Goal: Task Accomplishment & Management: Manage account settings

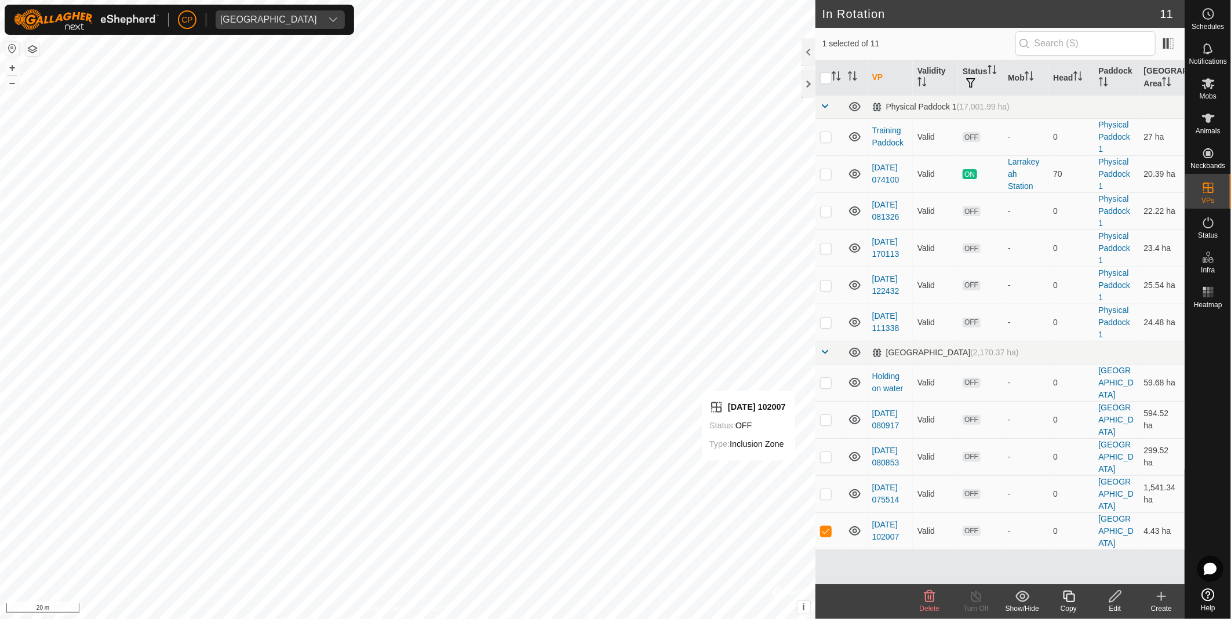
click at [1121, 603] on div "Edit" at bounding box center [1115, 608] width 46 height 10
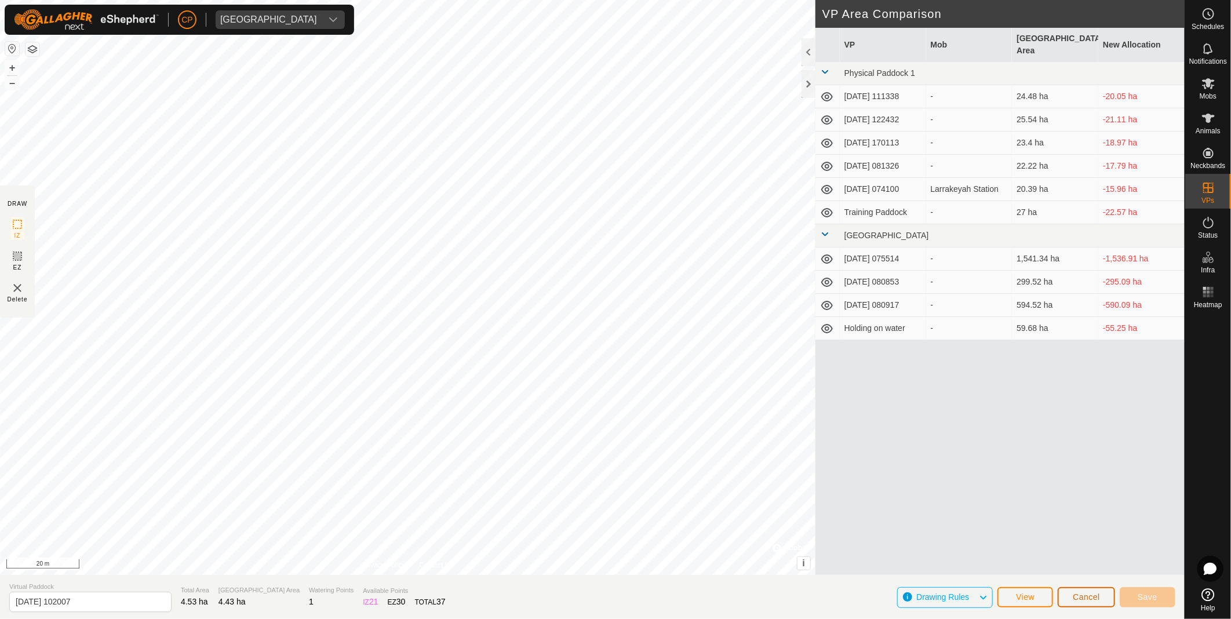
click at [1079, 599] on span "Cancel" at bounding box center [1086, 596] width 27 height 9
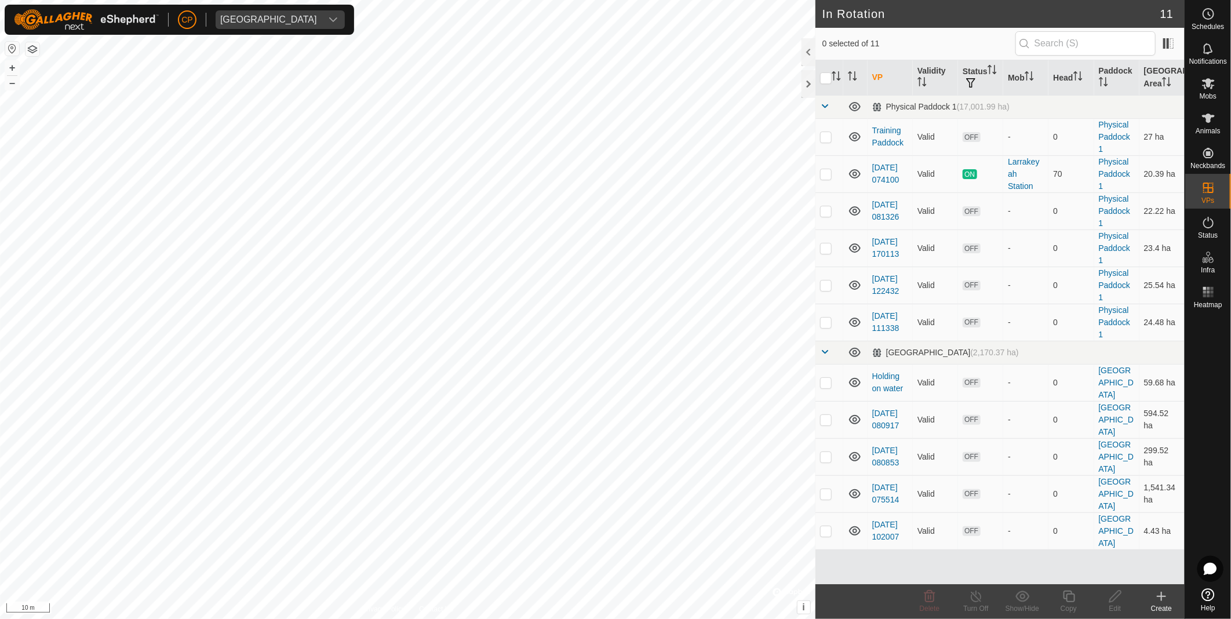
checkbox input "true"
click at [1107, 606] on div "Edit" at bounding box center [1115, 608] width 46 height 10
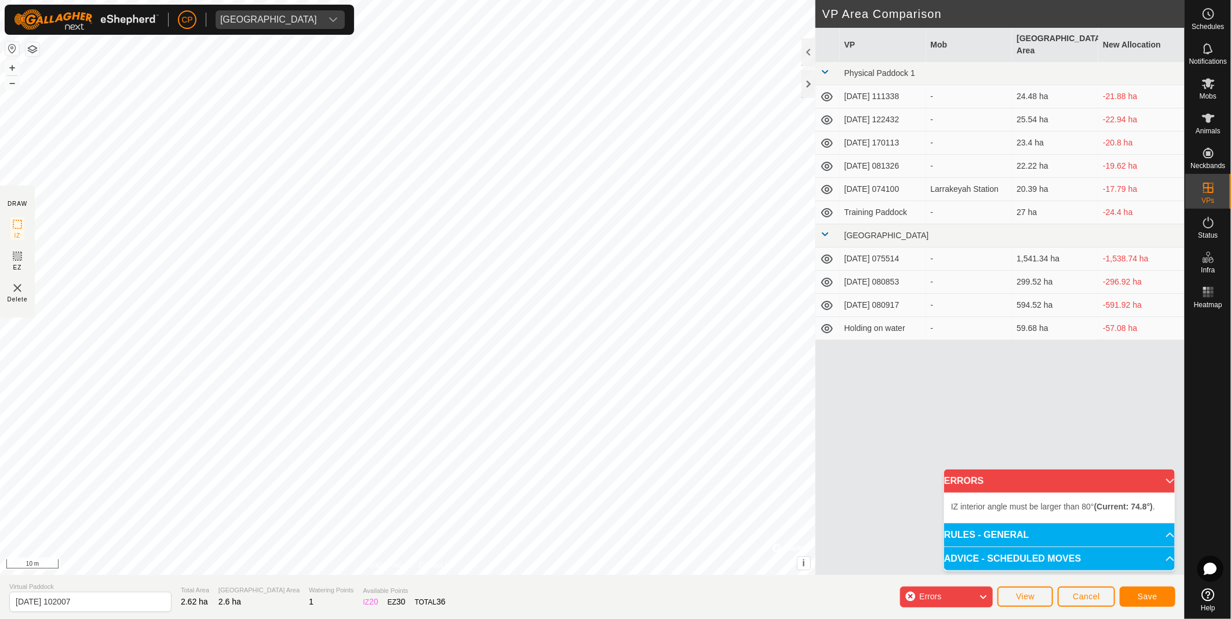
click at [508, 618] on html "CP Manbulloo Station Schedules Notifications Mobs Animals Neckbands VPs Status …" at bounding box center [615, 309] width 1231 height 619
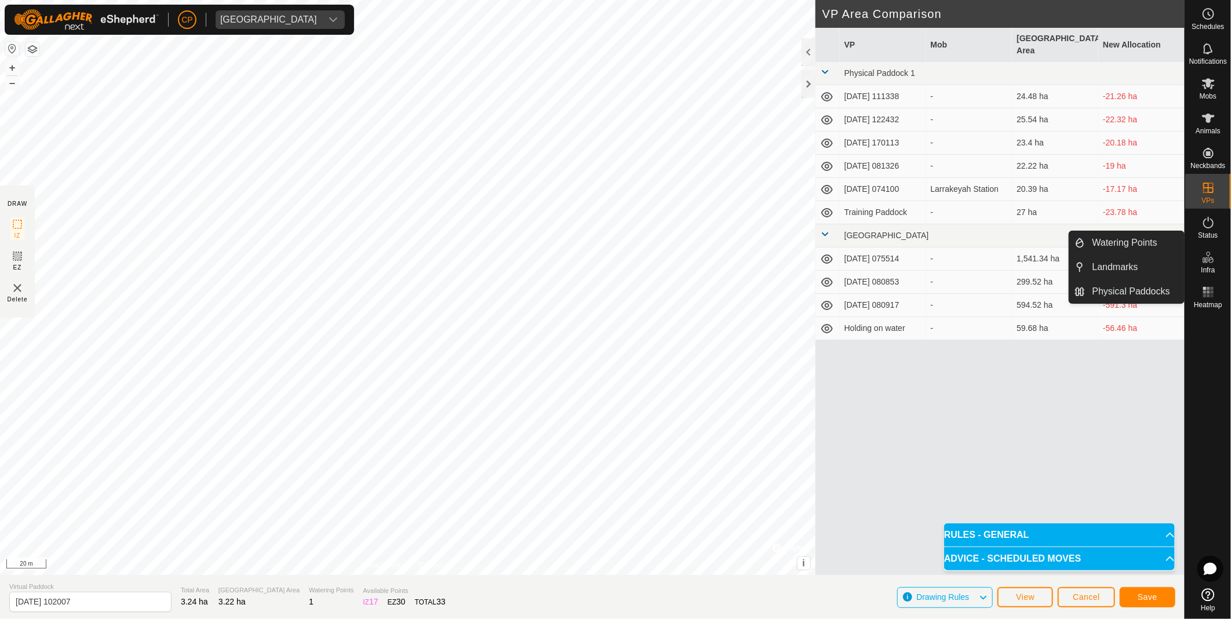
click at [1208, 255] on icon at bounding box center [1208, 254] width 4 height 4
click at [1207, 259] on icon at bounding box center [1205, 260] width 6 height 6
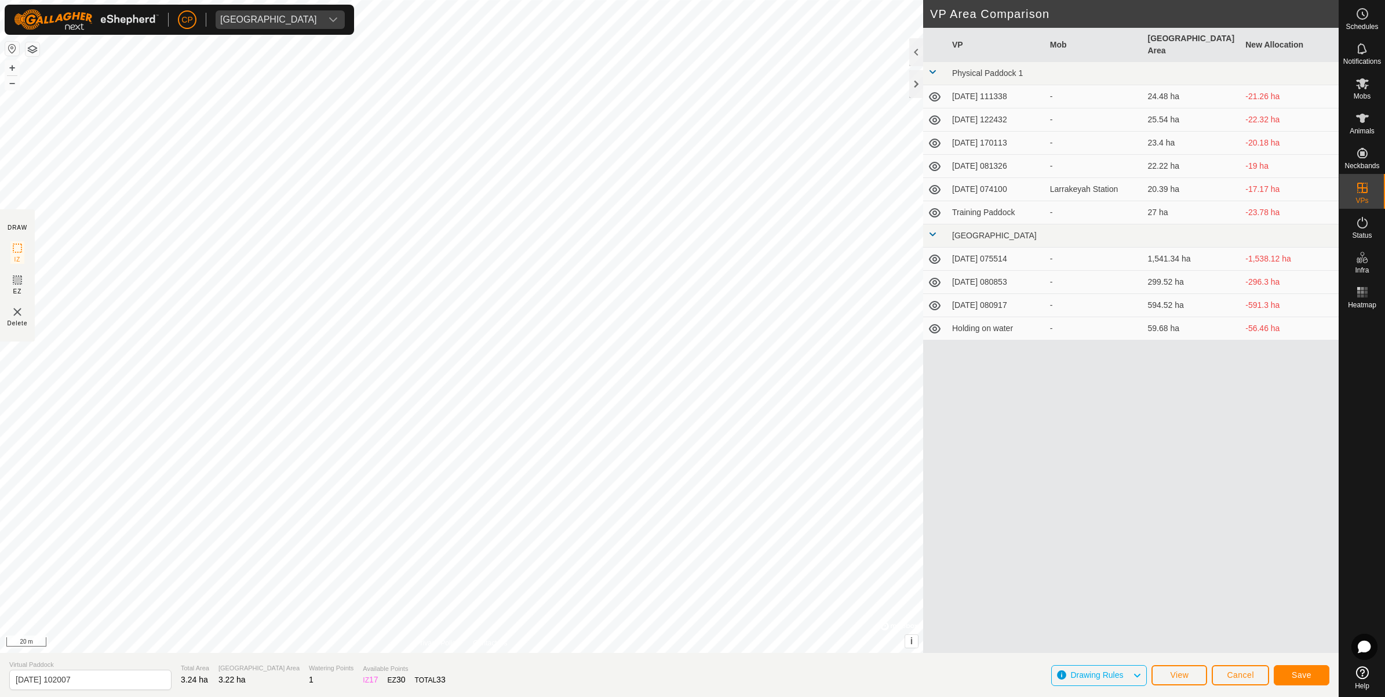
drag, startPoint x: 1203, startPoint y: 1, endPoint x: 956, endPoint y: 396, distance: 466.0
click at [956, 396] on div "VP Mob Grazing Area New Allocation Physical Paddock 1 2025-08-09 111338 - 24.48…" at bounding box center [1131, 354] width 416 height 653
drag, startPoint x: 1369, startPoint y: 276, endPoint x: 1365, endPoint y: 259, distance: 17.3
drag, startPoint x: 1365, startPoint y: 259, endPoint x: 949, endPoint y: 459, distance: 462.2
click at [949, 459] on div "VP Mob Grazing Area New Allocation Physical Paddock 1 2025-08-09 111338 - 24.48…" at bounding box center [1131, 354] width 416 height 653
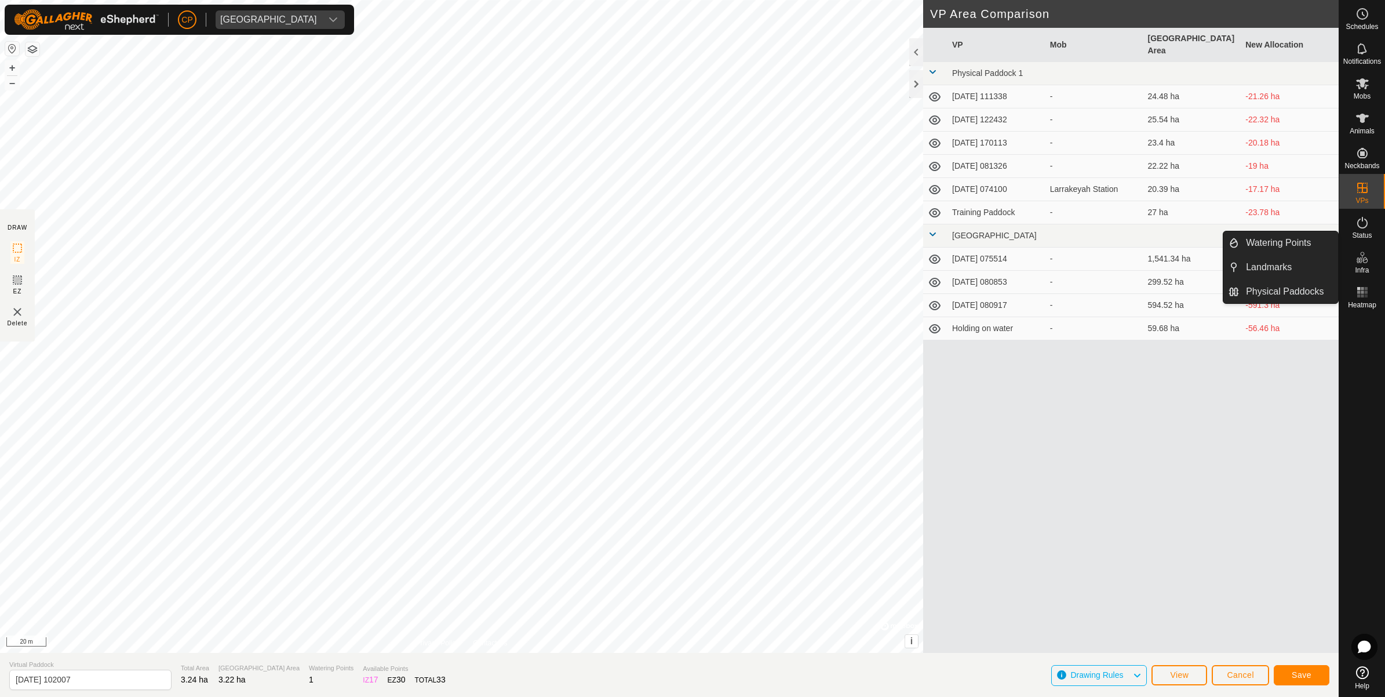
click at [1230, 265] on es-infrastructure-svg-icon at bounding box center [1362, 257] width 21 height 19
drag, startPoint x: 1351, startPoint y: 276, endPoint x: 1358, endPoint y: 270, distance: 8.6
click at [1230, 270] on span "Infra" at bounding box center [1362, 270] width 14 height 7
click at [1230, 270] on es-menu-bar "Schedules Notifications Mobs Animals Neckbands VPs Status Infra Heatmap Help" at bounding box center [1362, 348] width 46 height 697
drag, startPoint x: 1340, startPoint y: 268, endPoint x: 1351, endPoint y: 265, distance: 11.4
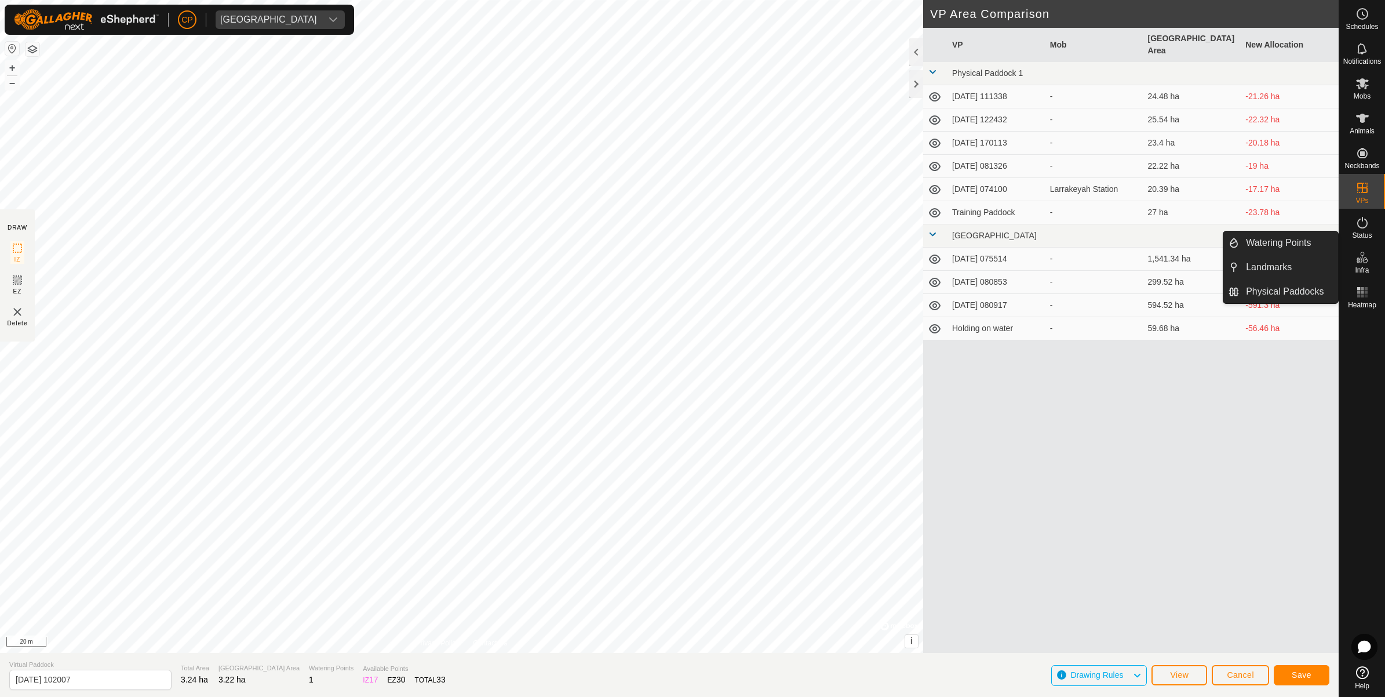
click at [1230, 265] on es-infrastructure-svg-icon at bounding box center [1362, 257] width 21 height 19
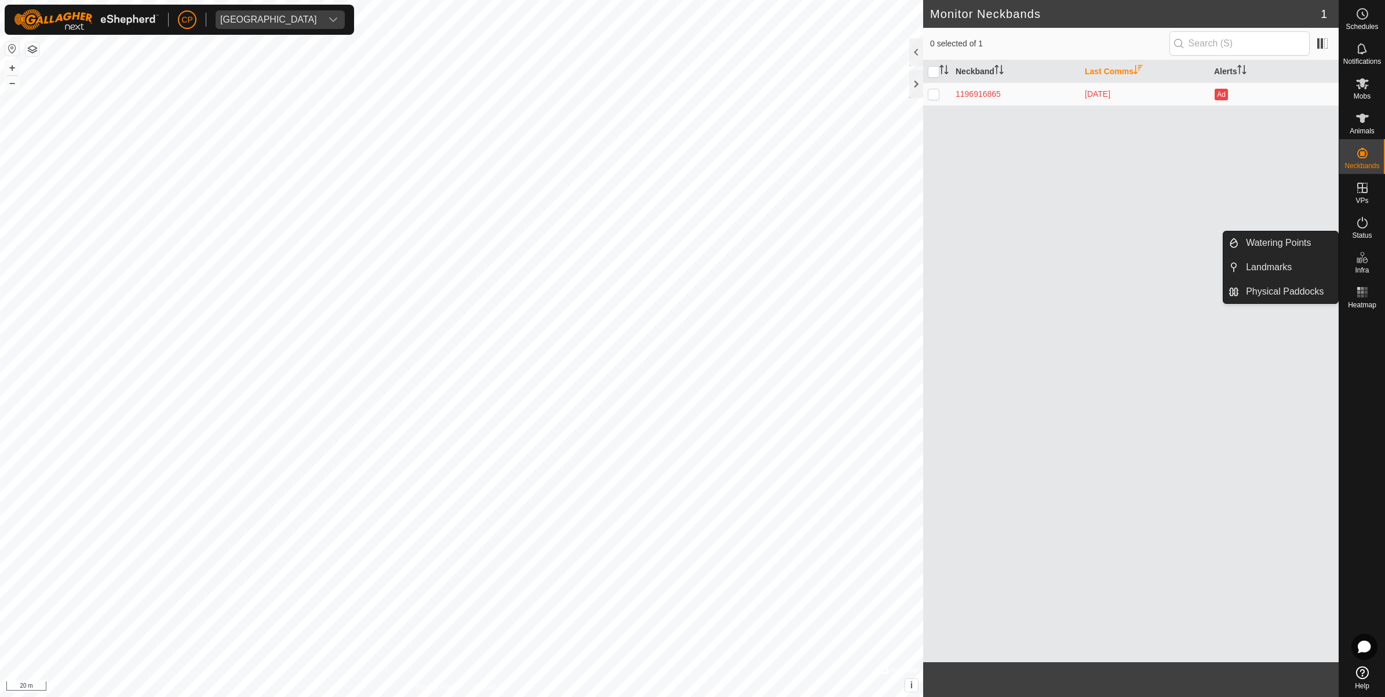
click at [1360, 264] on es-infrastructure-svg-icon at bounding box center [1362, 257] width 21 height 19
drag, startPoint x: 1365, startPoint y: 291, endPoint x: 1363, endPoint y: 265, distance: 25.6
click at [1365, 291] on rect at bounding box center [1365, 291] width 3 height 3
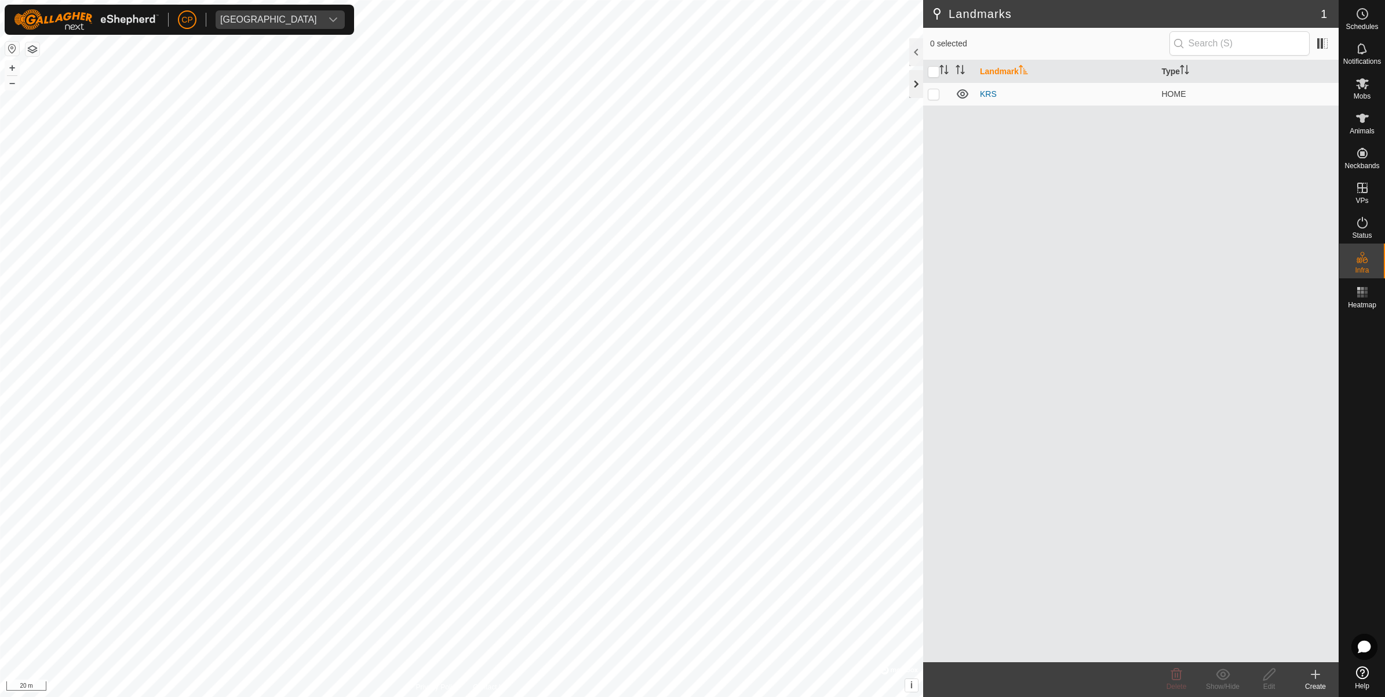
click at [910, 88] on div at bounding box center [916, 84] width 14 height 28
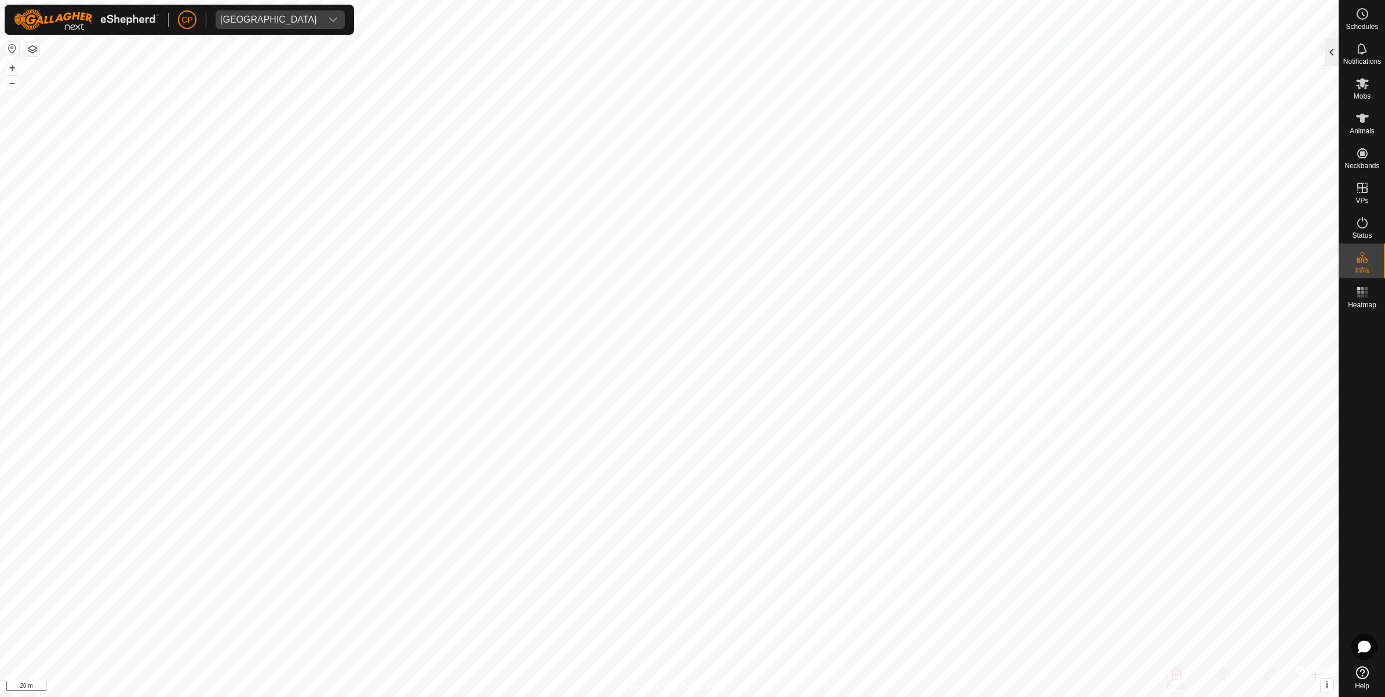
click at [1330, 52] on div at bounding box center [1332, 52] width 14 height 28
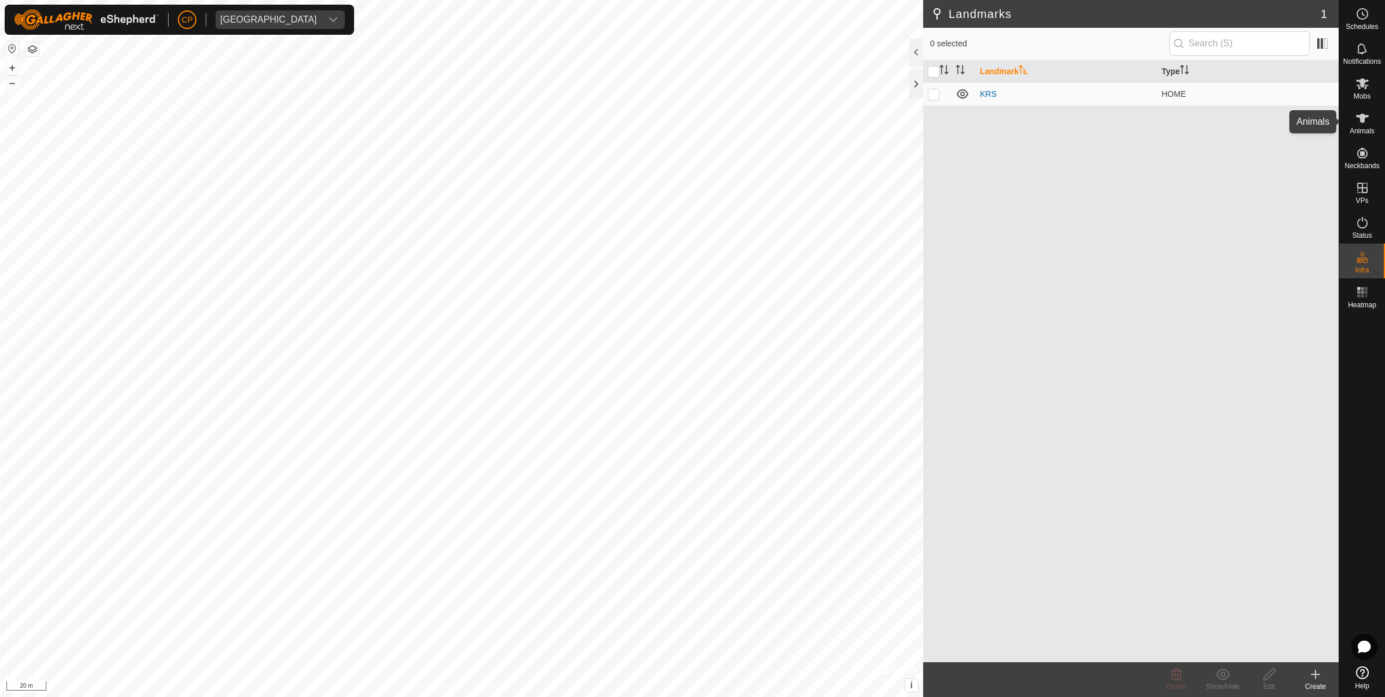
click at [1362, 118] on icon at bounding box center [1362, 118] width 13 height 9
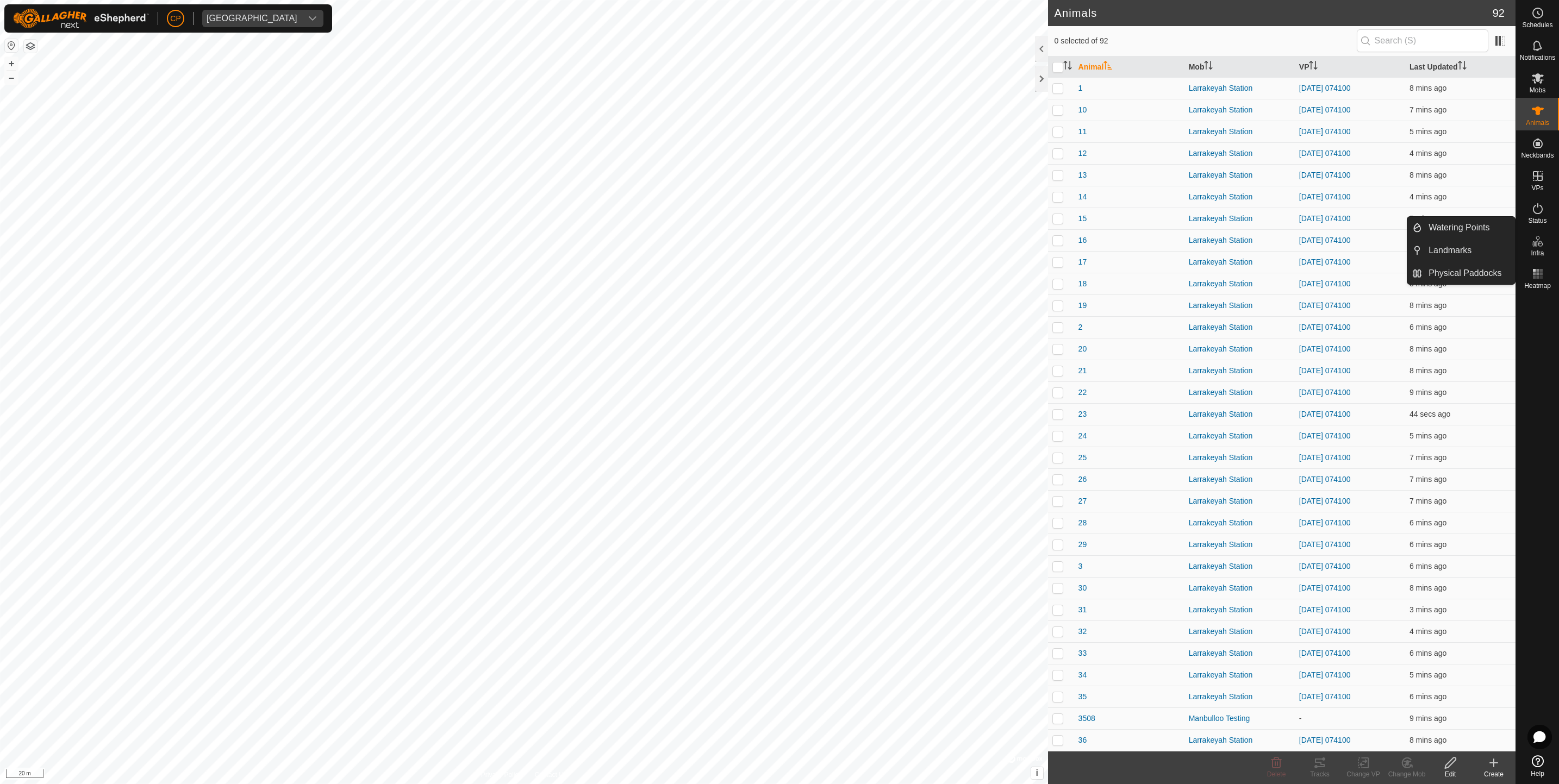
drag, startPoint x: 1522, startPoint y: 229, endPoint x: 1532, endPoint y: 248, distance: 21.5
click at [1299, 248] on es-infrastructure-svg-icon at bounding box center [1537, 241] width 20 height 18
click at [1299, 240] on icon at bounding box center [1538, 241] width 13 height 13
click at [1299, 216] on es-activation-svg-icon at bounding box center [1537, 208] width 20 height 18
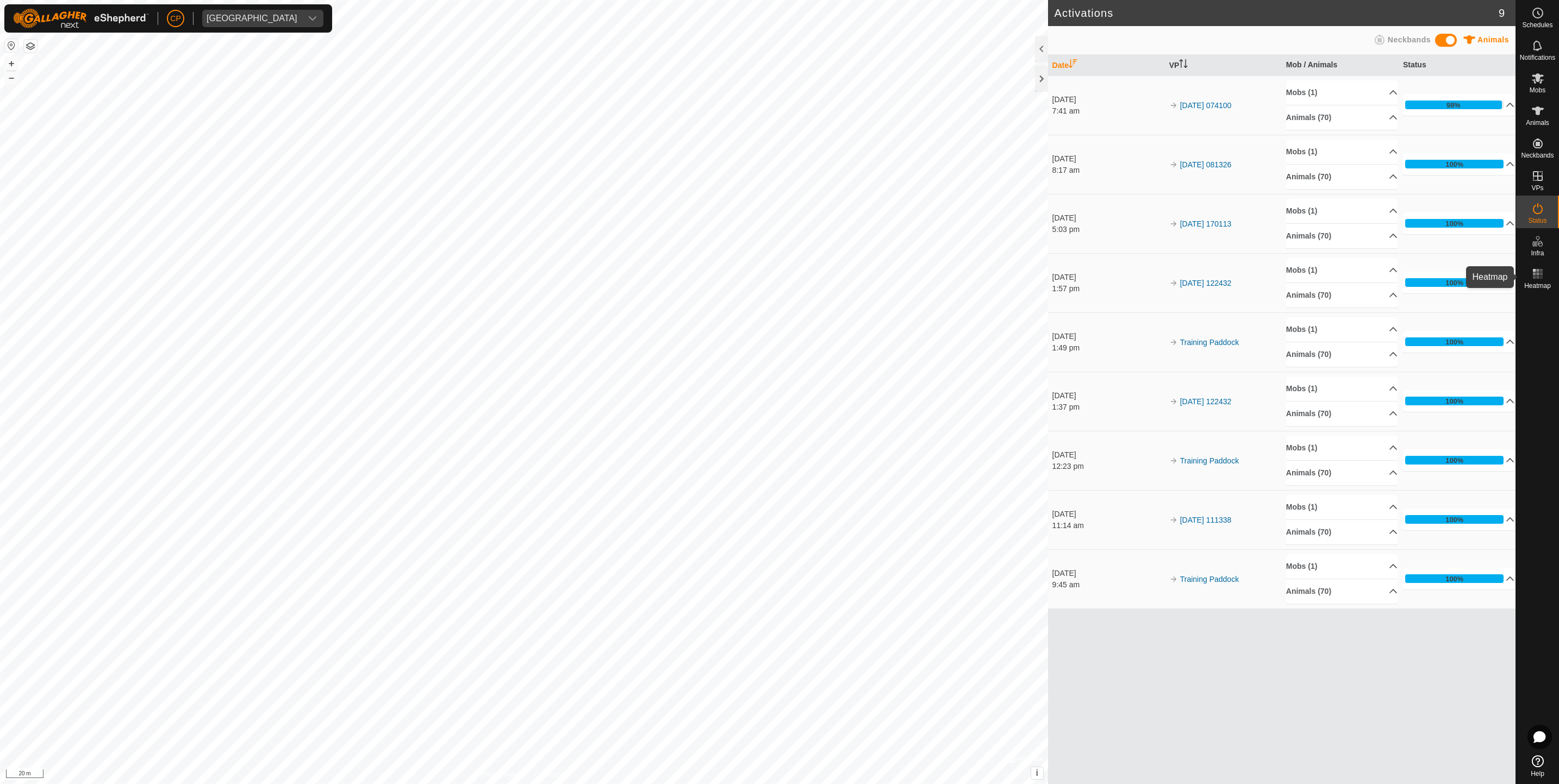
click at [1299, 278] on rect at bounding box center [1534, 277] width 3 height 3
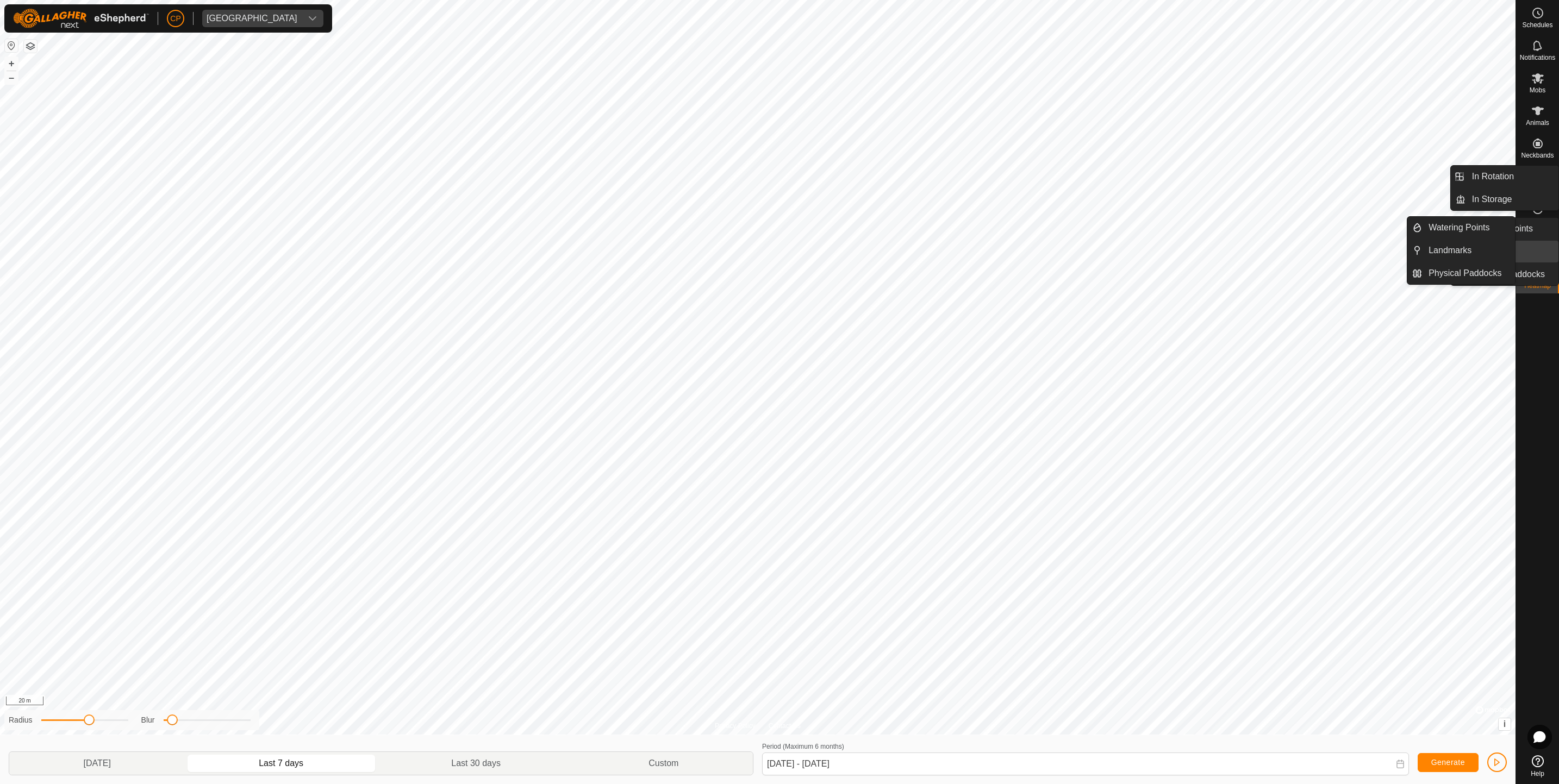
click at [1299, 242] on link "Landmarks" at bounding box center [1511, 251] width 93 height 22
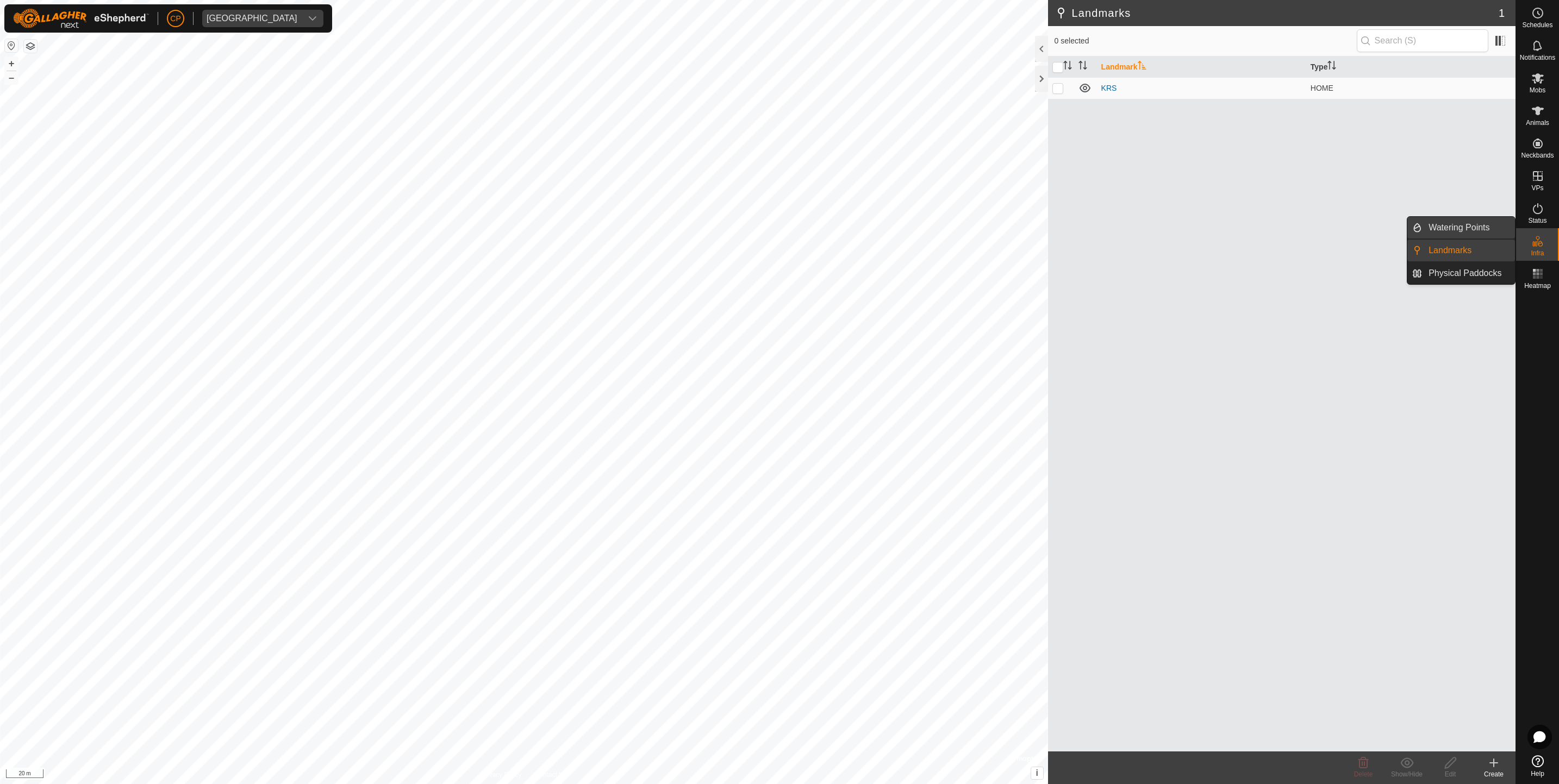
click at [1457, 222] on link "Watering Points" at bounding box center [1468, 227] width 93 height 22
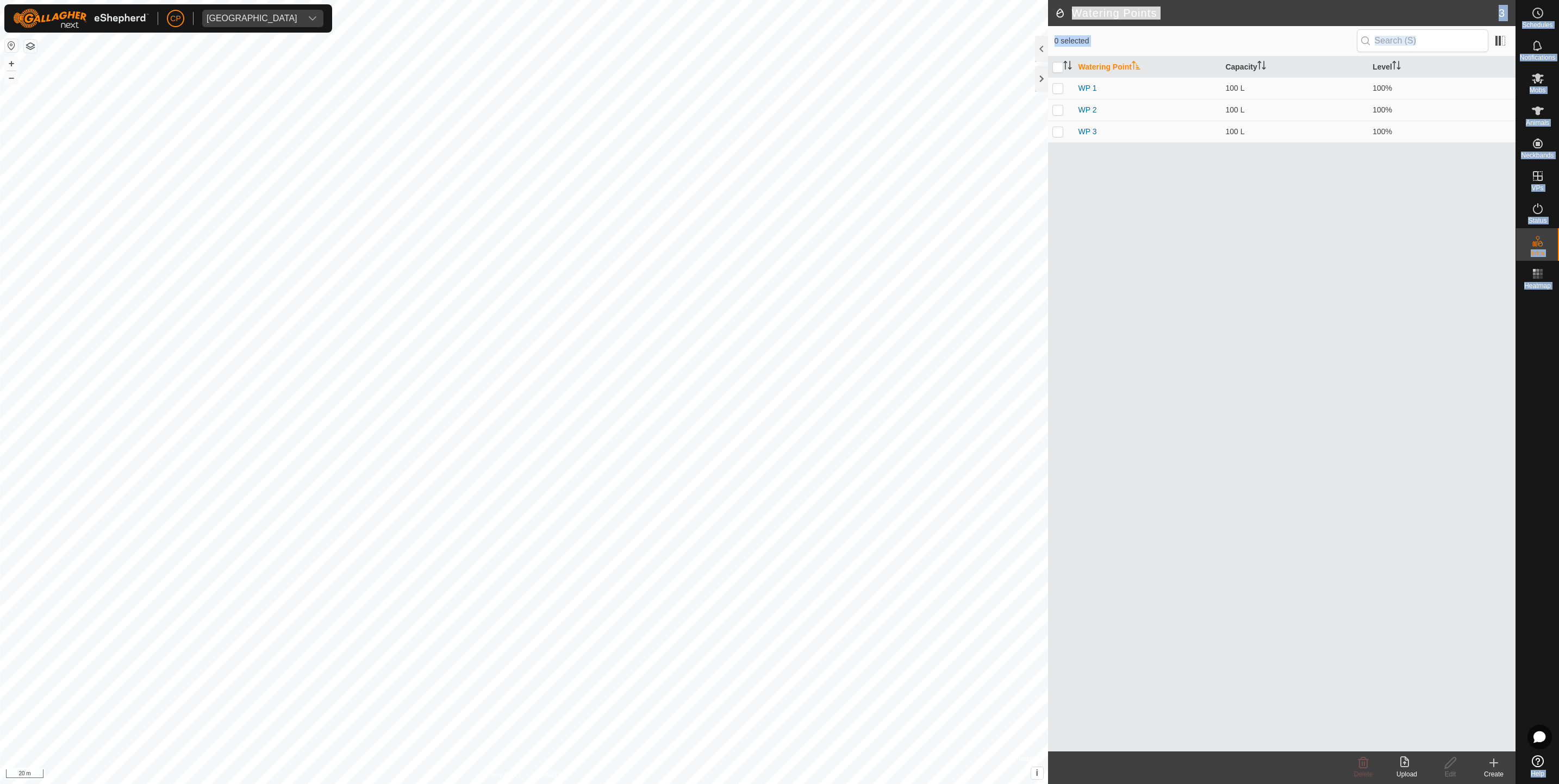
drag, startPoint x: 1360, startPoint y: 256, endPoint x: 1561, endPoint y: 691, distance: 479.2
click at [1559, 691] on html "CP Manbulloo Station Schedules Notifications Mobs Animals Neckbands VPs Status …" at bounding box center [780, 392] width 1559 height 784
click at [1406, 761] on icon at bounding box center [1407, 763] width 13 height 13
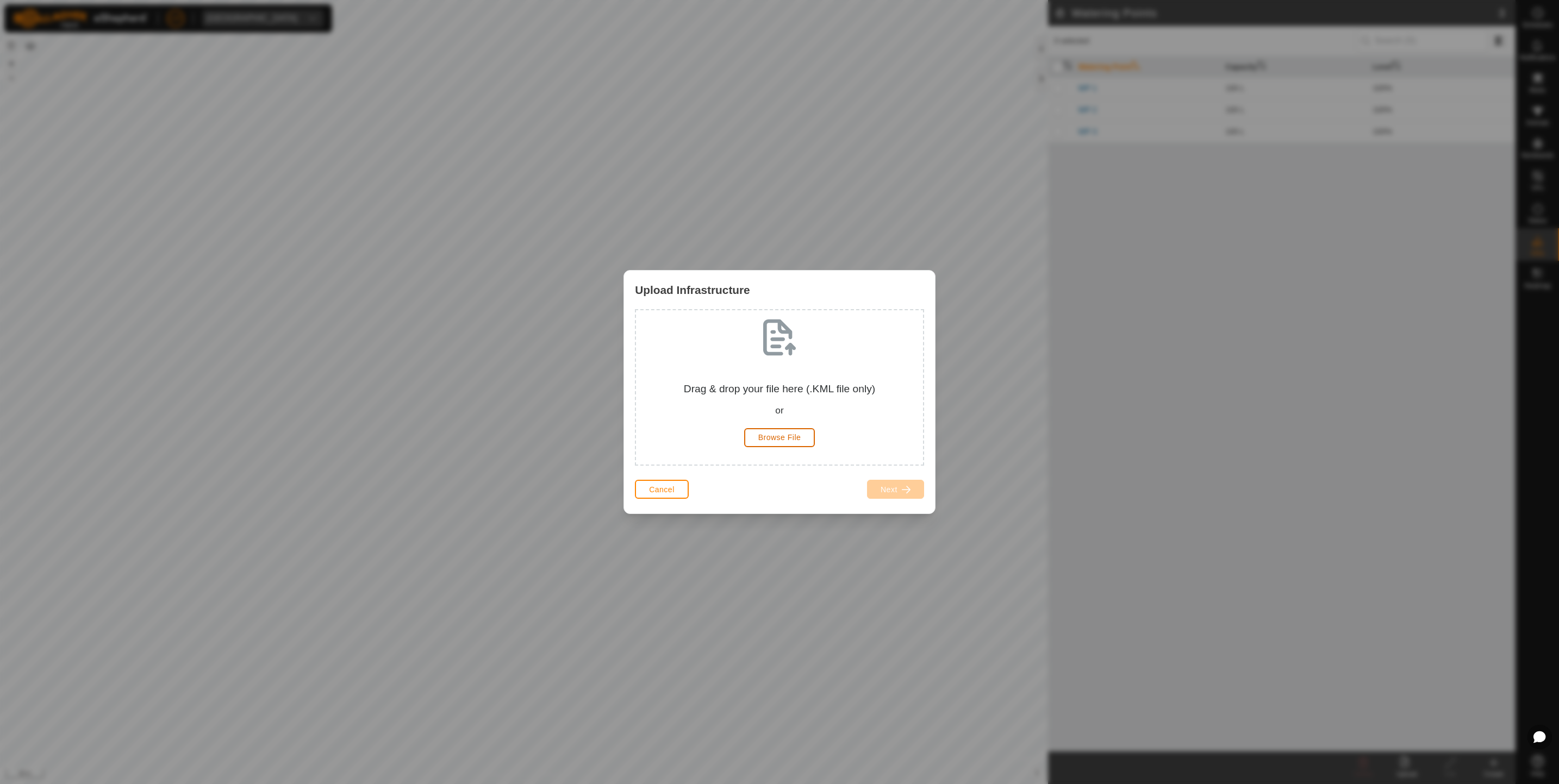
click at [764, 432] on button "Browse File" at bounding box center [780, 438] width 71 height 19
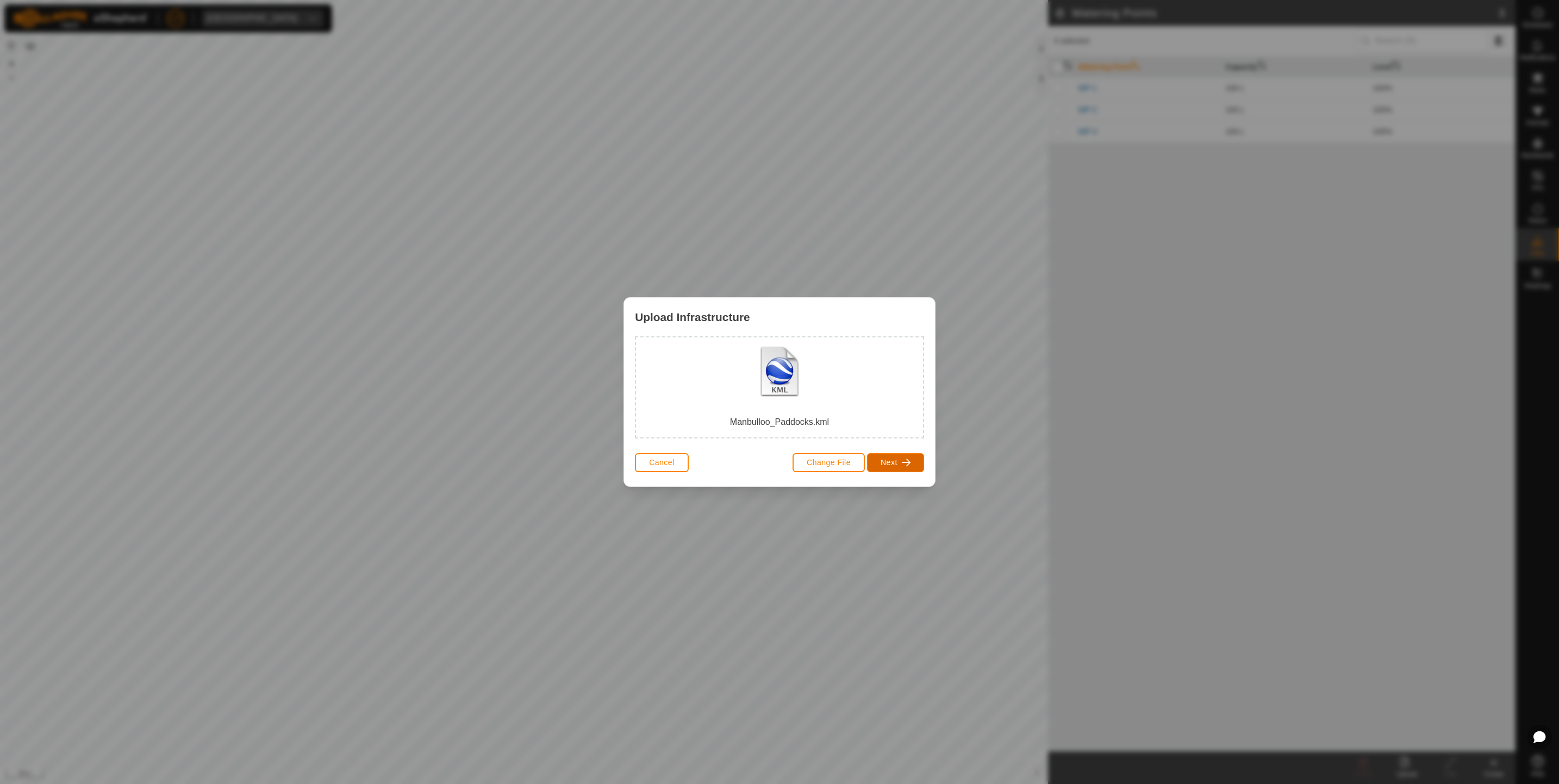
click at [902, 459] on span "button" at bounding box center [905, 462] width 8 height 8
click at [698, 401] on div "Physical Paddock" at bounding box center [707, 414] width 60 height 32
click at [891, 465] on span "Next" at bounding box center [889, 462] width 17 height 8
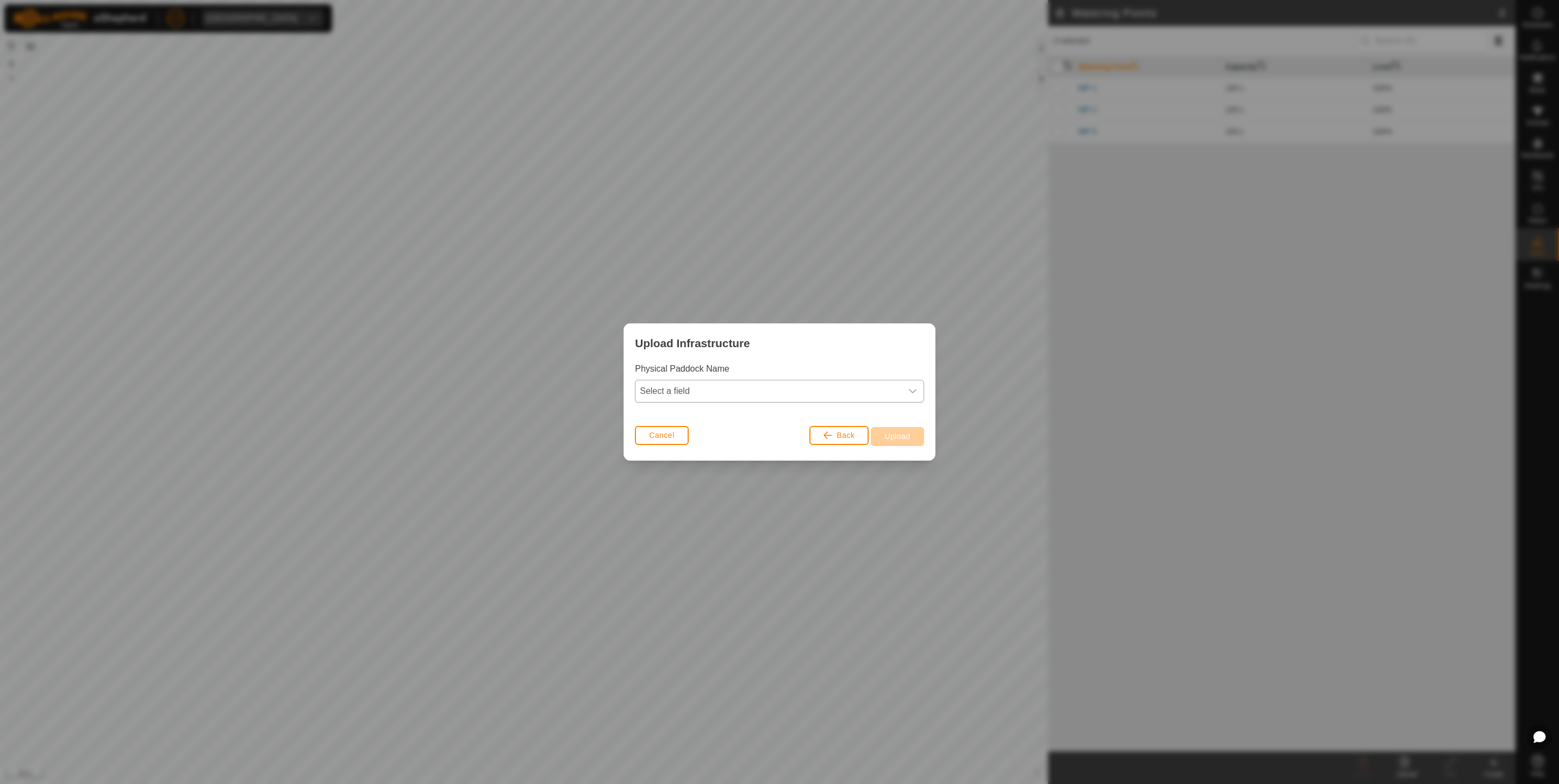
click at [876, 385] on span "Select a field" at bounding box center [768, 391] width 266 height 22
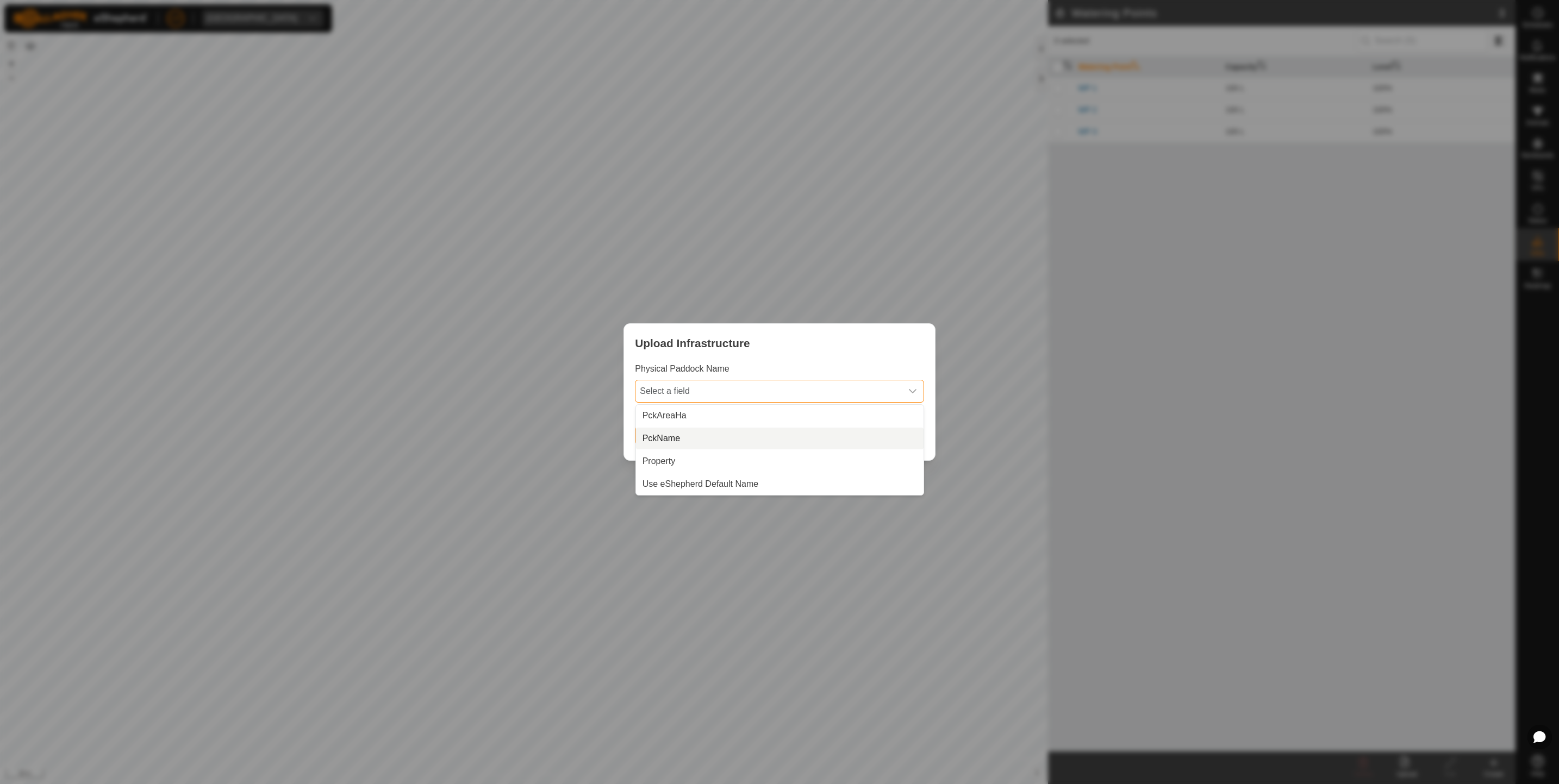
click at [866, 431] on li "PckName" at bounding box center [780, 438] width 288 height 22
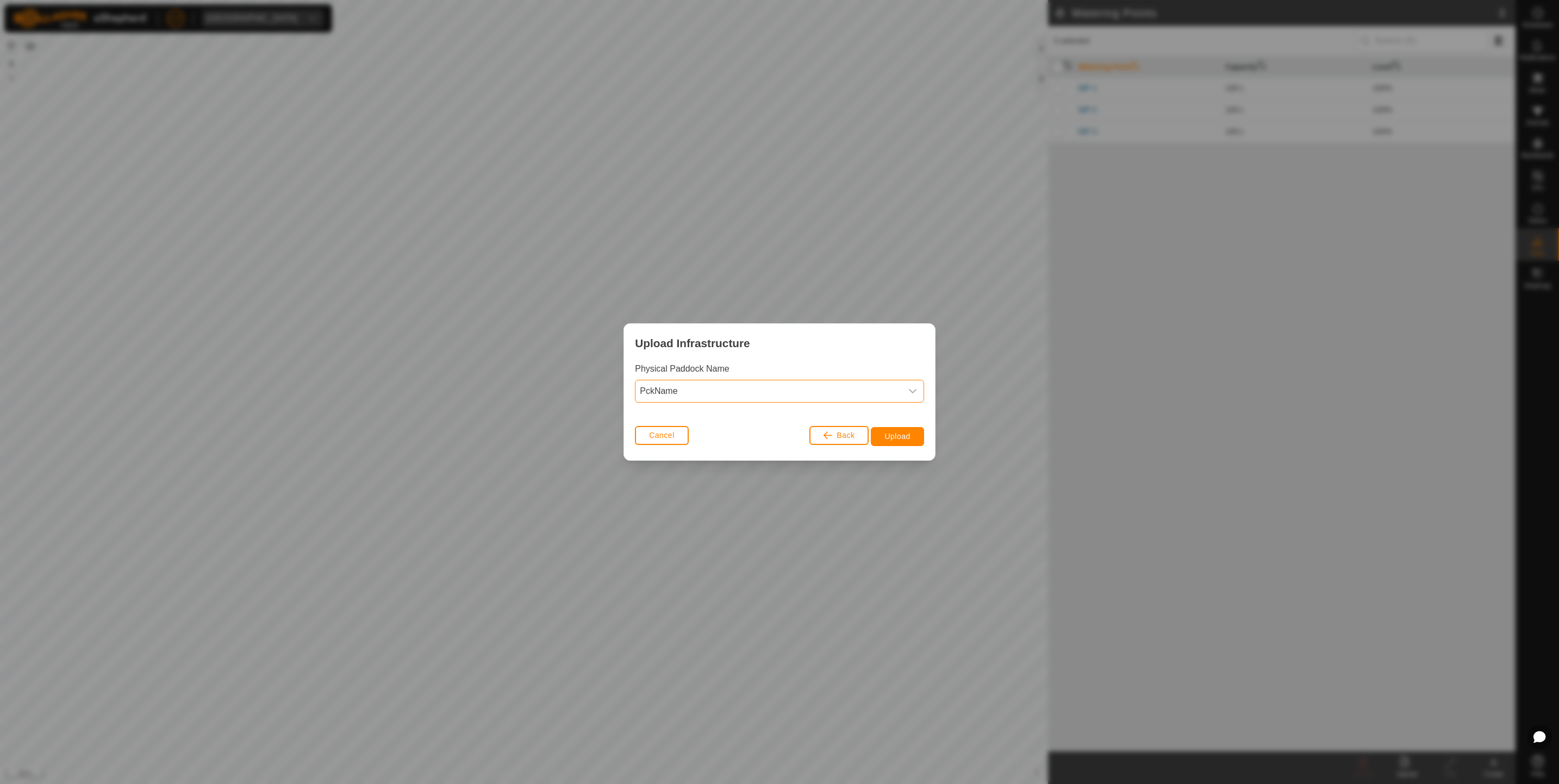
click at [779, 387] on span "PckName" at bounding box center [768, 391] width 266 height 22
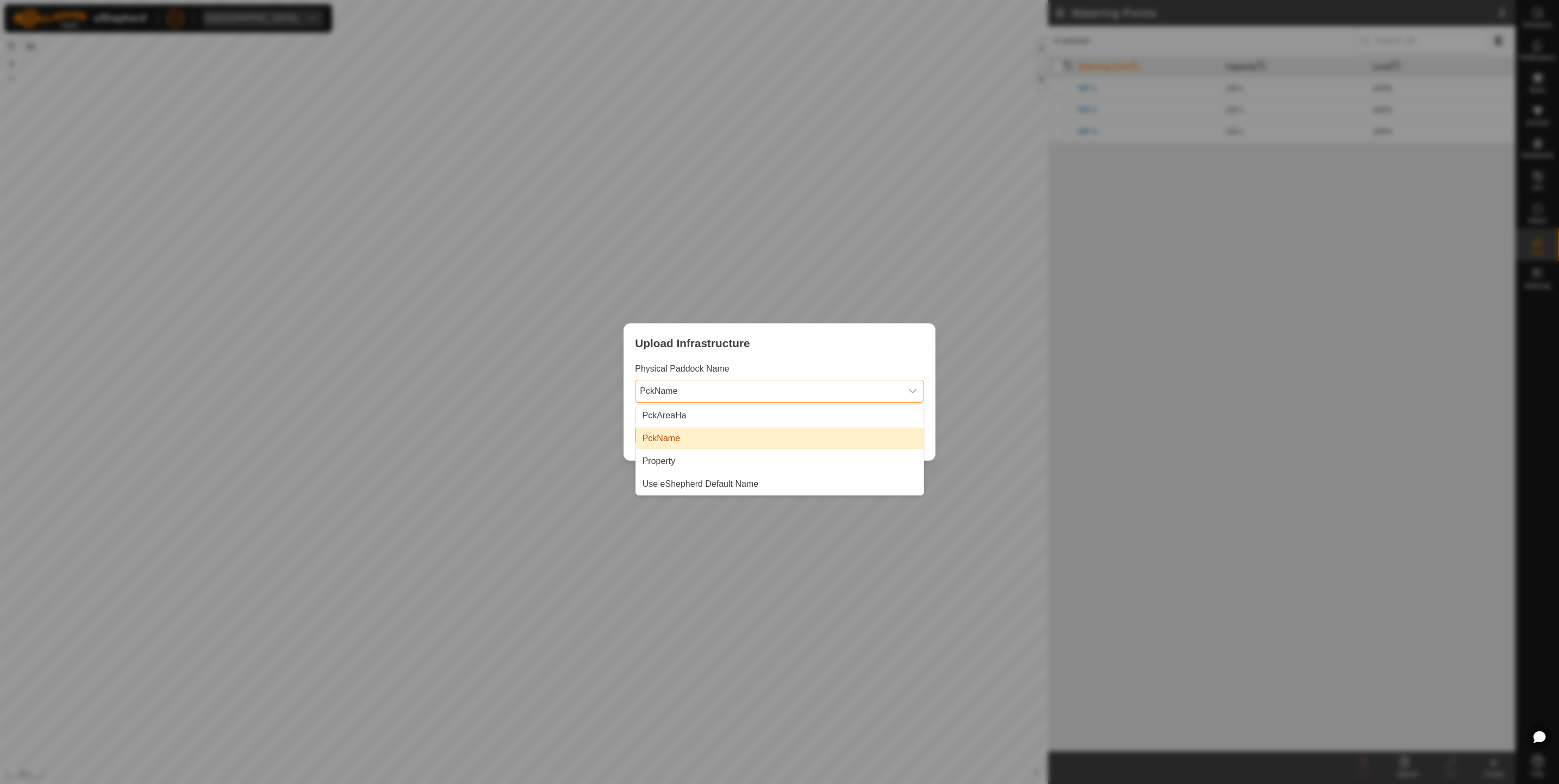
click at [704, 437] on li "PckName" at bounding box center [780, 438] width 288 height 22
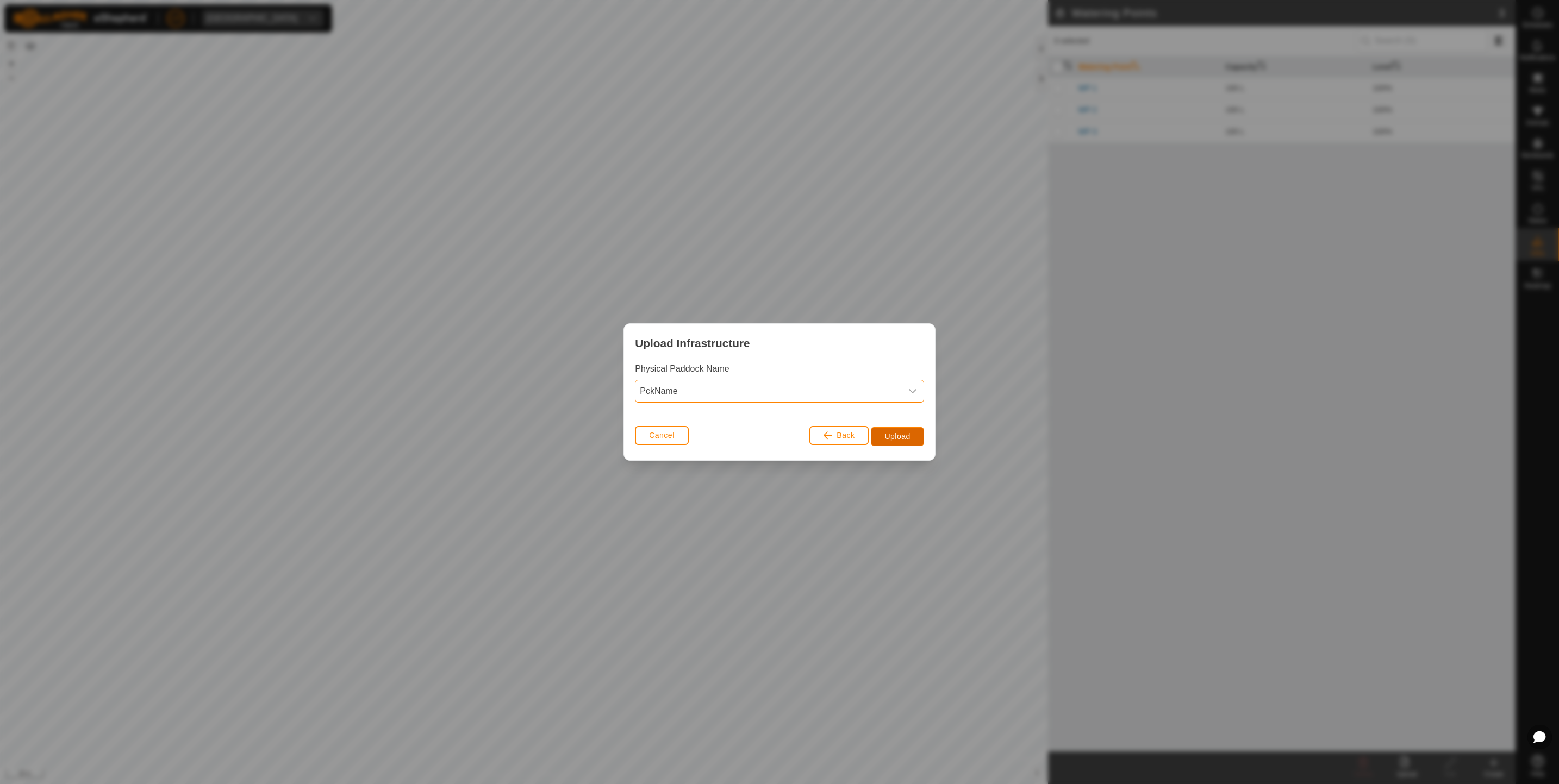
click at [896, 434] on span "Upload" at bounding box center [897, 436] width 25 height 8
click at [802, 392] on span "PckName" at bounding box center [768, 391] width 266 height 22
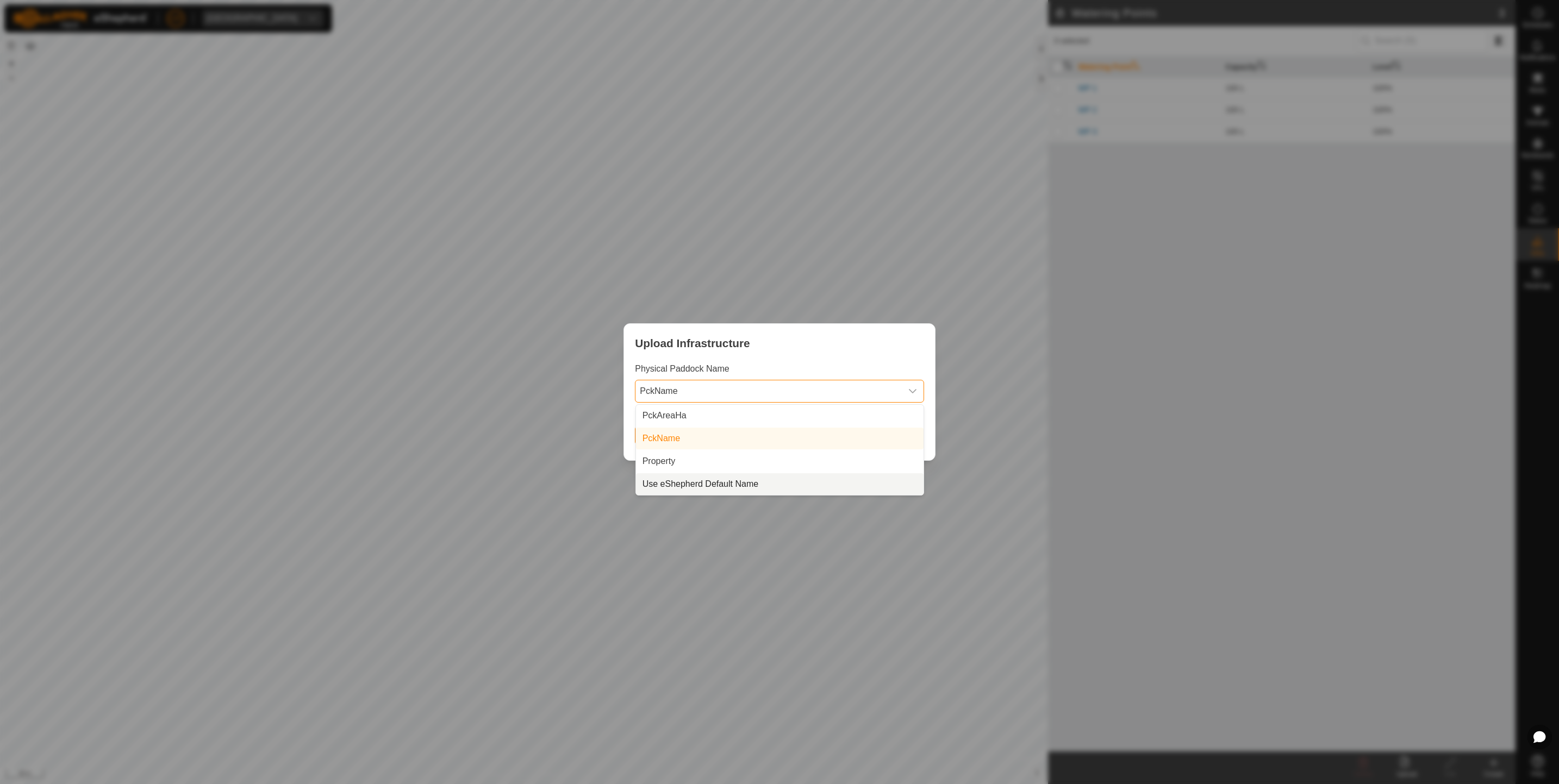
click at [787, 478] on li "Use eShepherd Default Name" at bounding box center [780, 484] width 288 height 22
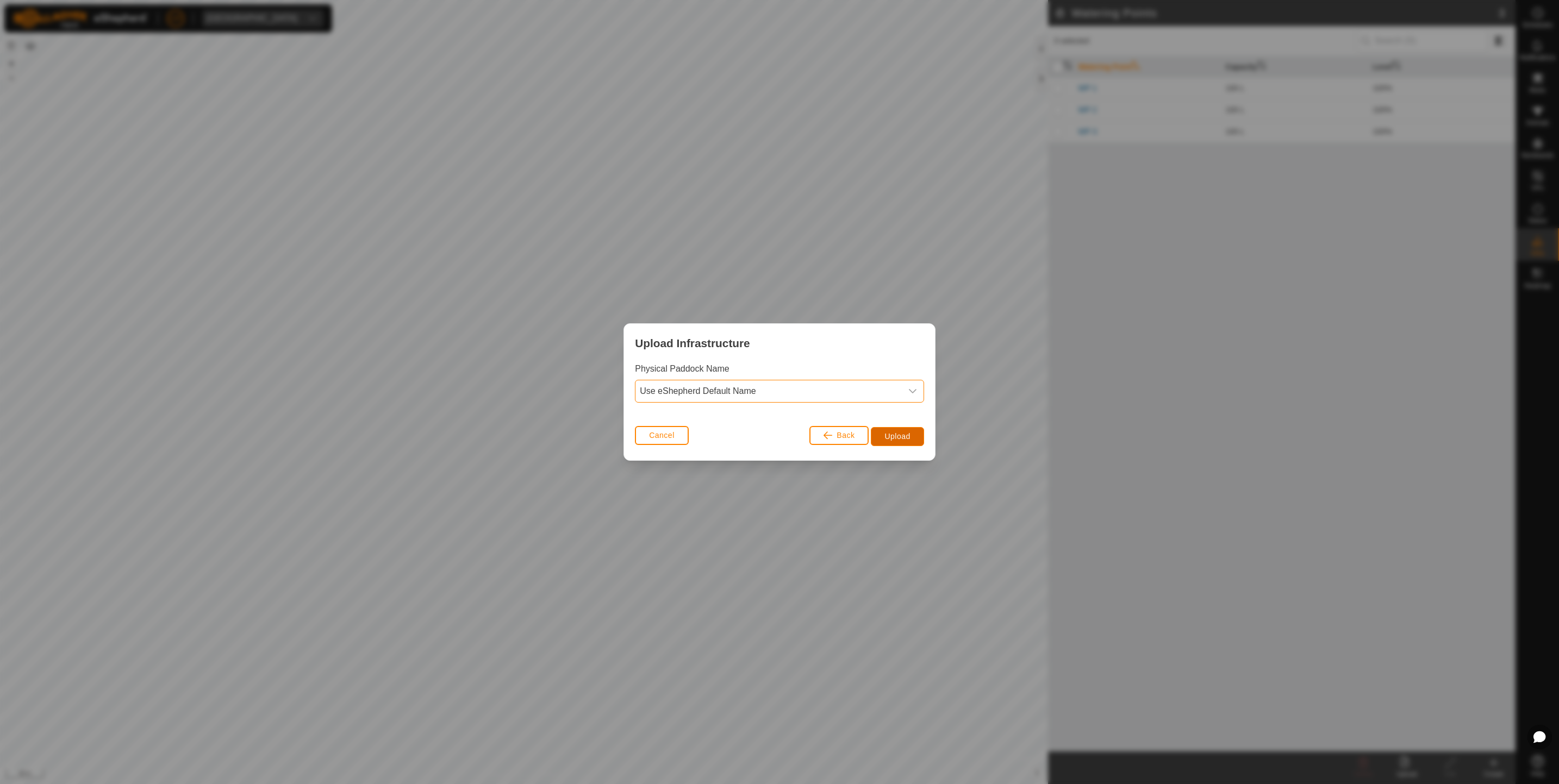
click at [885, 444] on button "Upload" at bounding box center [897, 437] width 53 height 19
click at [831, 444] on button "Back" at bounding box center [839, 435] width 59 height 19
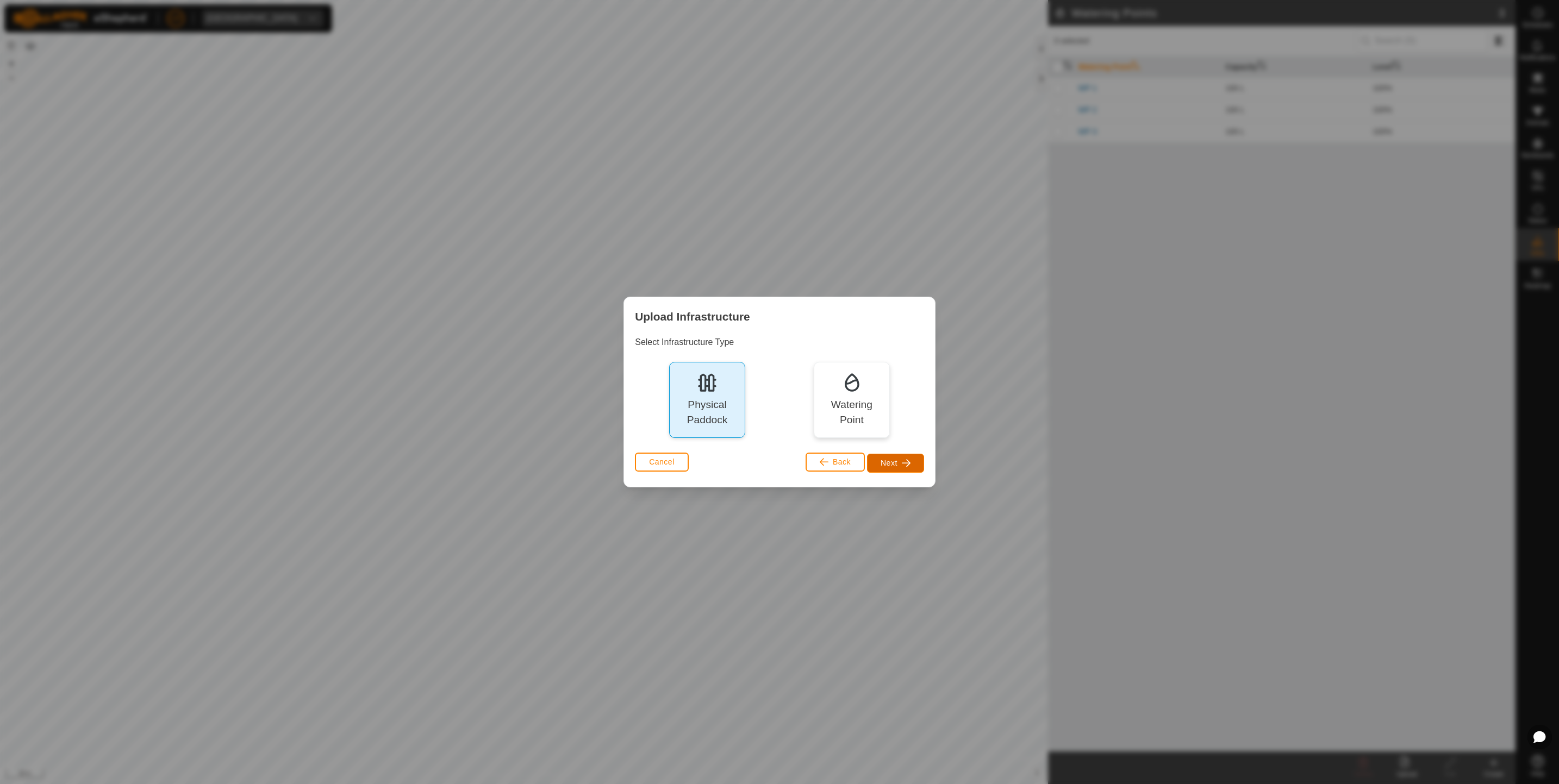
click at [896, 465] on span "Next" at bounding box center [889, 462] width 17 height 8
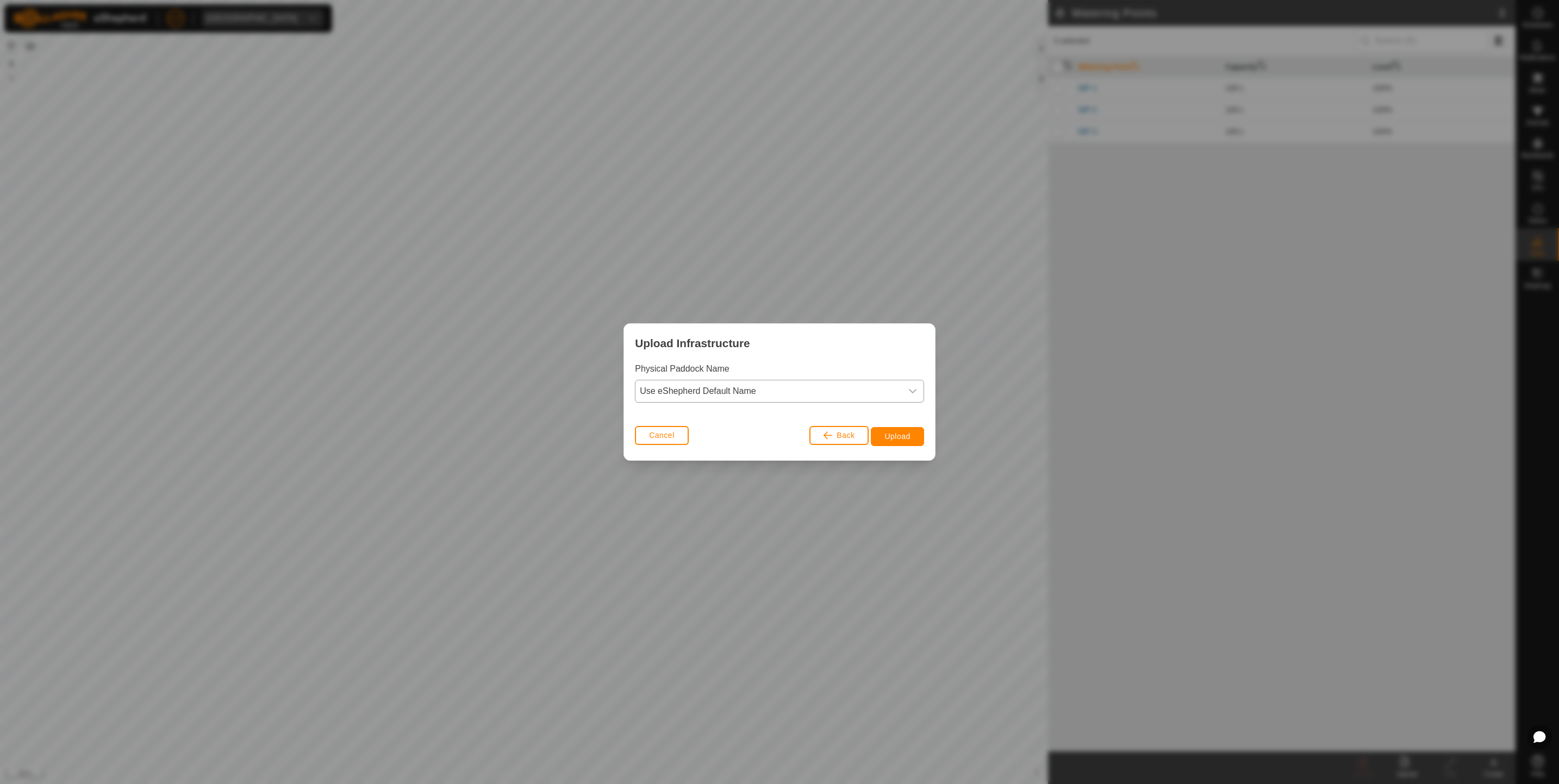
click at [912, 395] on icon "dropdown trigger" at bounding box center [912, 391] width 8 height 8
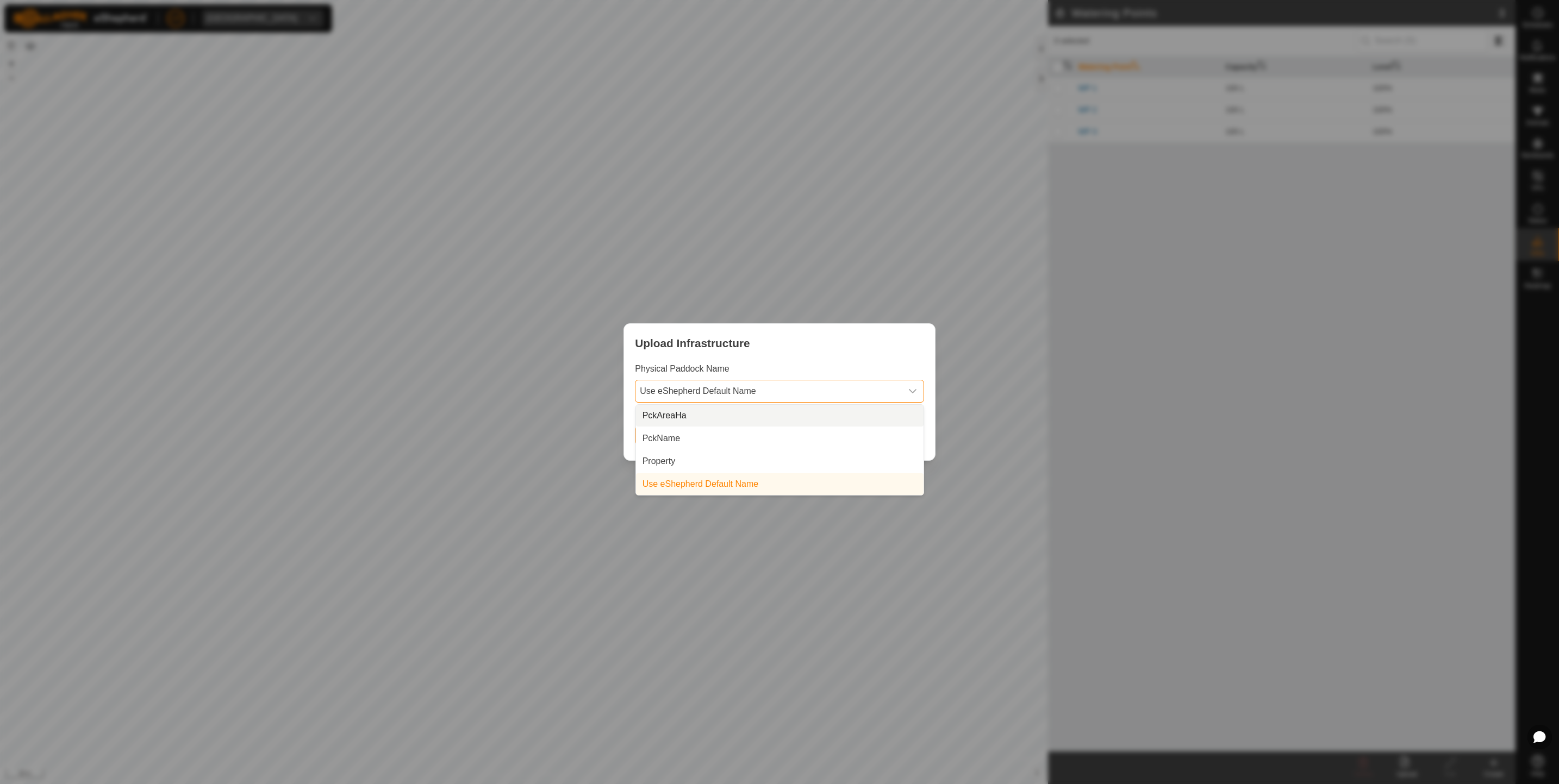
click at [880, 411] on li "PckAreaHa" at bounding box center [780, 415] width 288 height 22
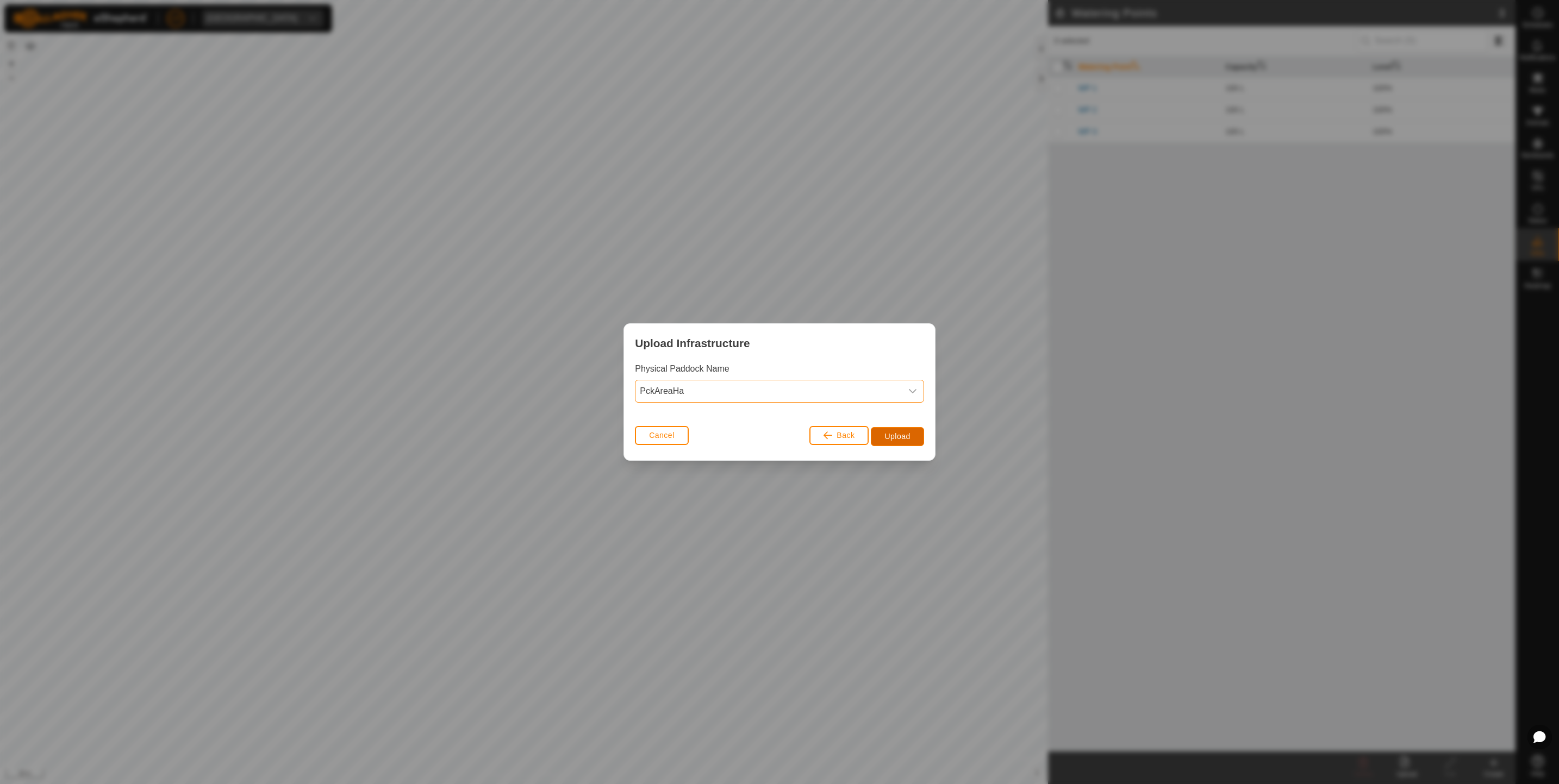
click at [902, 435] on span "Upload" at bounding box center [897, 436] width 25 height 8
drag, startPoint x: 819, startPoint y: 426, endPoint x: 802, endPoint y: 384, distance: 45.3
click at [802, 384] on div "Upload Infrastructure Physical Paddock Name PckAreaHa Cancel Back Upload" at bounding box center [780, 392] width 312 height 138
click at [914, 393] on icon "dropdown trigger" at bounding box center [913, 391] width 8 height 5
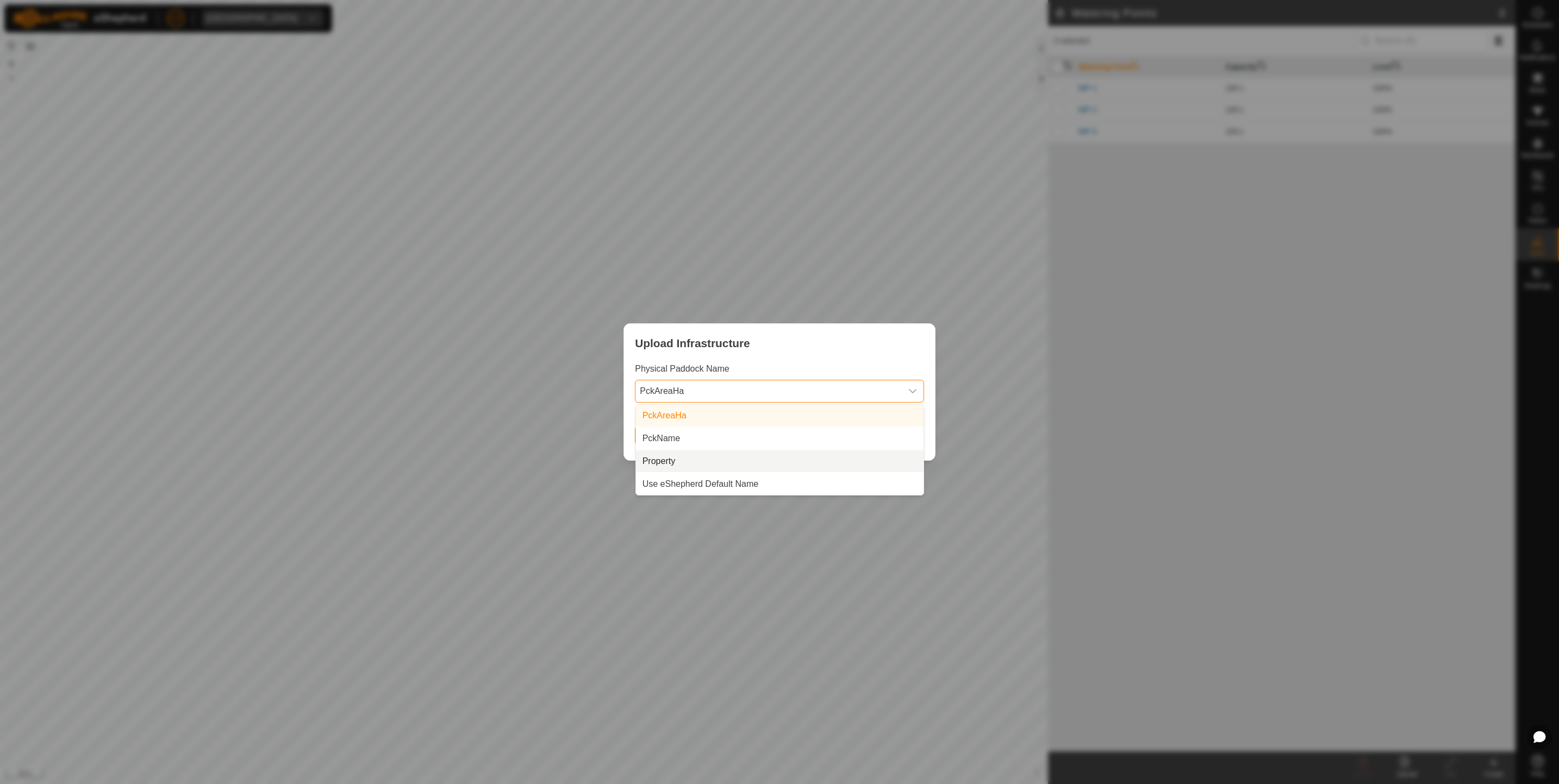
click at [825, 460] on li "Property" at bounding box center [780, 460] width 288 height 22
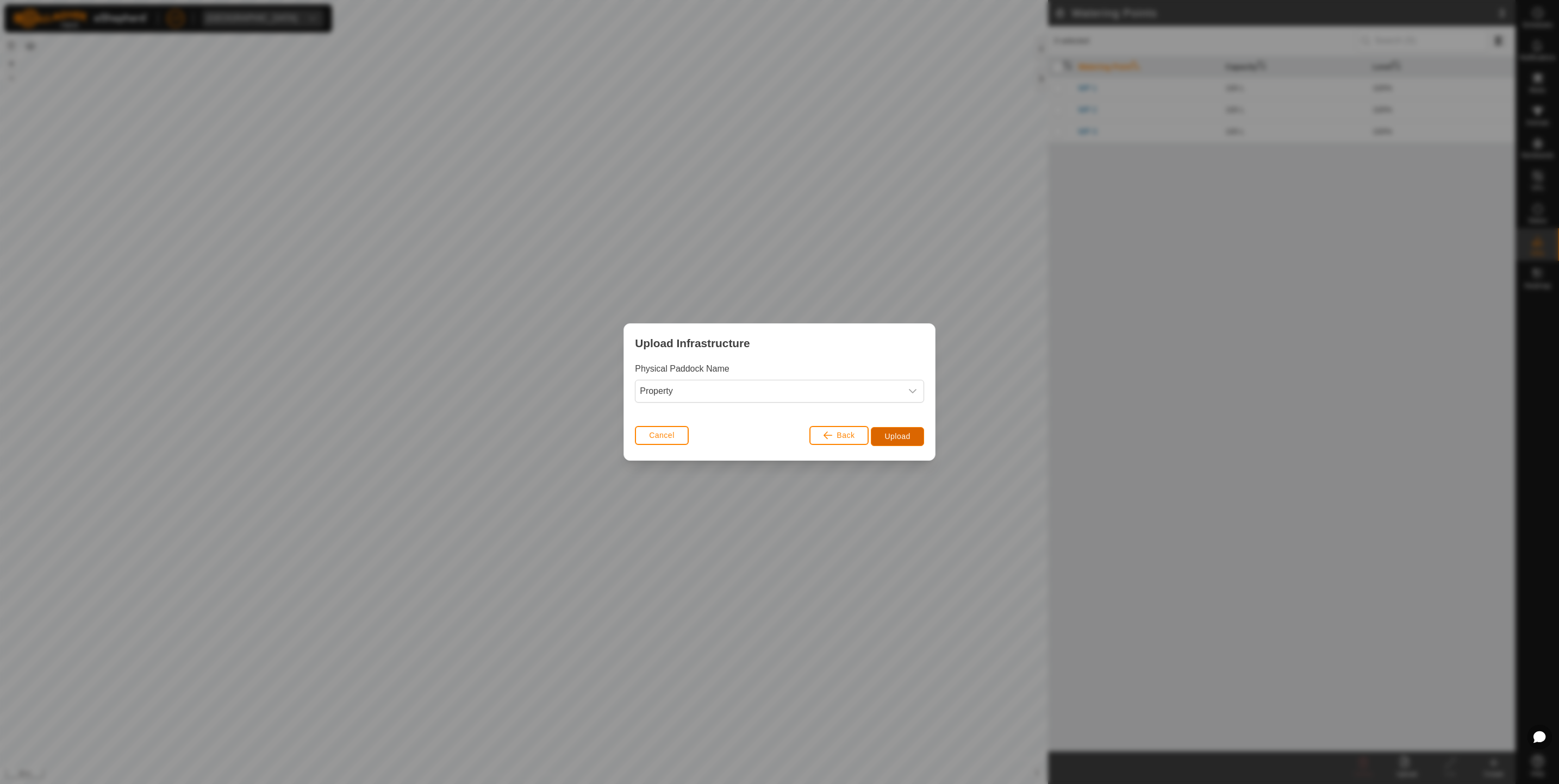
click at [881, 438] on button "Upload" at bounding box center [897, 437] width 53 height 19
click at [917, 399] on div "dropdown trigger" at bounding box center [912, 391] width 22 height 22
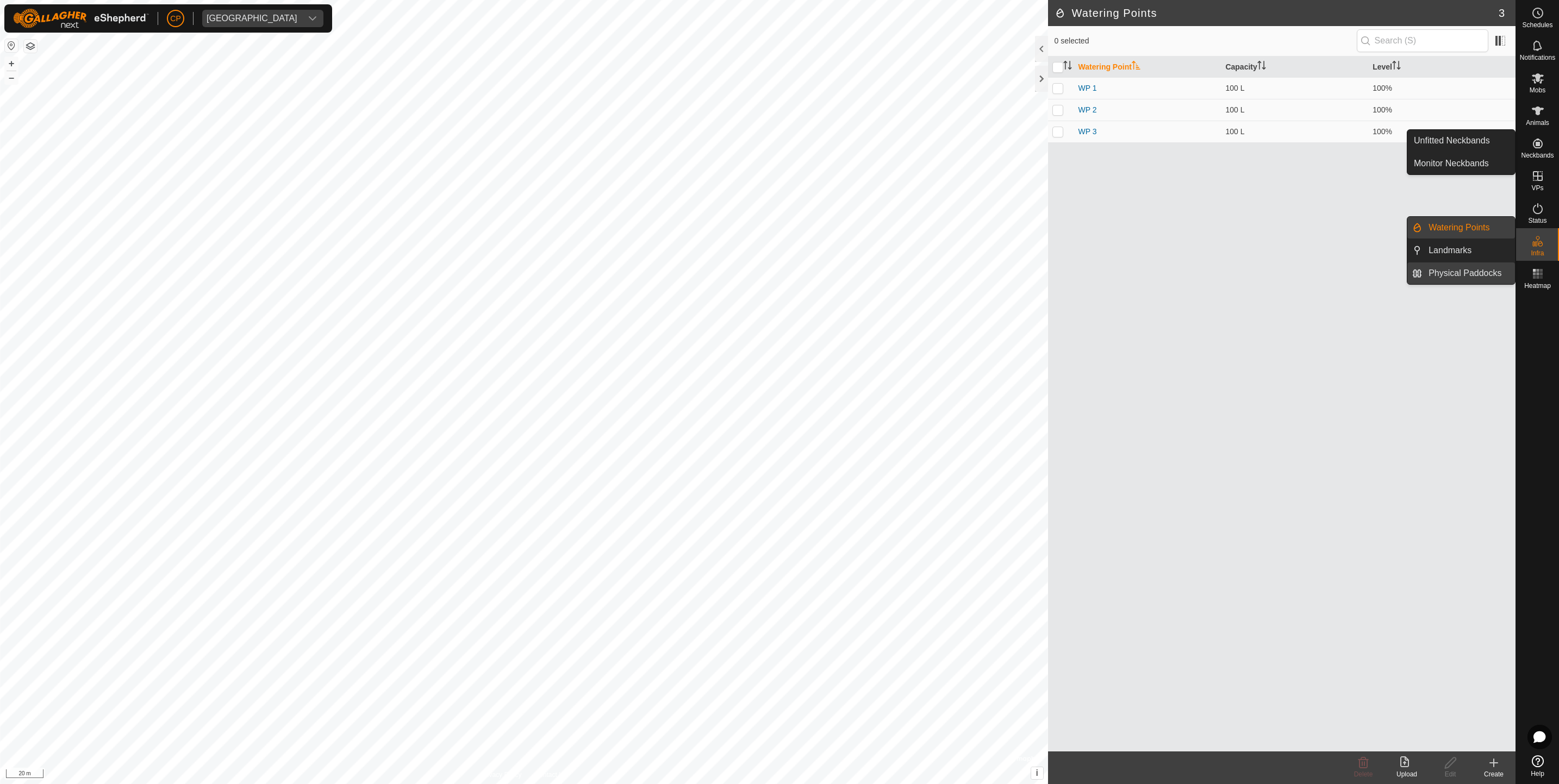
click at [1455, 268] on link "Physical Paddocks" at bounding box center [1468, 273] width 93 height 22
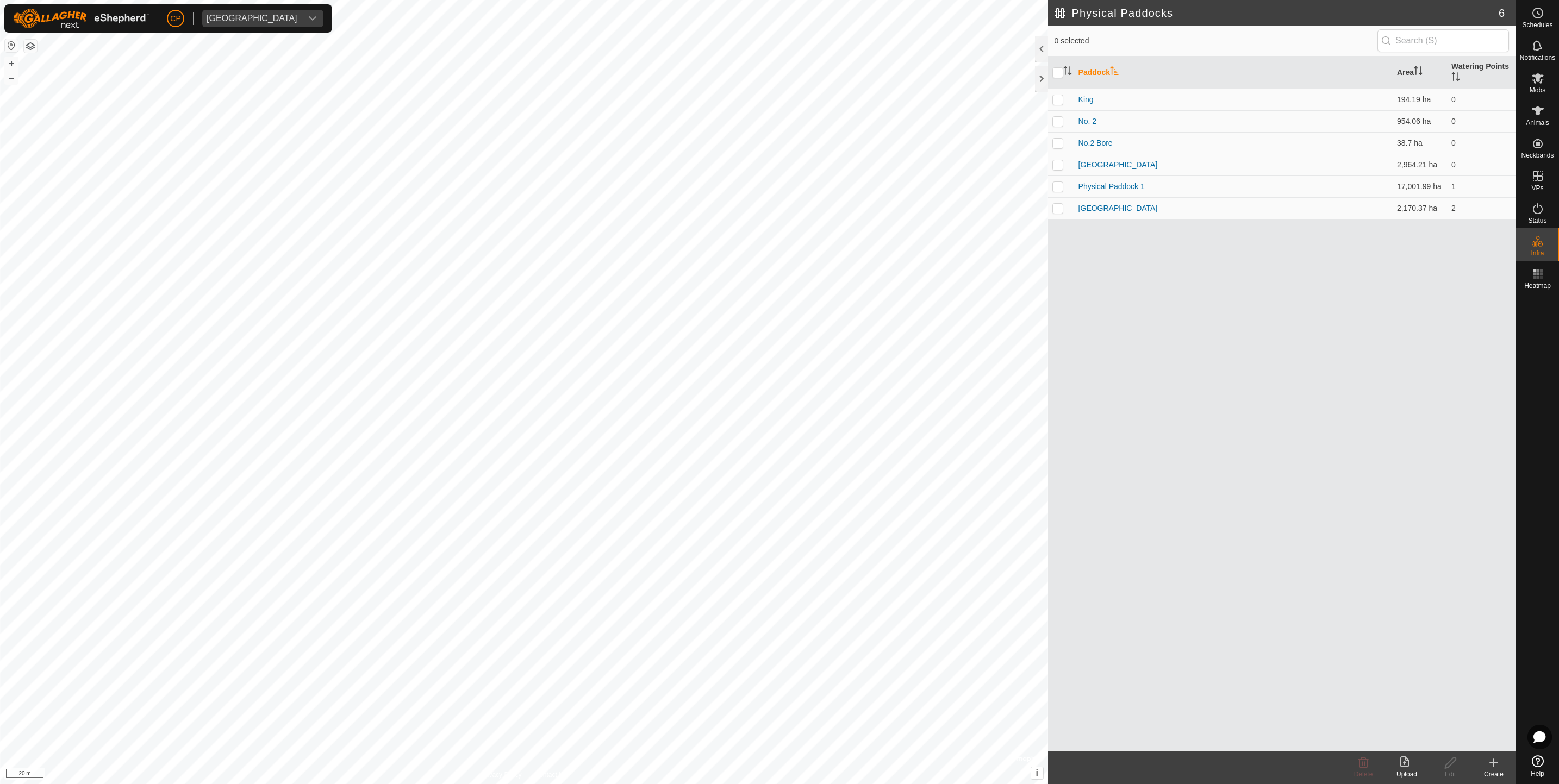
drag, startPoint x: 1130, startPoint y: 240, endPoint x: 1217, endPoint y: 260, distance: 89.3
click at [1217, 260] on div "Paddock Area Watering Points King 194.19 ha 0 No. 2 954.06 ha 0 No.2 Bore 38.7 …" at bounding box center [1281, 403] width 467 height 695
click at [1538, 116] on icon at bounding box center [1538, 111] width 13 height 13
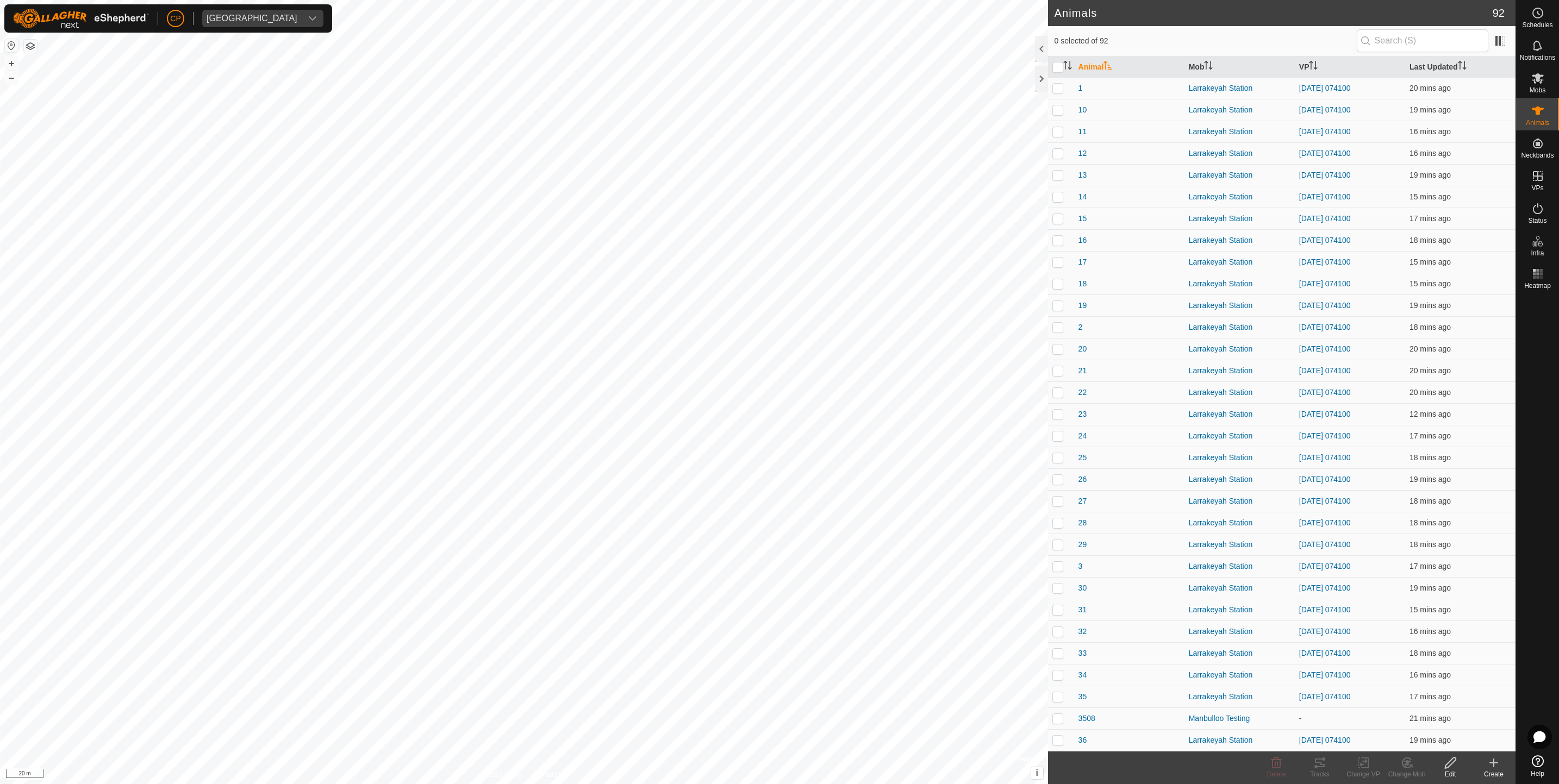
click at [1491, 761] on icon at bounding box center [1494, 763] width 13 height 13
click at [1476, 715] on link "Bulk Create - Upload File" at bounding box center [1448, 716] width 139 height 22
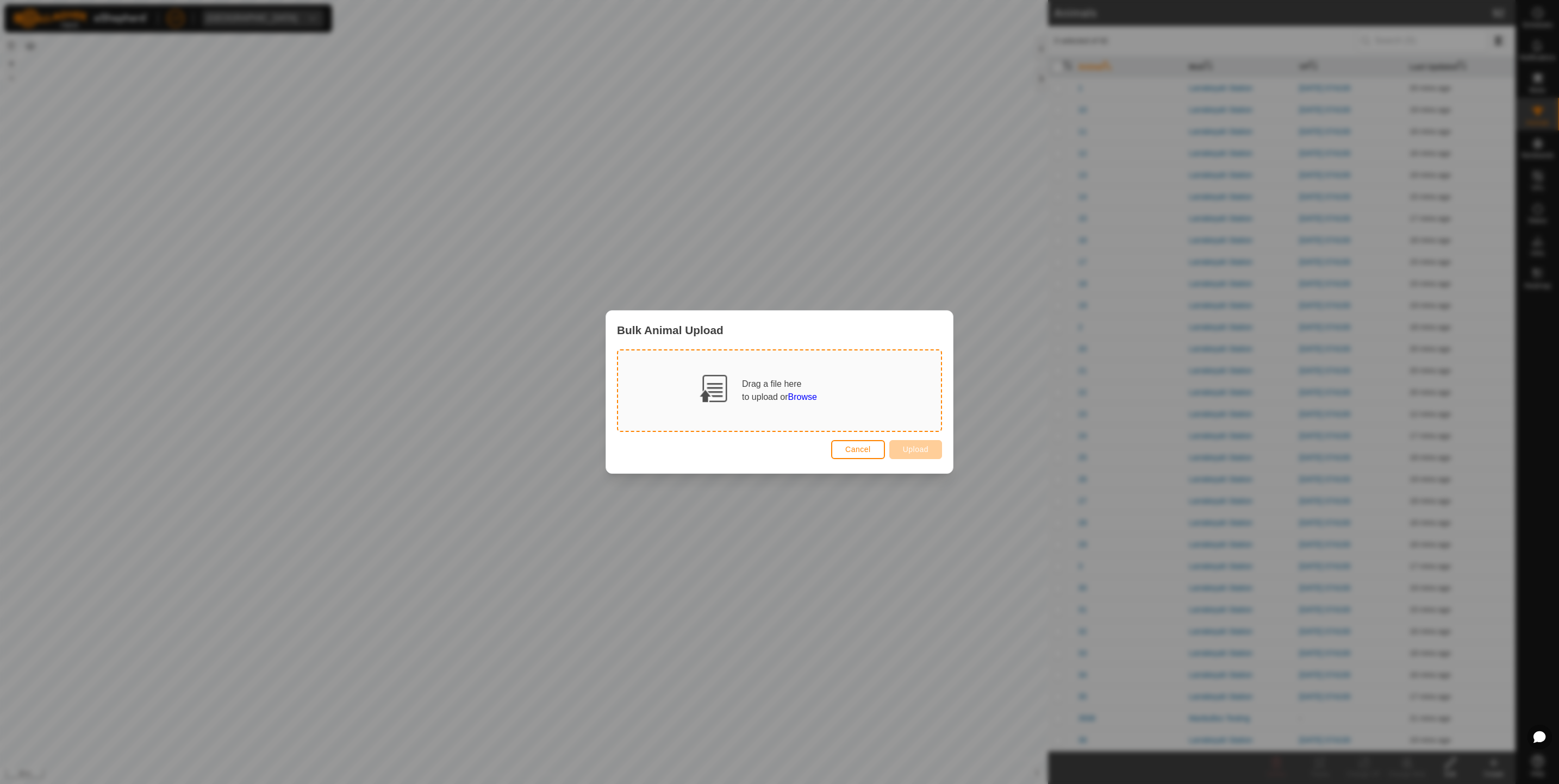
click at [803, 395] on span "Browse" at bounding box center [802, 397] width 29 height 9
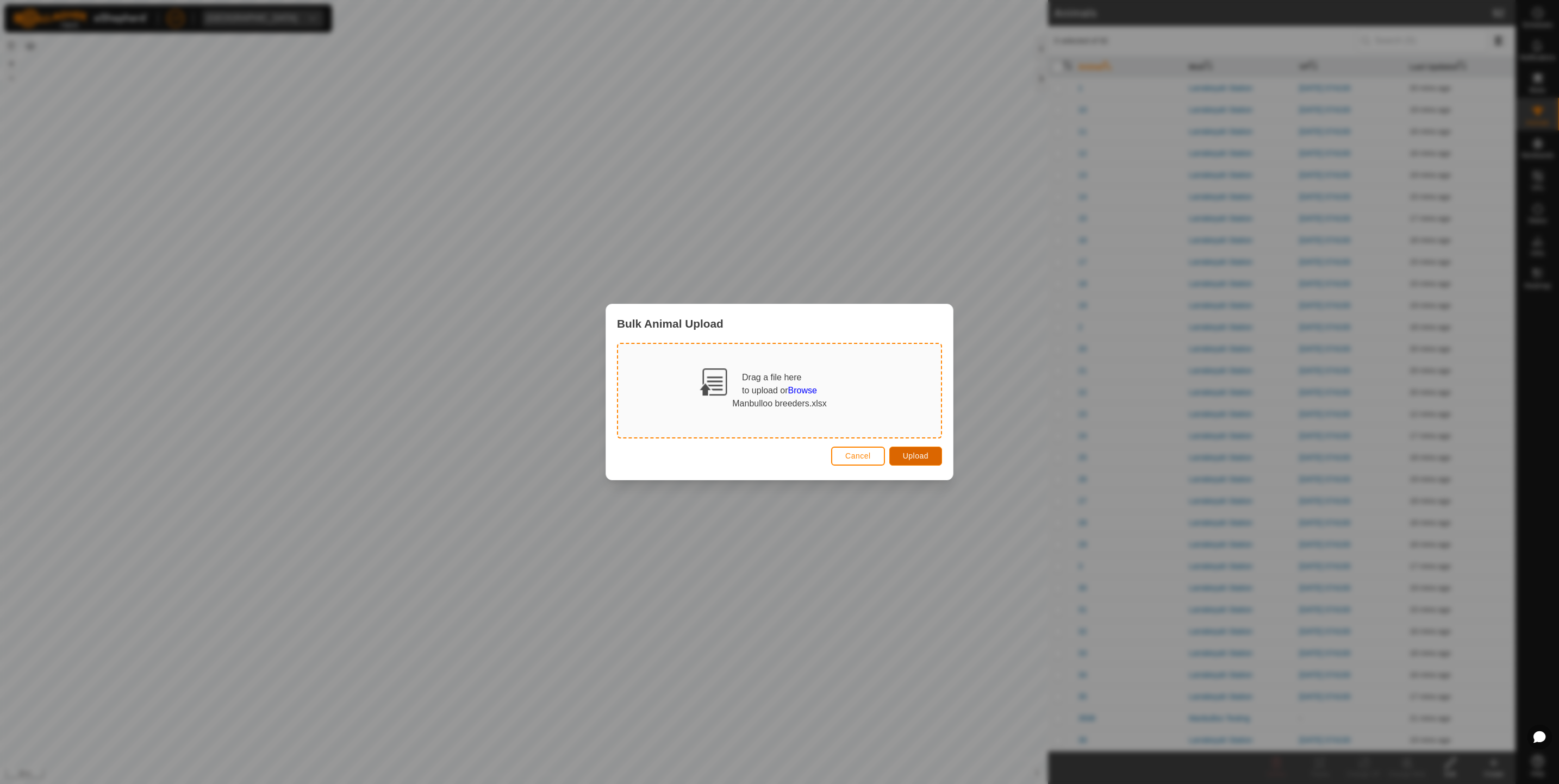
click at [906, 450] on button "Upload" at bounding box center [916, 456] width 53 height 19
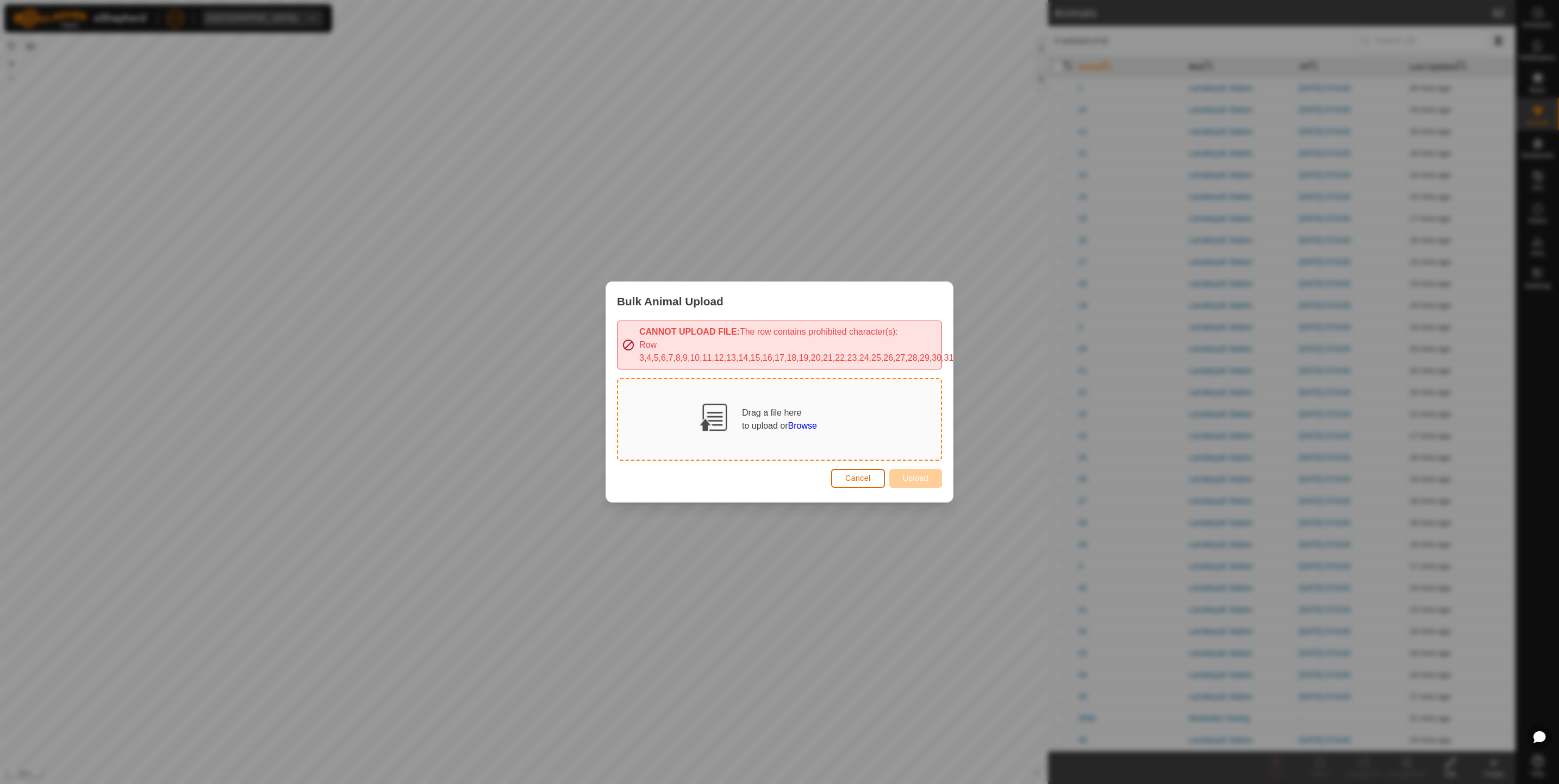
click at [869, 477] on button "Cancel" at bounding box center [857, 478] width 53 height 19
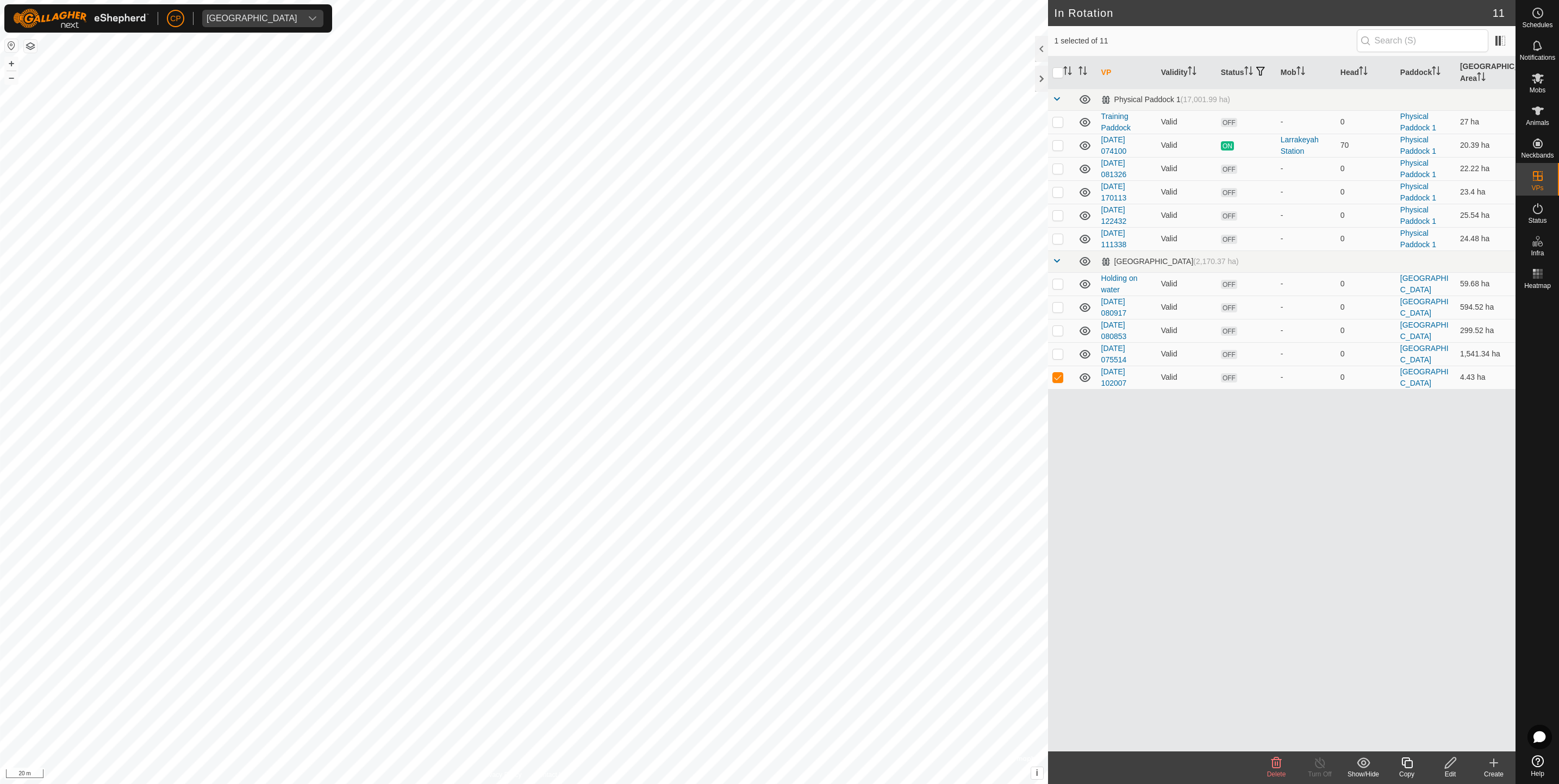
click at [1277, 764] on icon at bounding box center [1277, 763] width 13 height 13
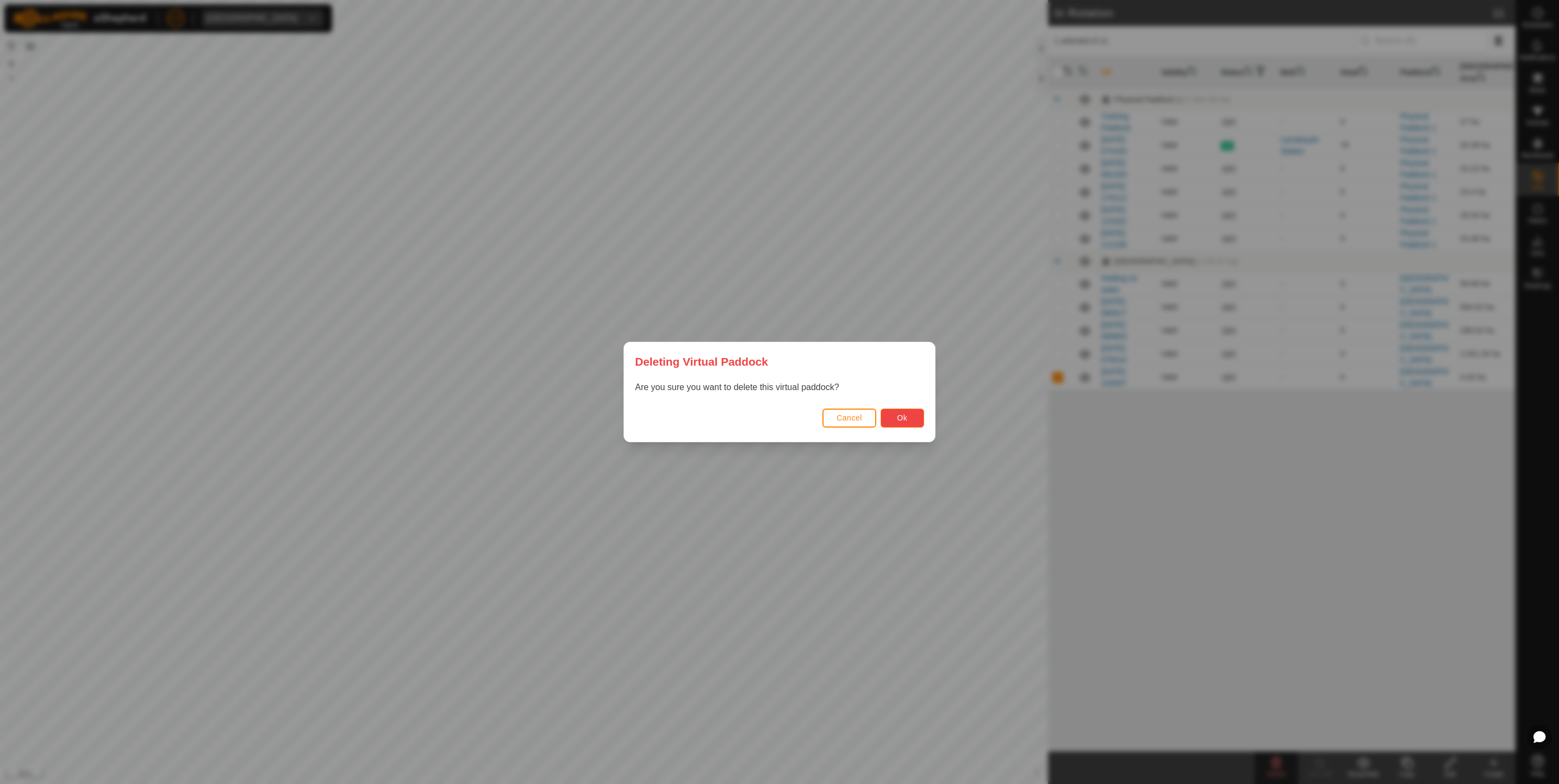
click at [894, 419] on button "Ok" at bounding box center [902, 418] width 43 height 19
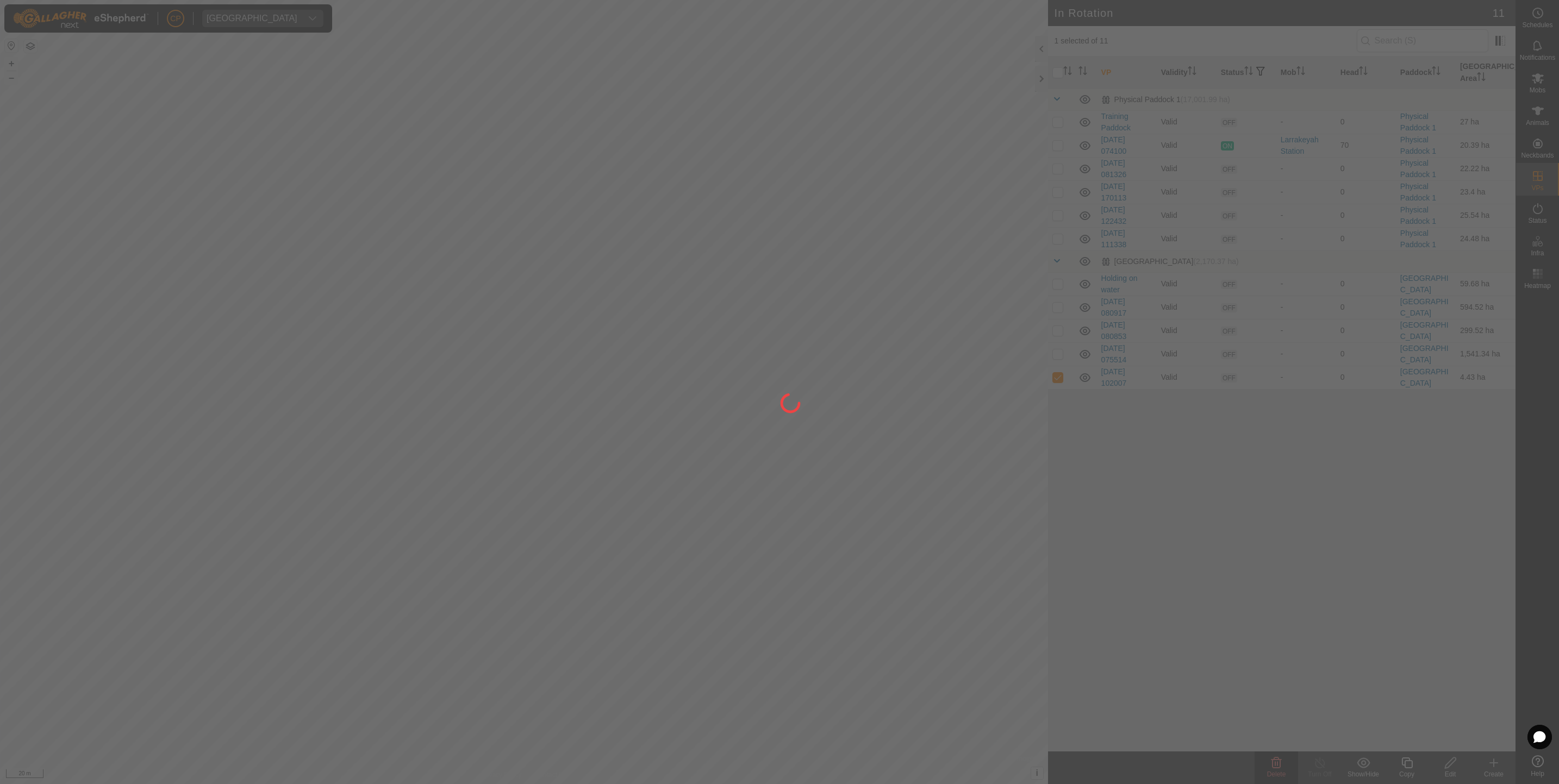
checkbox input "false"
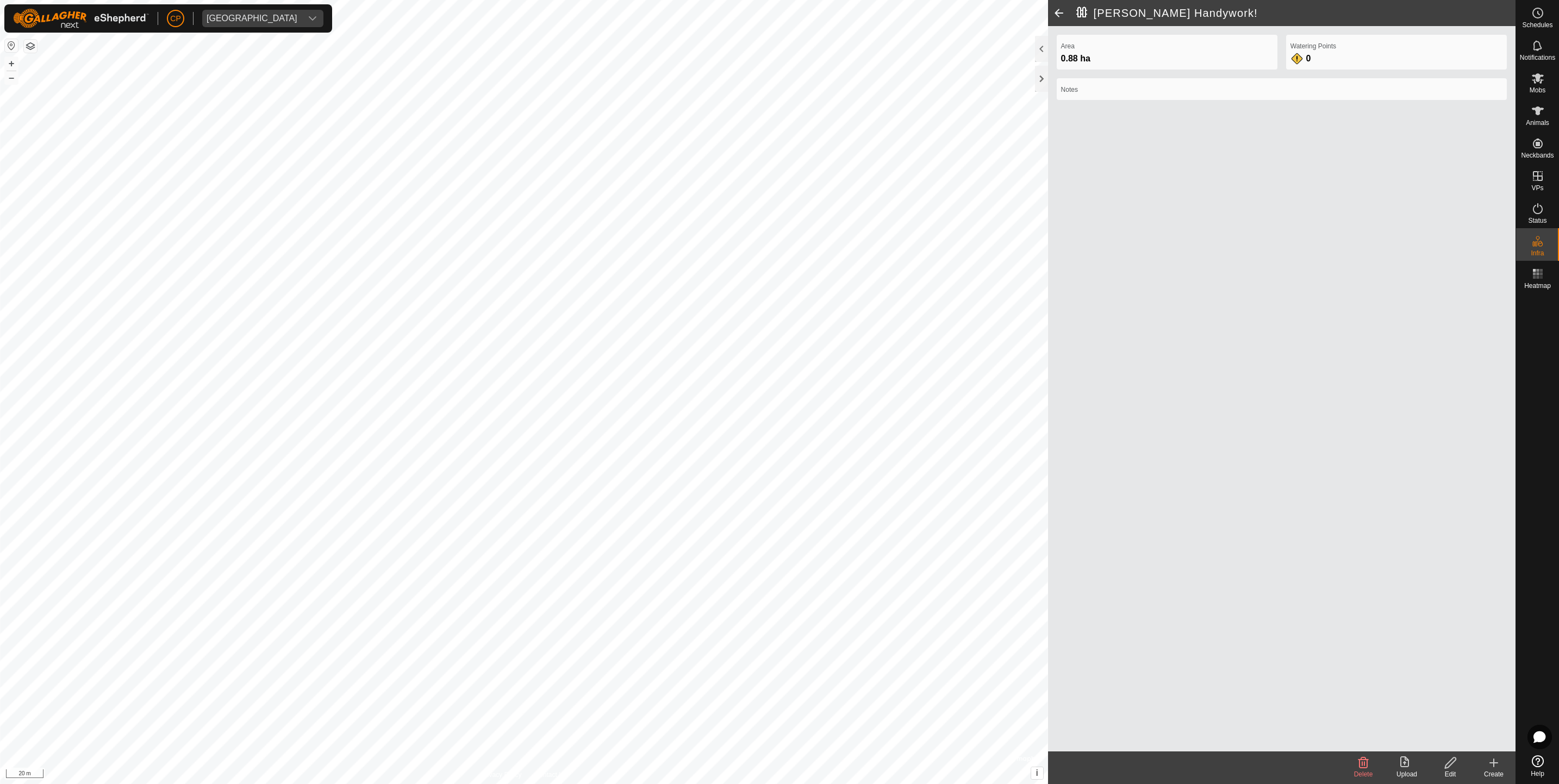
click at [1453, 758] on icon at bounding box center [1450, 763] width 11 height 11
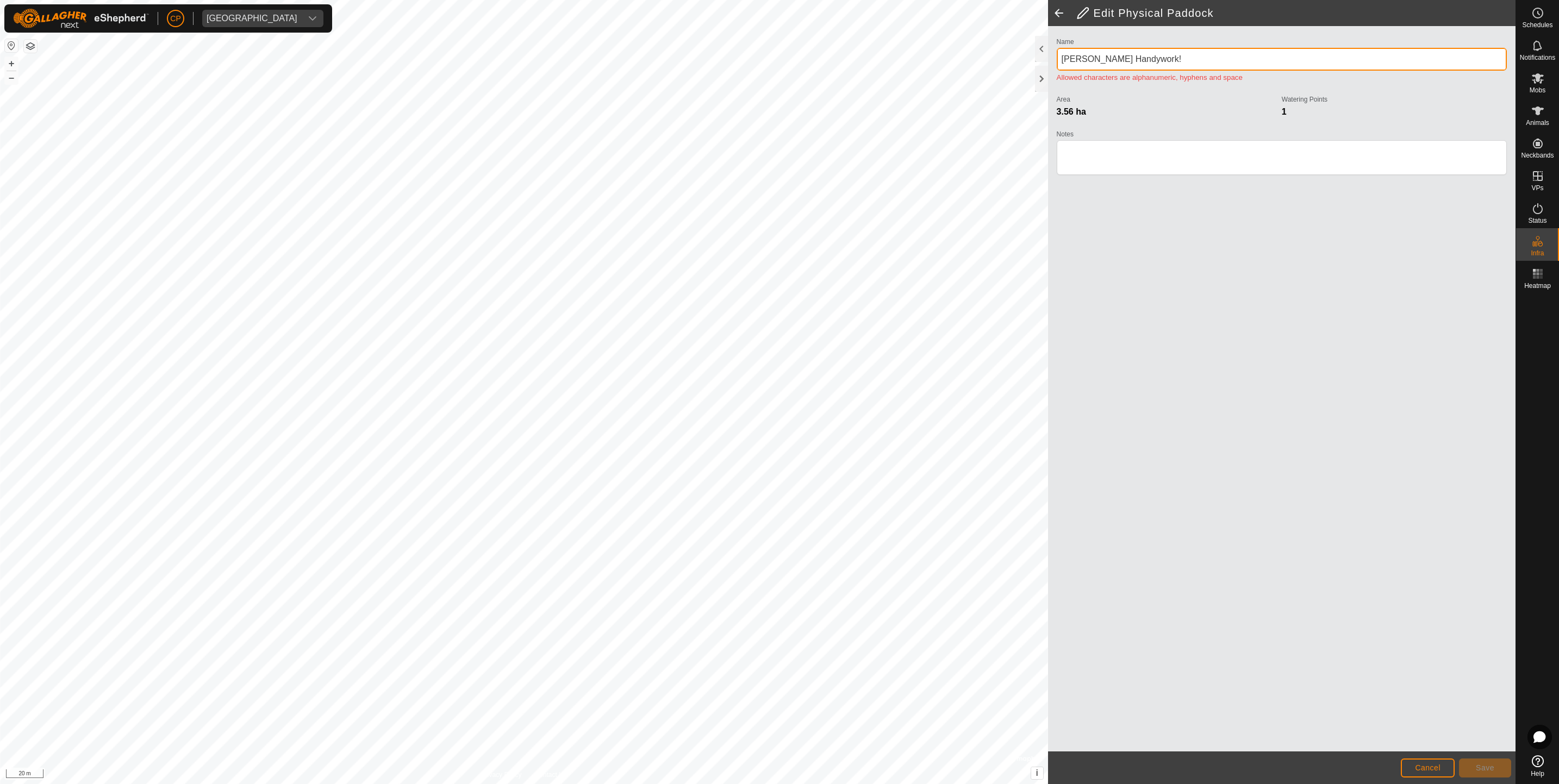
click at [1000, 54] on div "Privacy Policy Contact Us + – ⇧ i © Mapbox , © OpenStreetMap , Improve this map…" at bounding box center [758, 392] width 1516 height 784
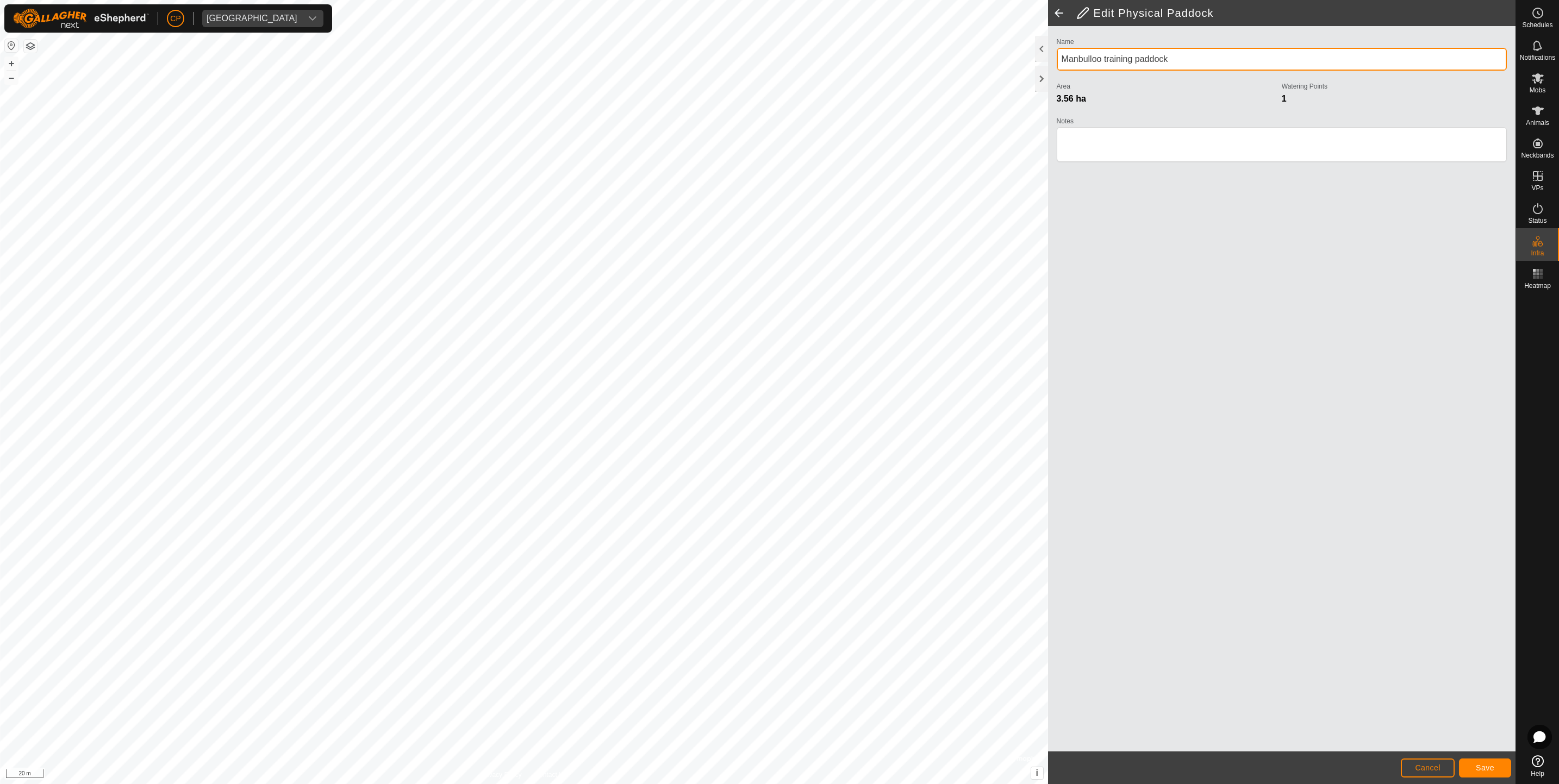
type input "Manbulloo training paddock"
click at [1489, 764] on span "Save" at bounding box center [1485, 767] width 19 height 8
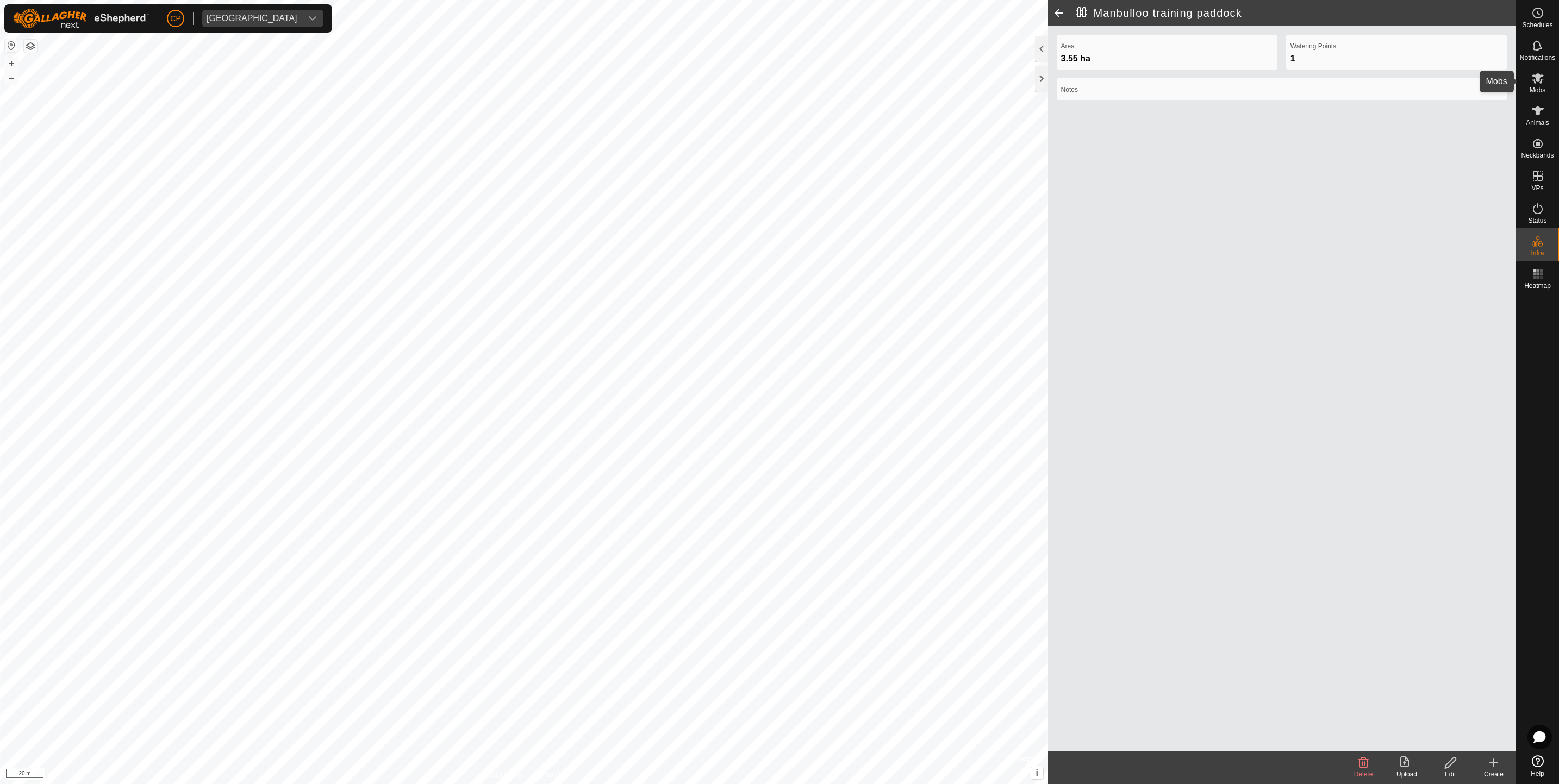
click at [1534, 92] on span "Mobs" at bounding box center [1537, 90] width 16 height 7
click at [1532, 78] on icon at bounding box center [1538, 78] width 13 height 13
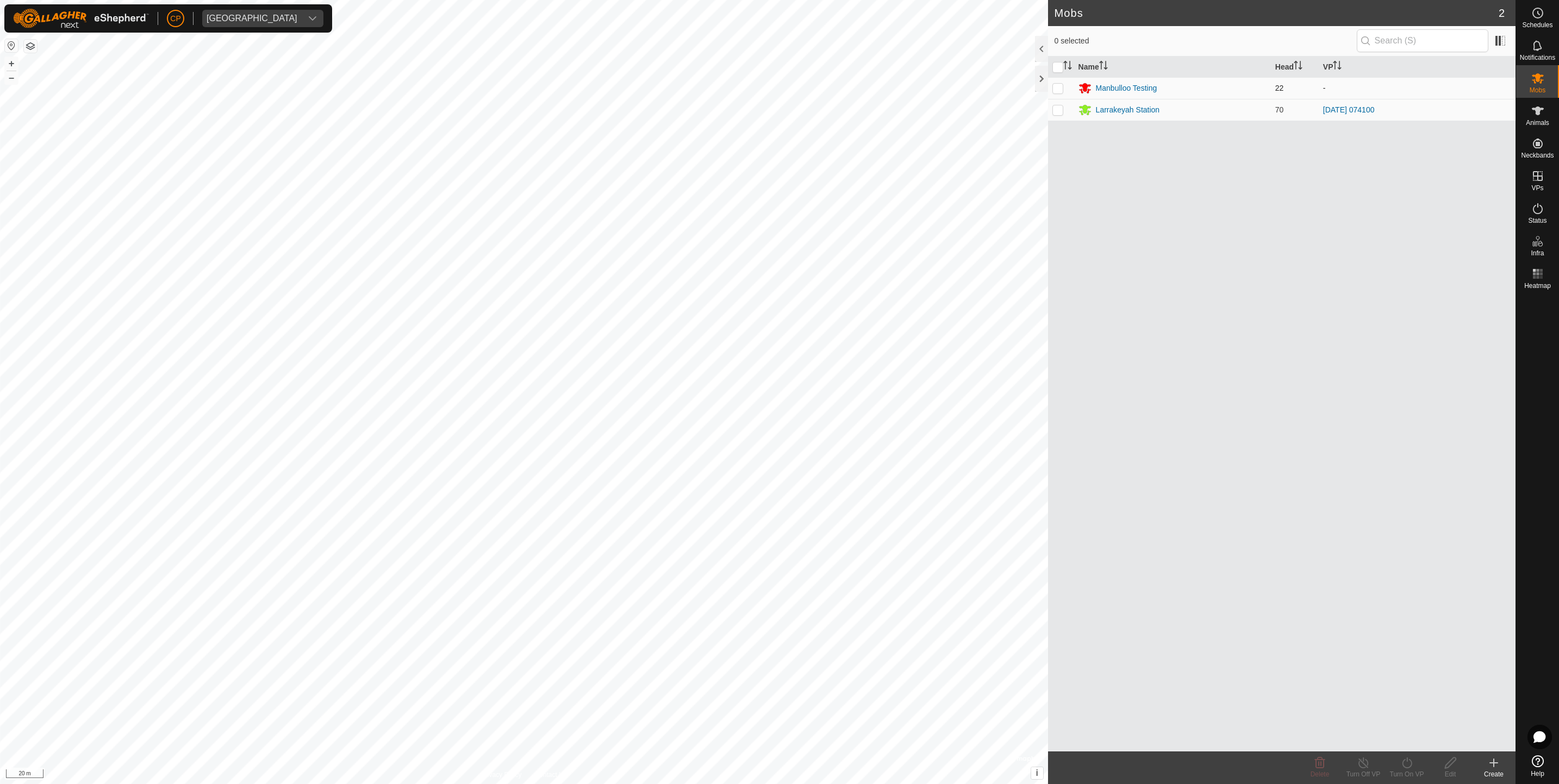
click at [1057, 88] on p-checkbox at bounding box center [1058, 87] width 11 height 8
checkbox input "true"
click at [1400, 764] on icon at bounding box center [1407, 763] width 13 height 13
click at [1395, 734] on link "Now" at bounding box center [1439, 738] width 108 height 22
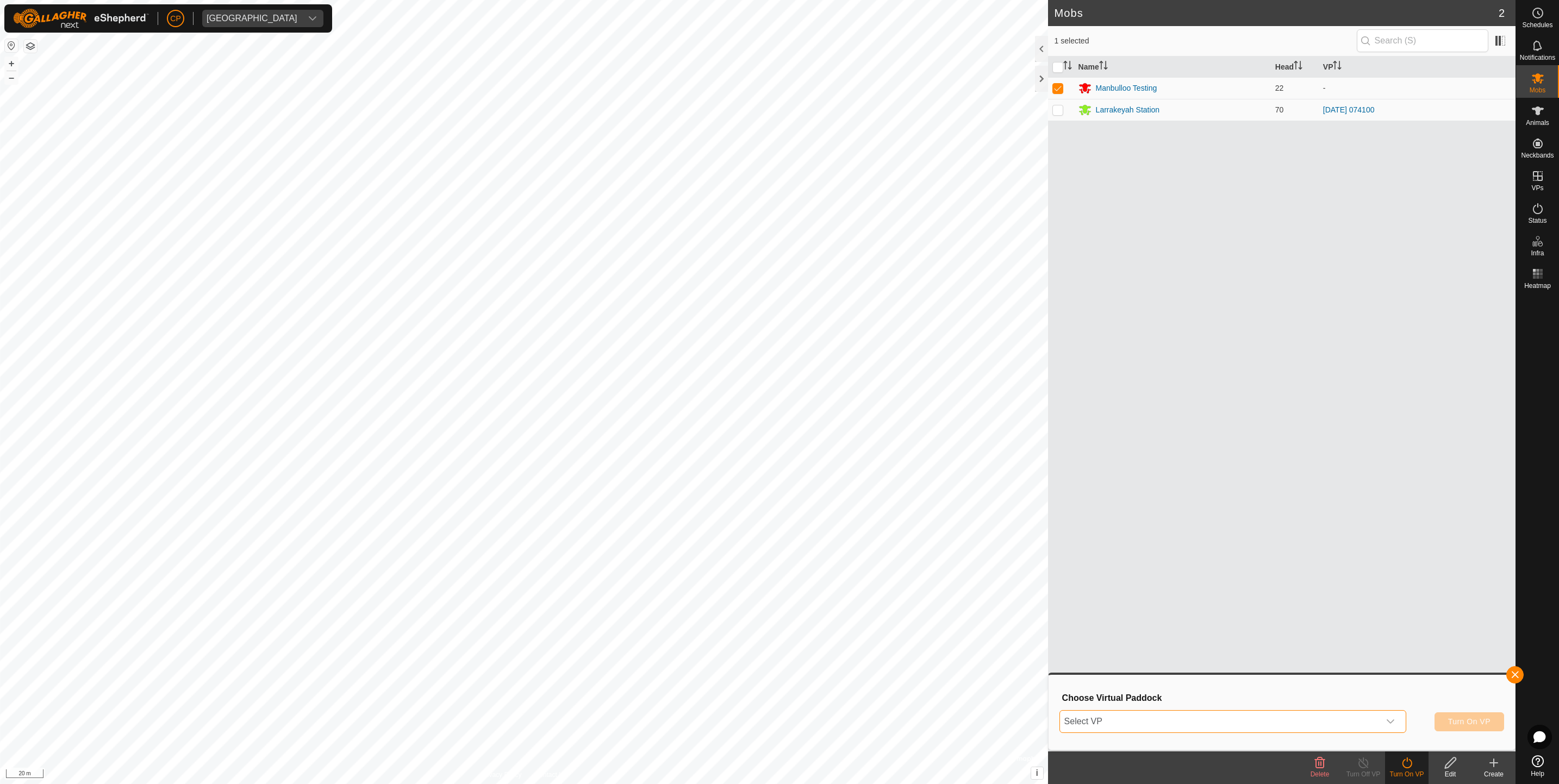
drag, startPoint x: 1355, startPoint y: 731, endPoint x: 1214, endPoint y: 708, distance: 142.9
click at [1214, 709] on div "Select VP Turn On VP" at bounding box center [1282, 722] width 445 height 26
click at [1201, 725] on span "Select VP" at bounding box center [1219, 721] width 320 height 22
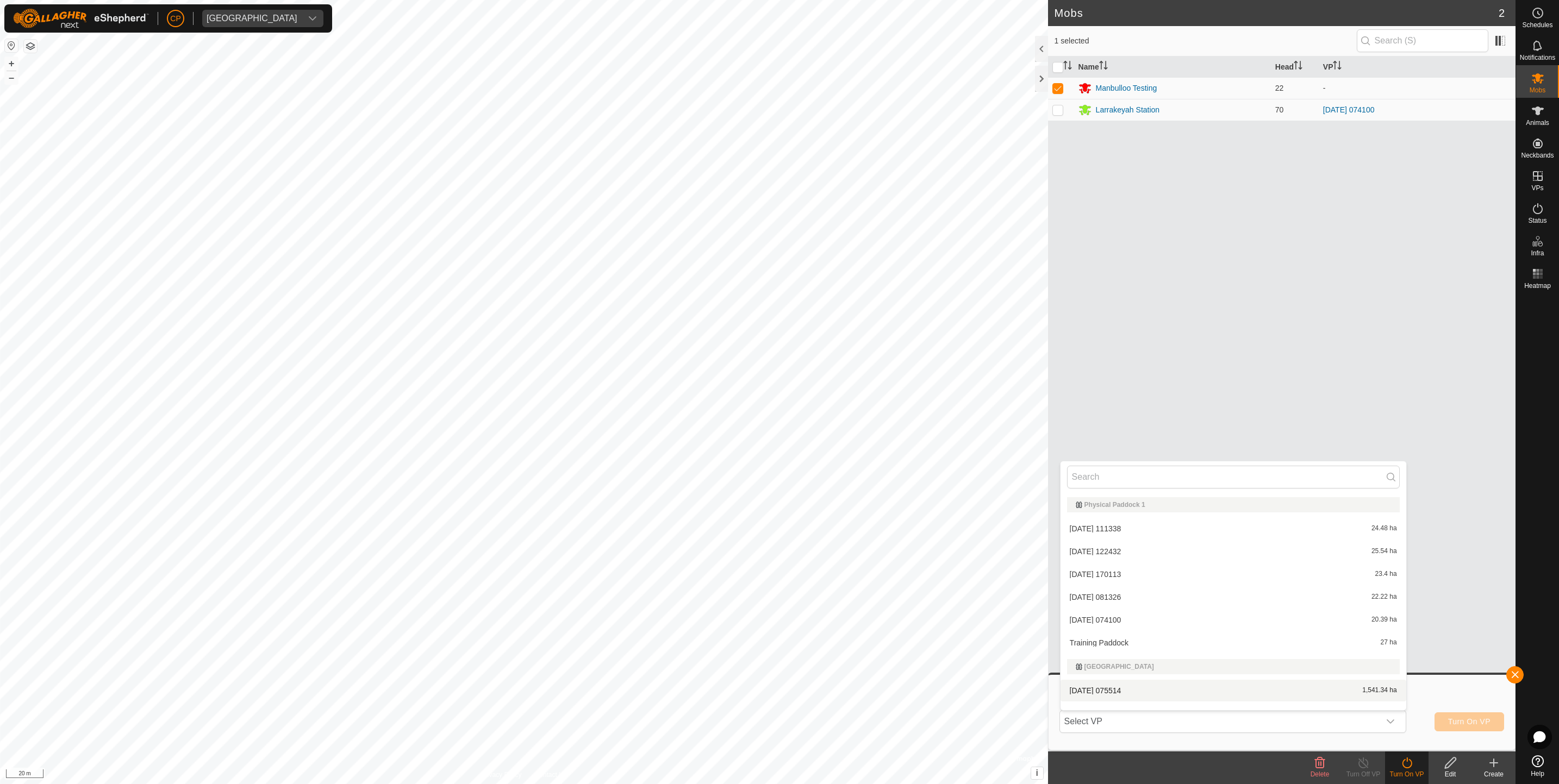
click at [1432, 602] on div "Name Head VP Manbulloo Testing 22 - [GEOGRAPHIC_DATA] 70 [DATE] 074100" at bounding box center [1281, 403] width 467 height 695
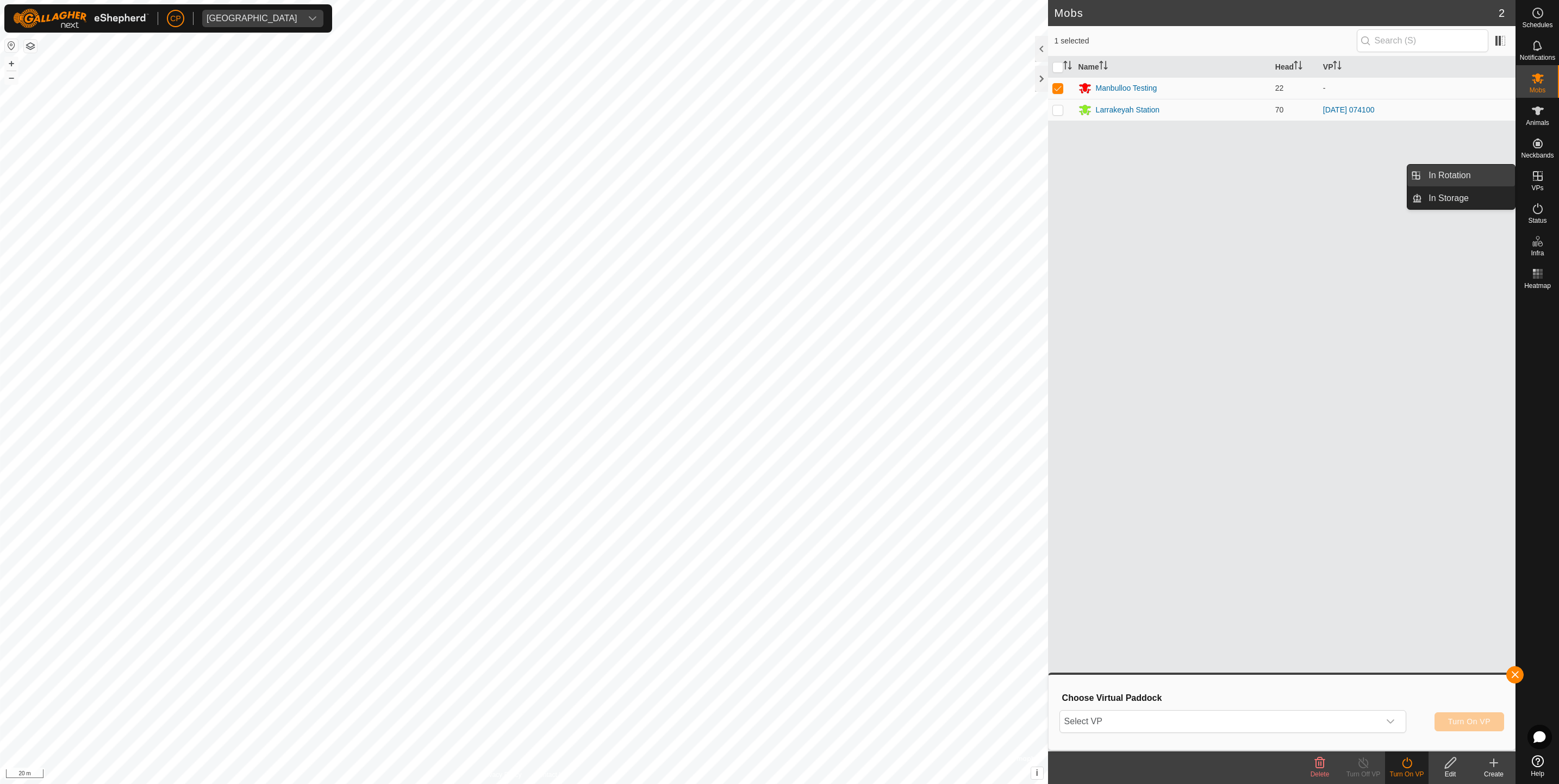
click at [1484, 173] on link "In Rotation" at bounding box center [1468, 175] width 93 height 22
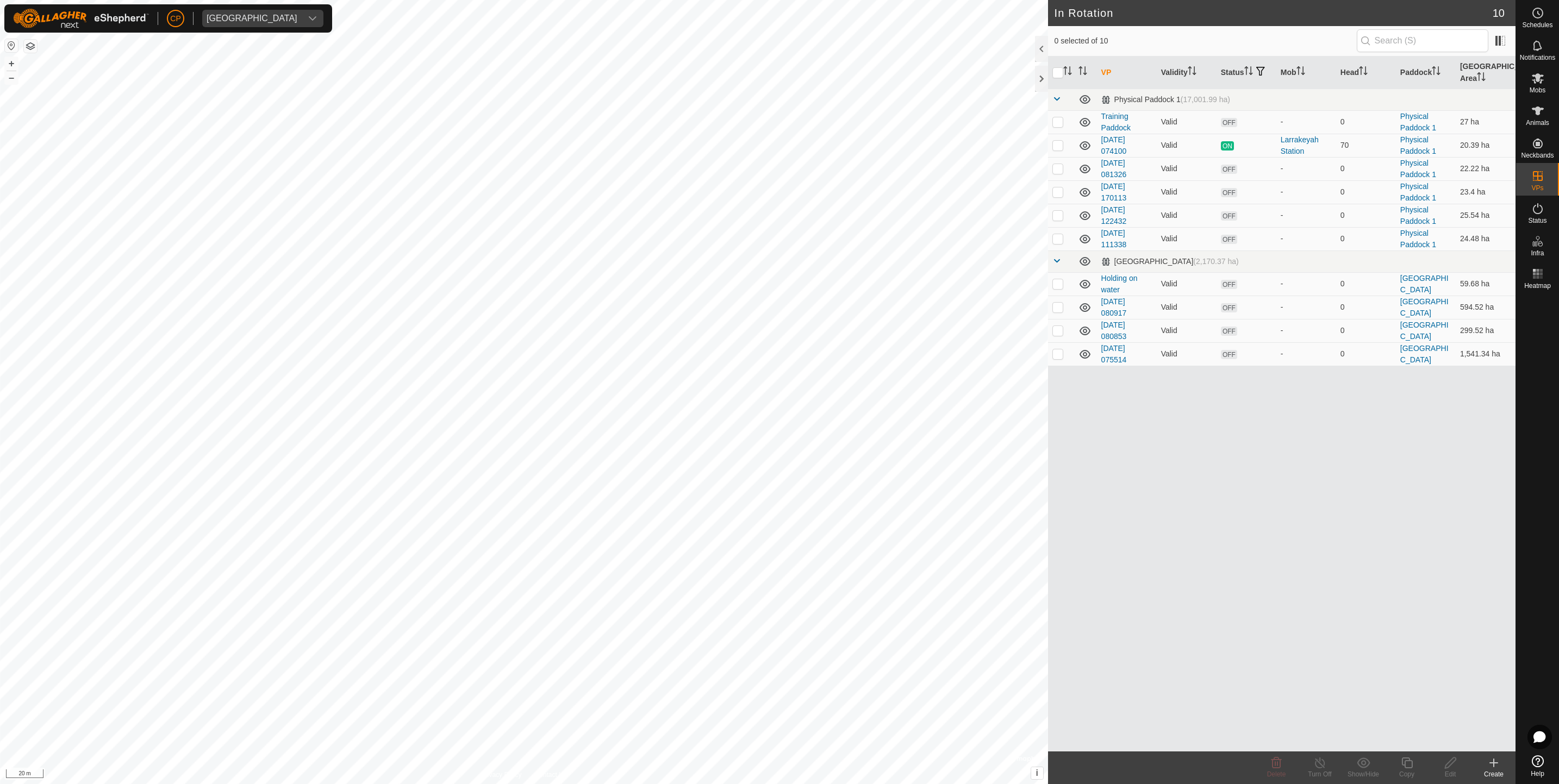
click at [1492, 768] on icon at bounding box center [1494, 763] width 13 height 13
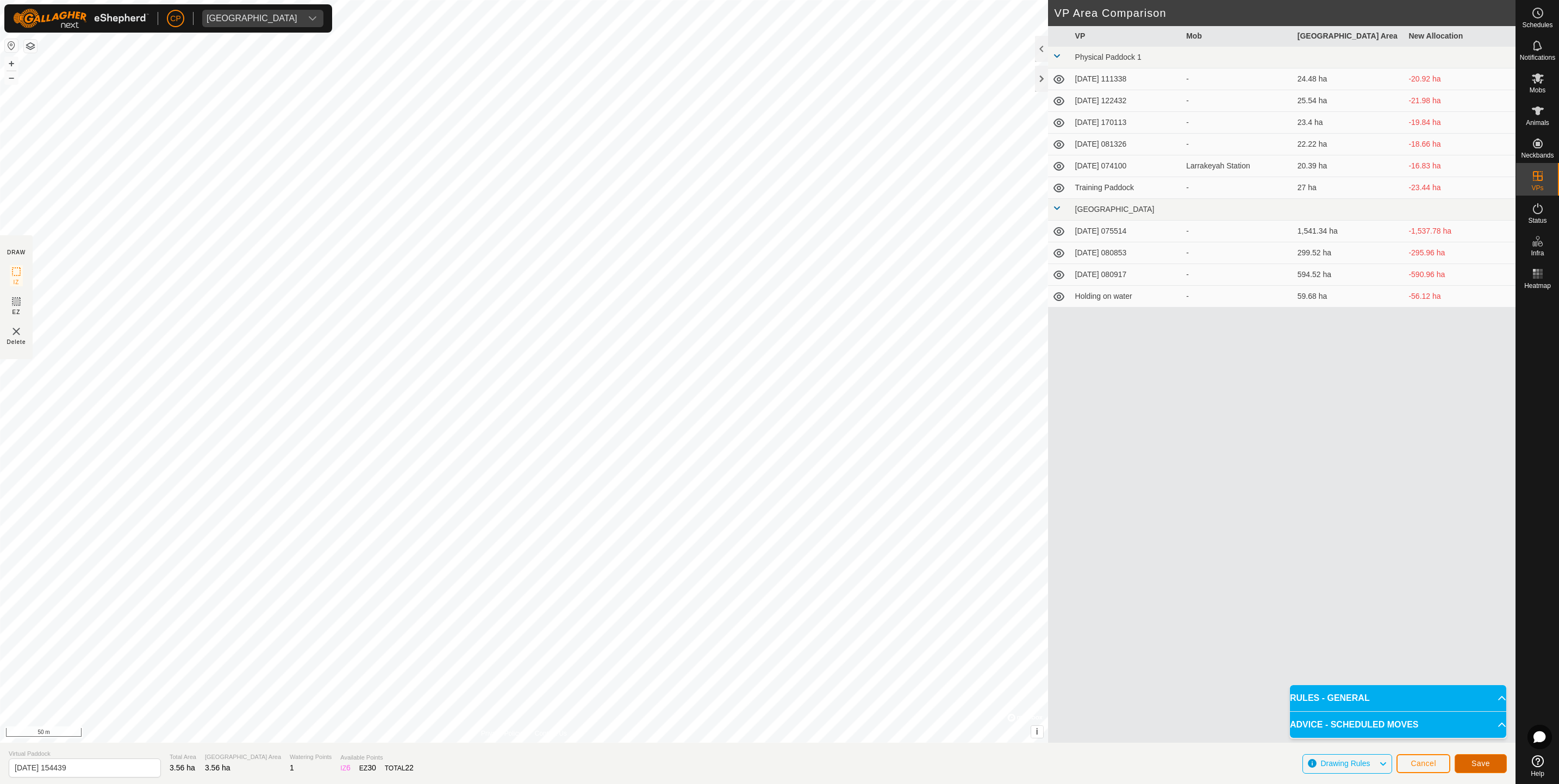
click at [1463, 760] on button "Save" at bounding box center [1481, 763] width 53 height 19
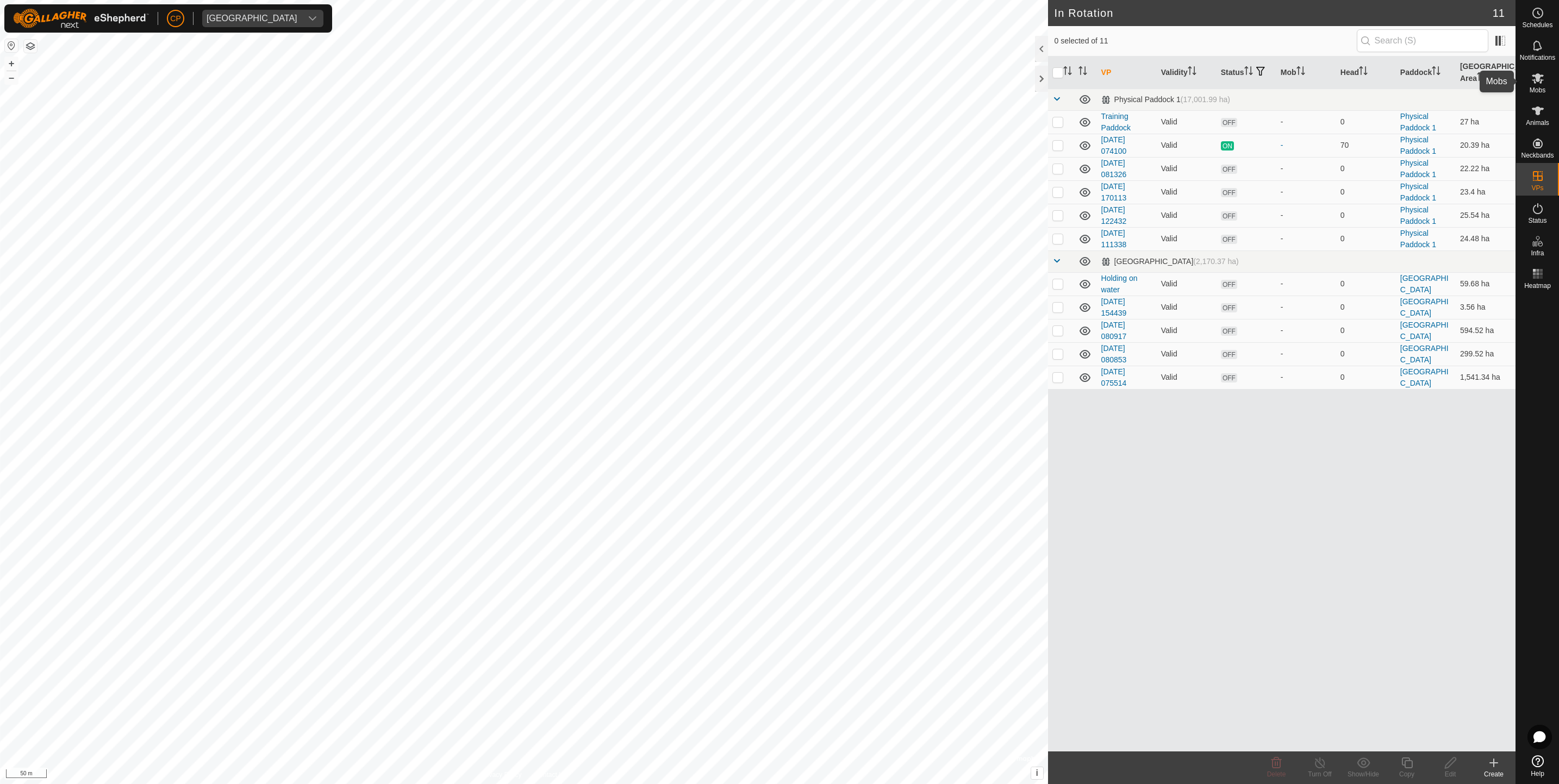
click at [1536, 85] on es-mob-svg-icon at bounding box center [1537, 78] width 20 height 18
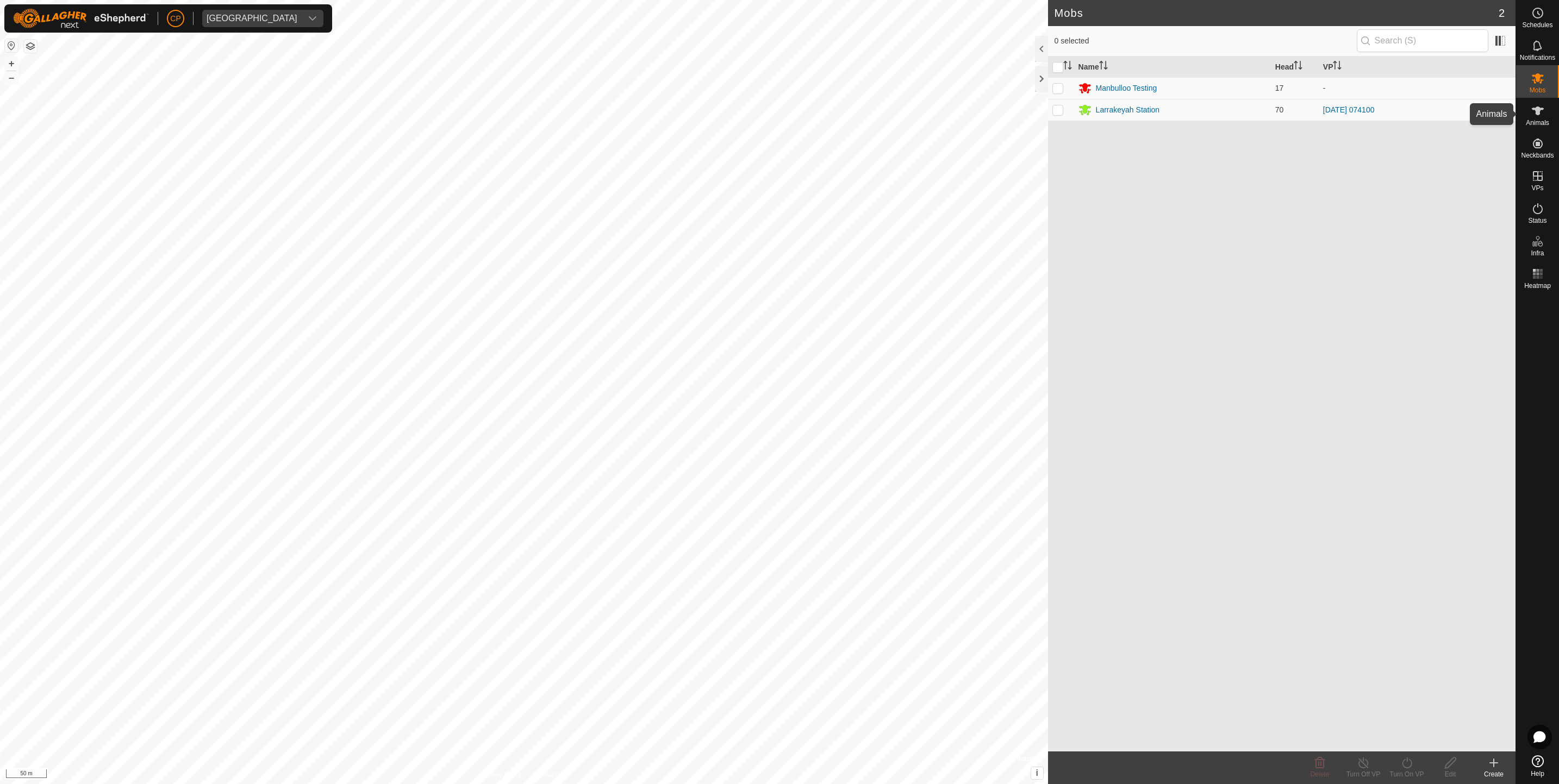
click at [1538, 122] on span "Animals" at bounding box center [1537, 122] width 23 height 7
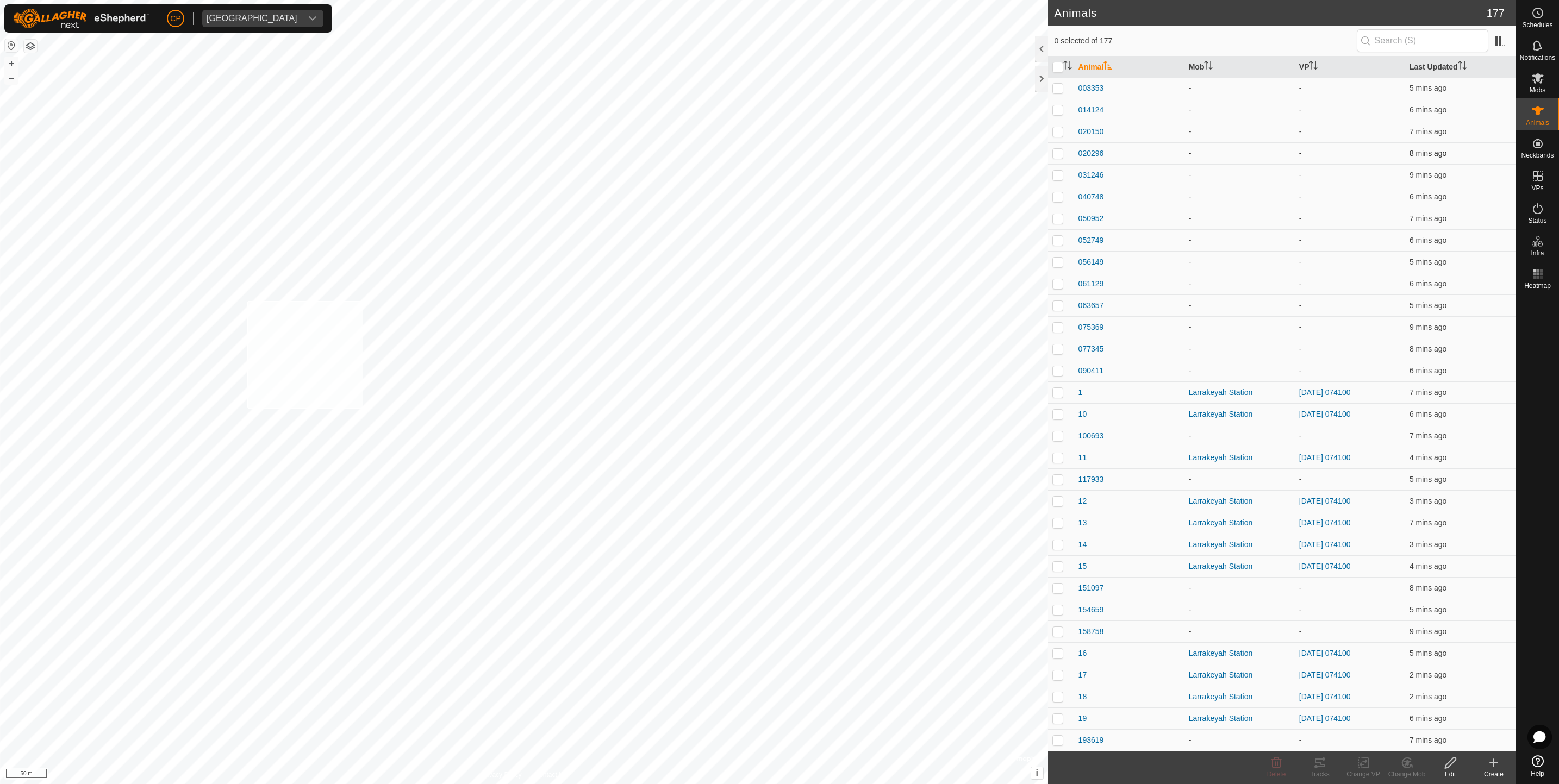
checkbox input "true"
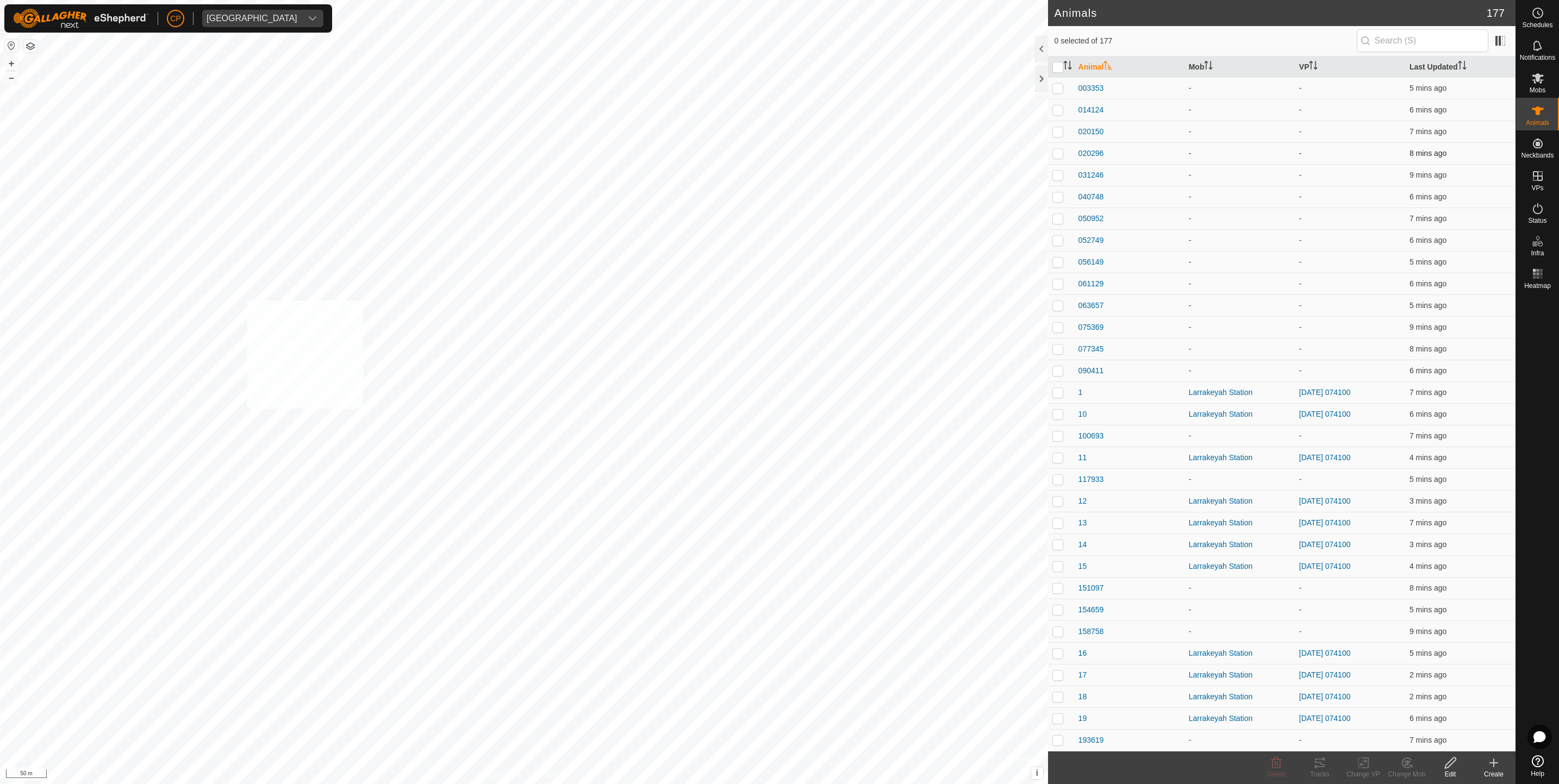
checkbox input "true"
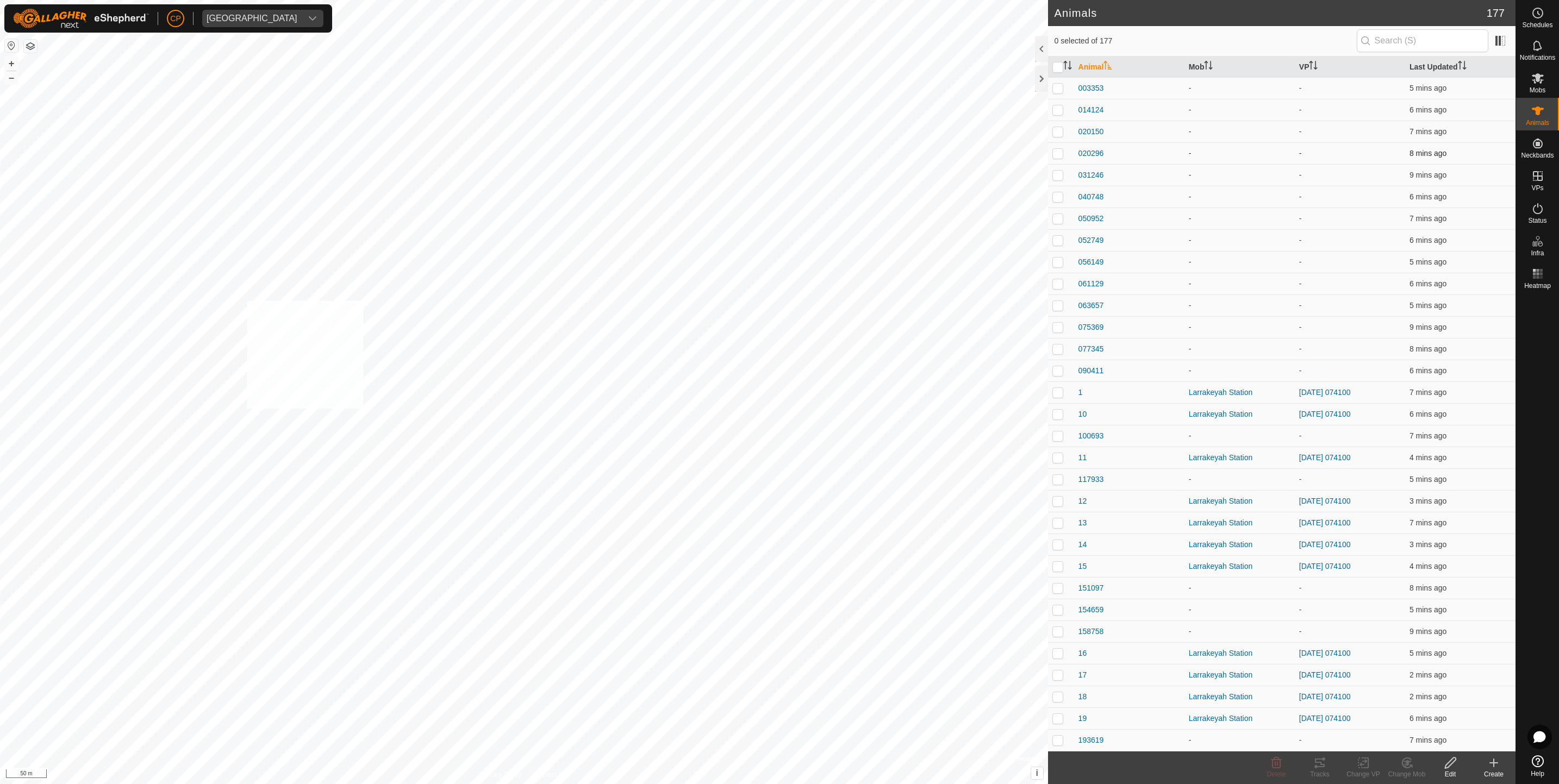
checkbox input "true"
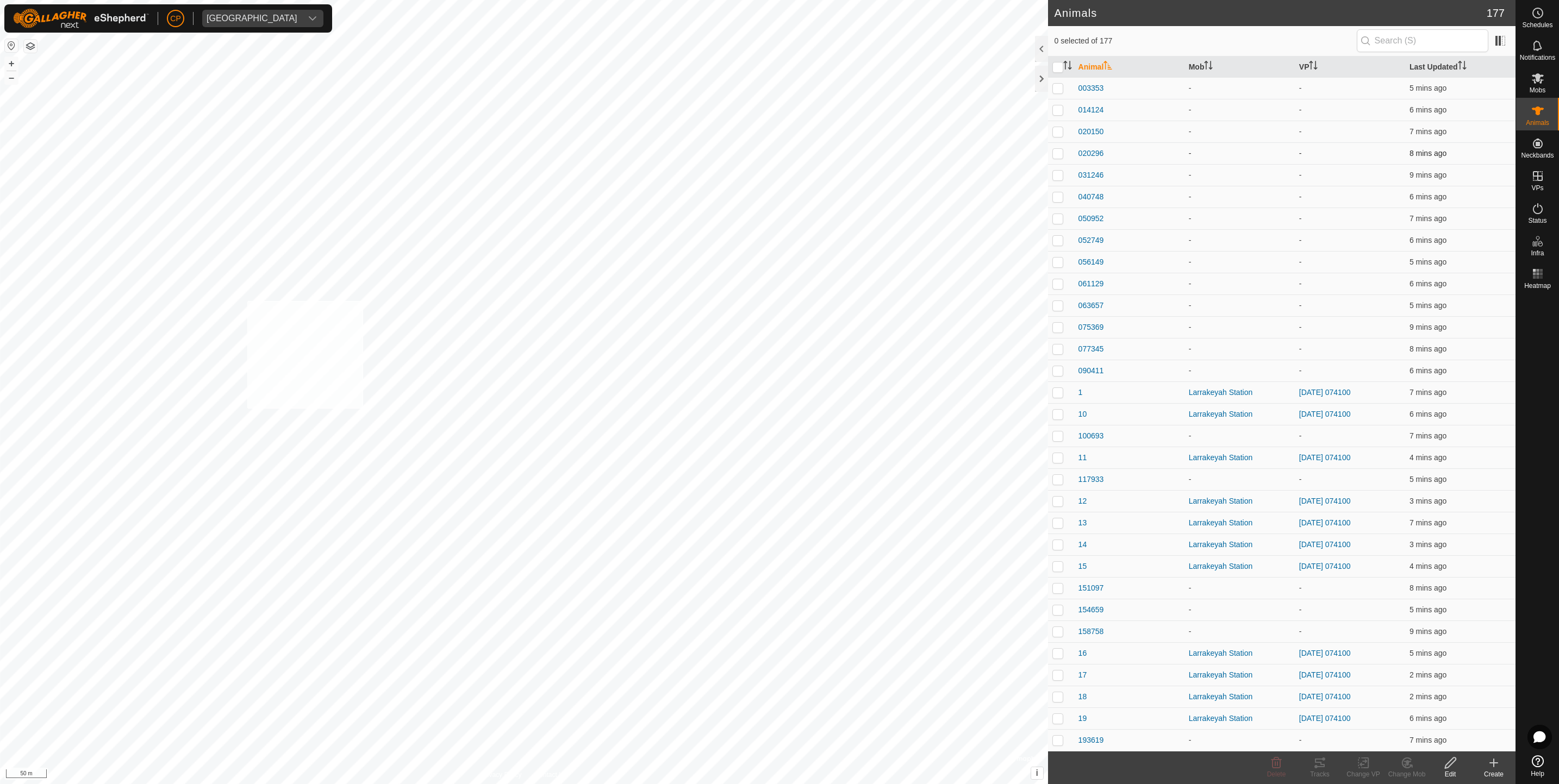
checkbox input "true"
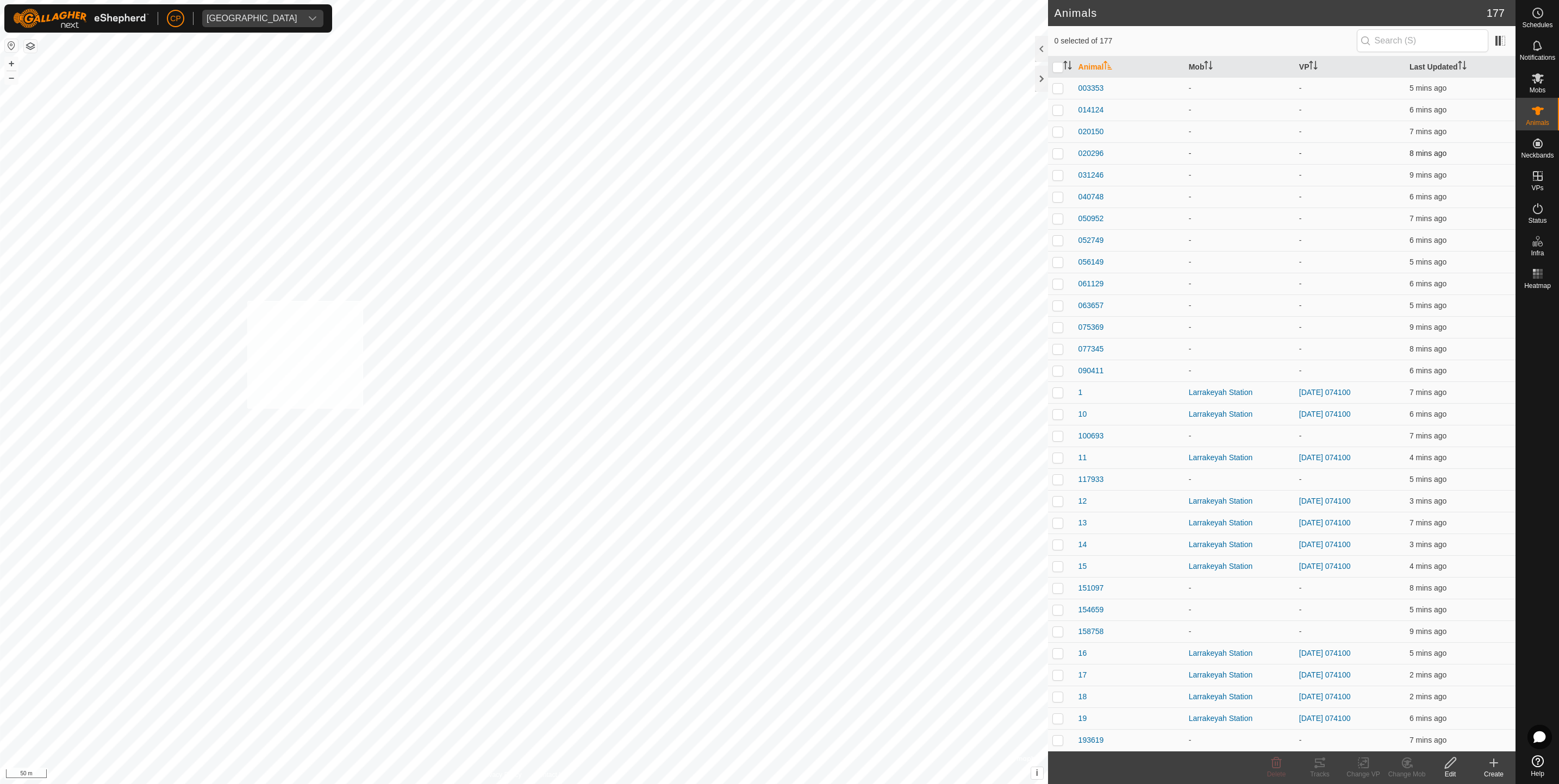
checkbox input "true"
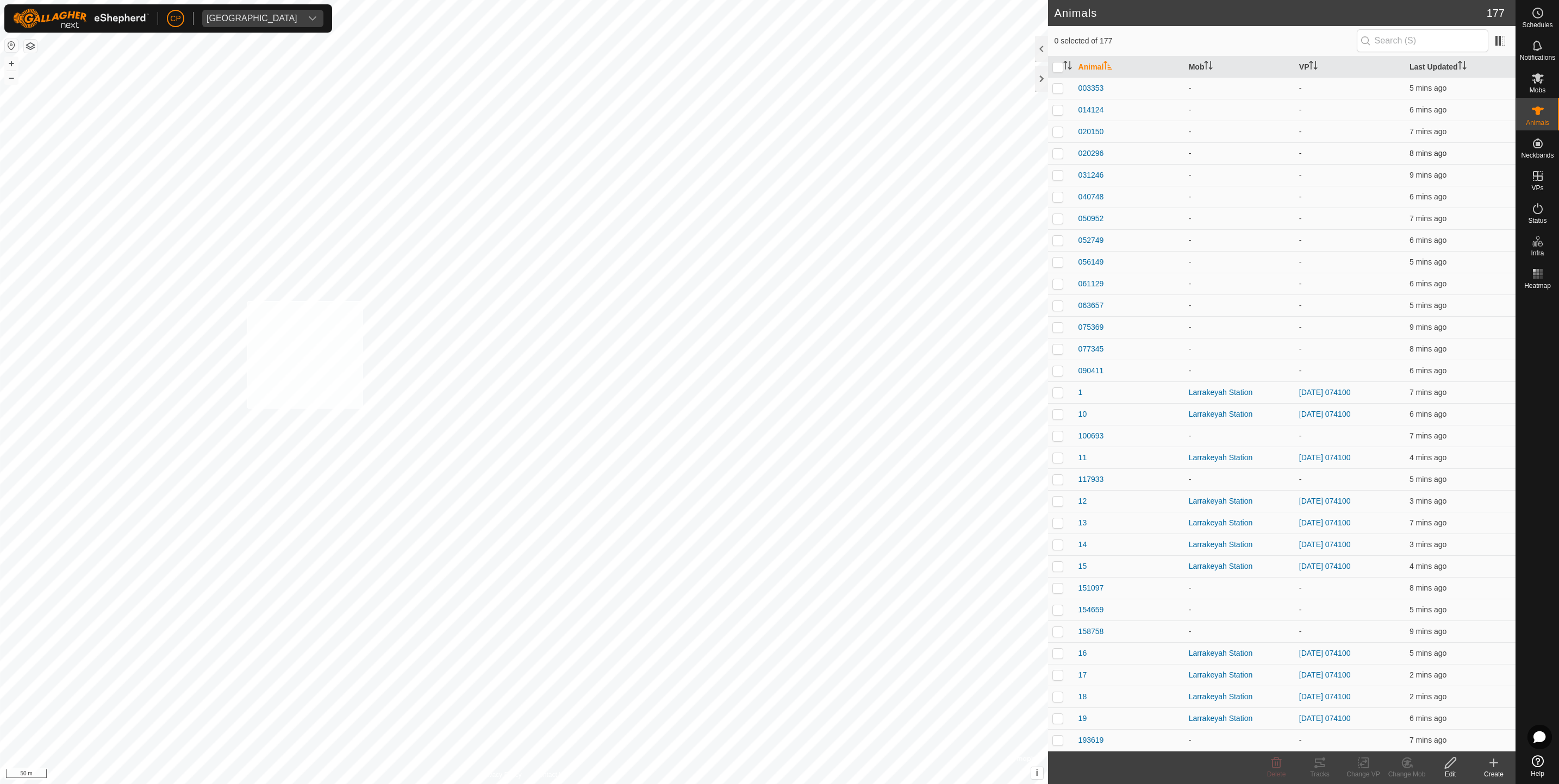
checkbox input "true"
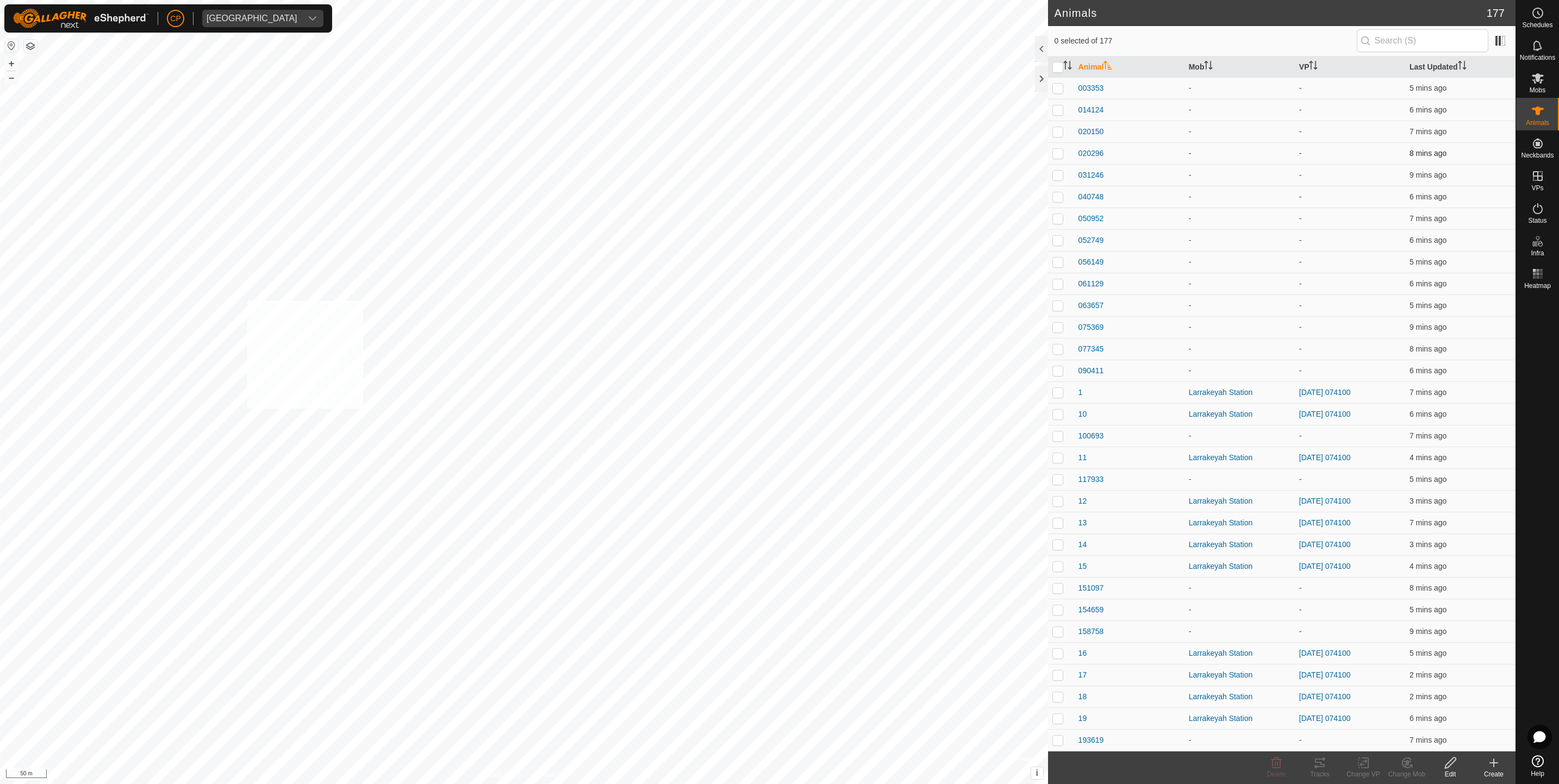
checkbox input "true"
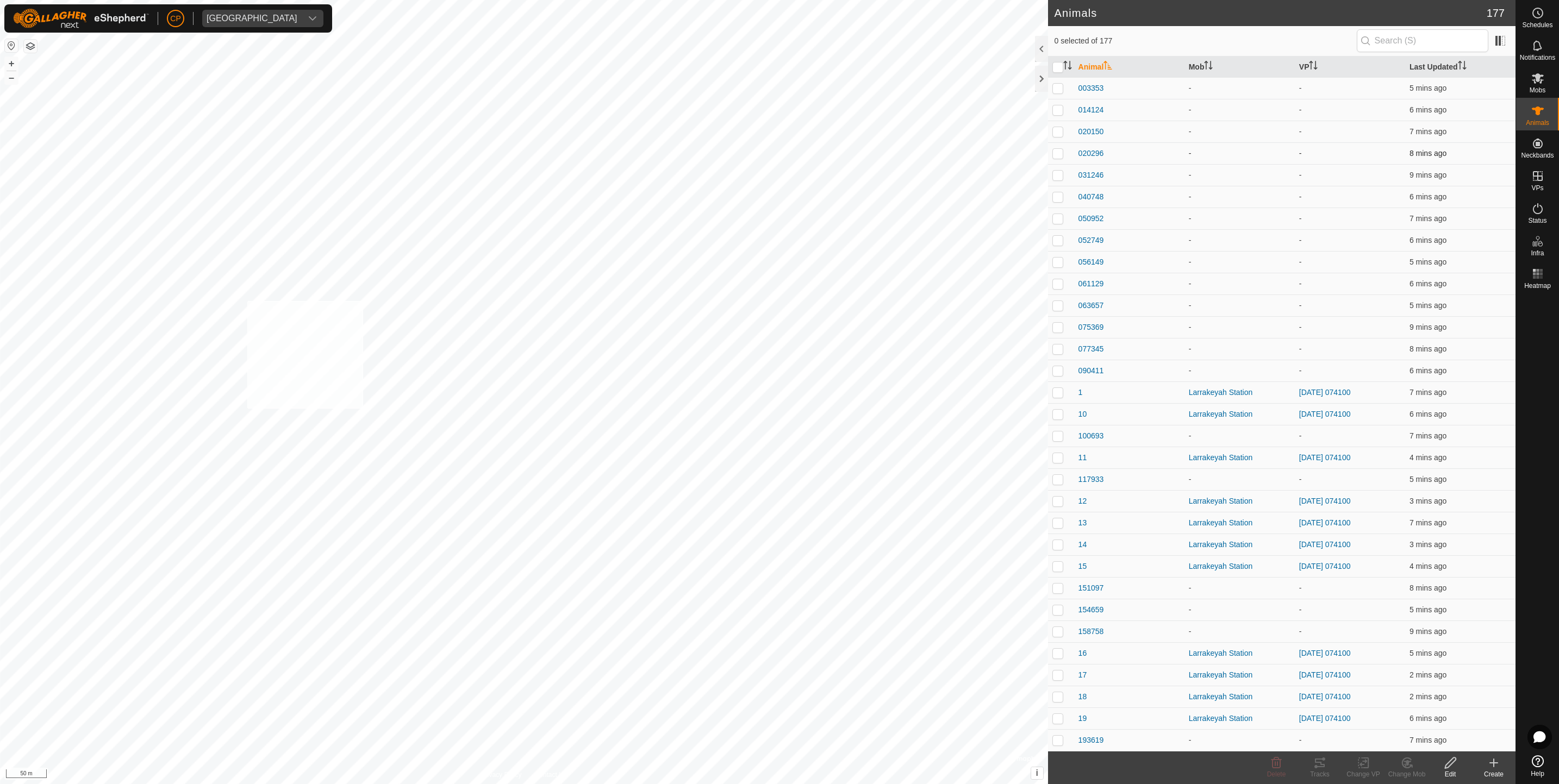
checkbox input "true"
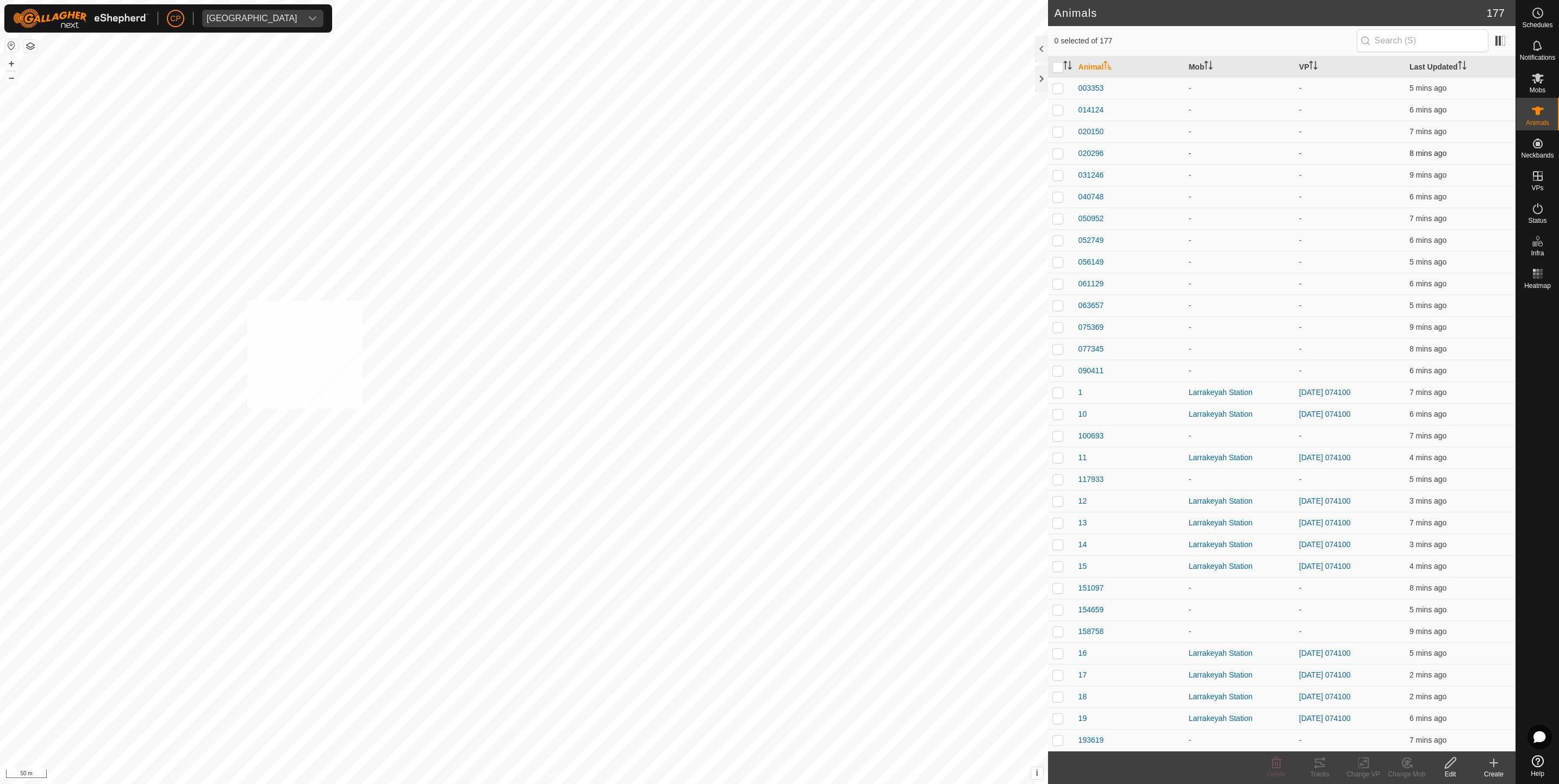
checkbox input "true"
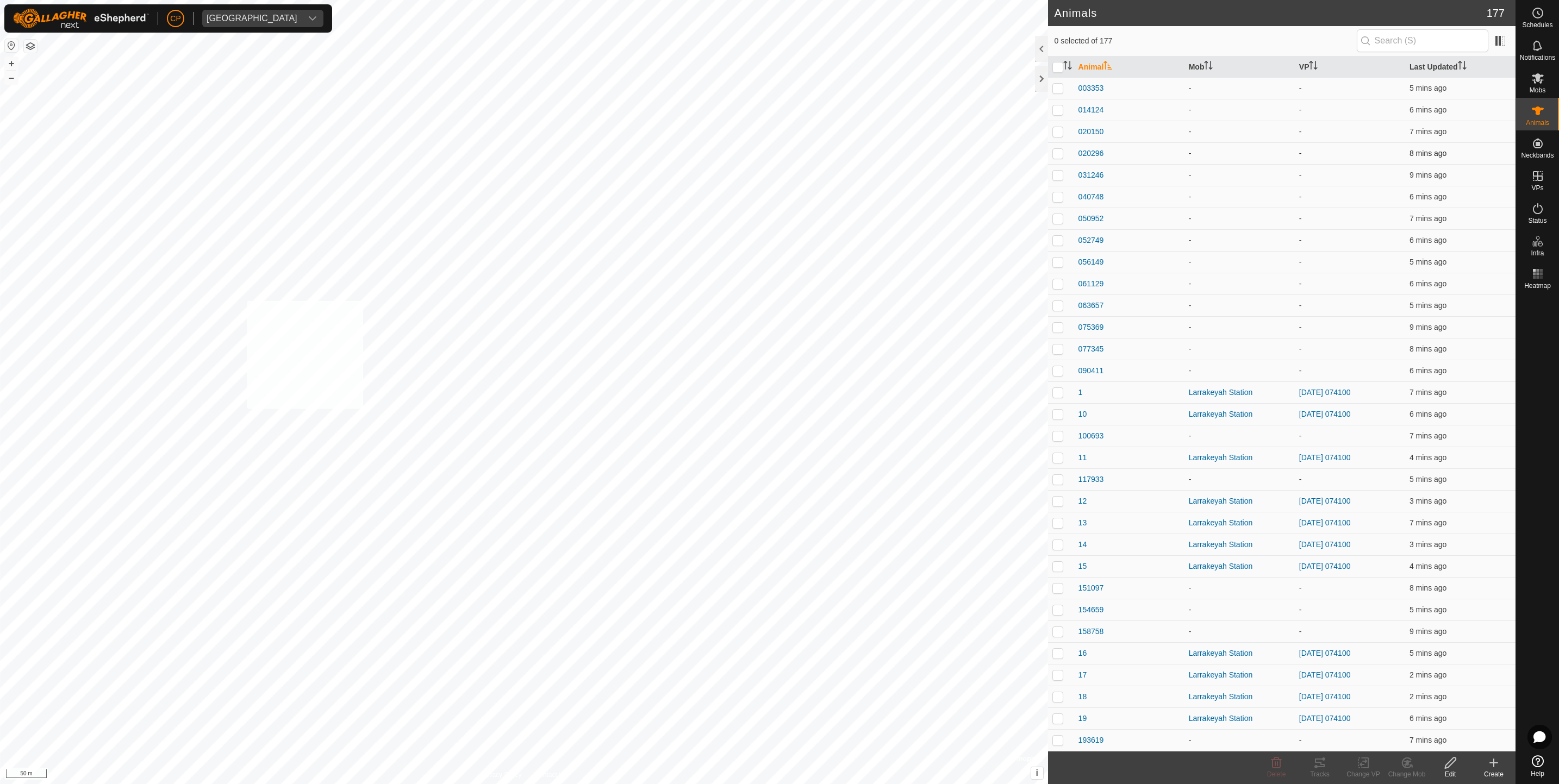
checkbox input "true"
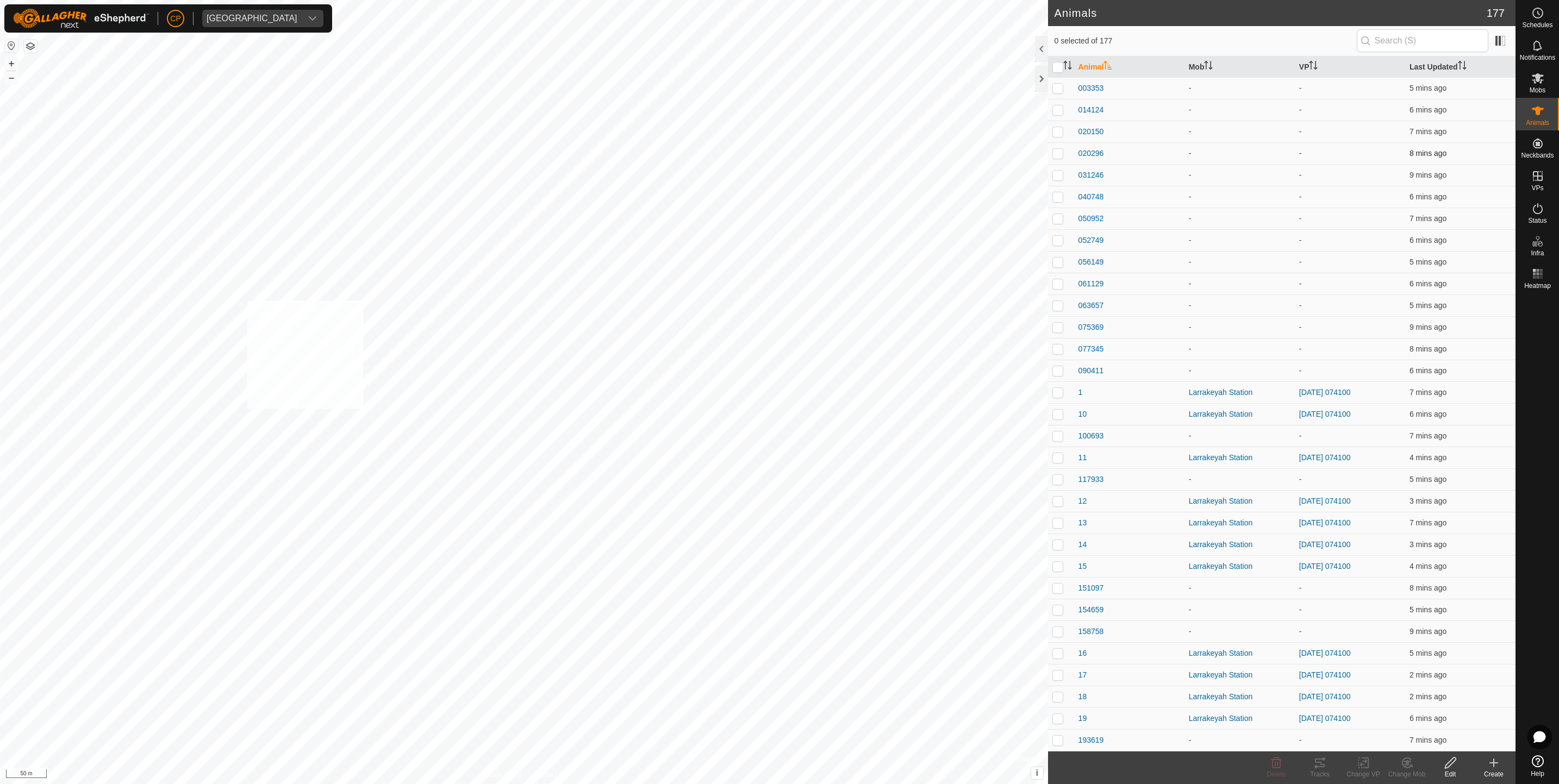
checkbox input "true"
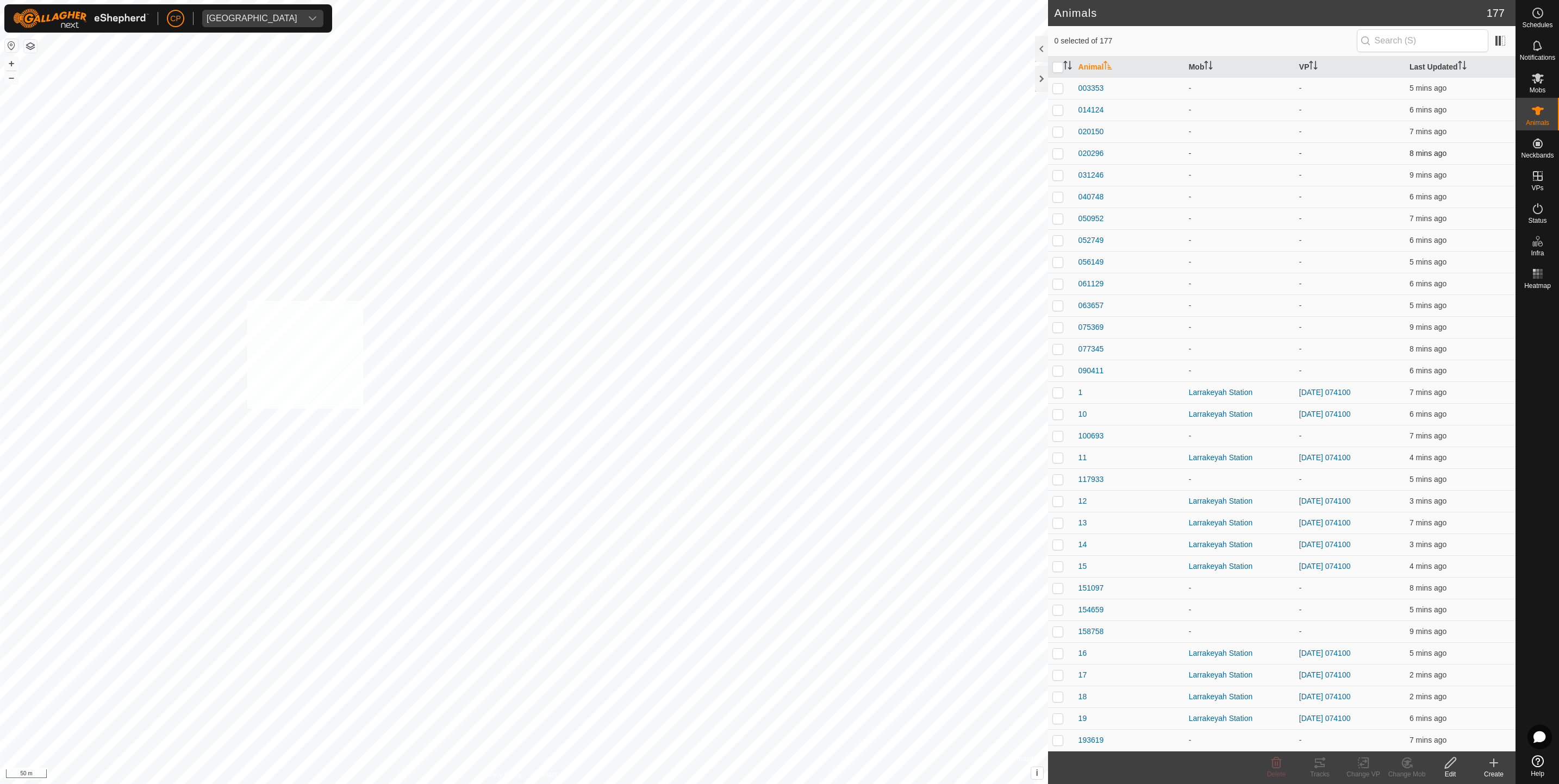
checkbox input "true"
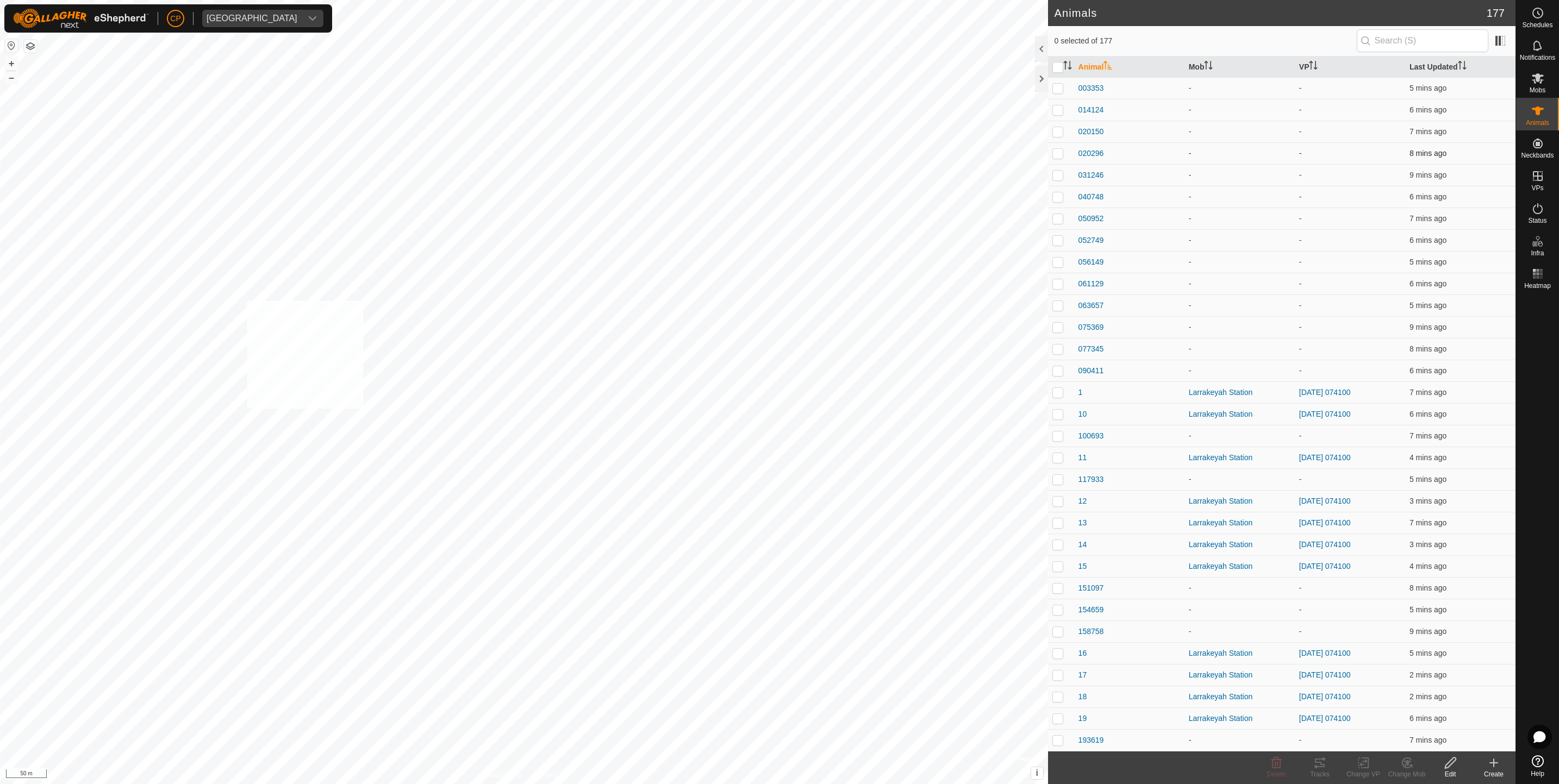
checkbox input "true"
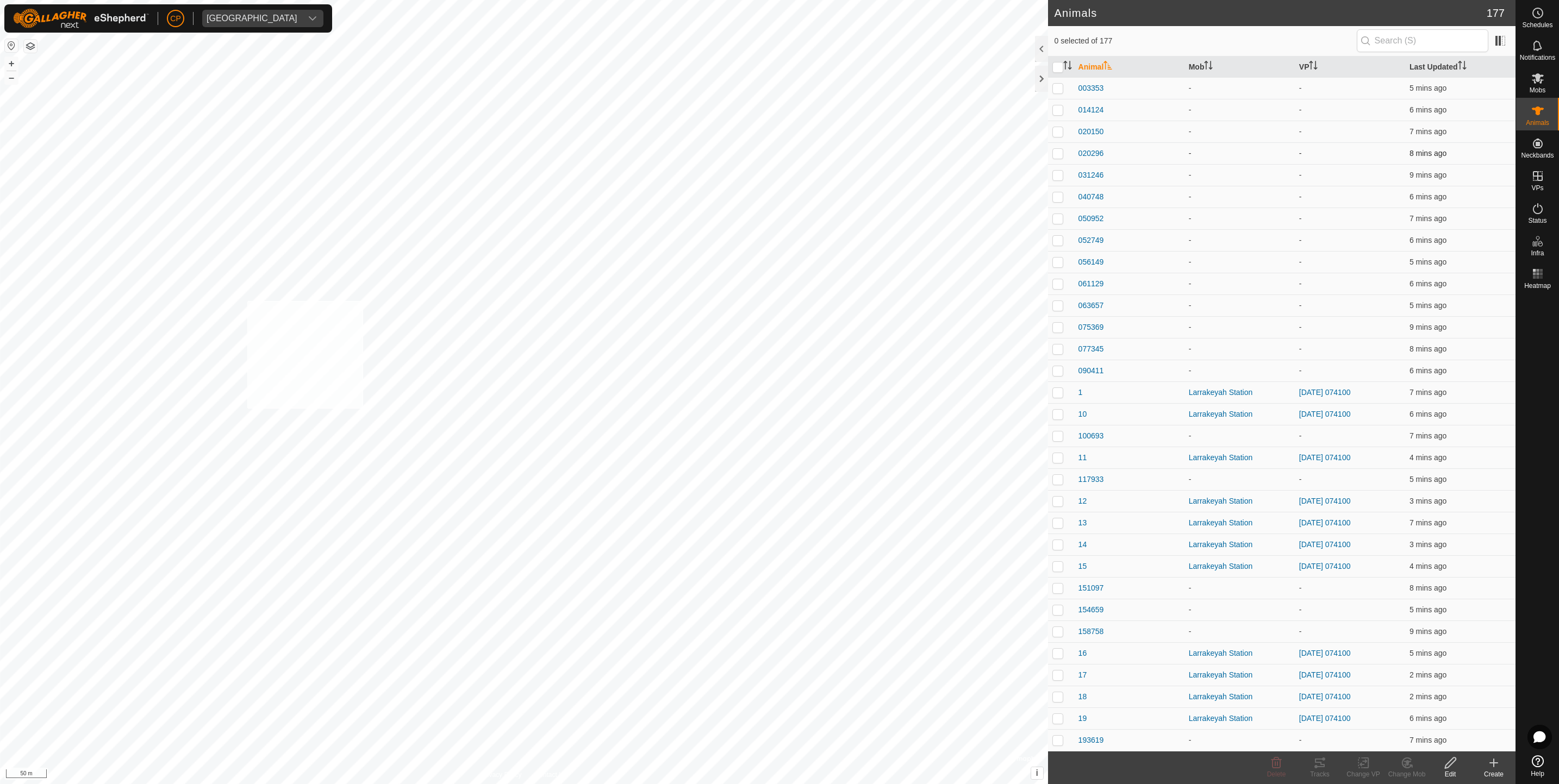
checkbox input "true"
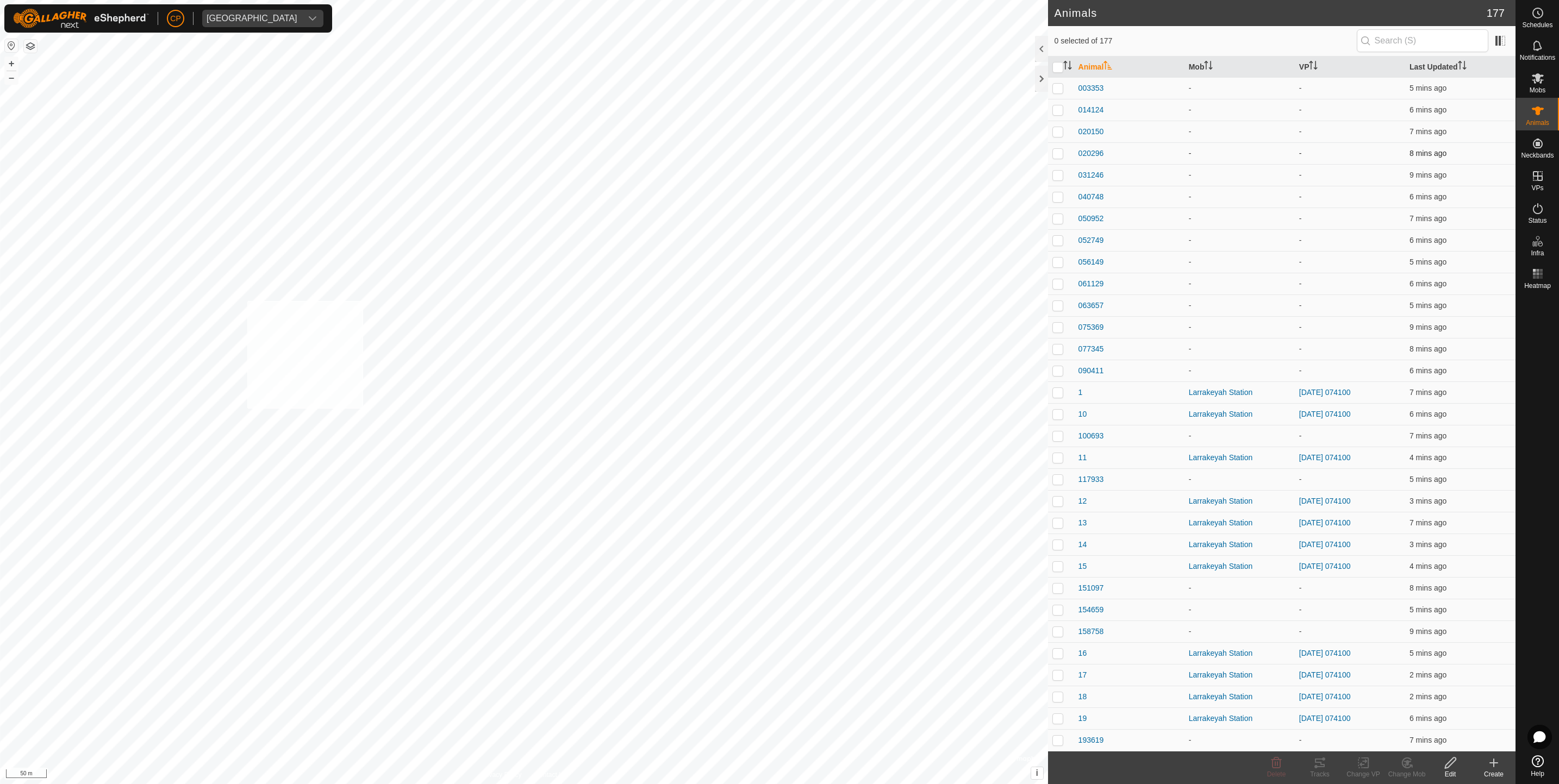
checkbox input "true"
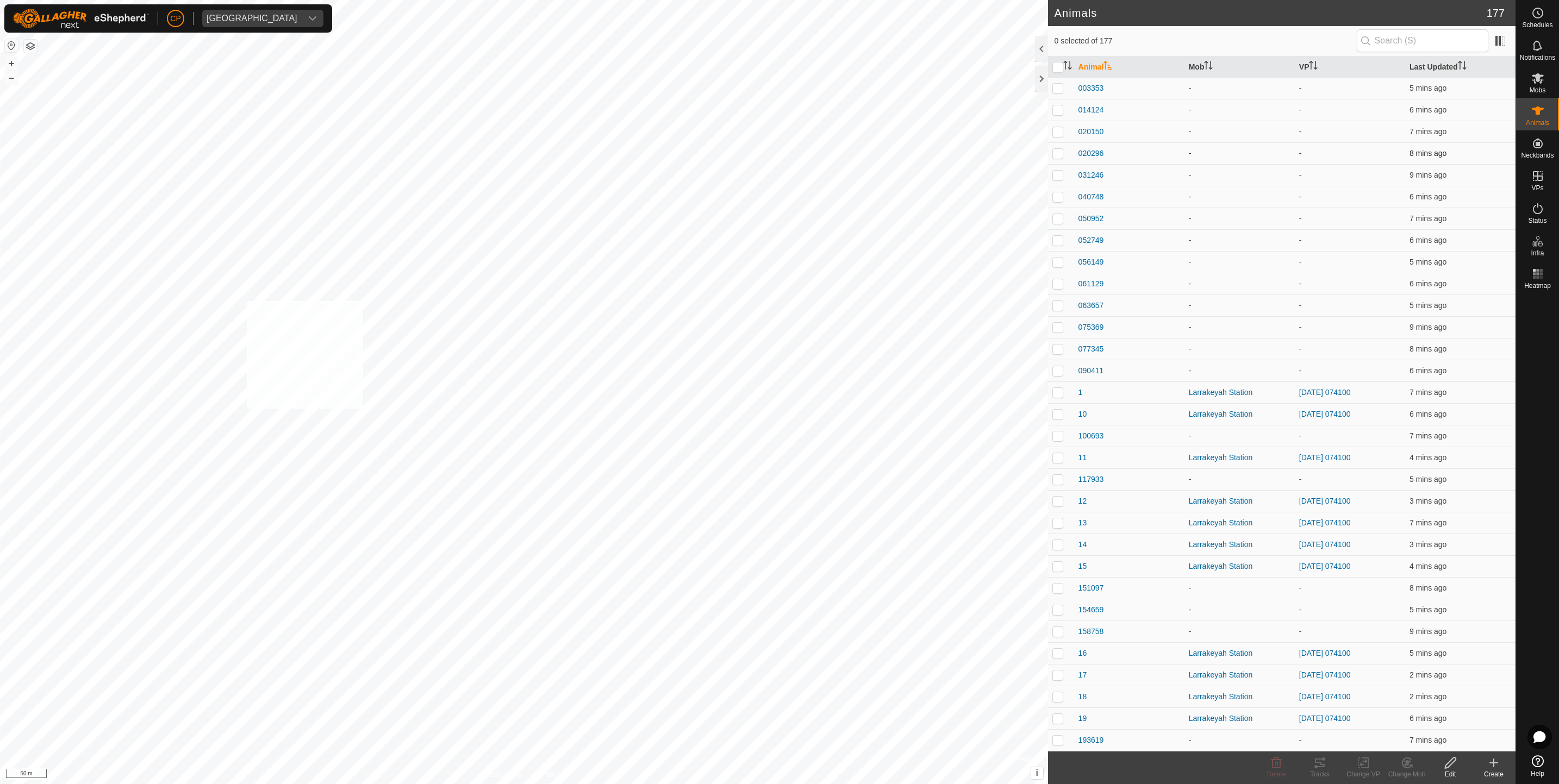
checkbox input "true"
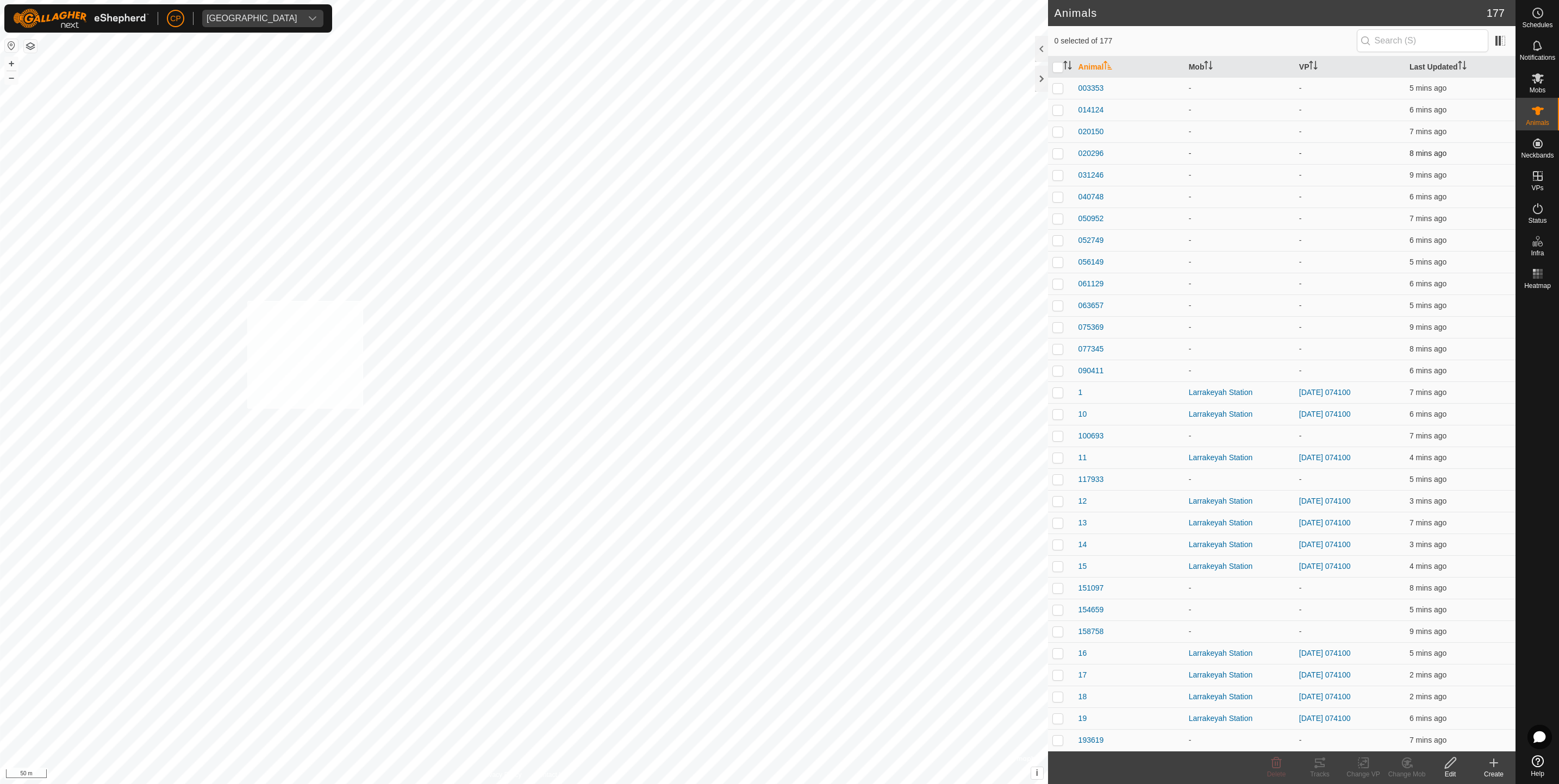
checkbox input "true"
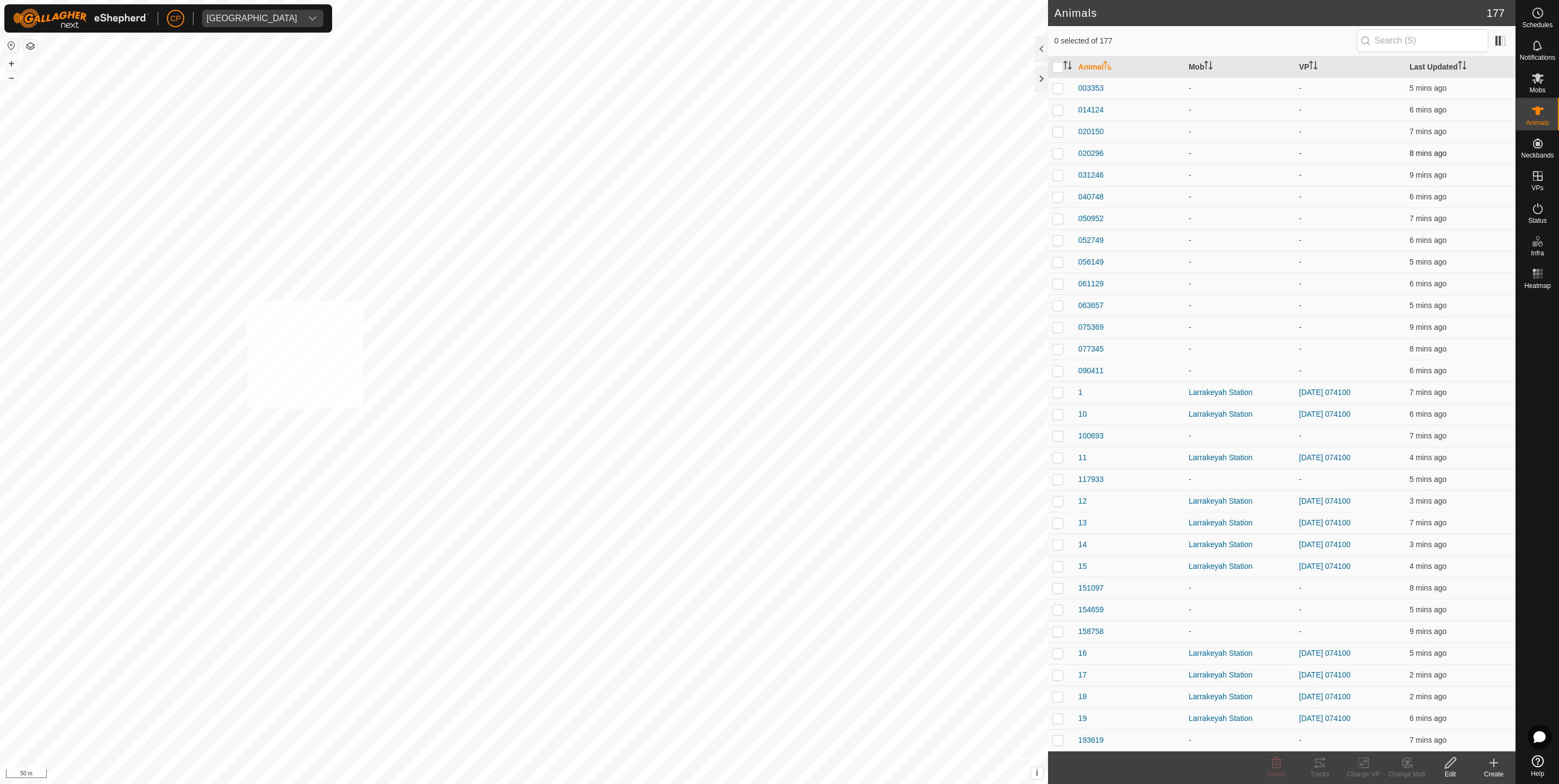
checkbox input "true"
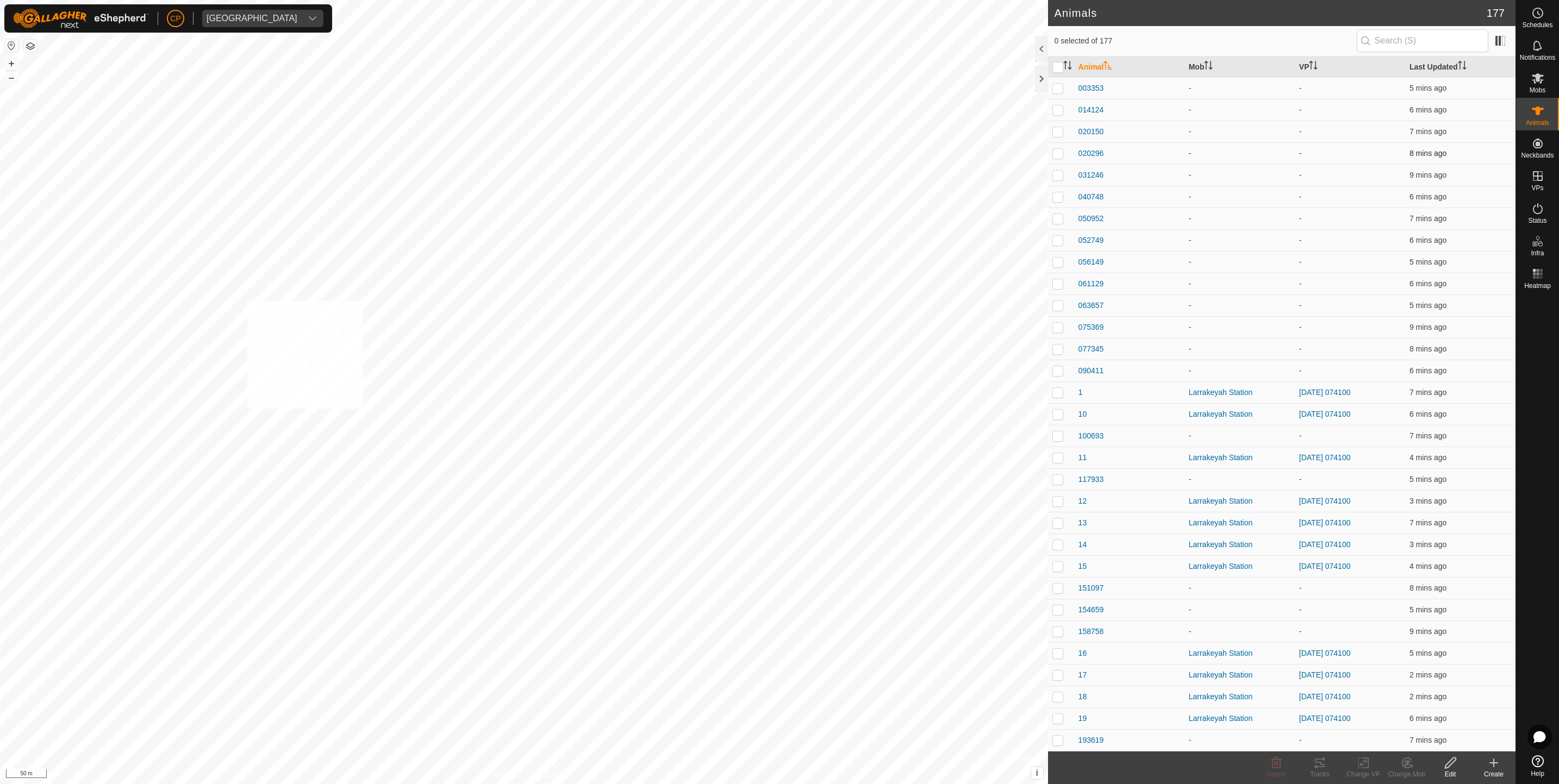
checkbox input "true"
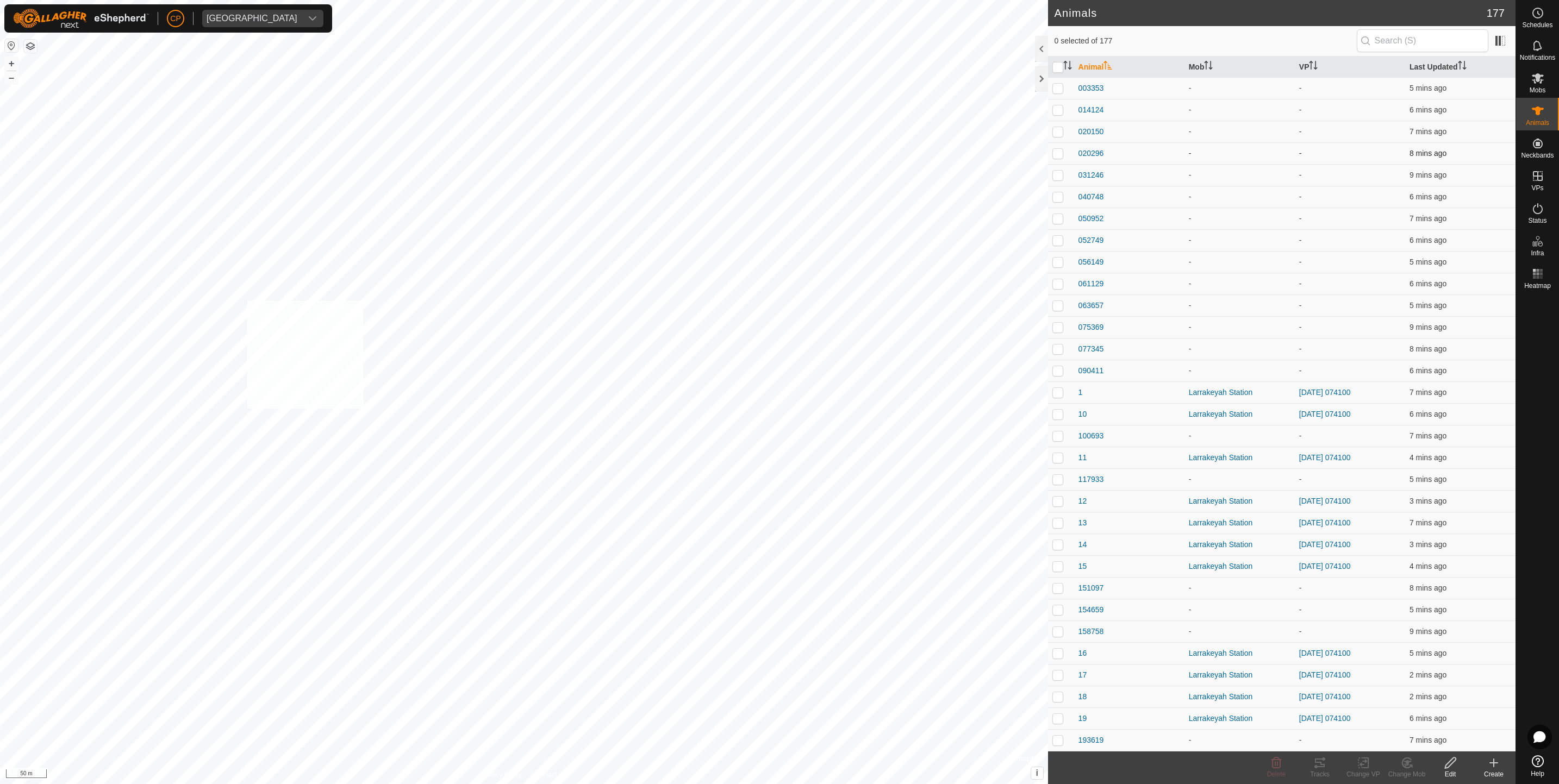
checkbox input "true"
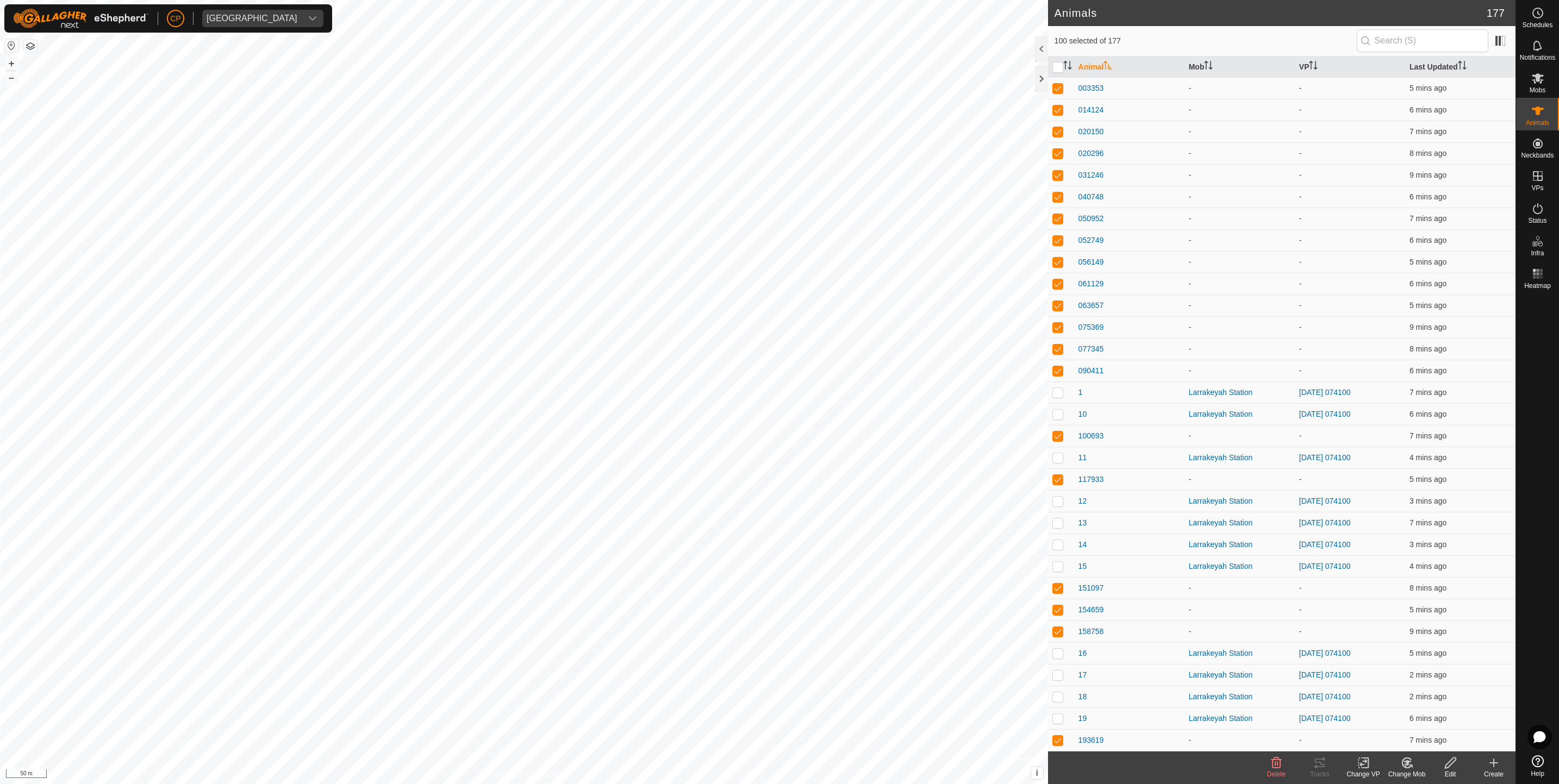
click at [1403, 762] on icon at bounding box center [1407, 763] width 13 height 13
click at [1422, 719] on link "Choose Mob..." at bounding box center [1439, 716] width 108 height 22
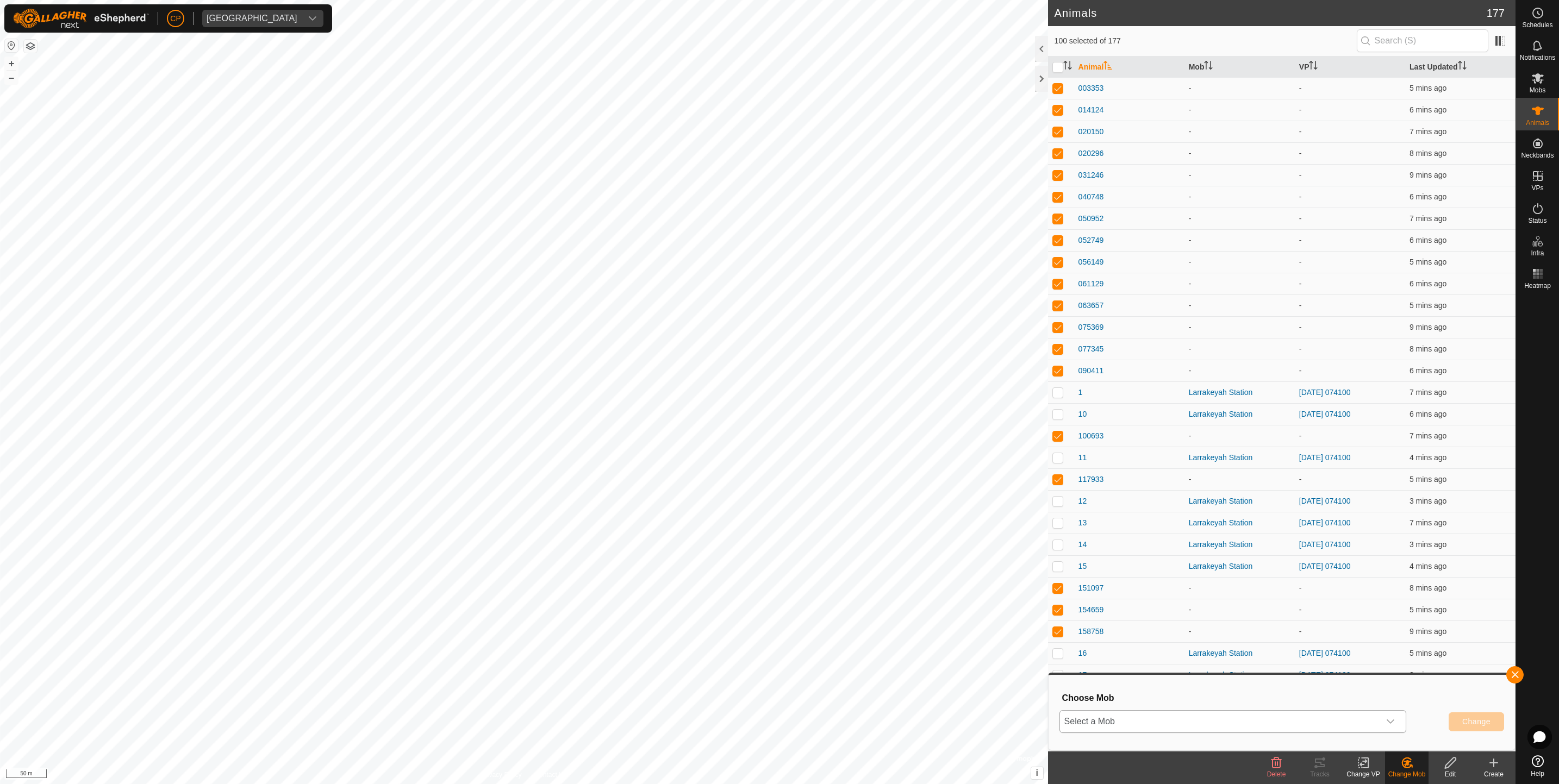
click at [1386, 726] on div "dropdown trigger" at bounding box center [1390, 721] width 22 height 22
click at [1513, 671] on button "button" at bounding box center [1515, 675] width 18 height 18
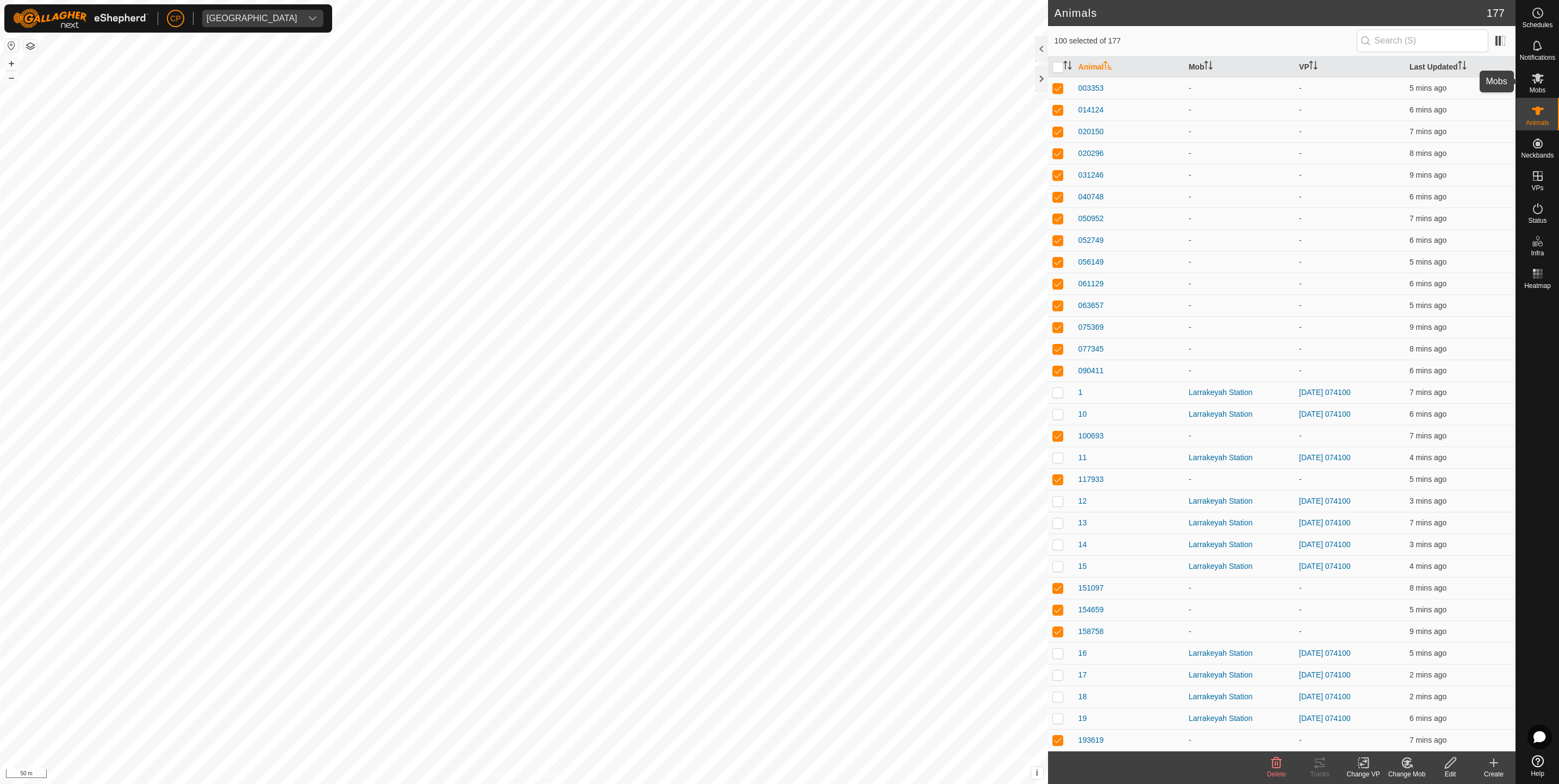
click at [1536, 84] on es-mob-svg-icon at bounding box center [1537, 78] width 20 height 18
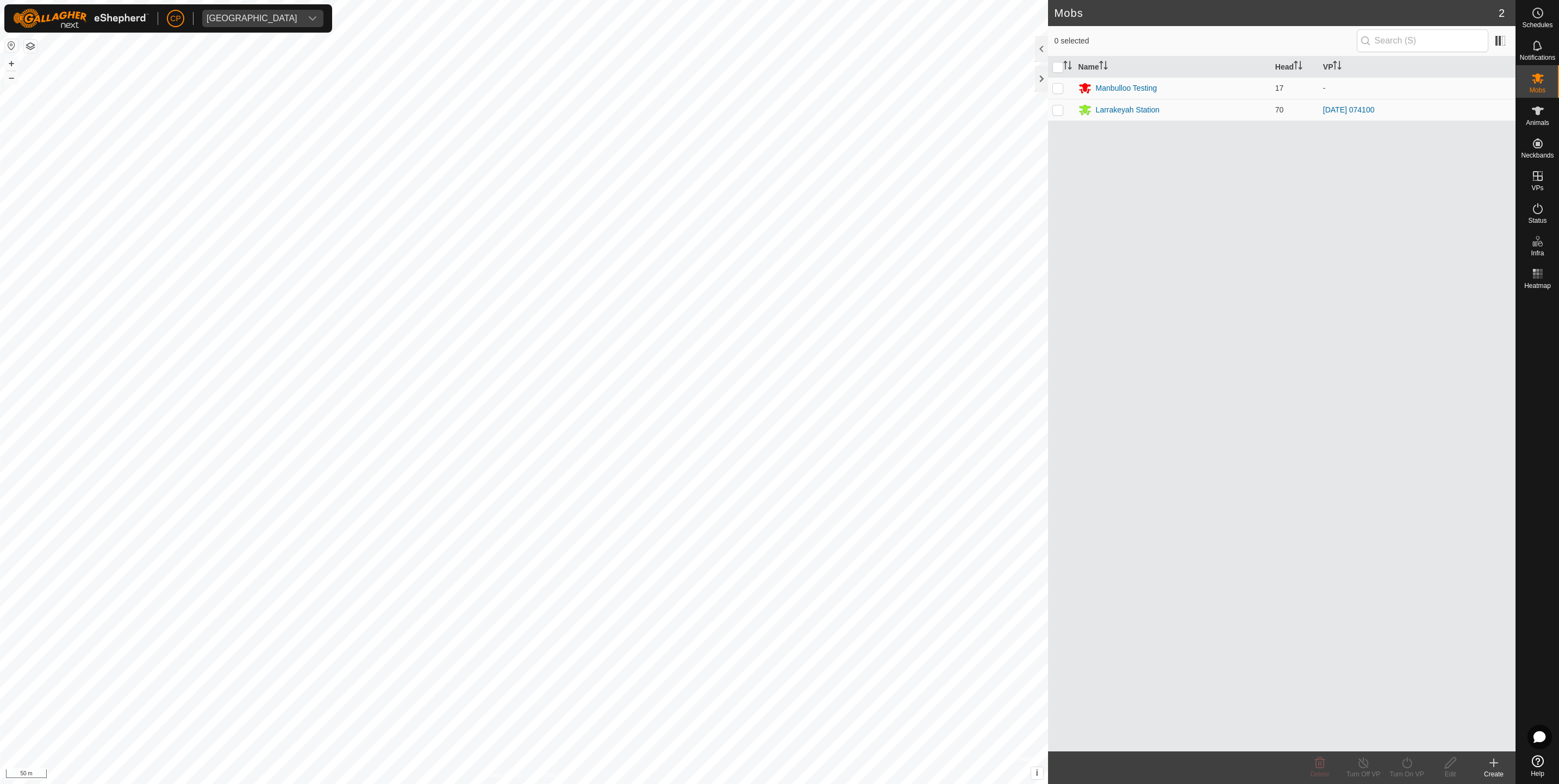
click at [1491, 764] on icon at bounding box center [1494, 763] width 13 height 13
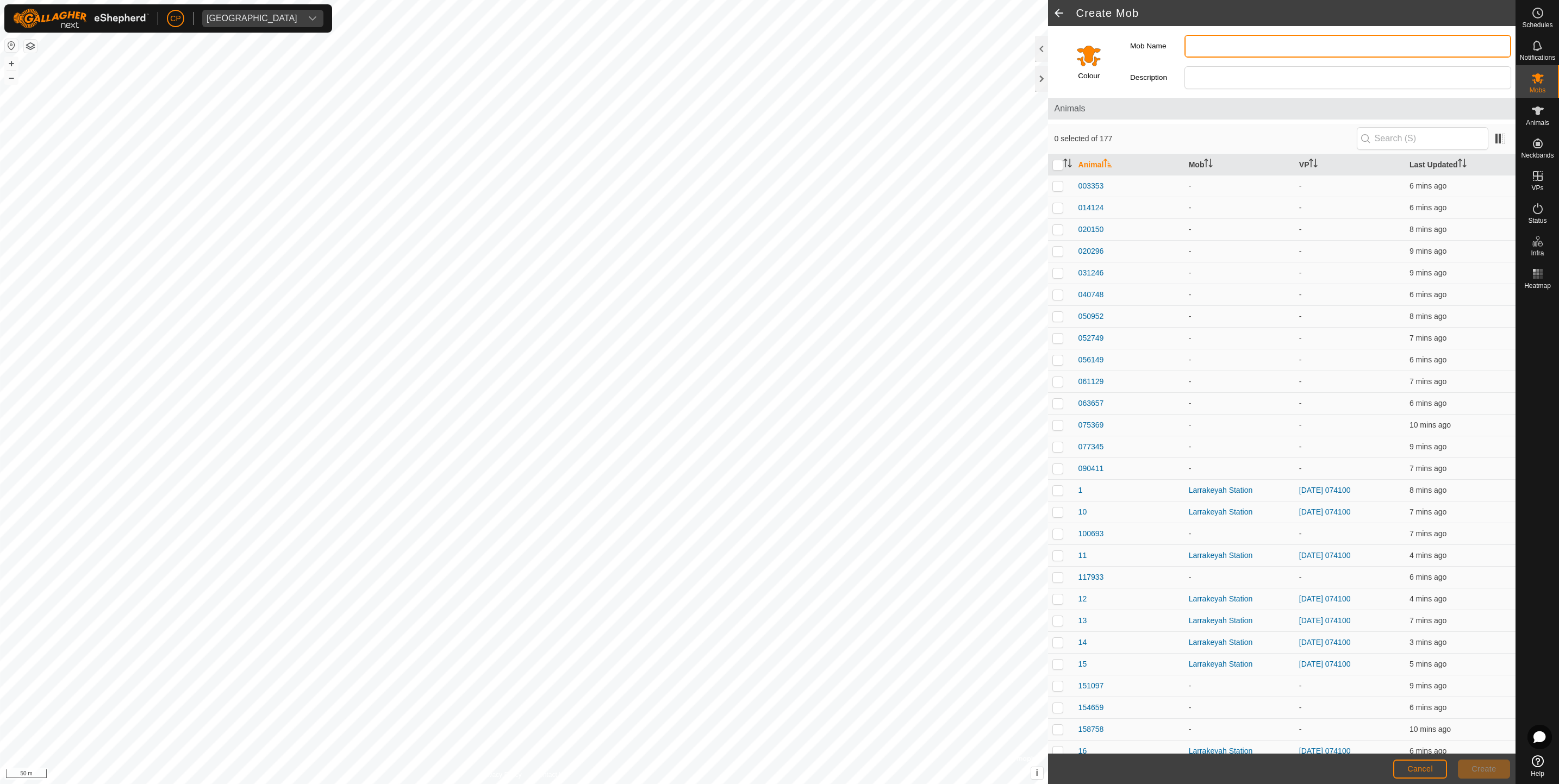
click at [1232, 40] on input "Mob Name" at bounding box center [1348, 46] width 326 height 23
type input "Manbulloo breeders"
click at [1478, 768] on span "Create" at bounding box center [1484, 768] width 24 height 8
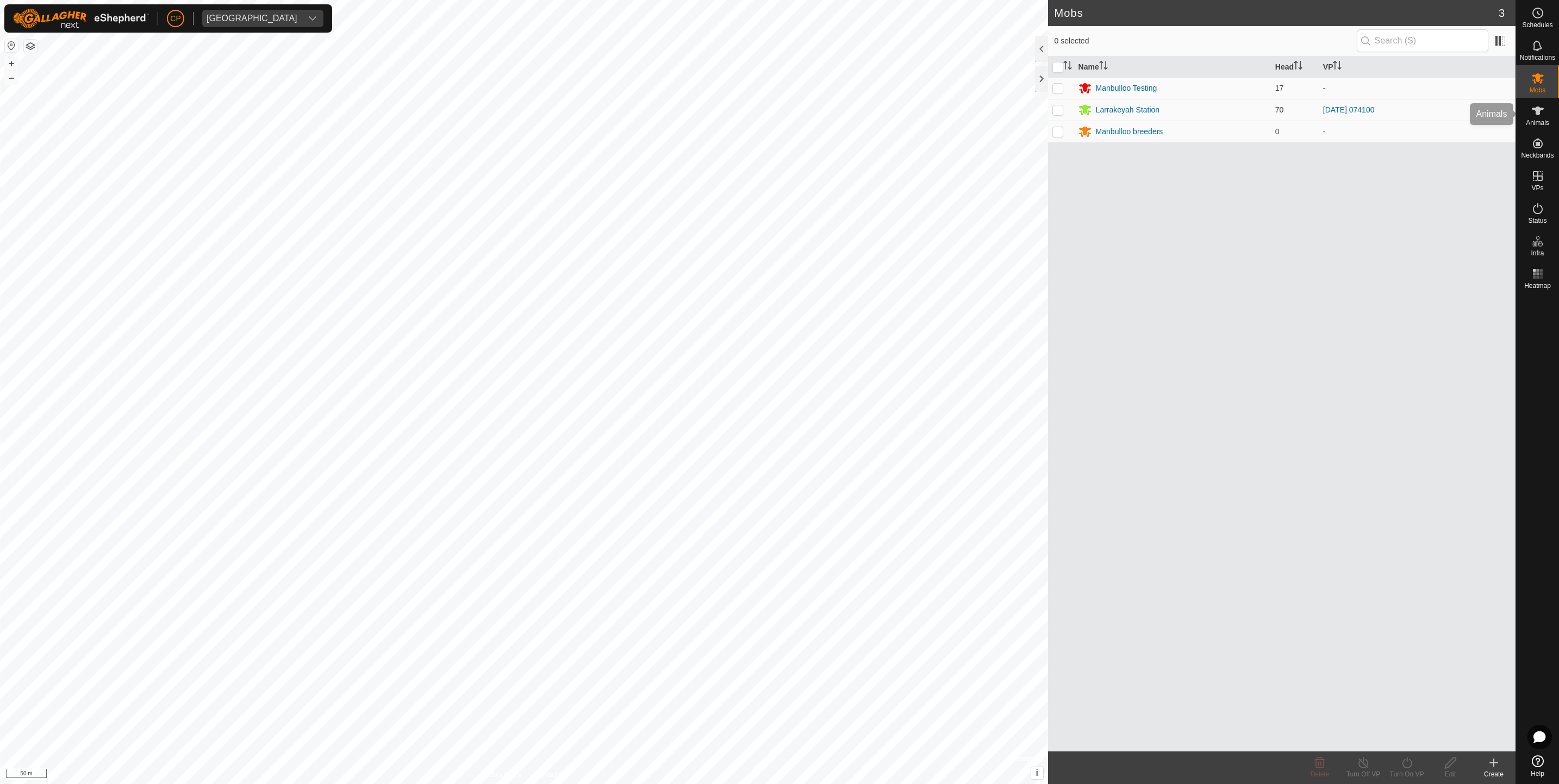
click at [1536, 108] on icon at bounding box center [1538, 111] width 13 height 13
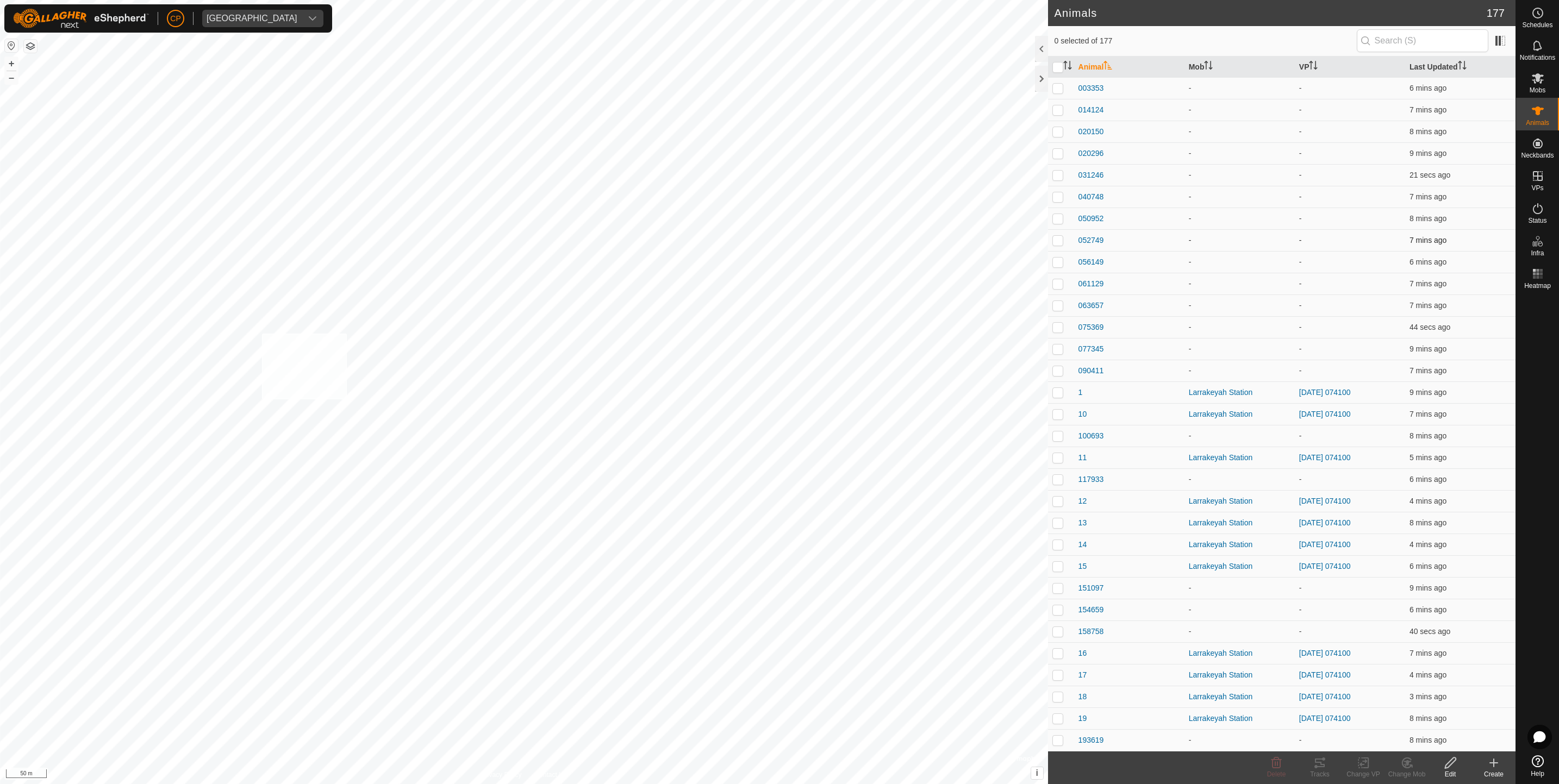
checkbox input "true"
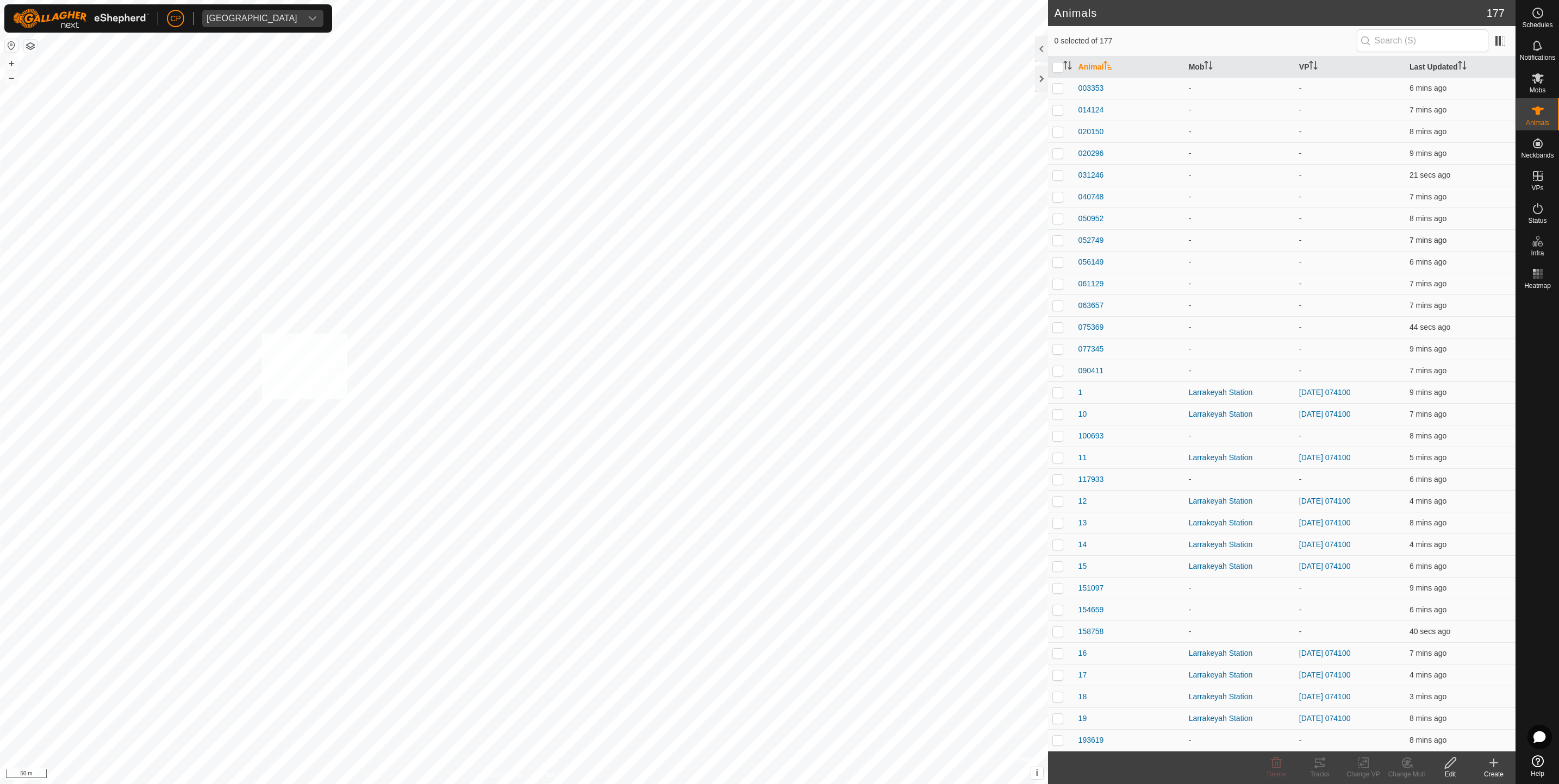
checkbox input "true"
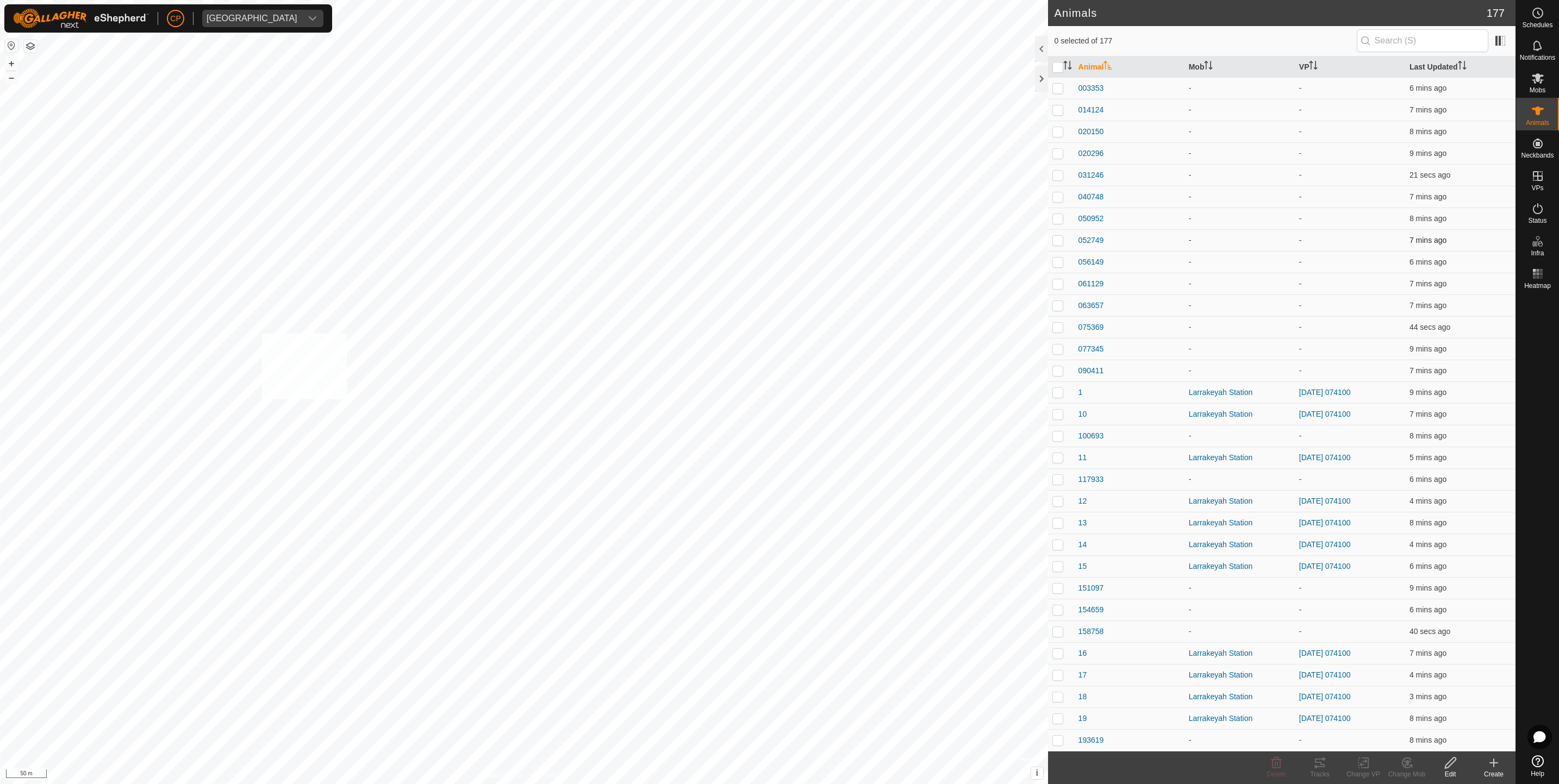
checkbox input "true"
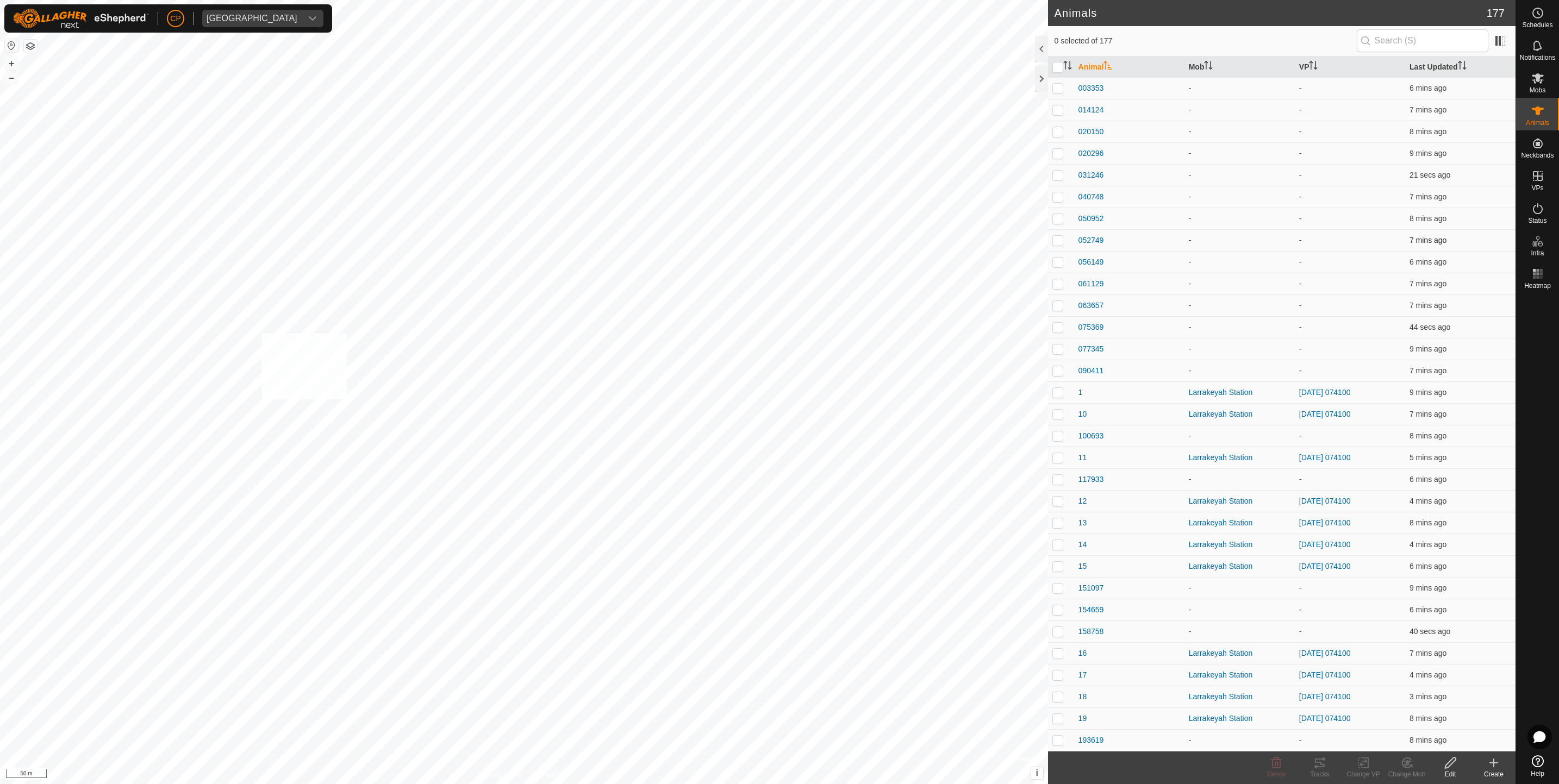
checkbox input "true"
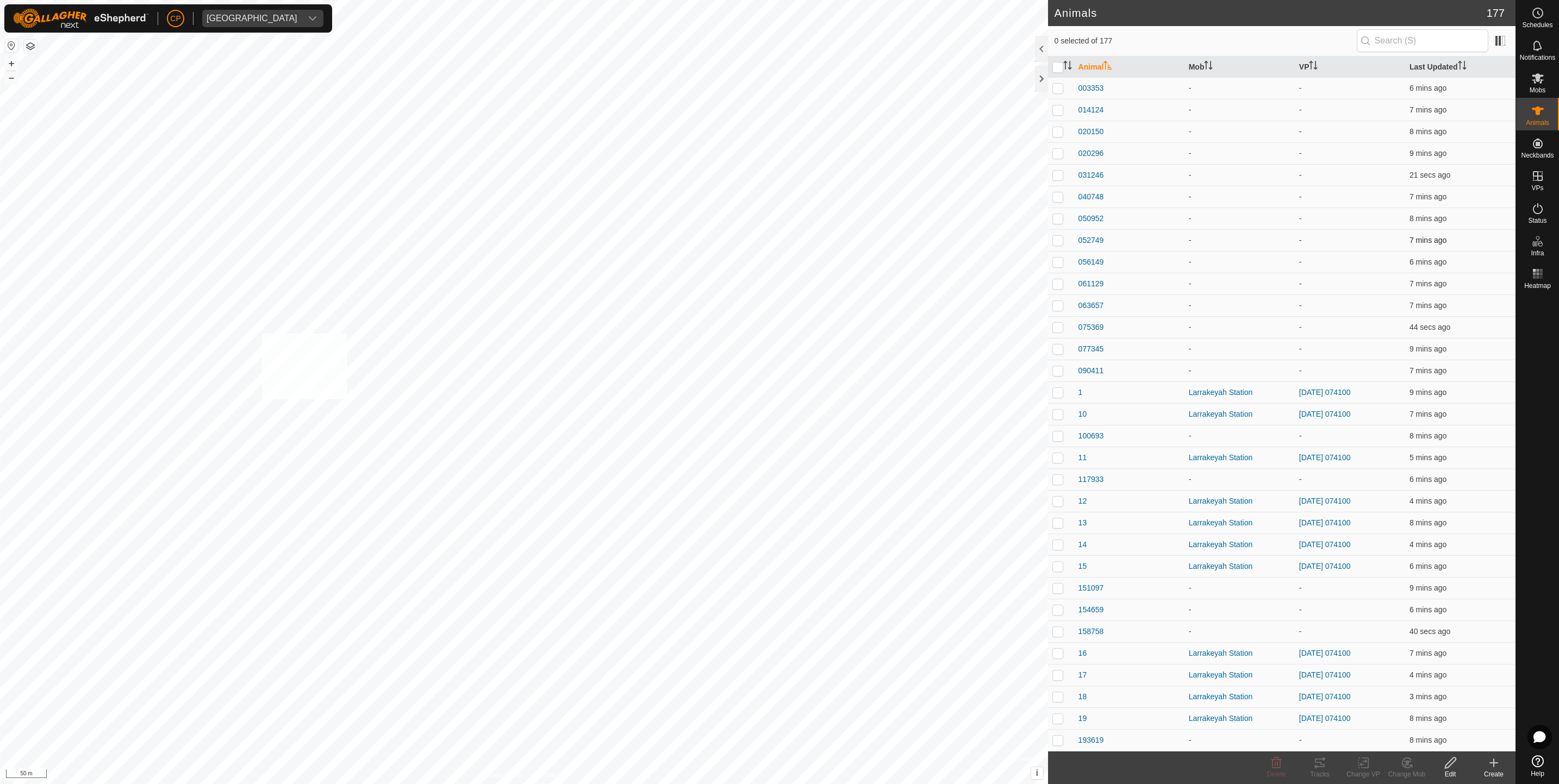
checkbox input "true"
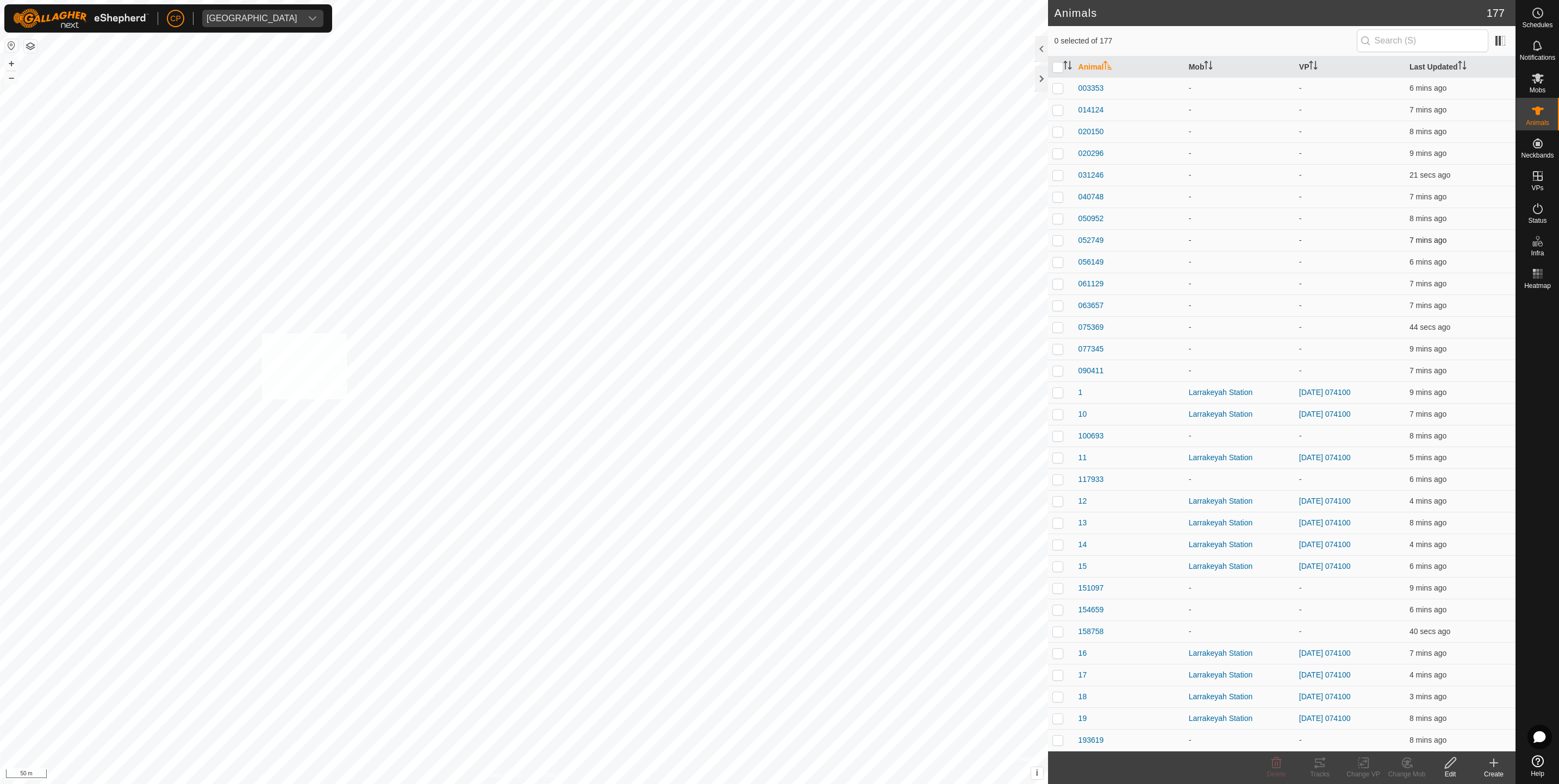
checkbox input "true"
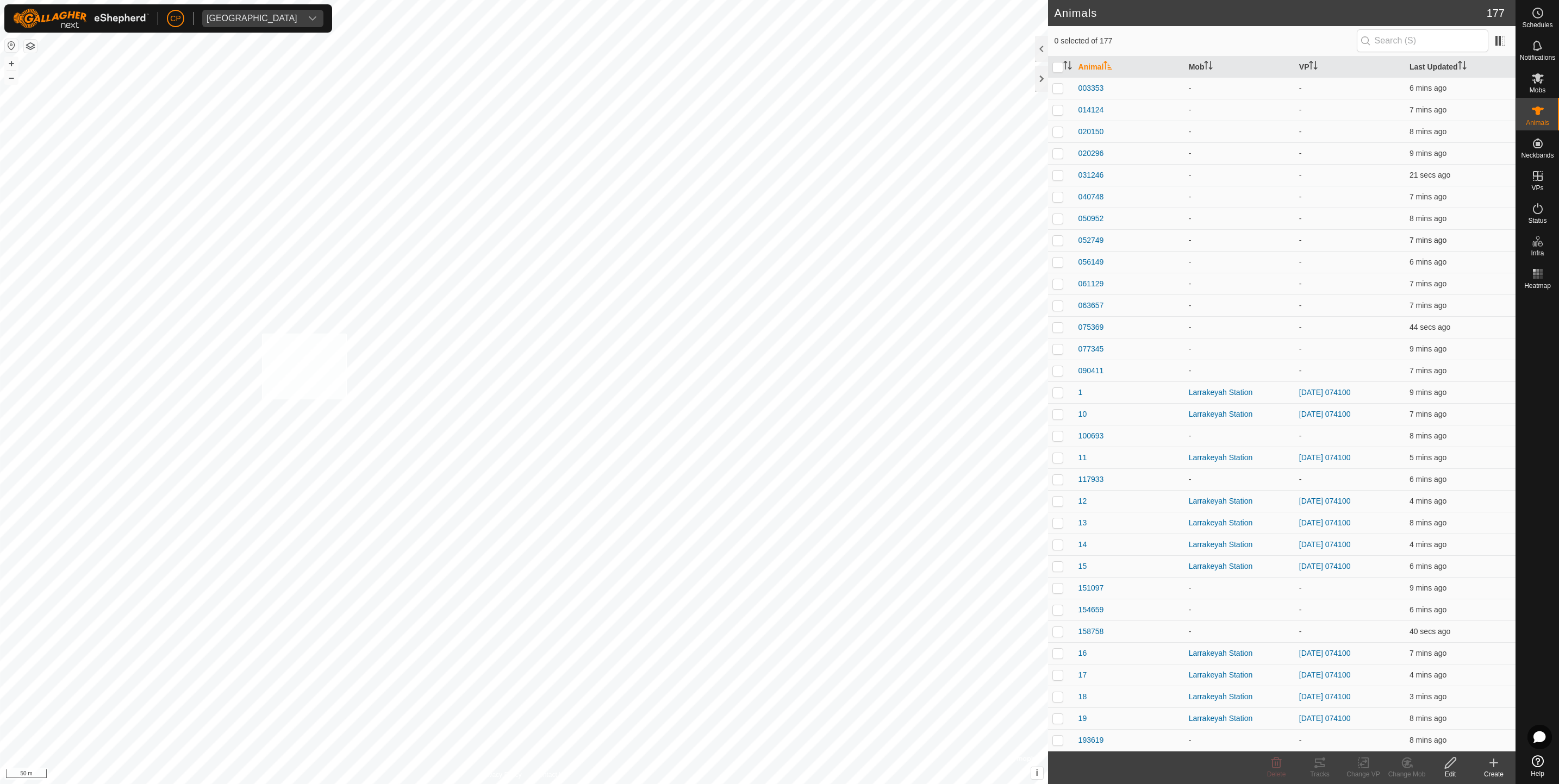
checkbox input "true"
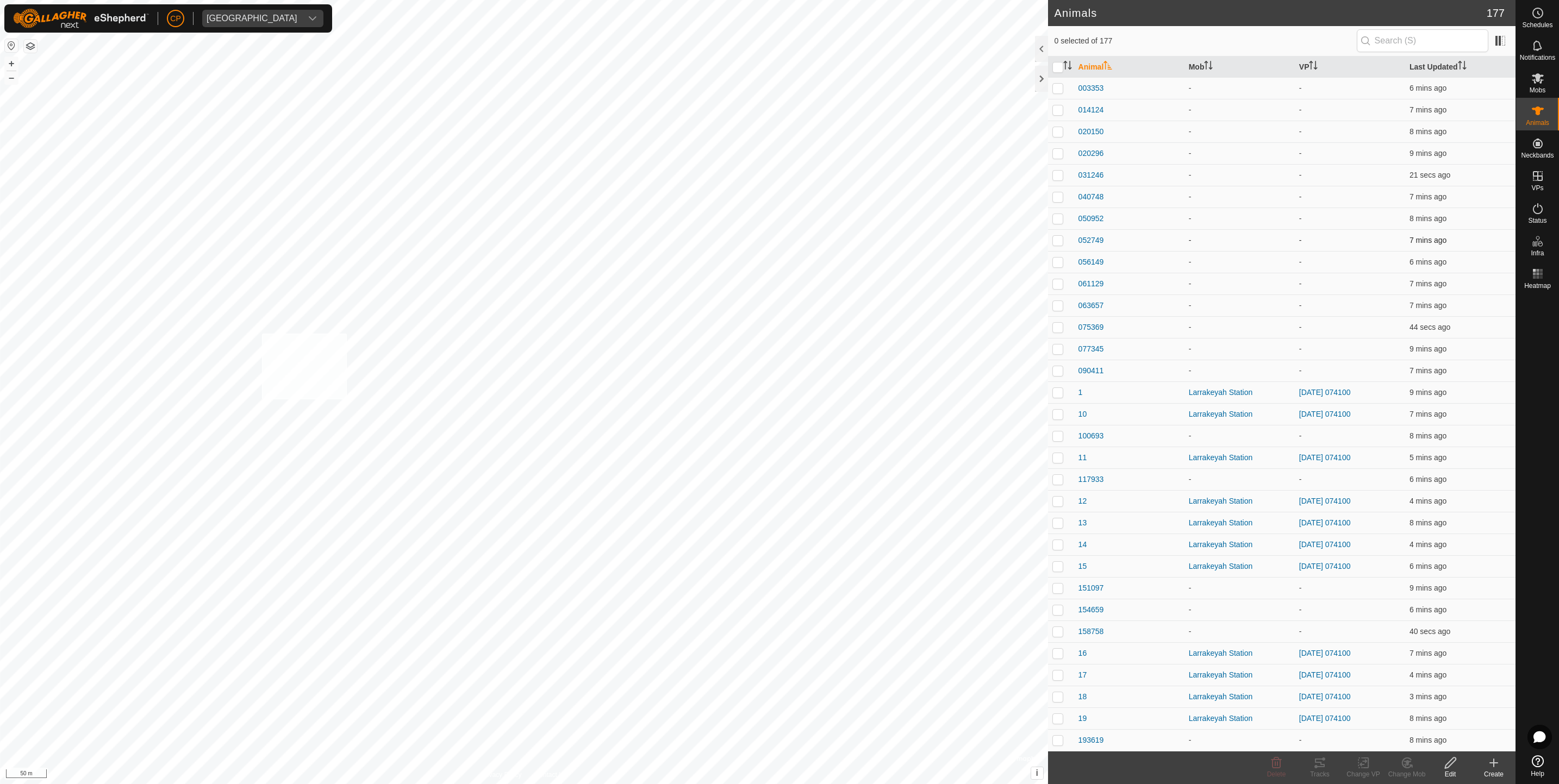
checkbox input "true"
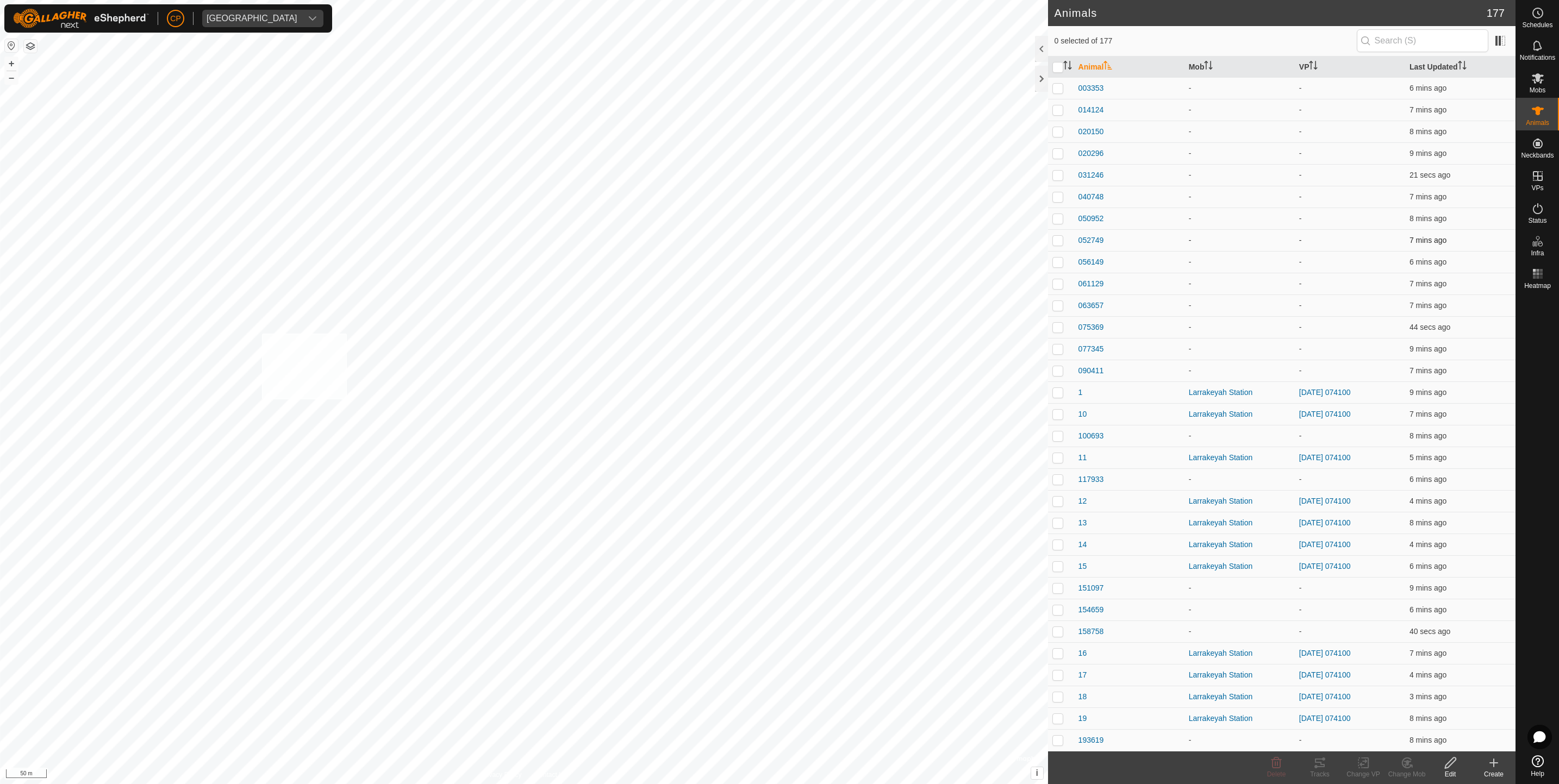
checkbox input "true"
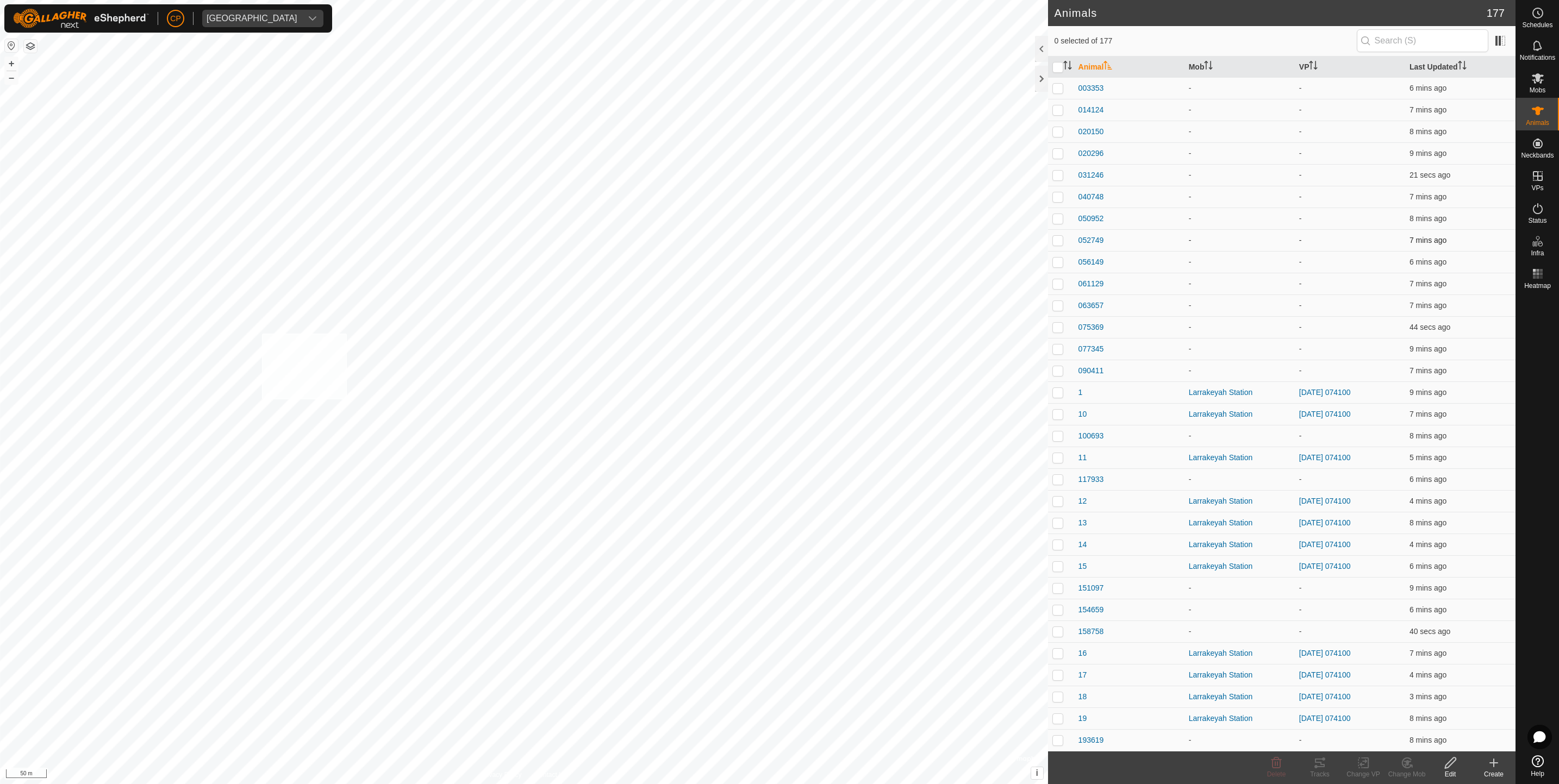
checkbox input "true"
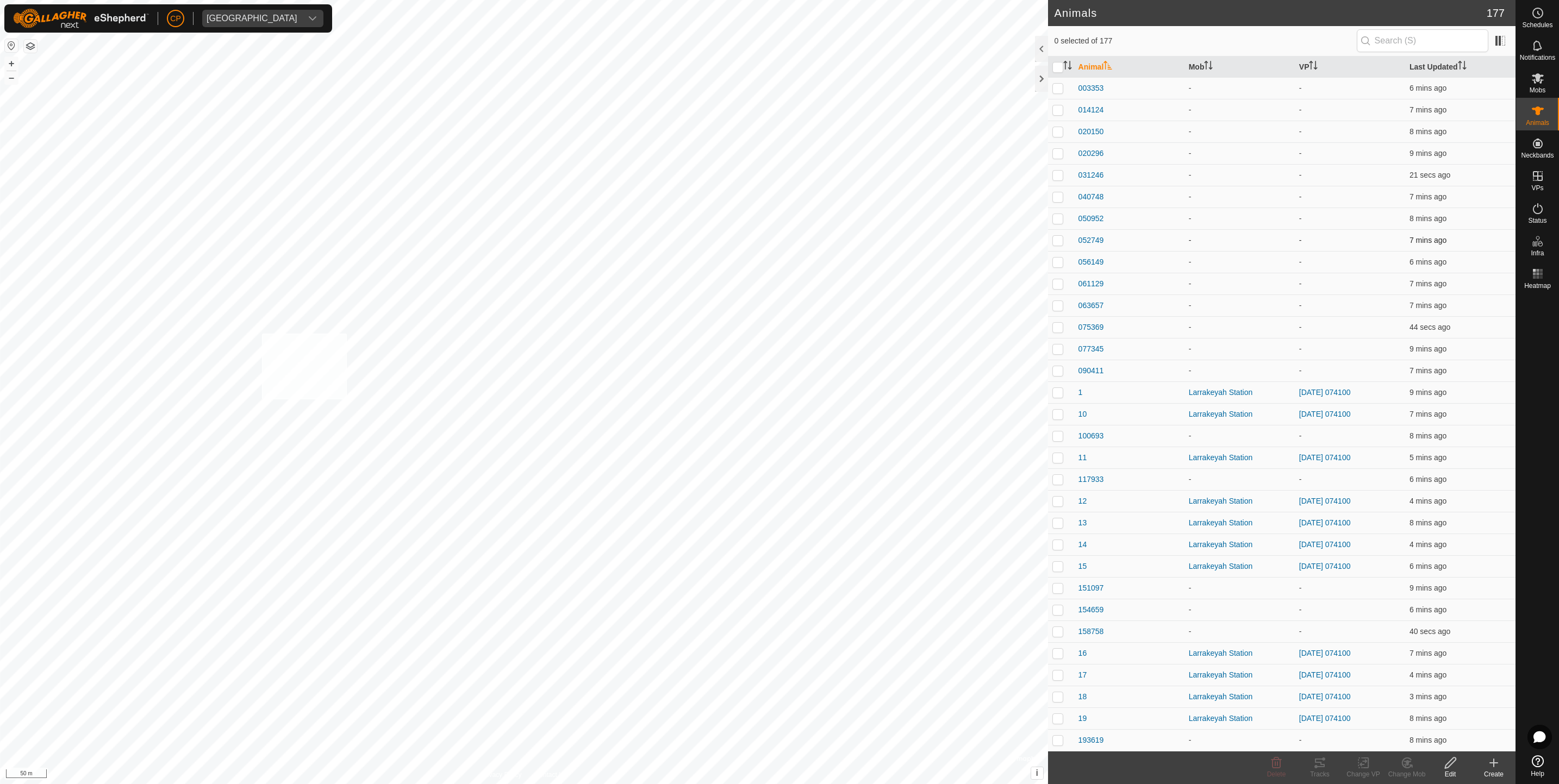
checkbox input "true"
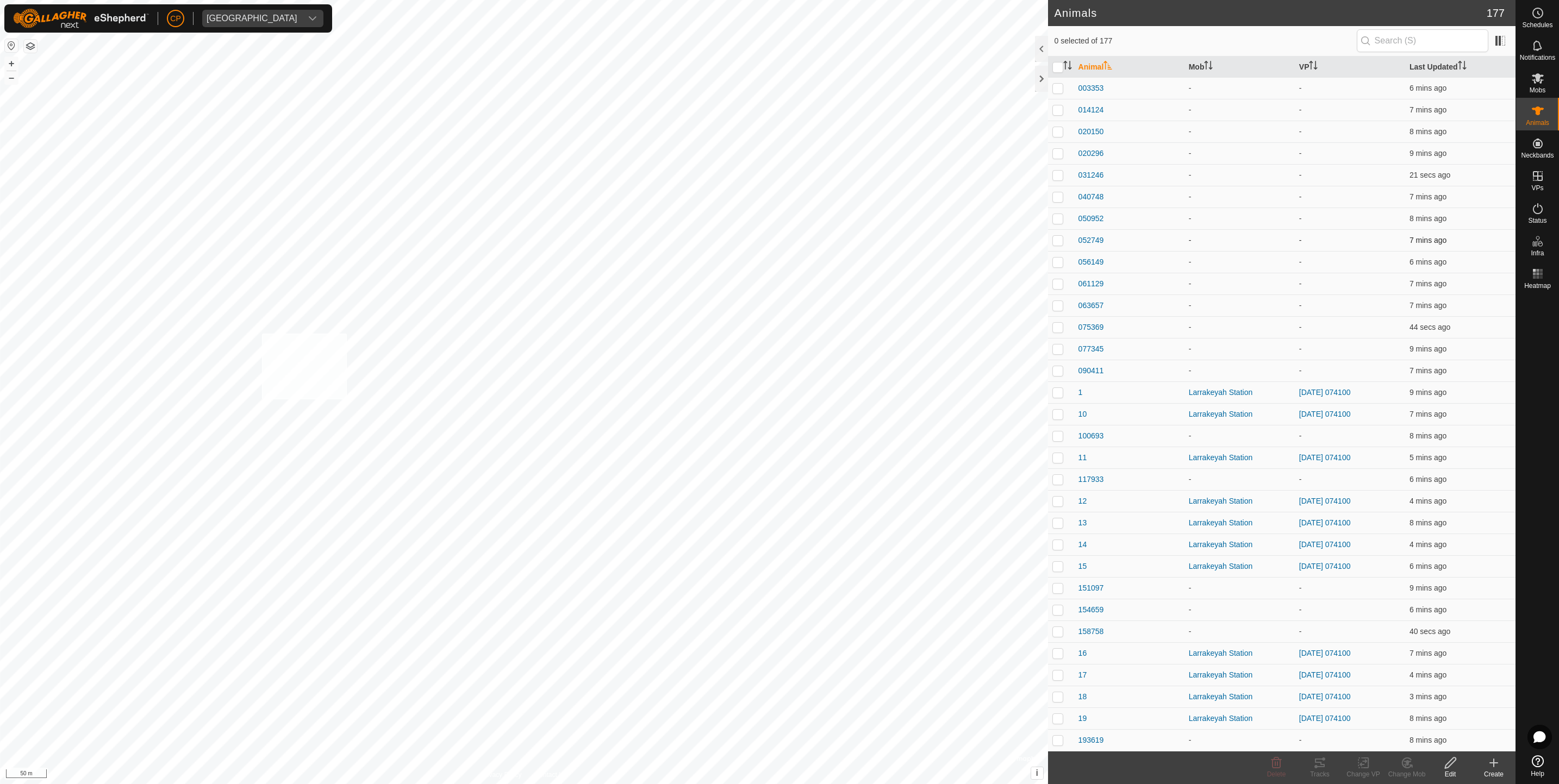
checkbox input "true"
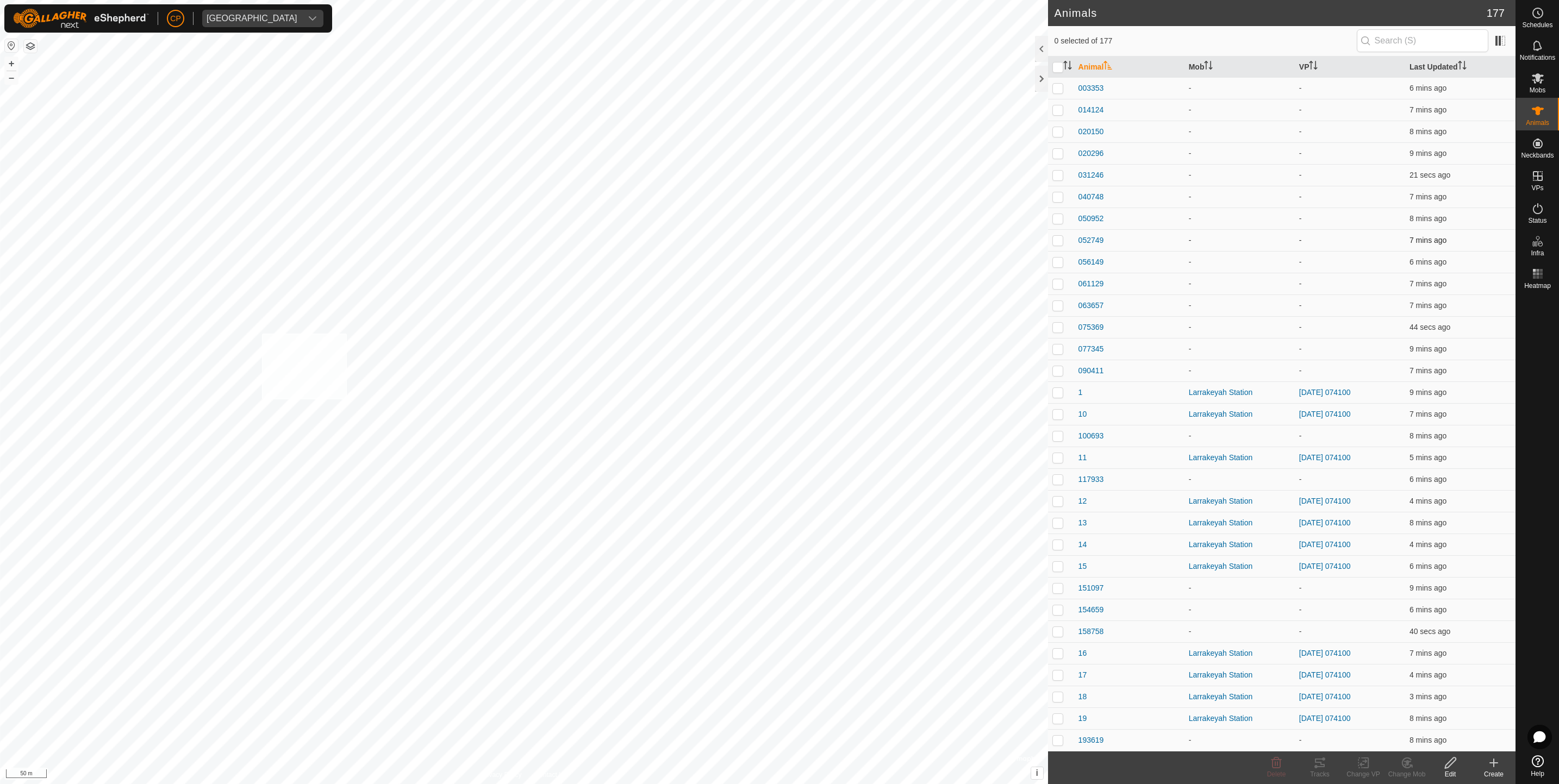
checkbox input "true"
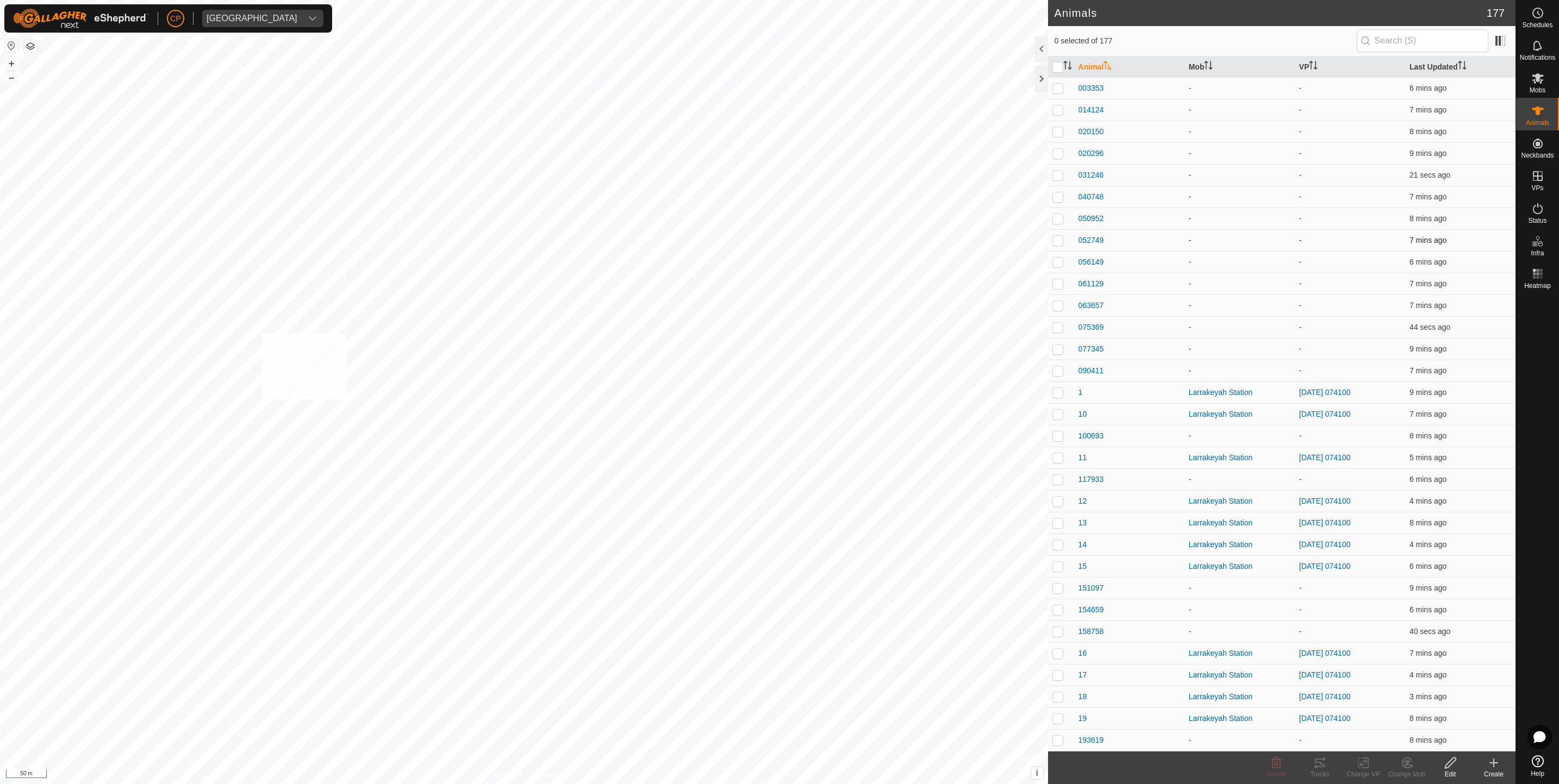
checkbox input "true"
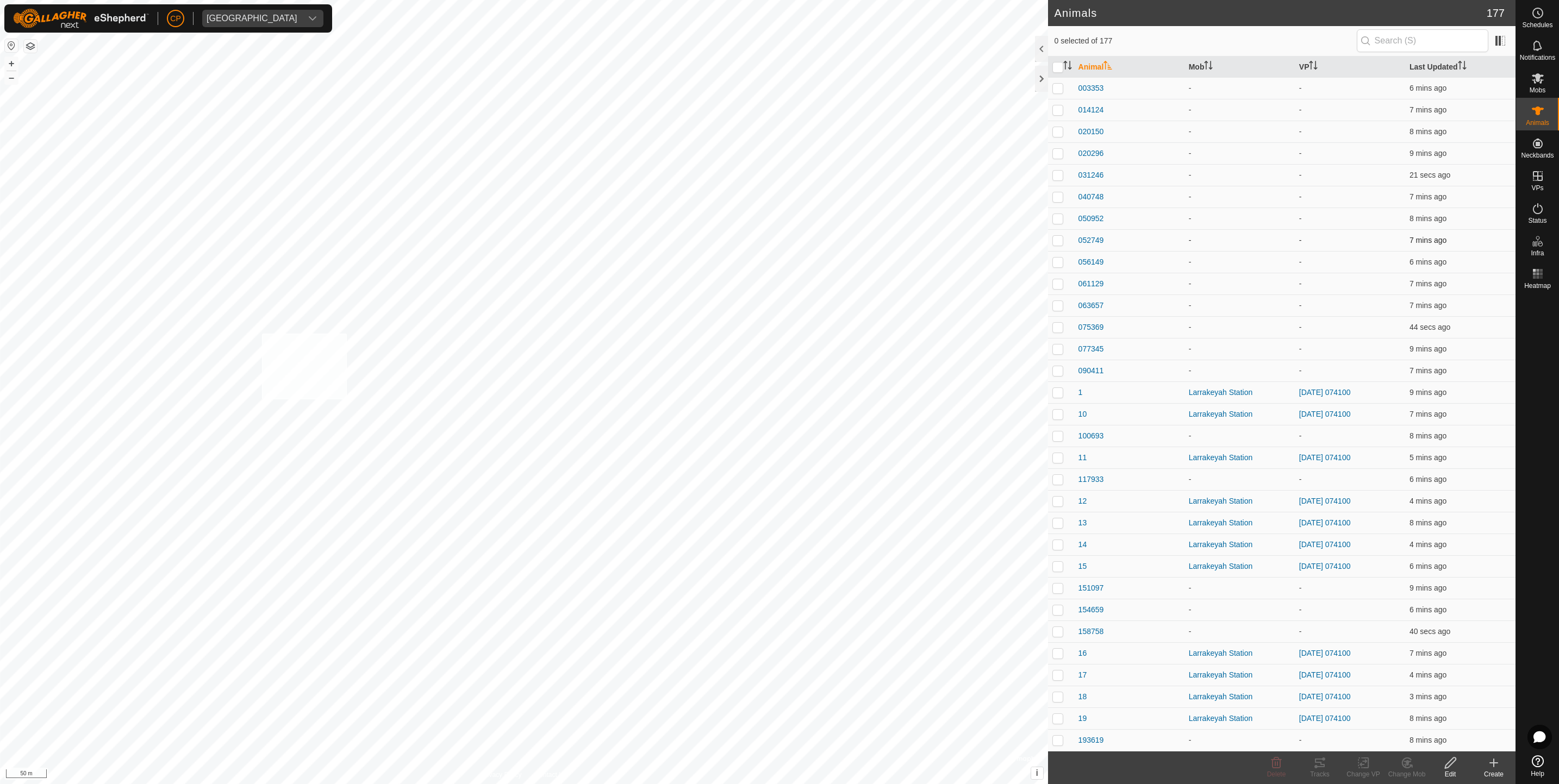
checkbox input "true"
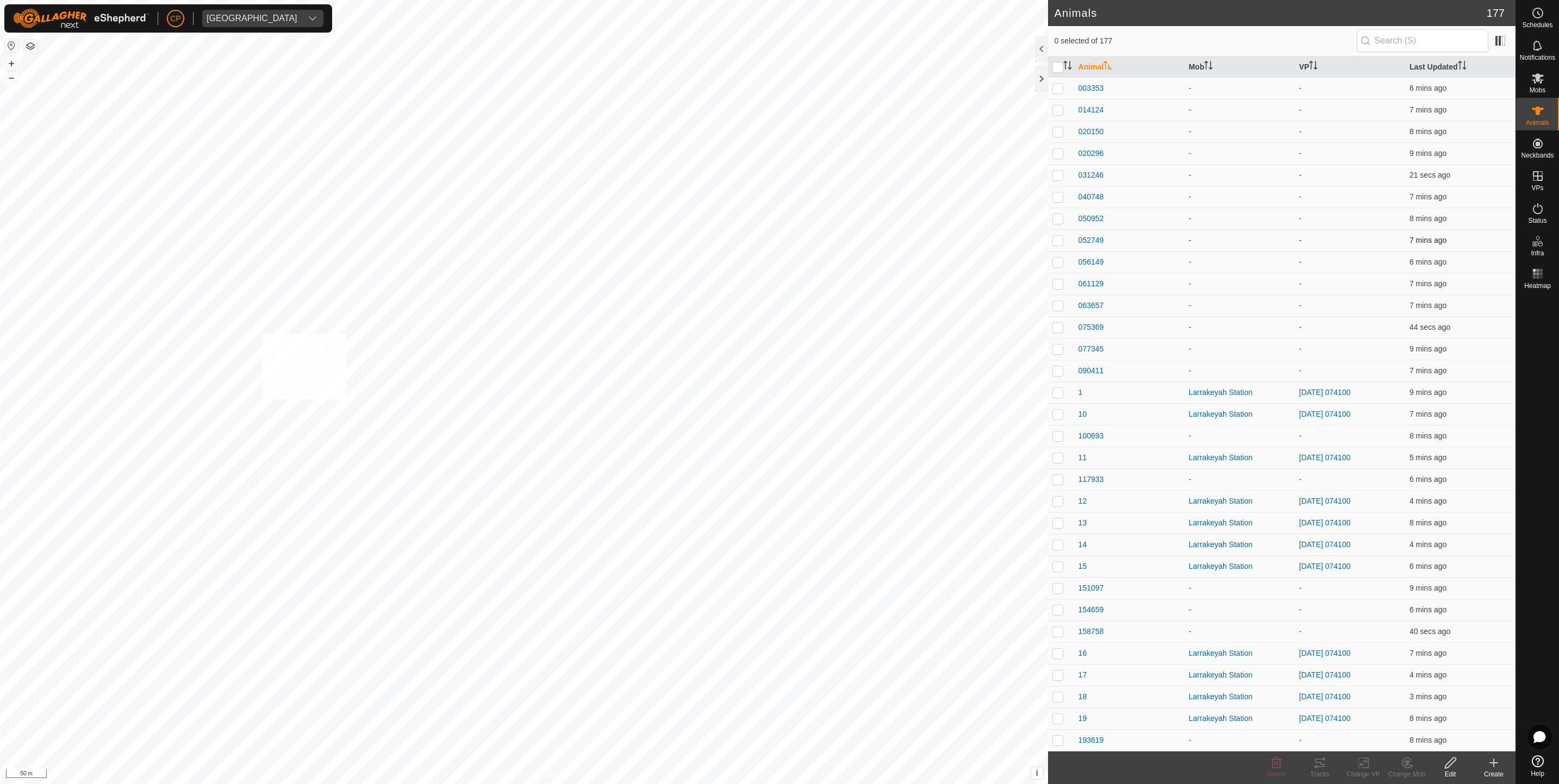
checkbox input "true"
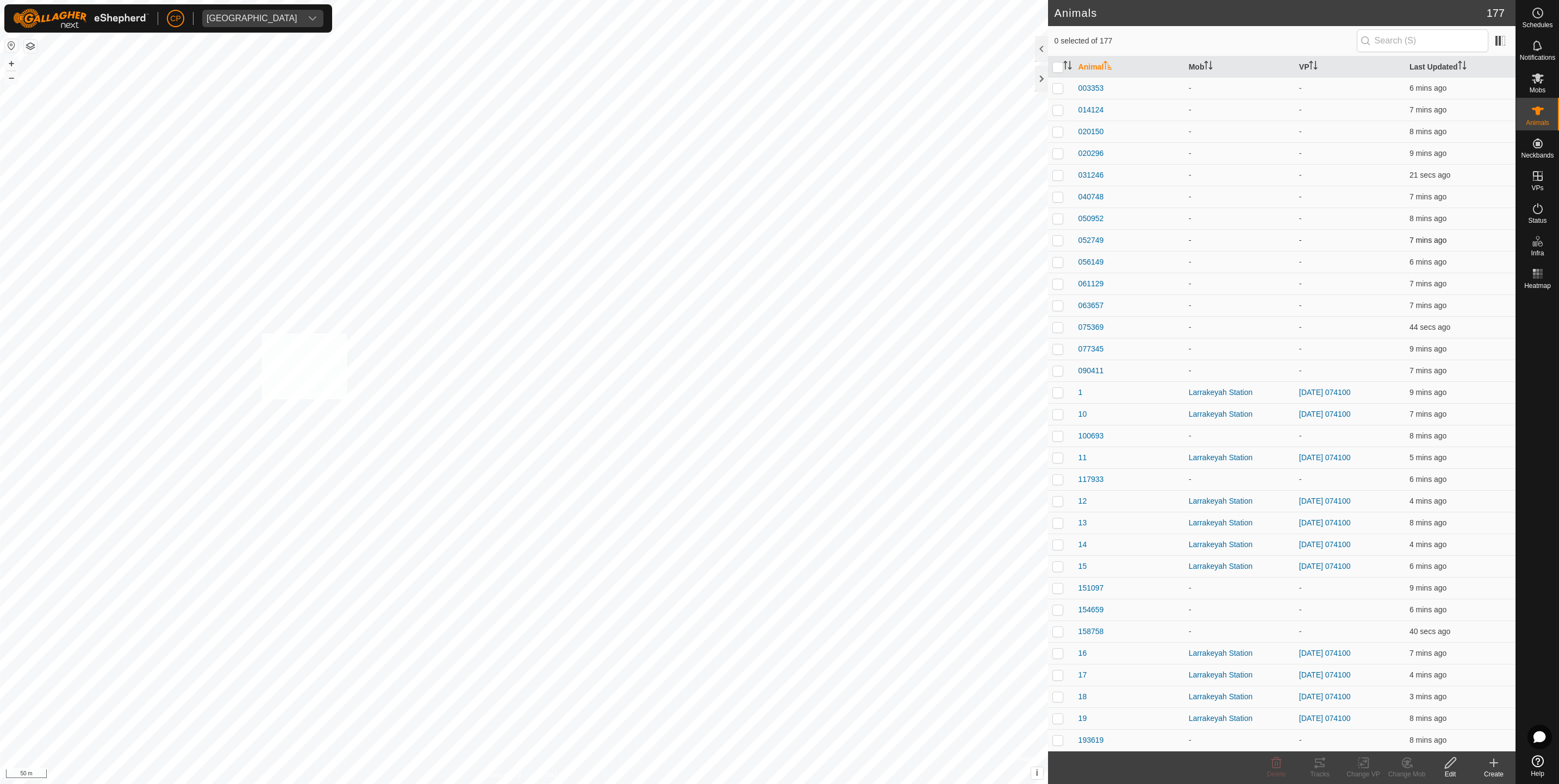
checkbox input "true"
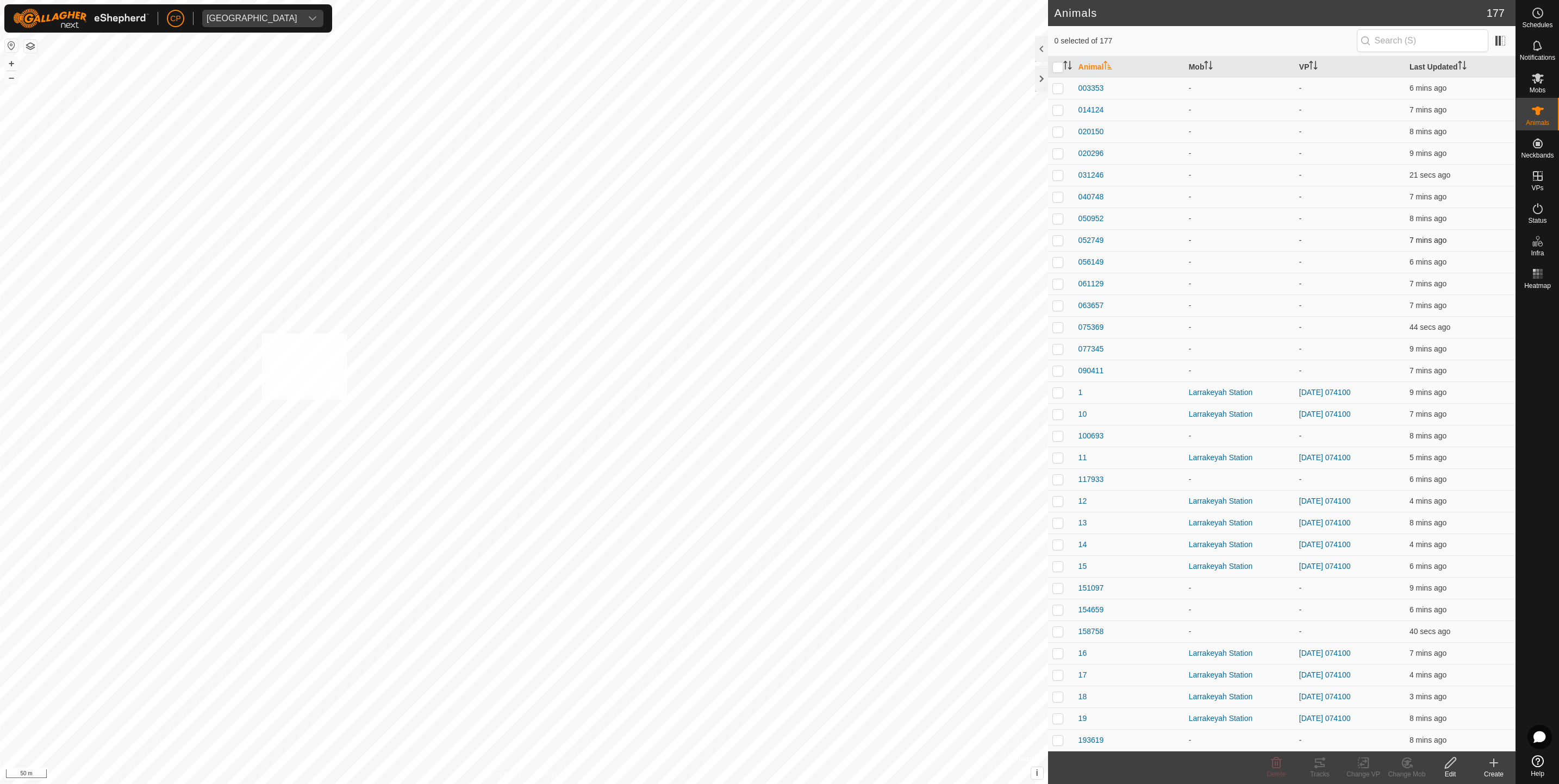
checkbox input "true"
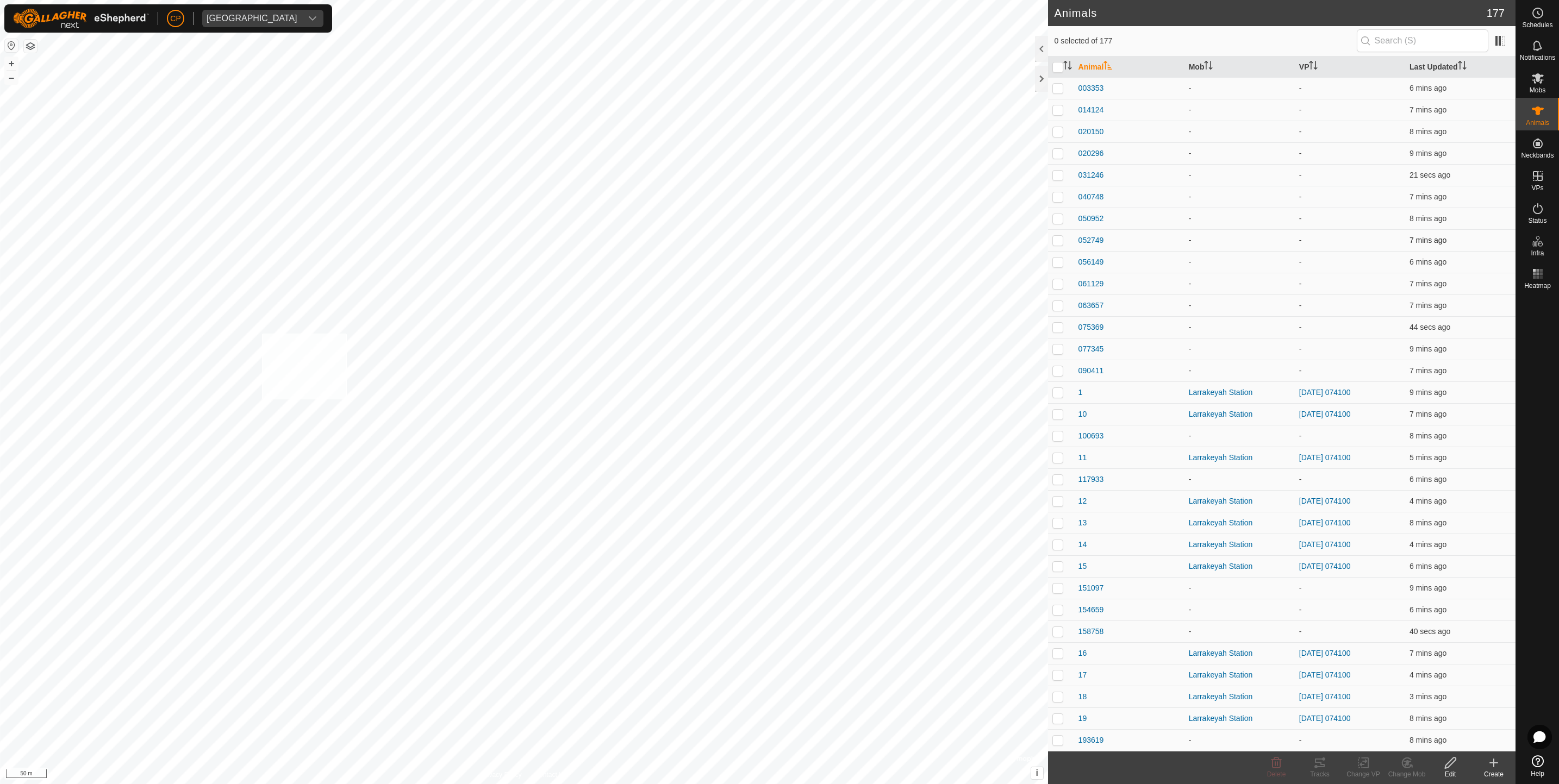
checkbox input "true"
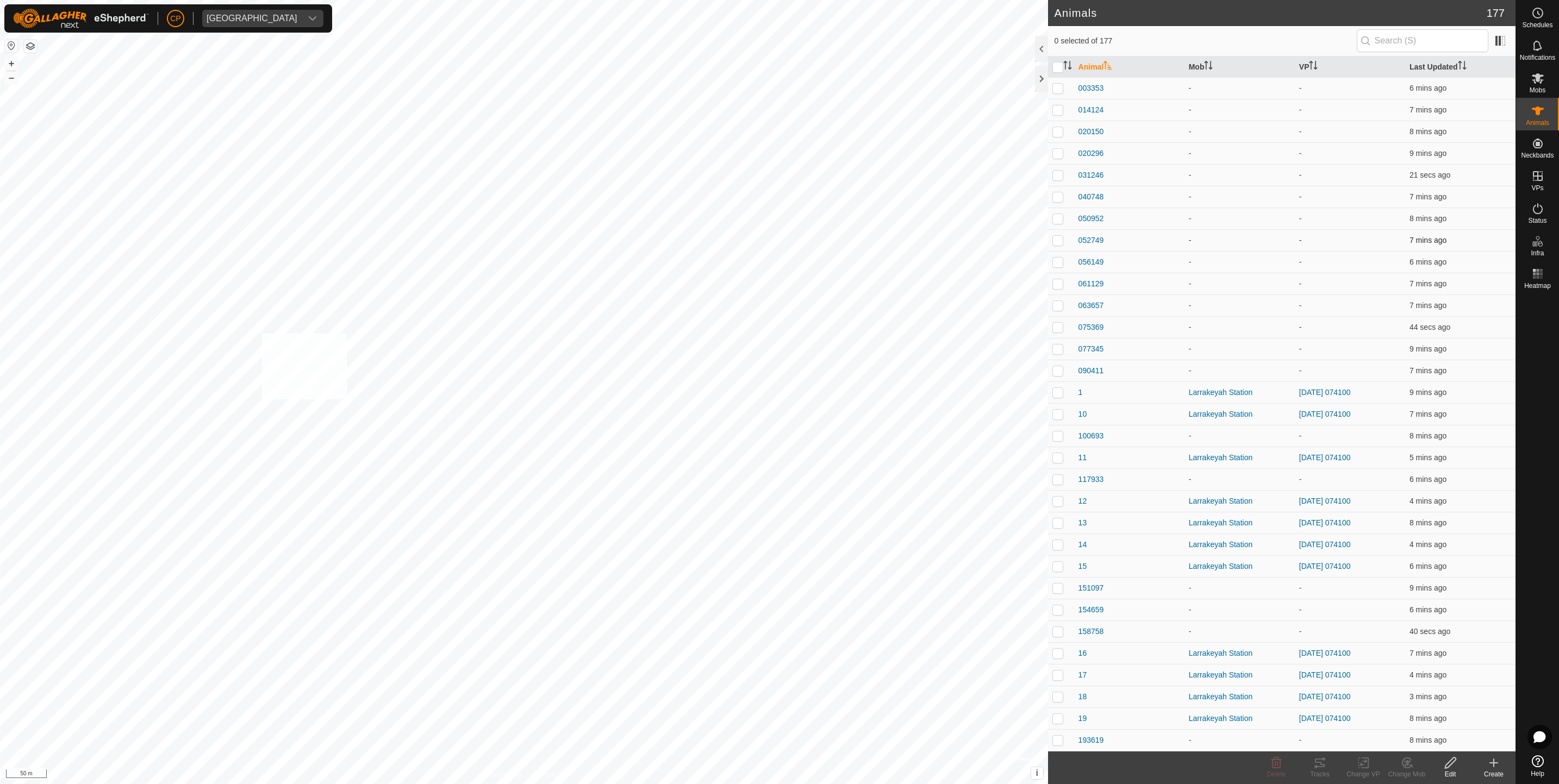
checkbox input "true"
click at [1405, 765] on icon at bounding box center [1404, 764] width 3 height 3
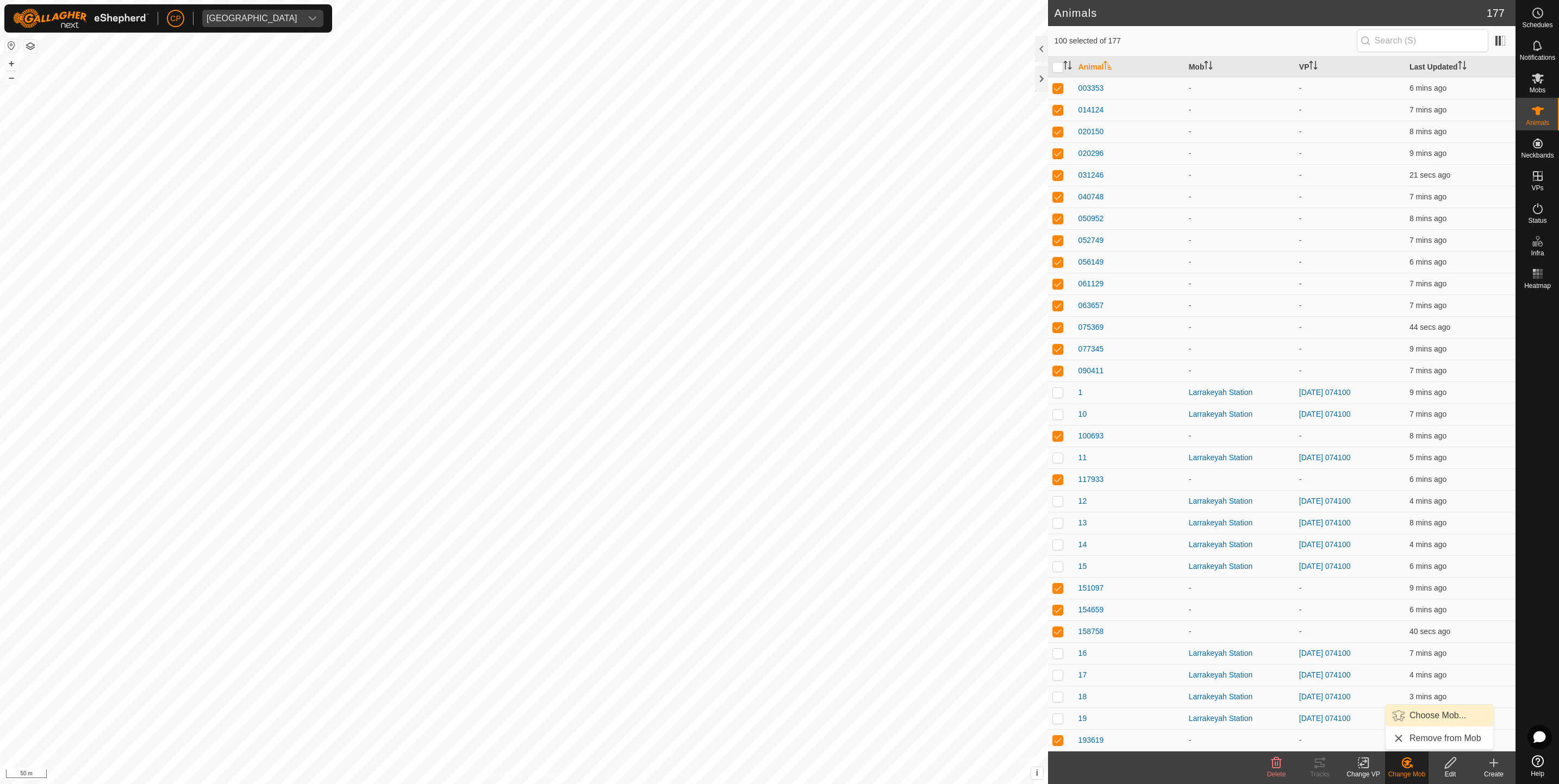
click at [1423, 717] on link "Choose Mob..." at bounding box center [1439, 716] width 108 height 22
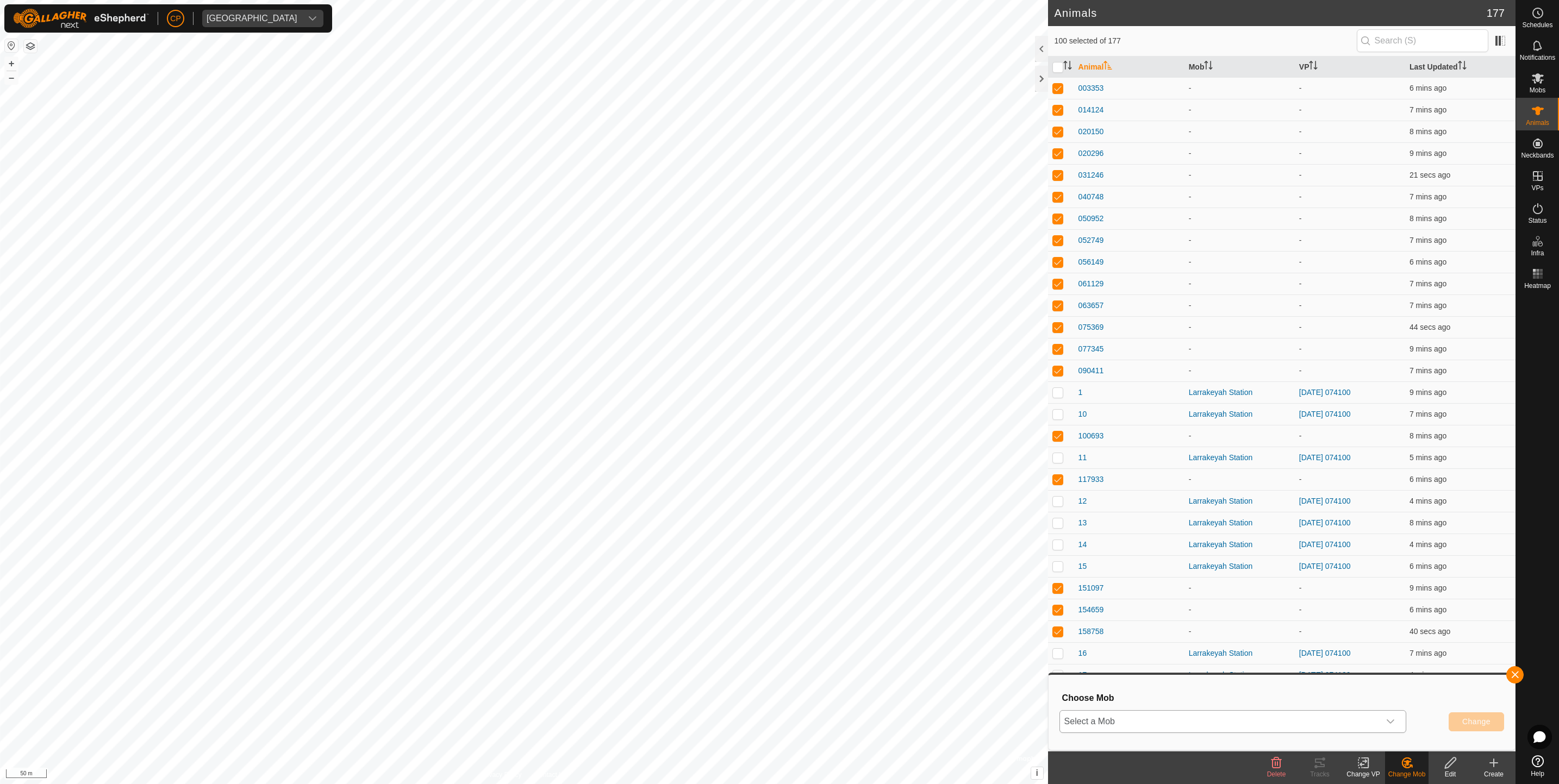
click at [1393, 717] on icon "dropdown trigger" at bounding box center [1390, 721] width 8 height 8
click at [1289, 692] on li "Manbulloo breeders" at bounding box center [1234, 696] width 346 height 27
click at [1463, 722] on span "Change" at bounding box center [1476, 721] width 28 height 8
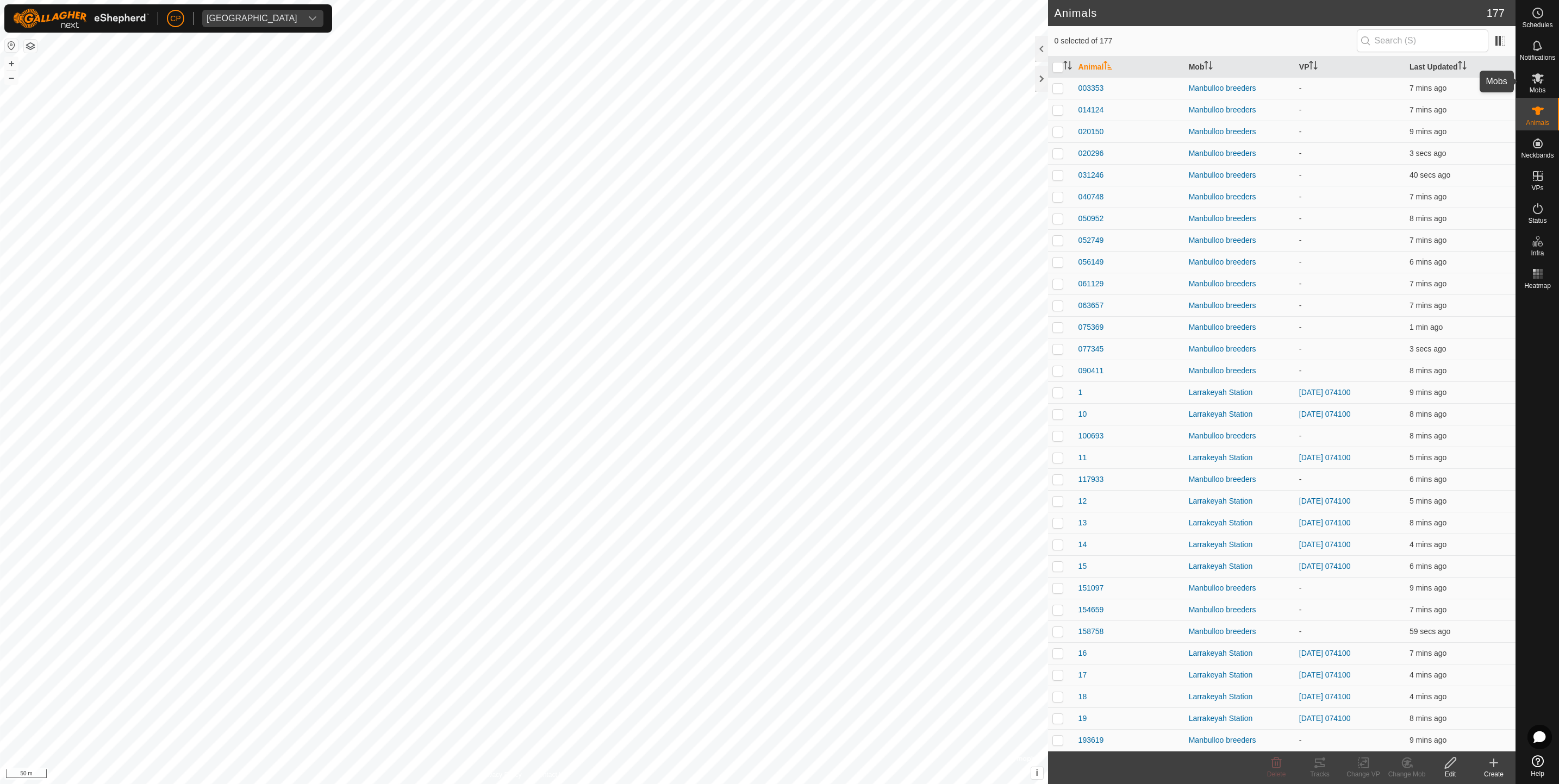
click at [1534, 85] on es-mob-svg-icon at bounding box center [1537, 78] width 20 height 18
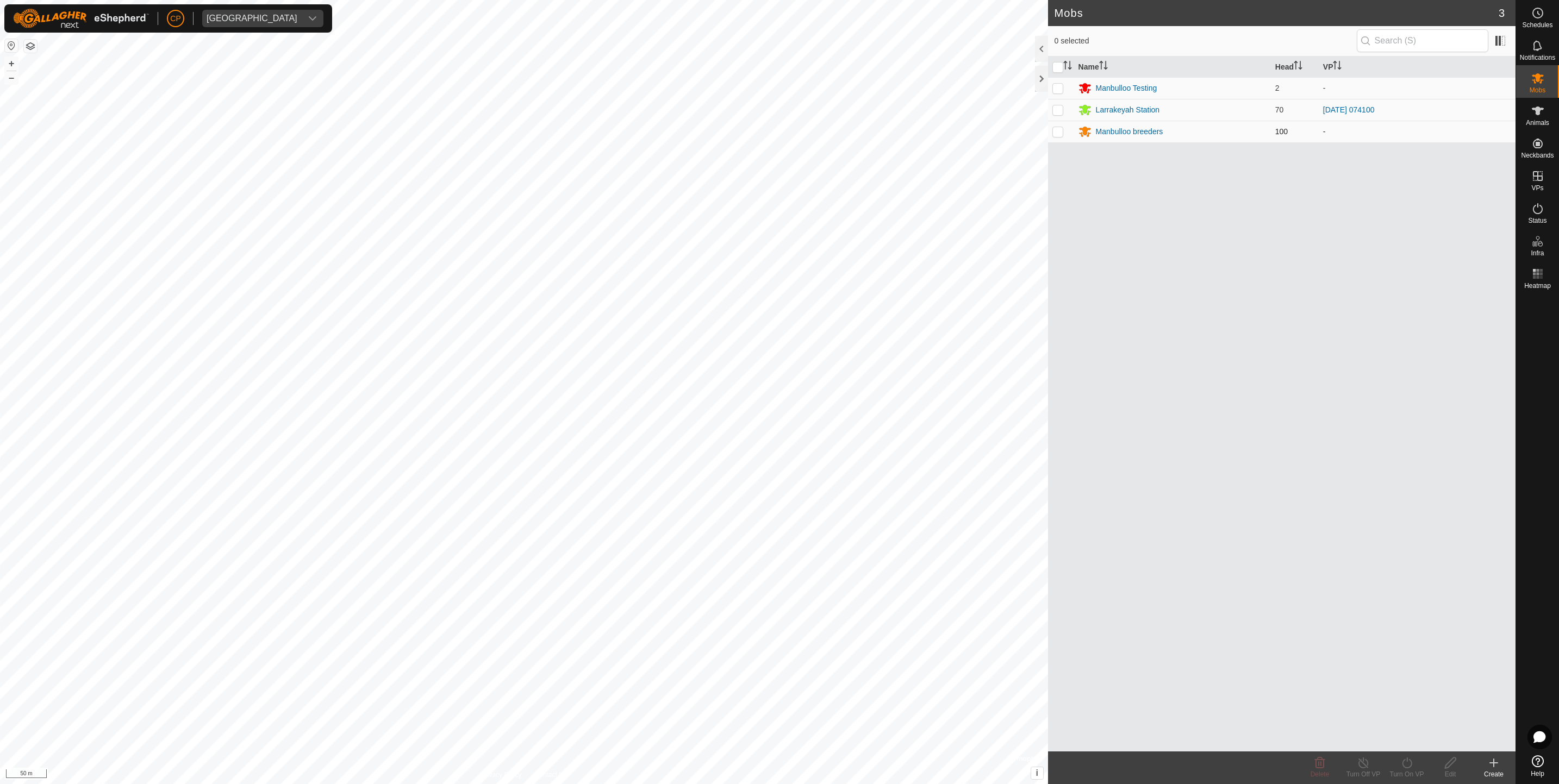
click at [1061, 132] on p-checkbox at bounding box center [1058, 131] width 11 height 8
click at [1406, 775] on div "Turn On VP" at bounding box center [1407, 775] width 43 height 9
click at [1400, 741] on span "Now" at bounding box center [1400, 739] width 18 height 13
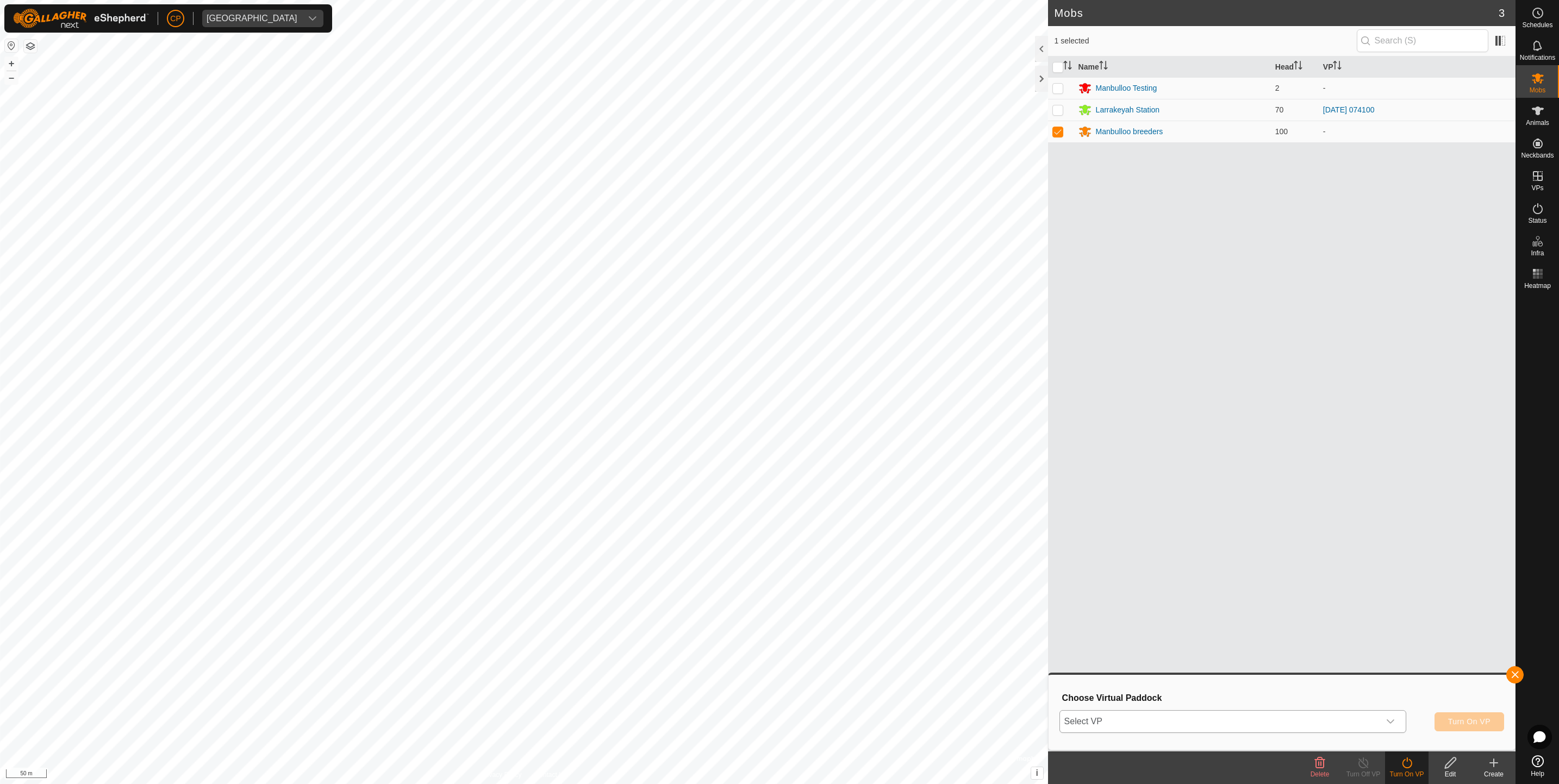
click at [1385, 729] on div "dropdown trigger" at bounding box center [1390, 721] width 22 height 22
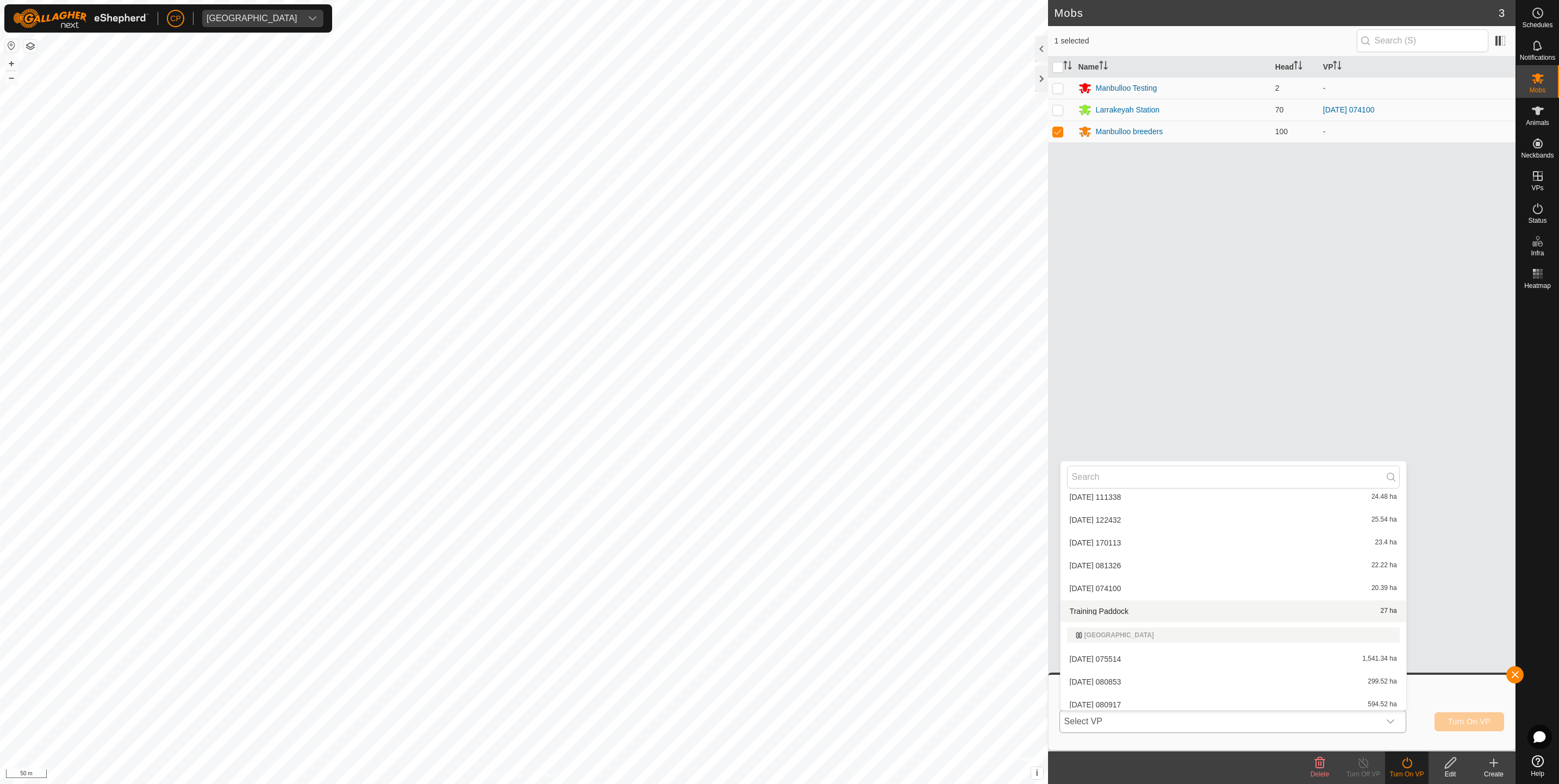
scroll to position [83, 0]
click at [1160, 675] on li "2025-08-12 154439 3.56 ha" at bounding box center [1234, 677] width 346 height 22
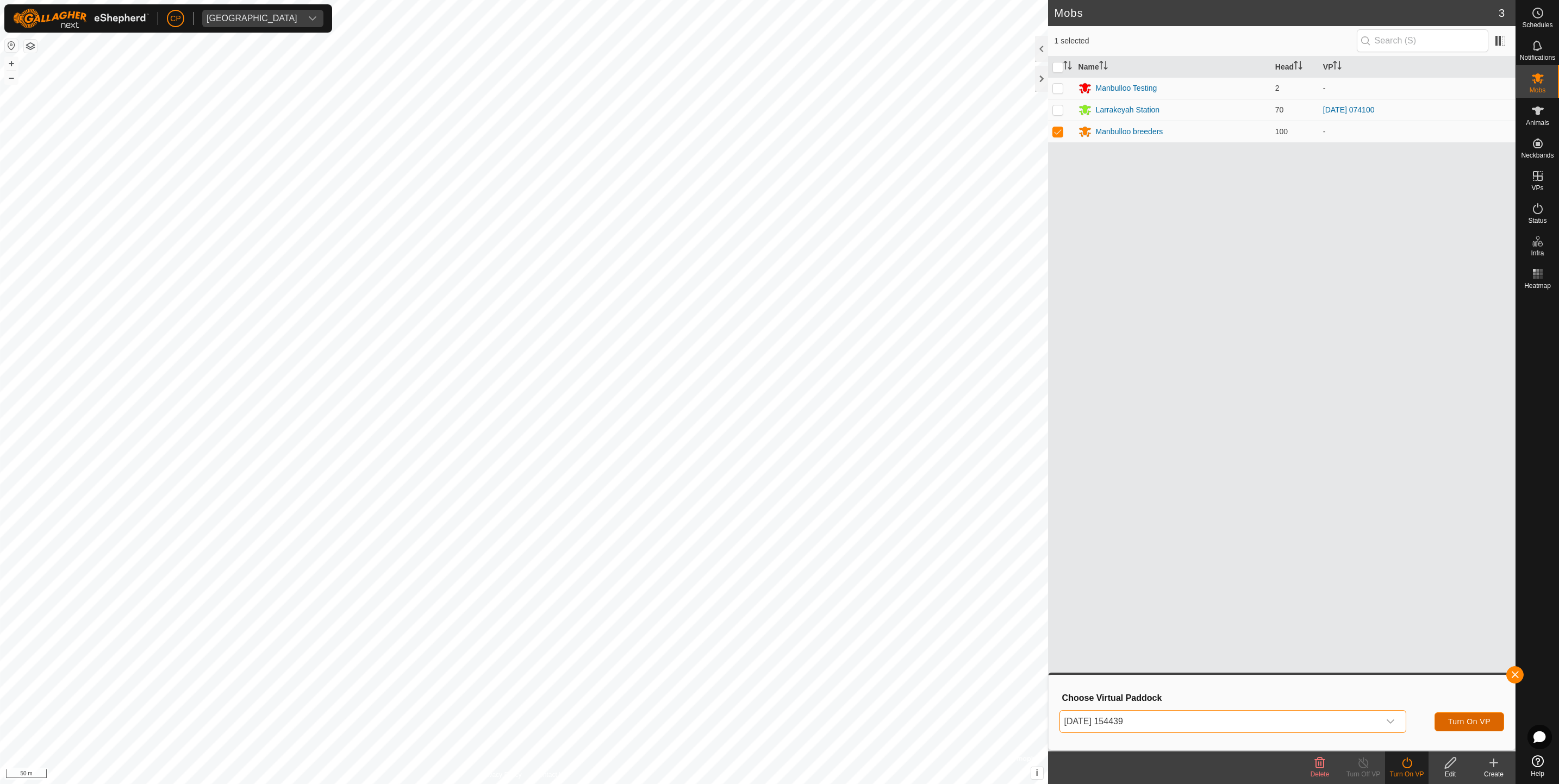
click at [1450, 716] on button "Turn On VP" at bounding box center [1469, 722] width 69 height 19
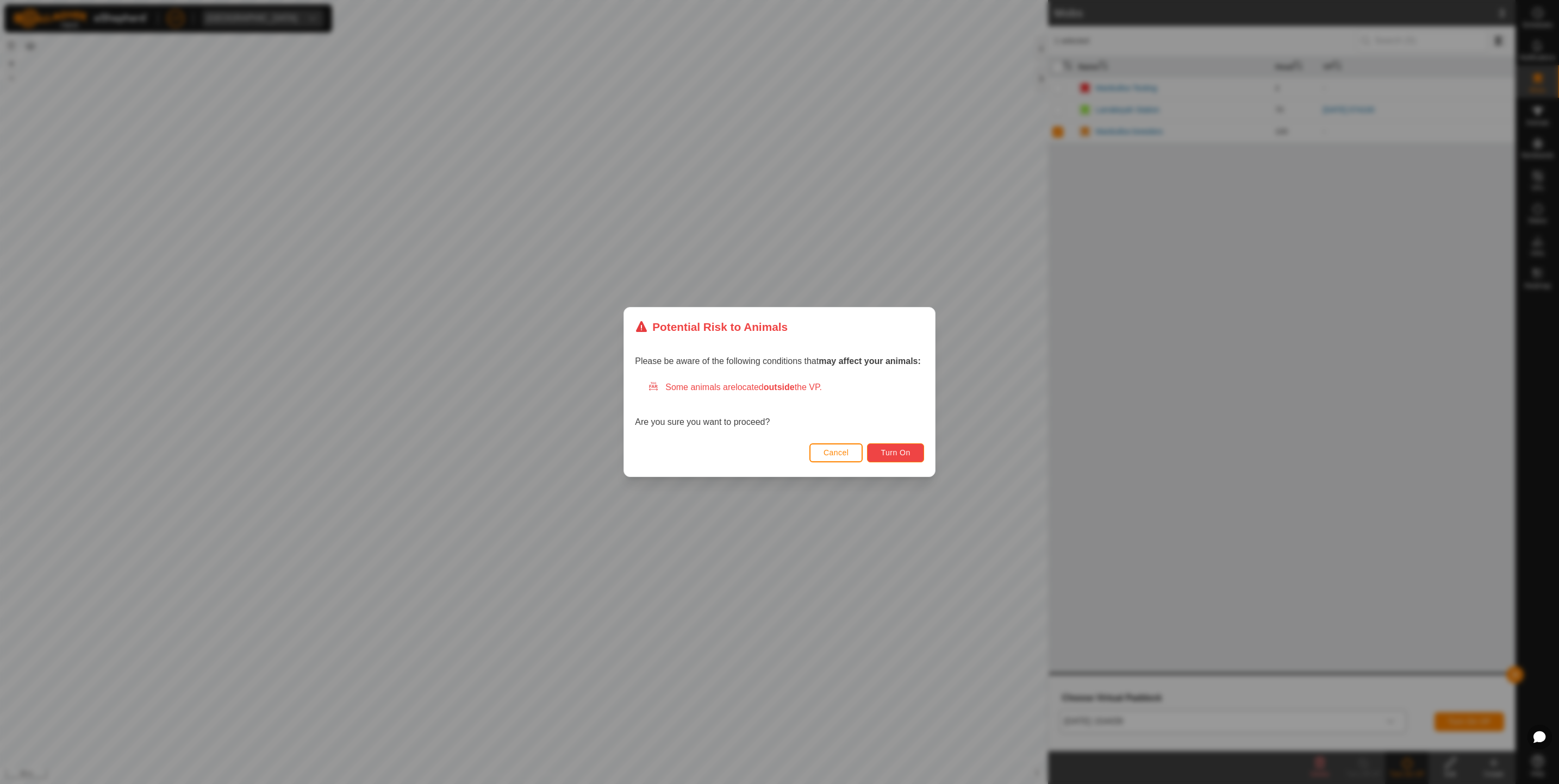
click at [894, 450] on span "Turn On" at bounding box center [895, 452] width 29 height 8
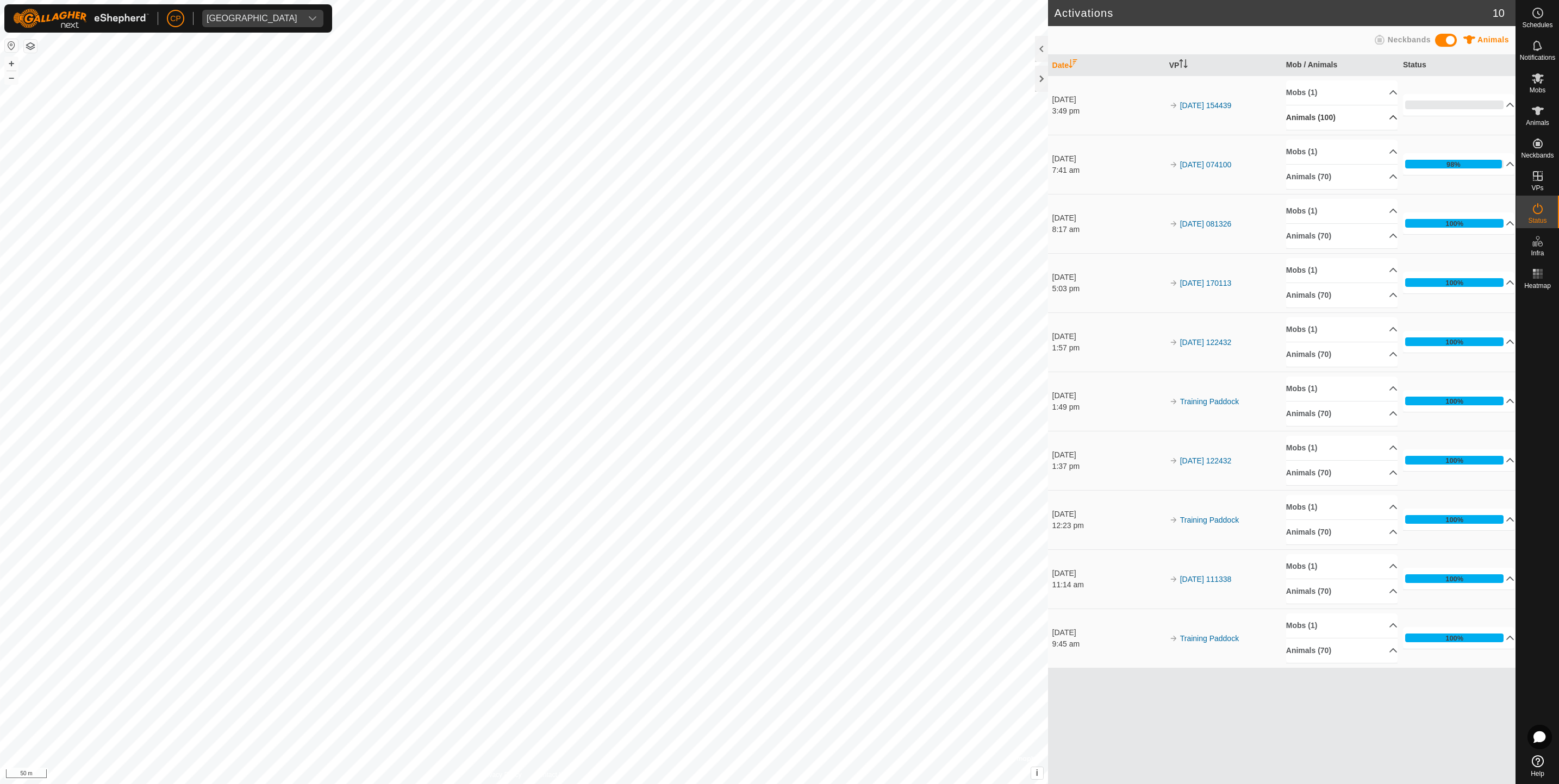
click at [1388, 112] on p-accordion-header "Animals (100)" at bounding box center [1341, 117] width 112 height 24
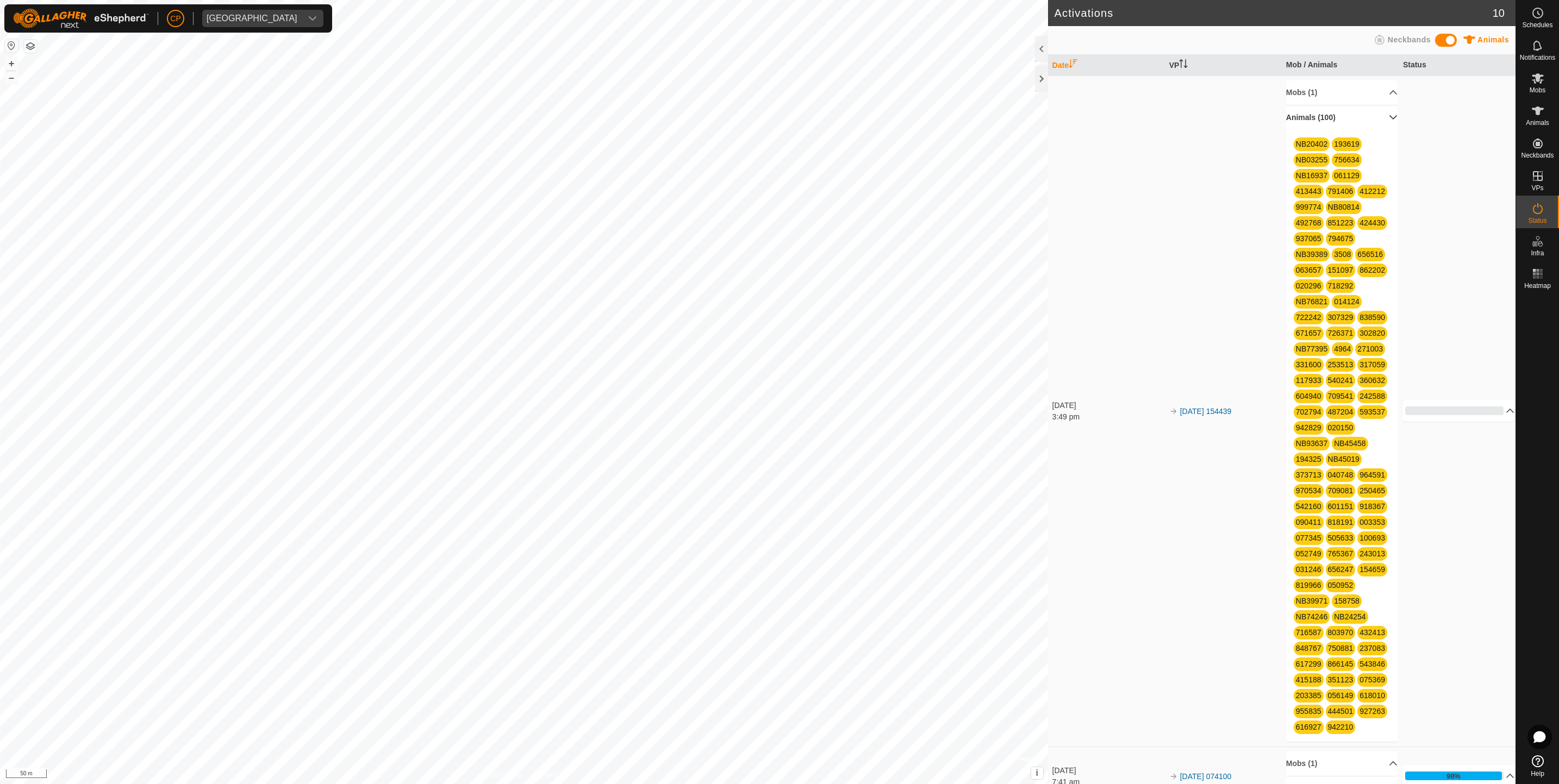
click at [1376, 121] on p-accordion-header "Animals (100)" at bounding box center [1341, 117] width 112 height 24
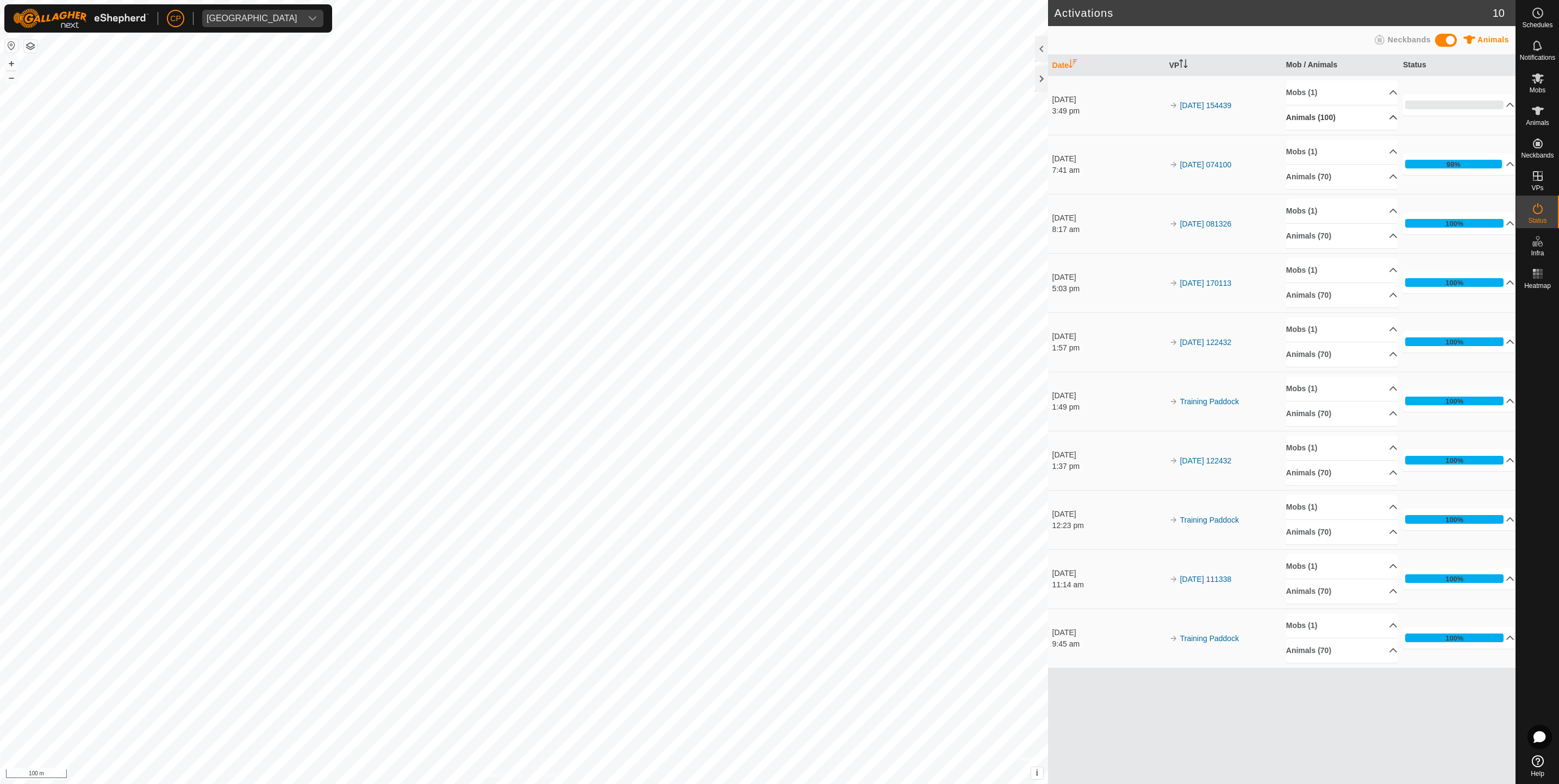
click at [1344, 117] on p-accordion-header "Animals (100)" at bounding box center [1341, 117] width 112 height 24
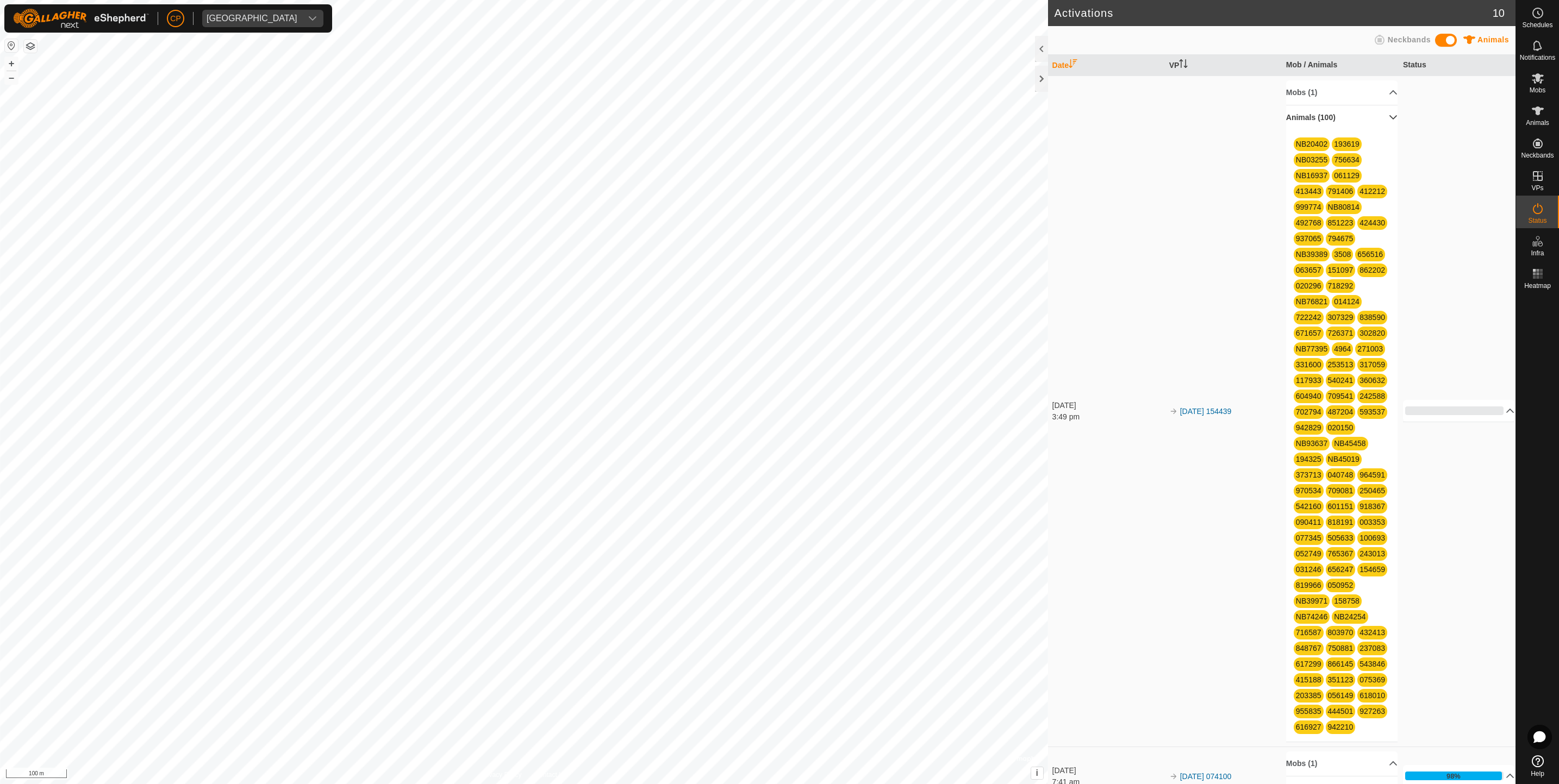
click at [1378, 122] on p-accordion-header "Animals (100)" at bounding box center [1341, 117] width 112 height 24
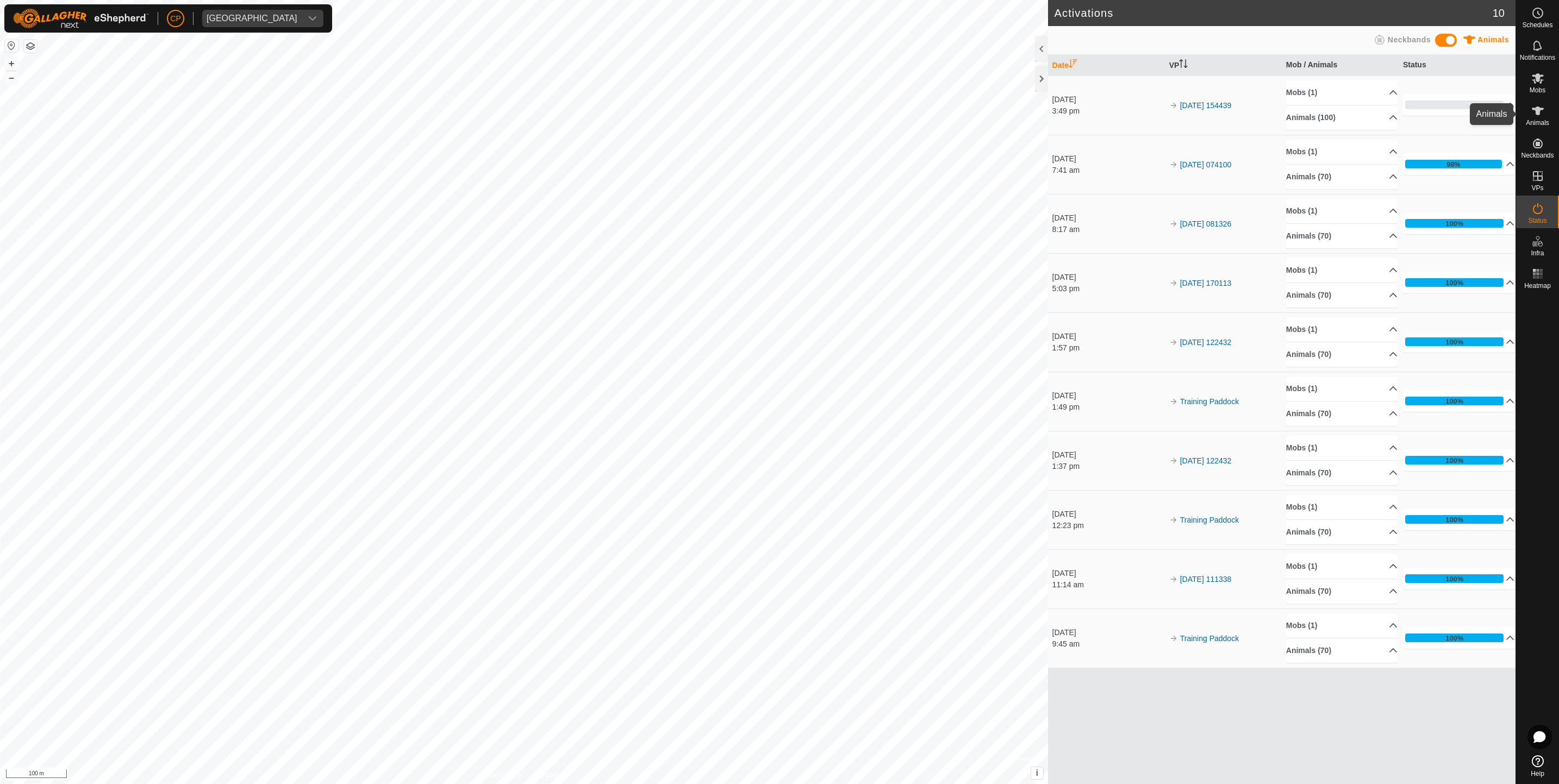
click at [1538, 121] on span "Animals" at bounding box center [1537, 122] width 23 height 7
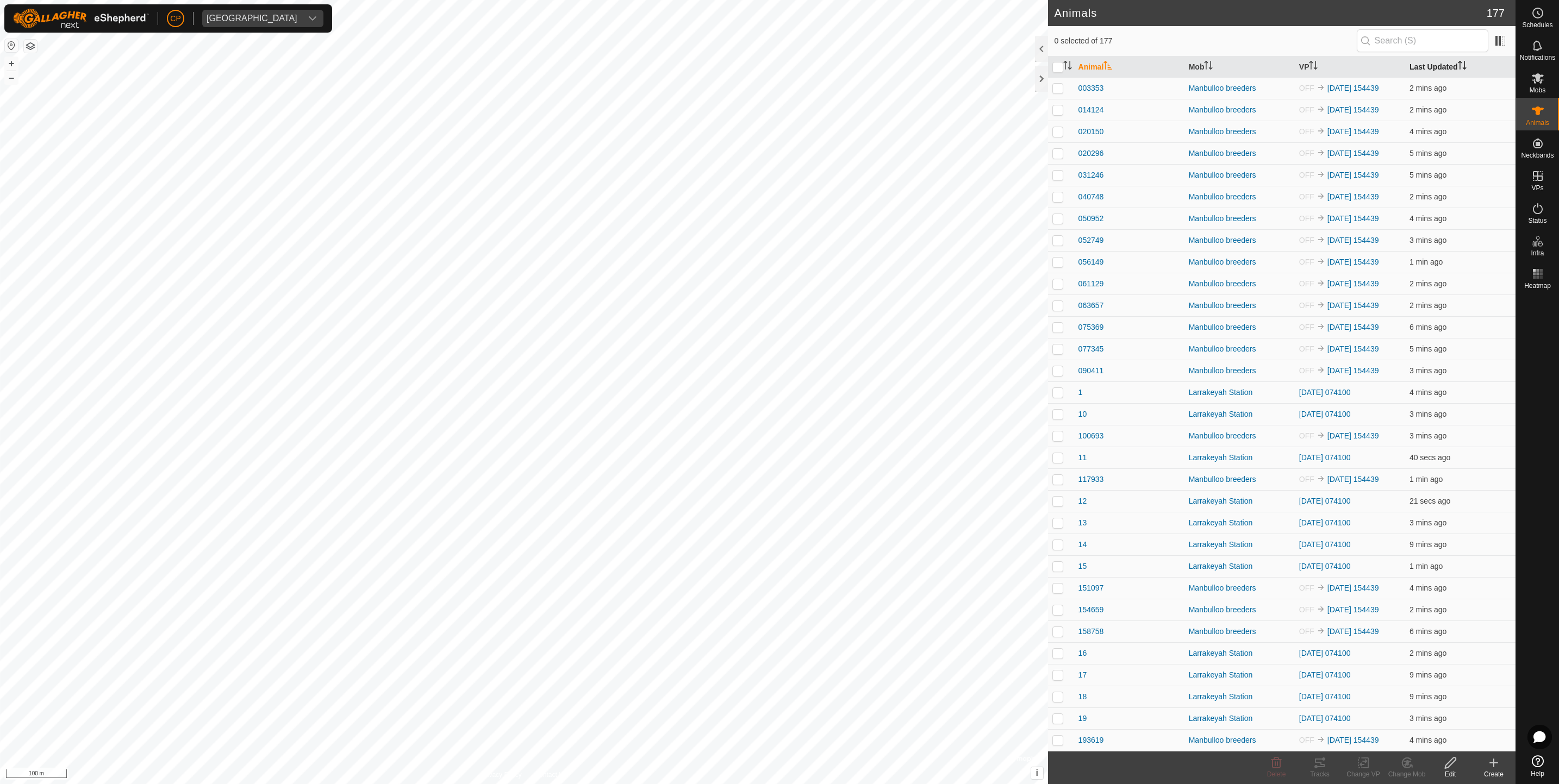
click at [1408, 71] on th "Last Updated" at bounding box center [1461, 67] width 111 height 22
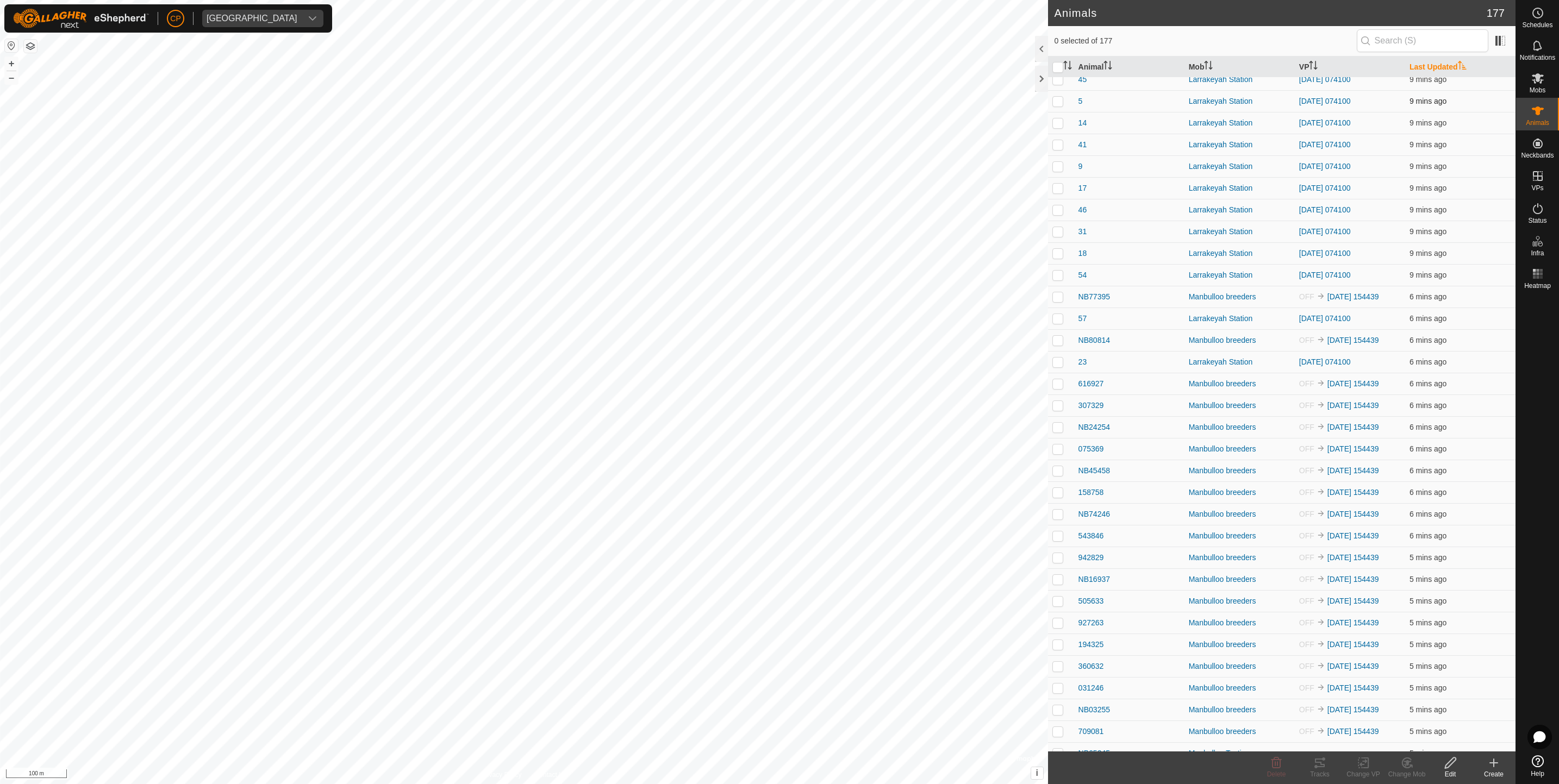
scroll to position [81, 0]
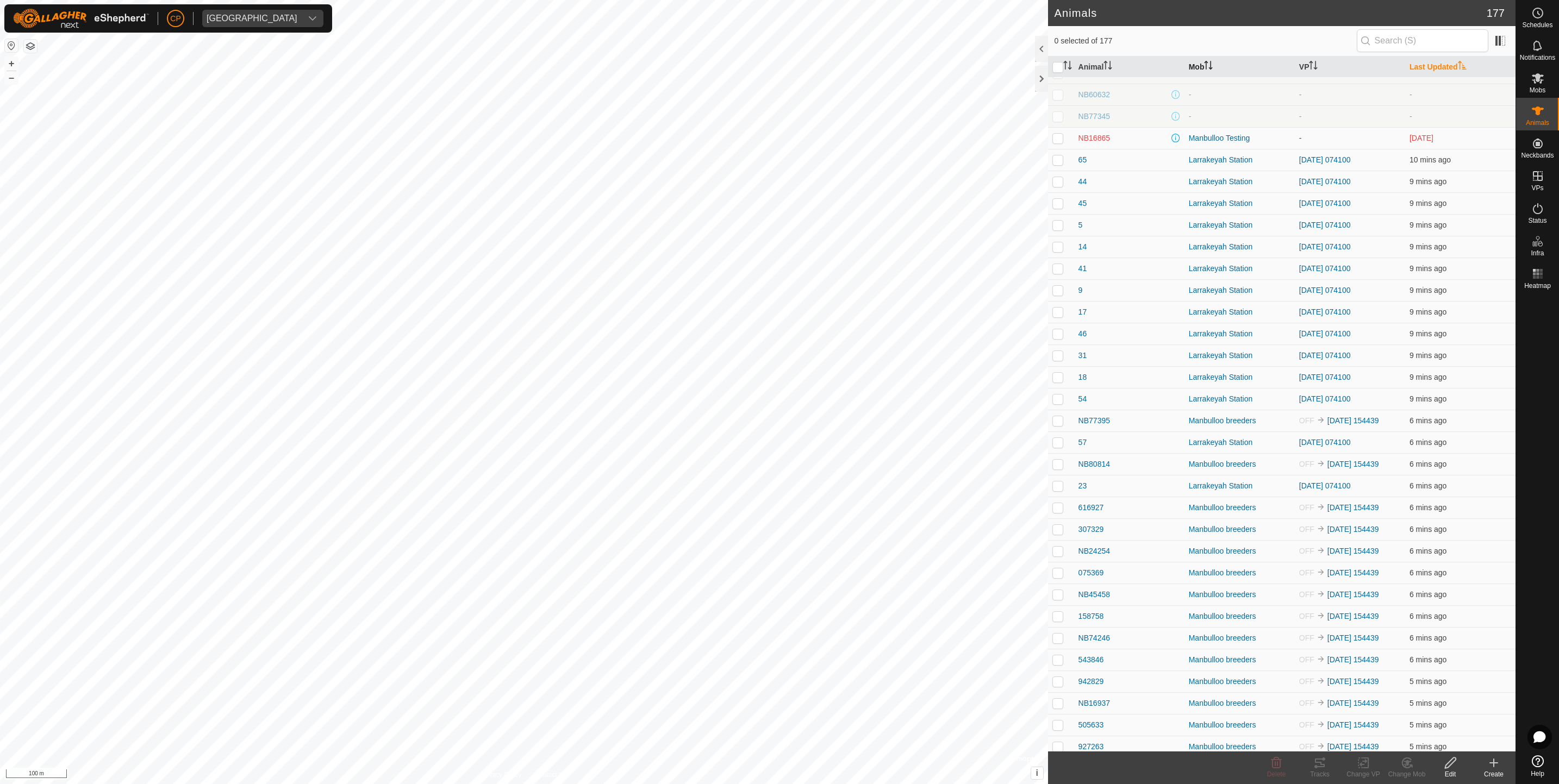
click at [1207, 67] on icon "Activate to sort" at bounding box center [1208, 65] width 8 height 8
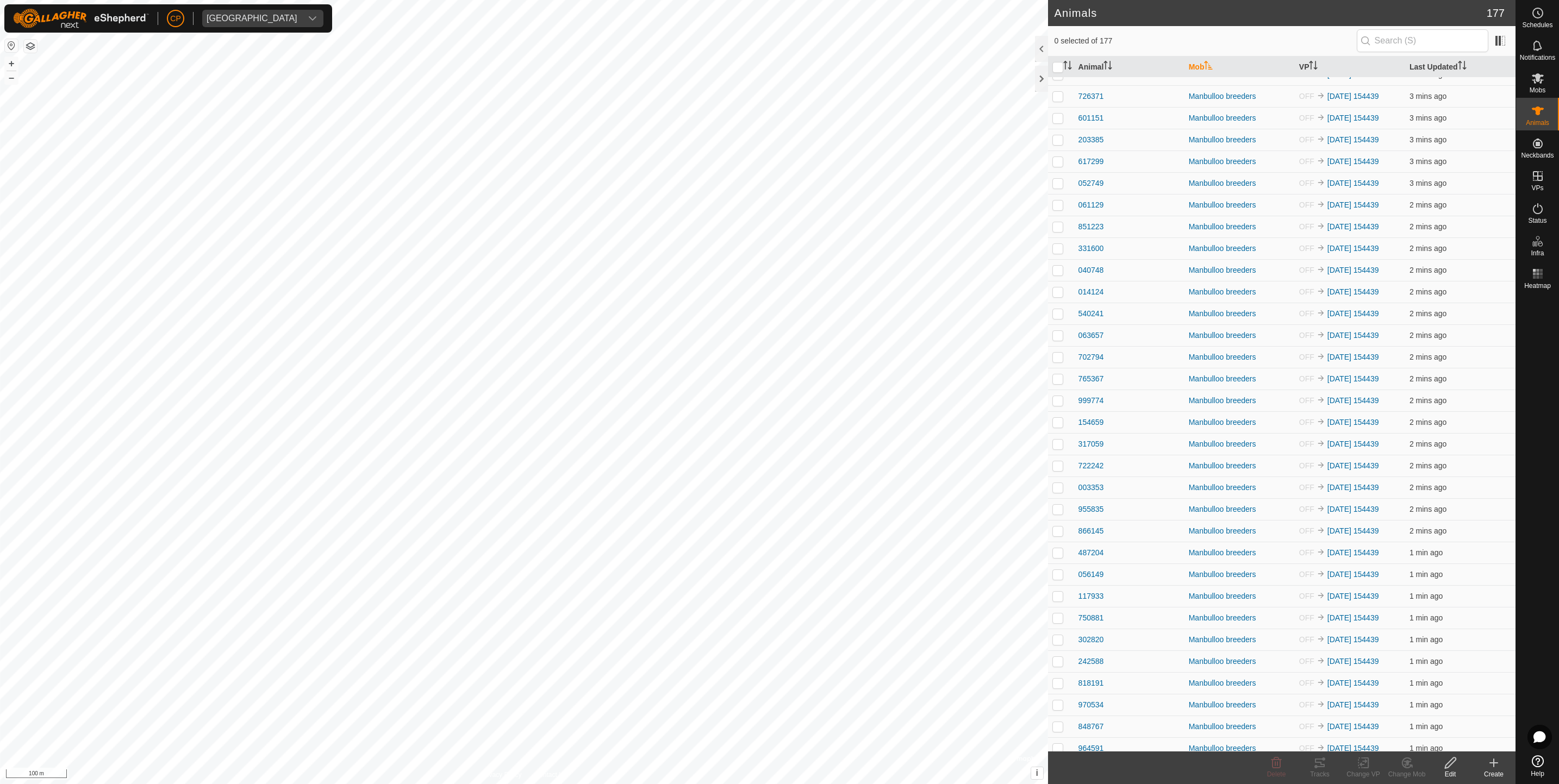
scroll to position [3173, 0]
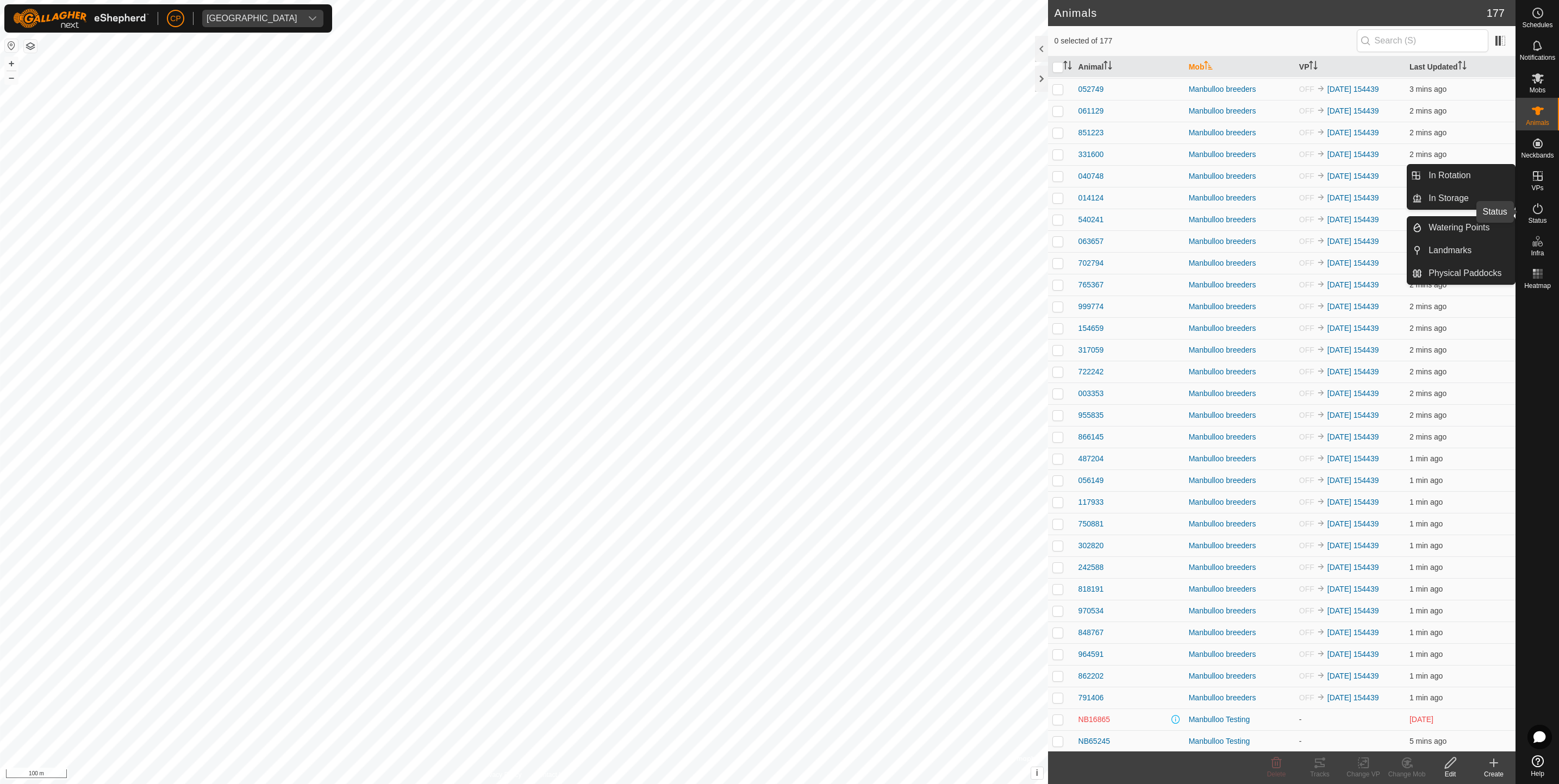
click at [1534, 212] on icon at bounding box center [1537, 209] width 9 height 11
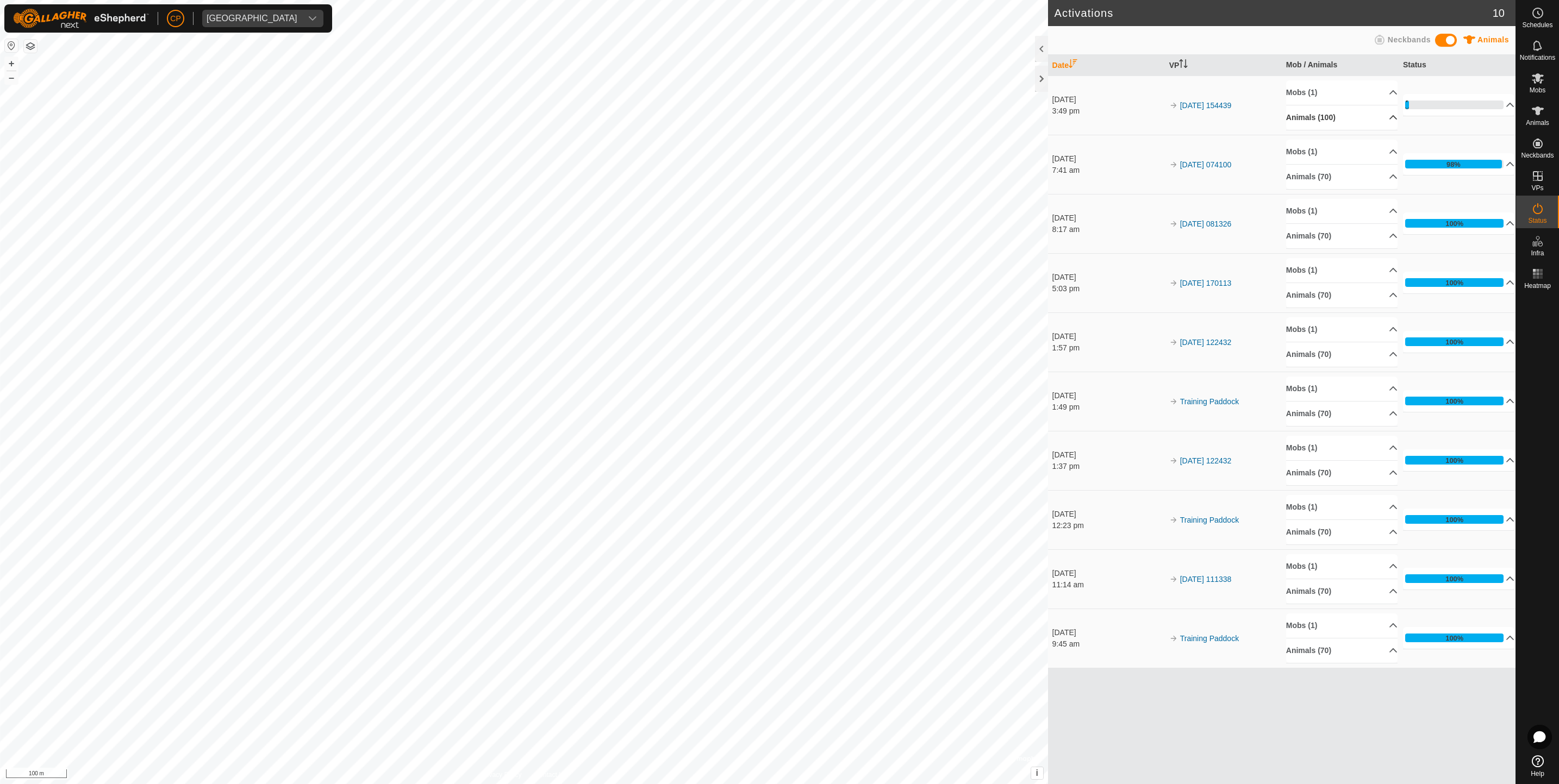
click at [1389, 119] on icon at bounding box center [1393, 117] width 8 height 5
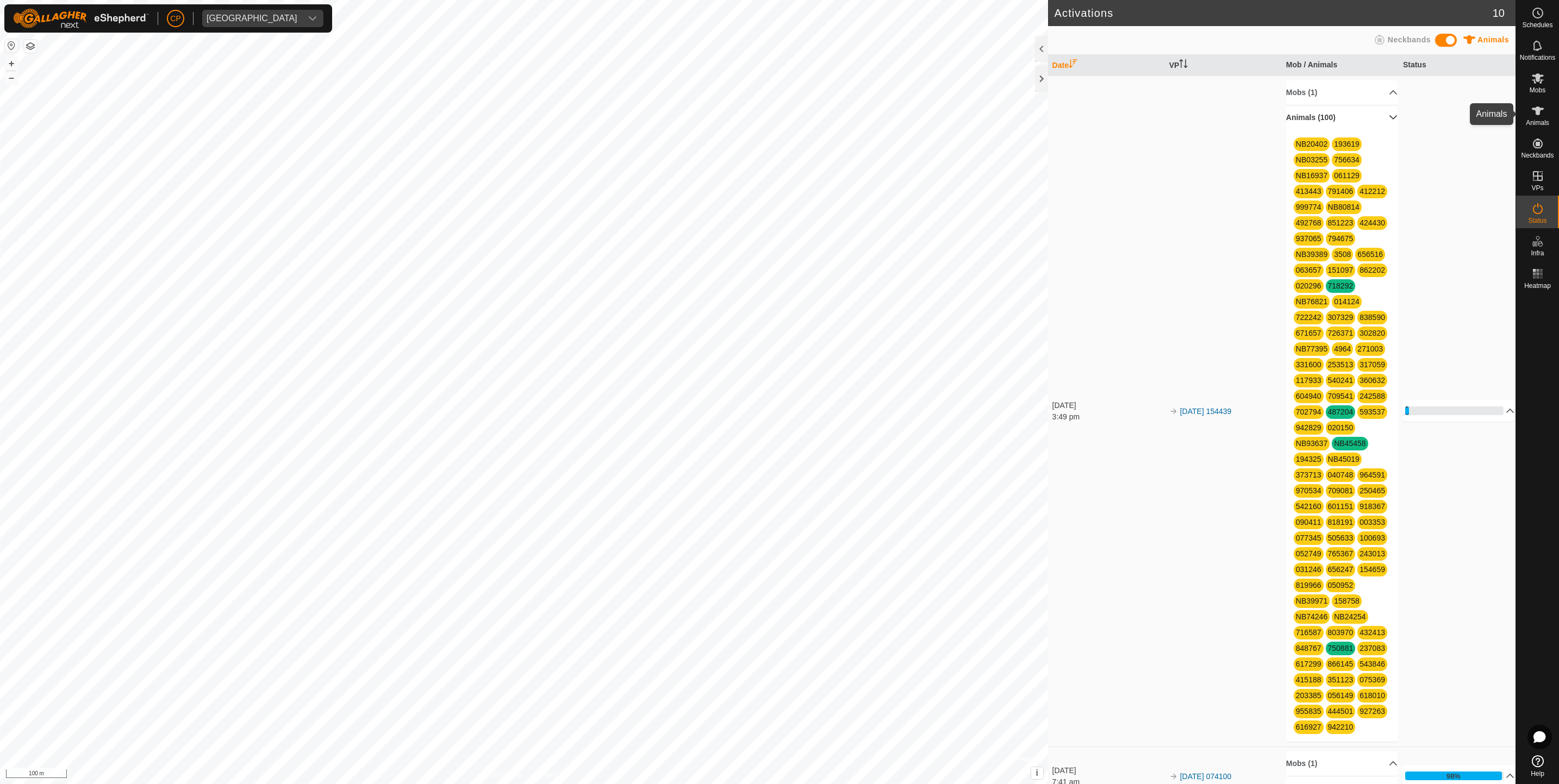
click at [1542, 115] on icon at bounding box center [1538, 111] width 13 height 13
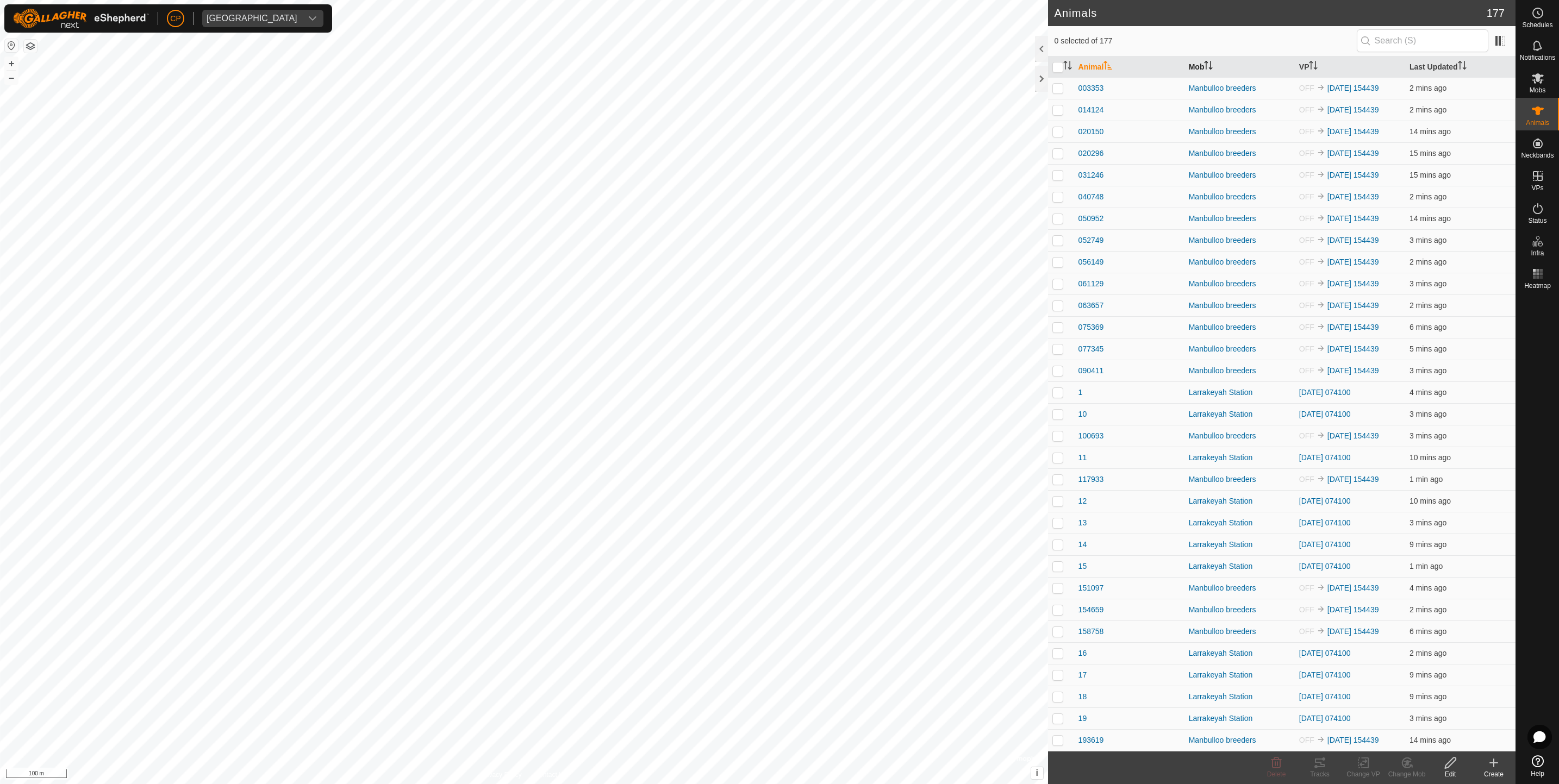
click at [1190, 76] on th "Mob" at bounding box center [1240, 67] width 111 height 22
click at [1536, 203] on icon at bounding box center [1538, 209] width 13 height 13
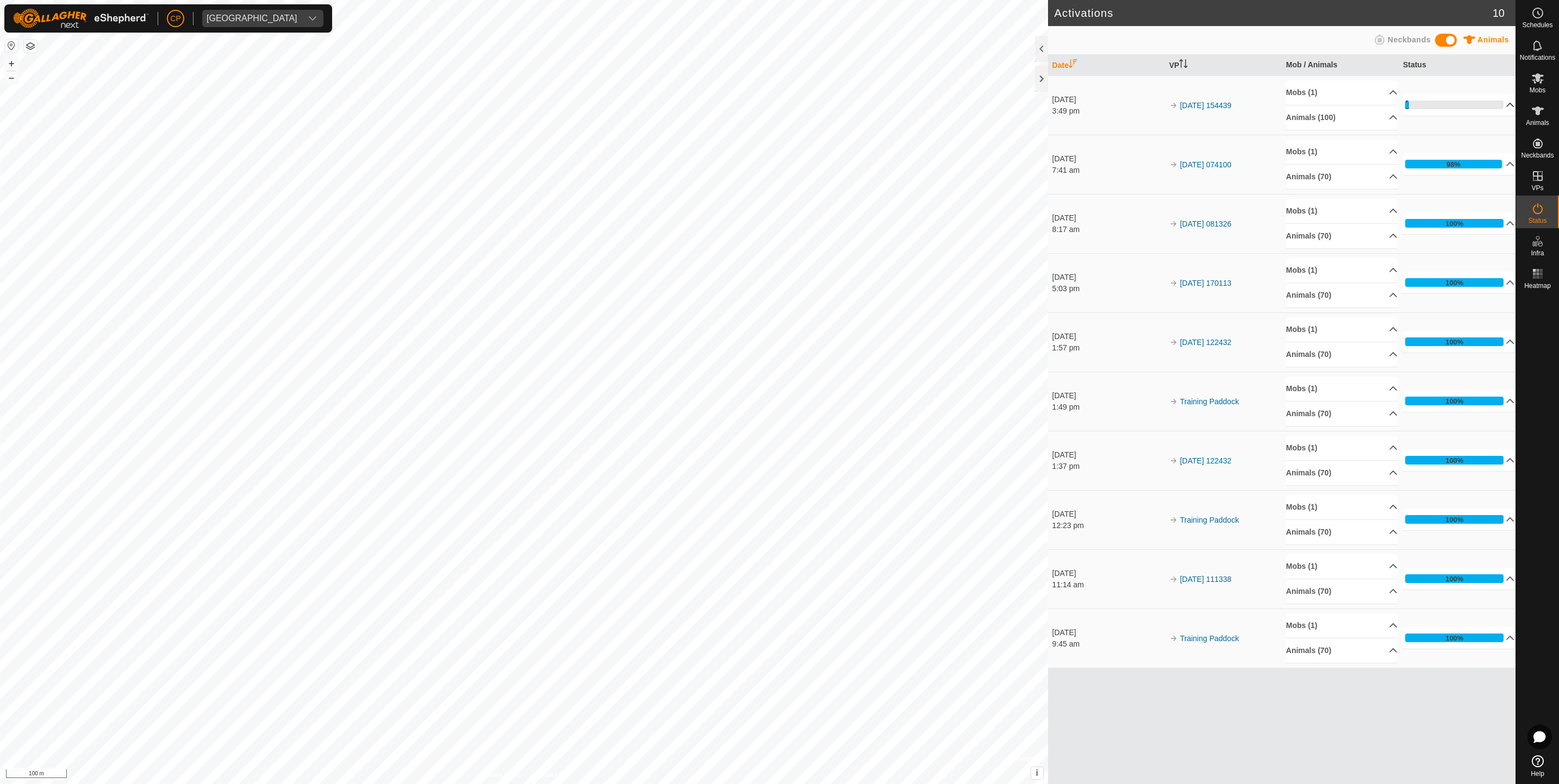
click at [1414, 106] on p-accordion-header "4%" at bounding box center [1459, 104] width 112 height 22
click at [1386, 119] on p-accordion-header "Animals (100)" at bounding box center [1341, 117] width 112 height 24
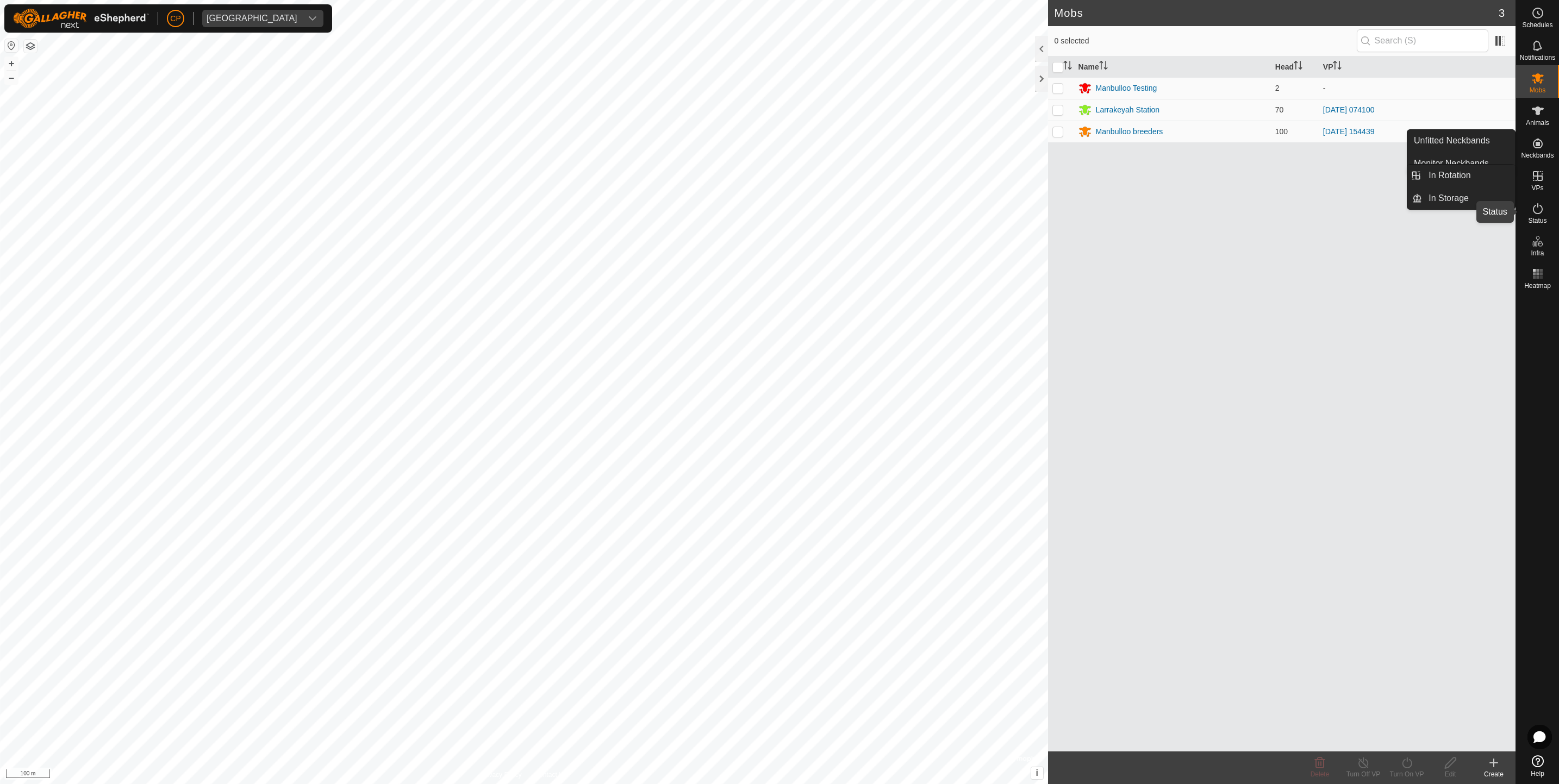
click at [1532, 209] on icon at bounding box center [1538, 209] width 13 height 13
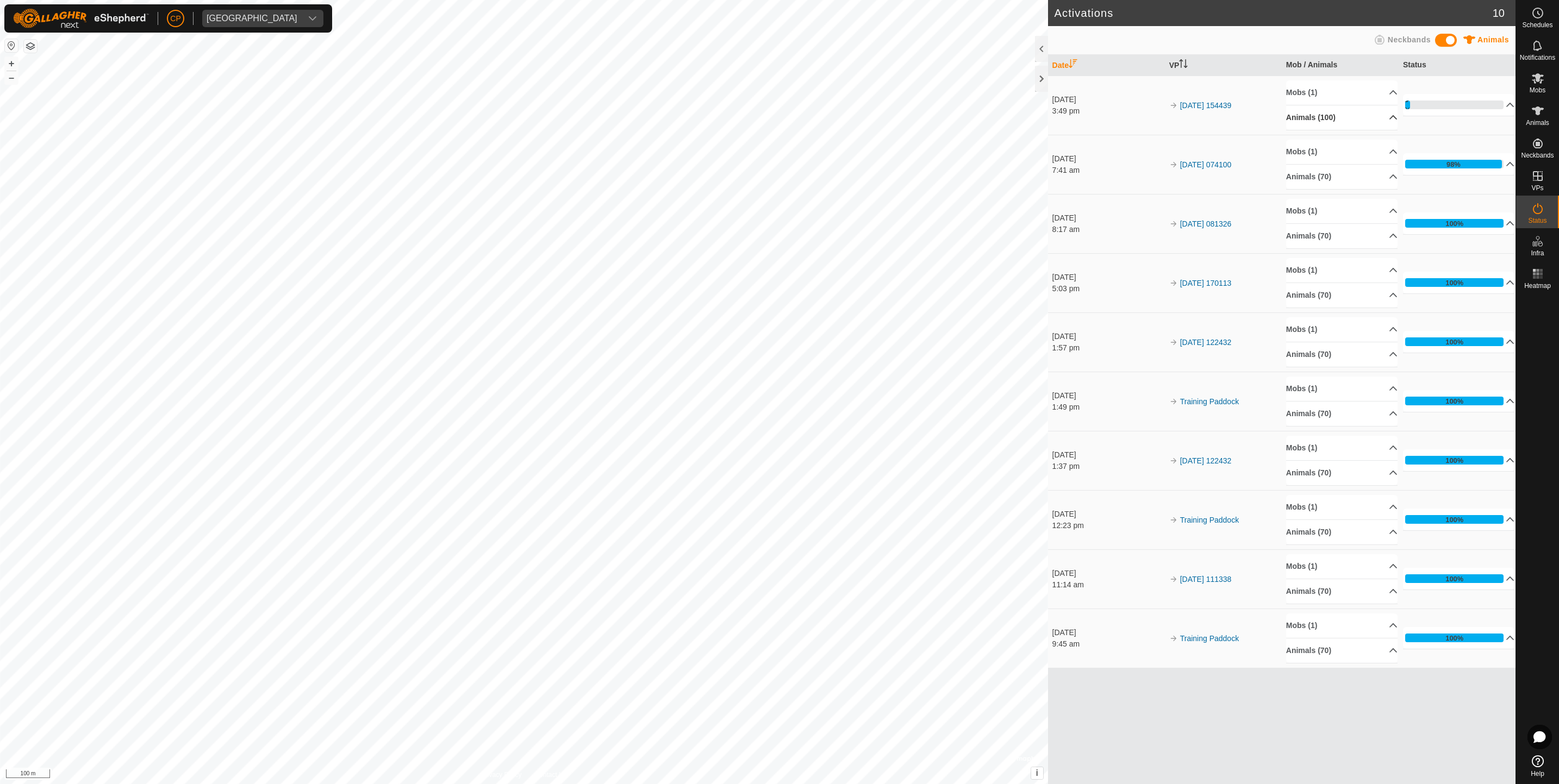
click at [1310, 117] on p-accordion-header "Animals (100)" at bounding box center [1341, 117] width 112 height 24
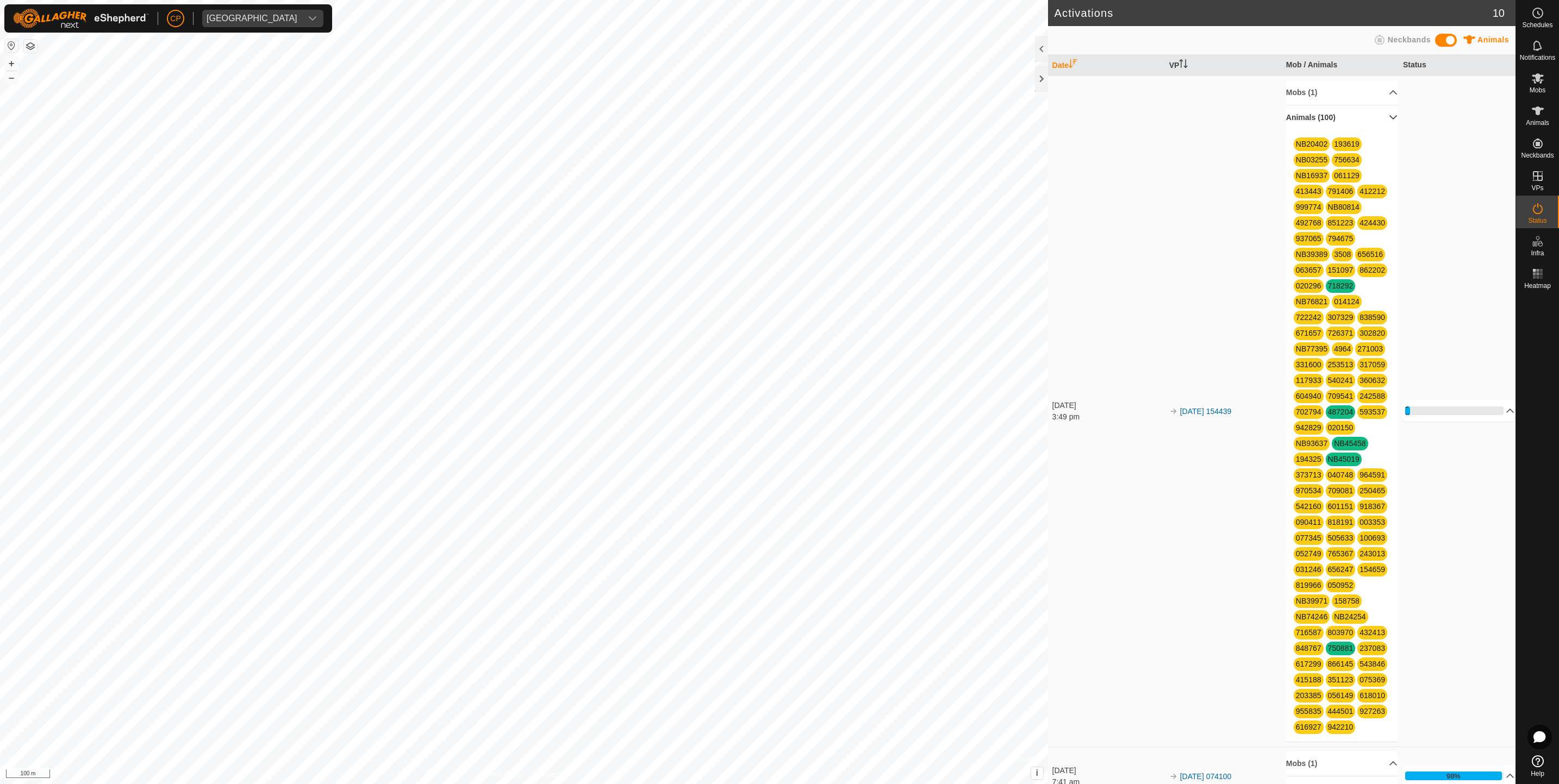
click at [1310, 117] on p-accordion-header "Animals (100)" at bounding box center [1341, 117] width 112 height 24
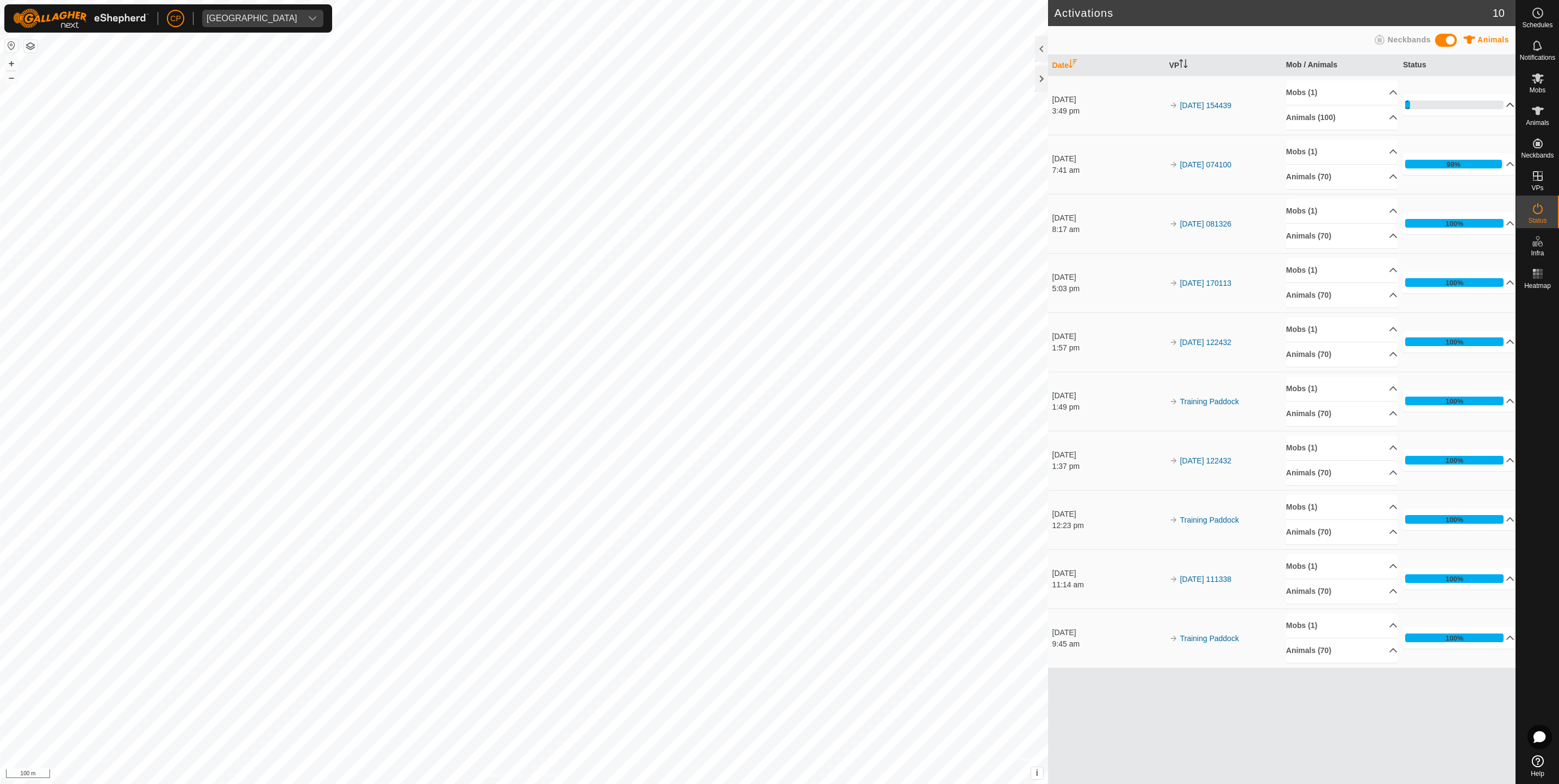
click at [1437, 115] on p-accordion-header "5%" at bounding box center [1459, 104] width 112 height 22
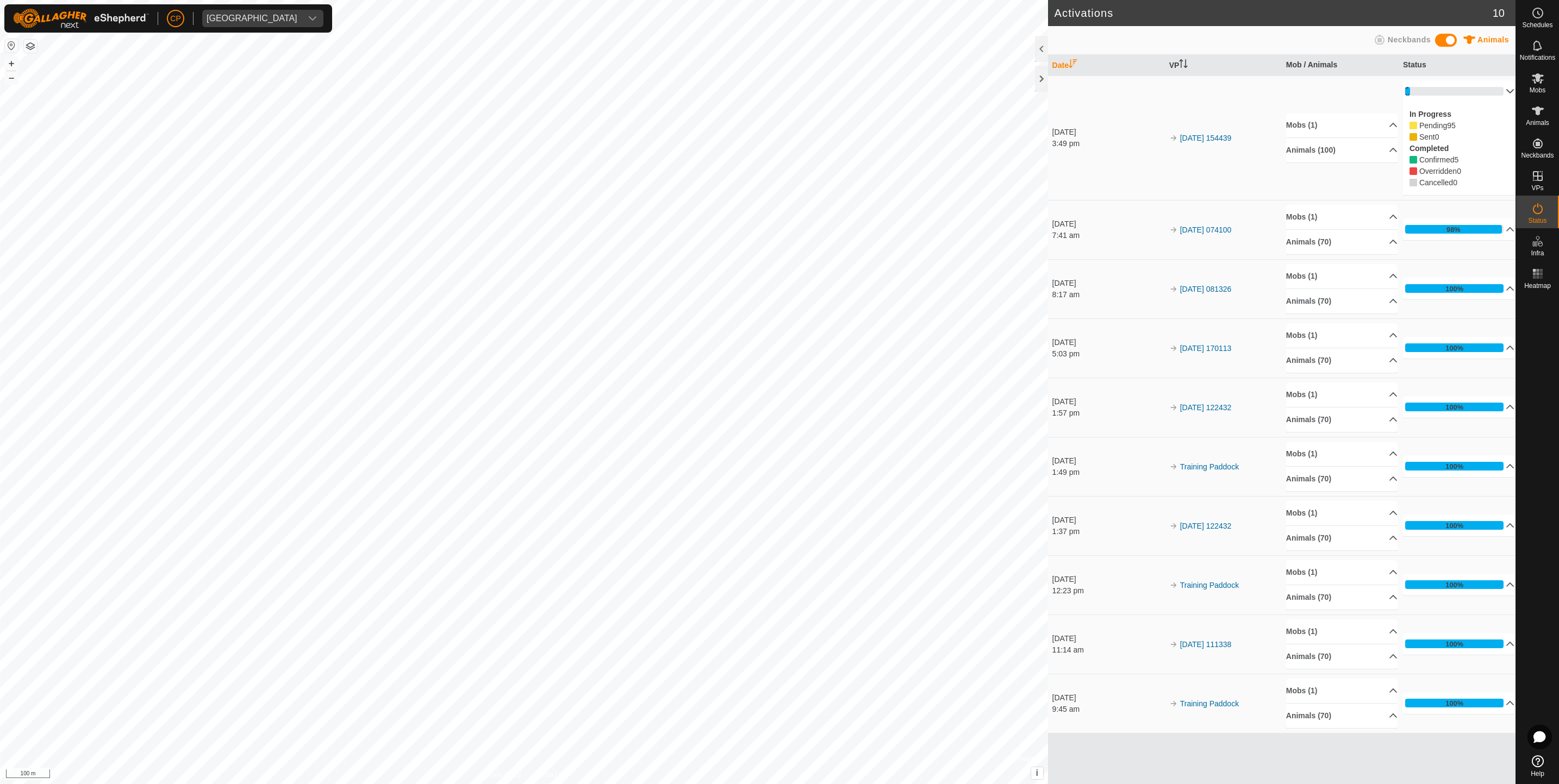
click at [1506, 92] on p-accordion-header "5%" at bounding box center [1459, 91] width 112 height 22
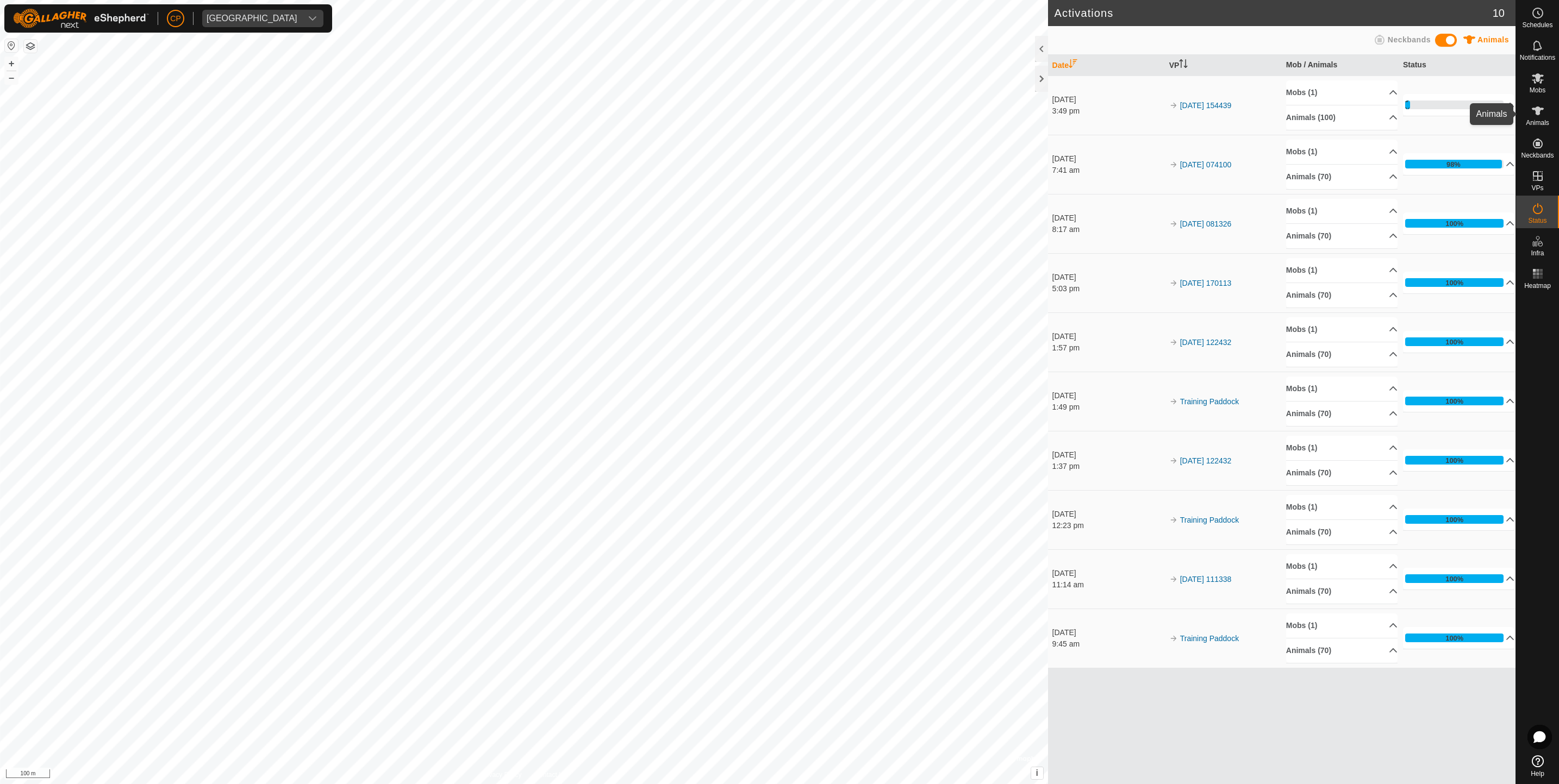
click at [1546, 121] on span "Animals" at bounding box center [1537, 122] width 23 height 7
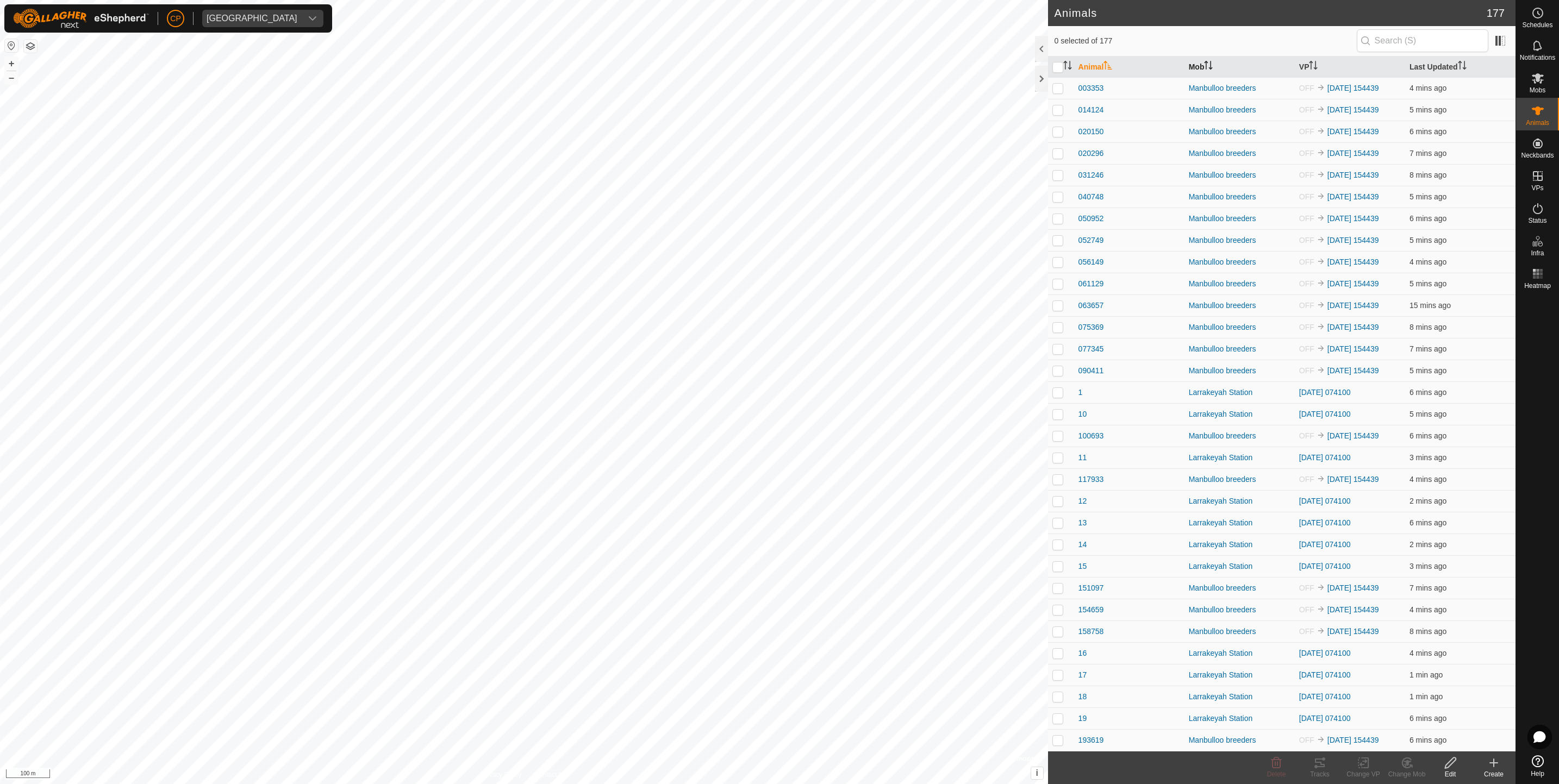
click at [1204, 71] on th "Mob" at bounding box center [1240, 67] width 111 height 22
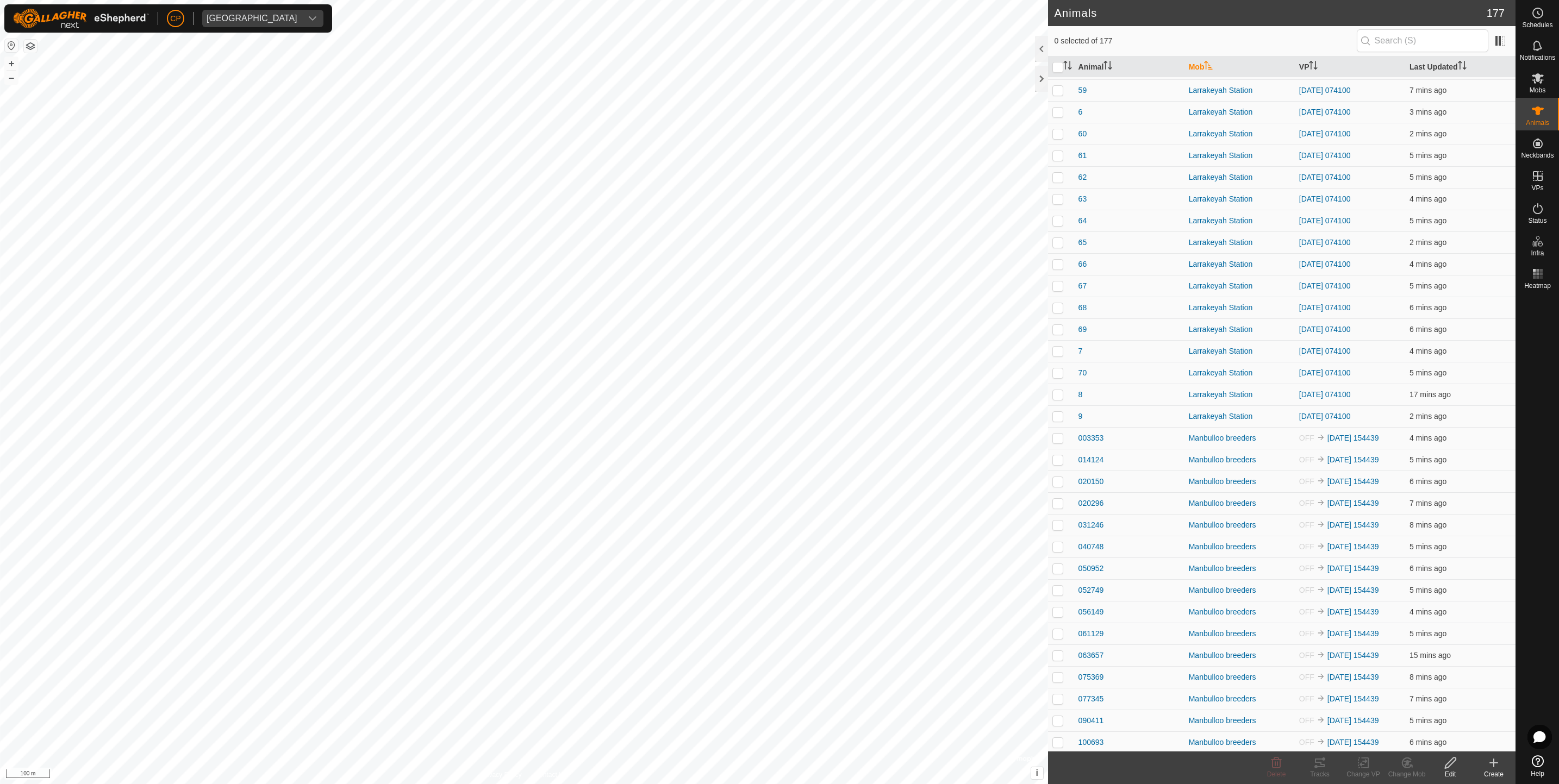
scroll to position [1297, 0]
click at [1334, 290] on link "[DATE] 074100" at bounding box center [1324, 291] width 52 height 8
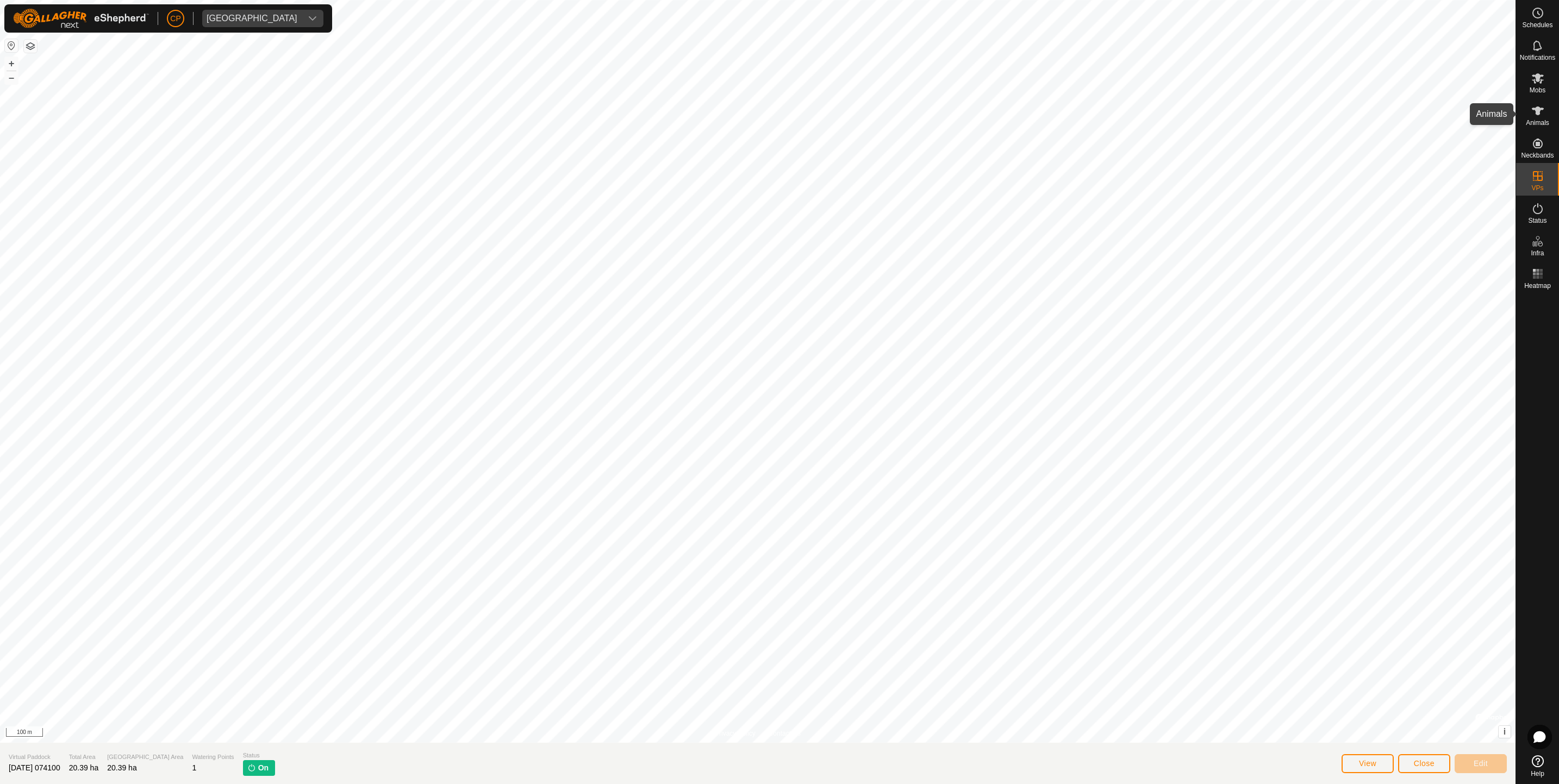
click at [1539, 115] on icon at bounding box center [1538, 111] width 13 height 13
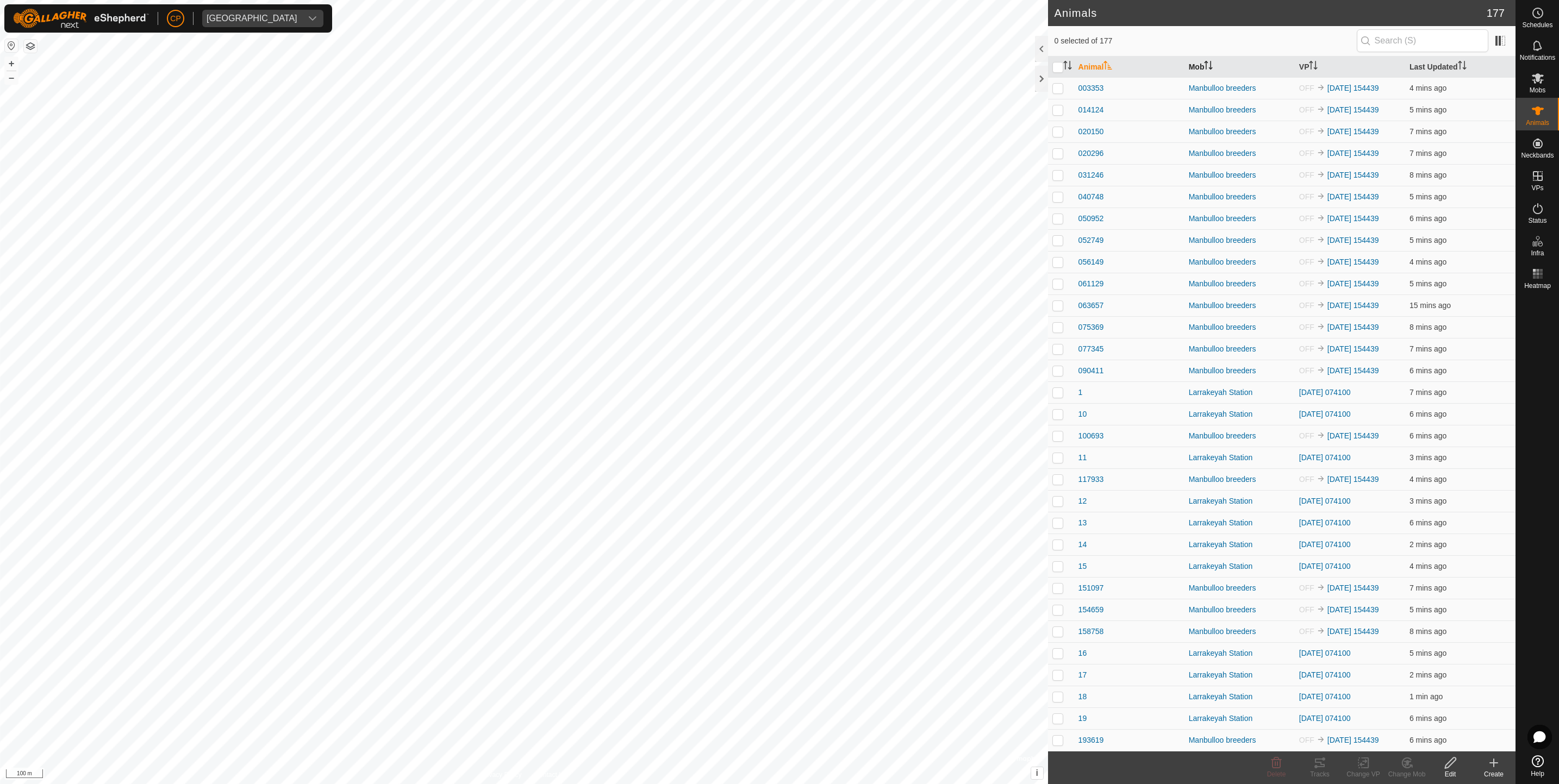
click at [1221, 59] on th "Mob" at bounding box center [1240, 67] width 111 height 22
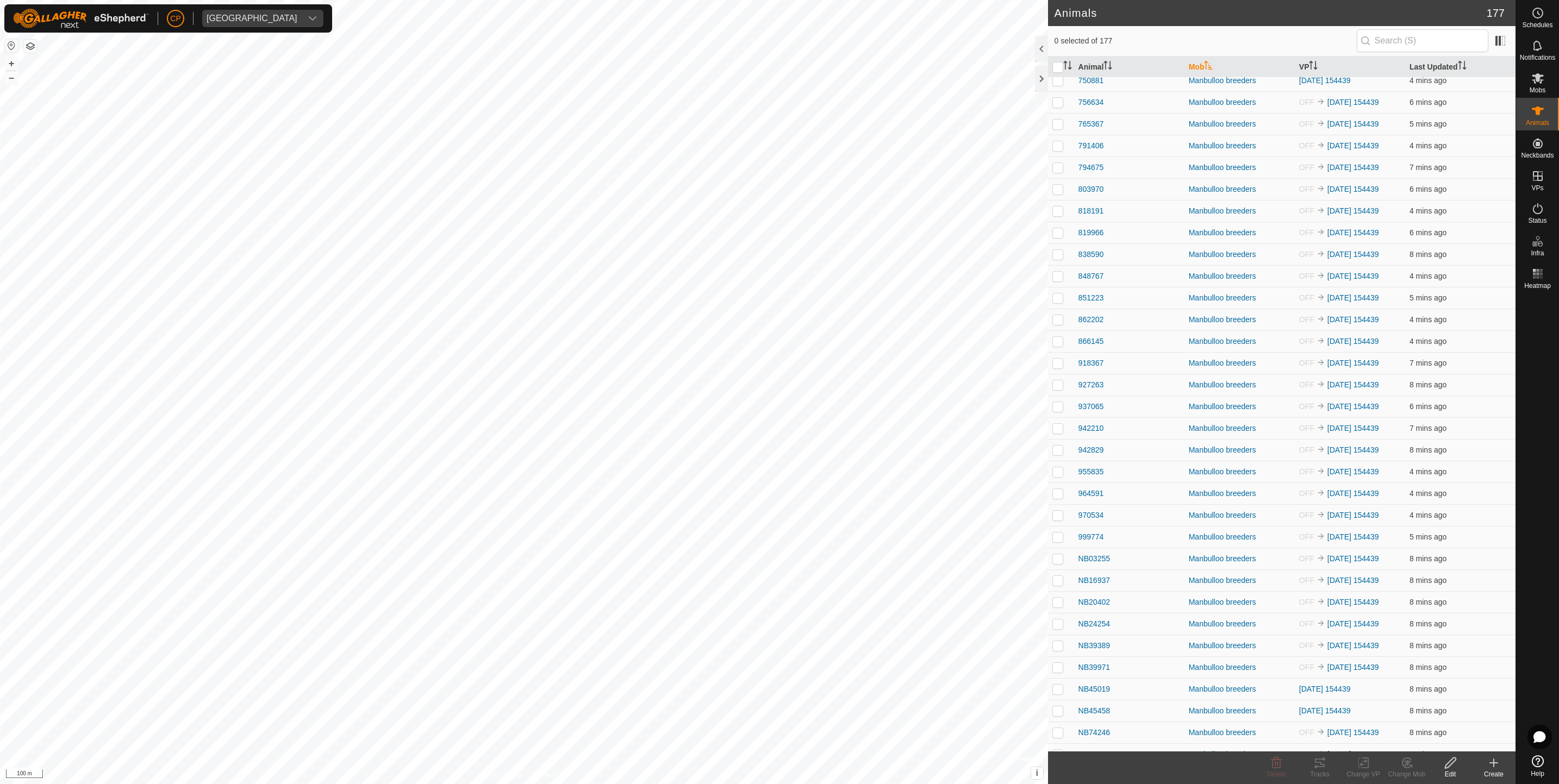
scroll to position [3173, 0]
click at [1526, 209] on div "Status" at bounding box center [1537, 212] width 43 height 33
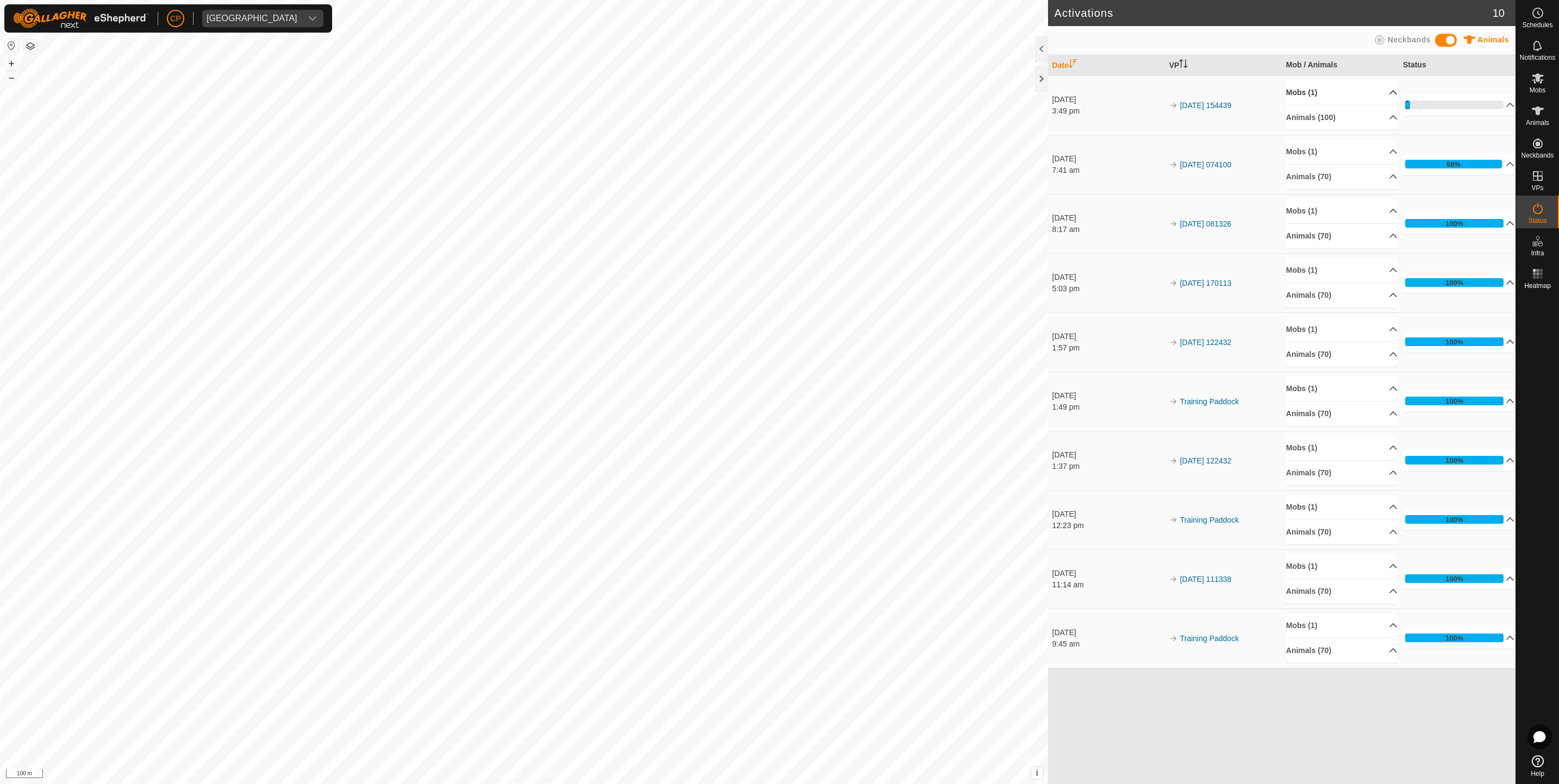
click at [1380, 90] on p-accordion-header "Mobs (1)" at bounding box center [1341, 93] width 112 height 24
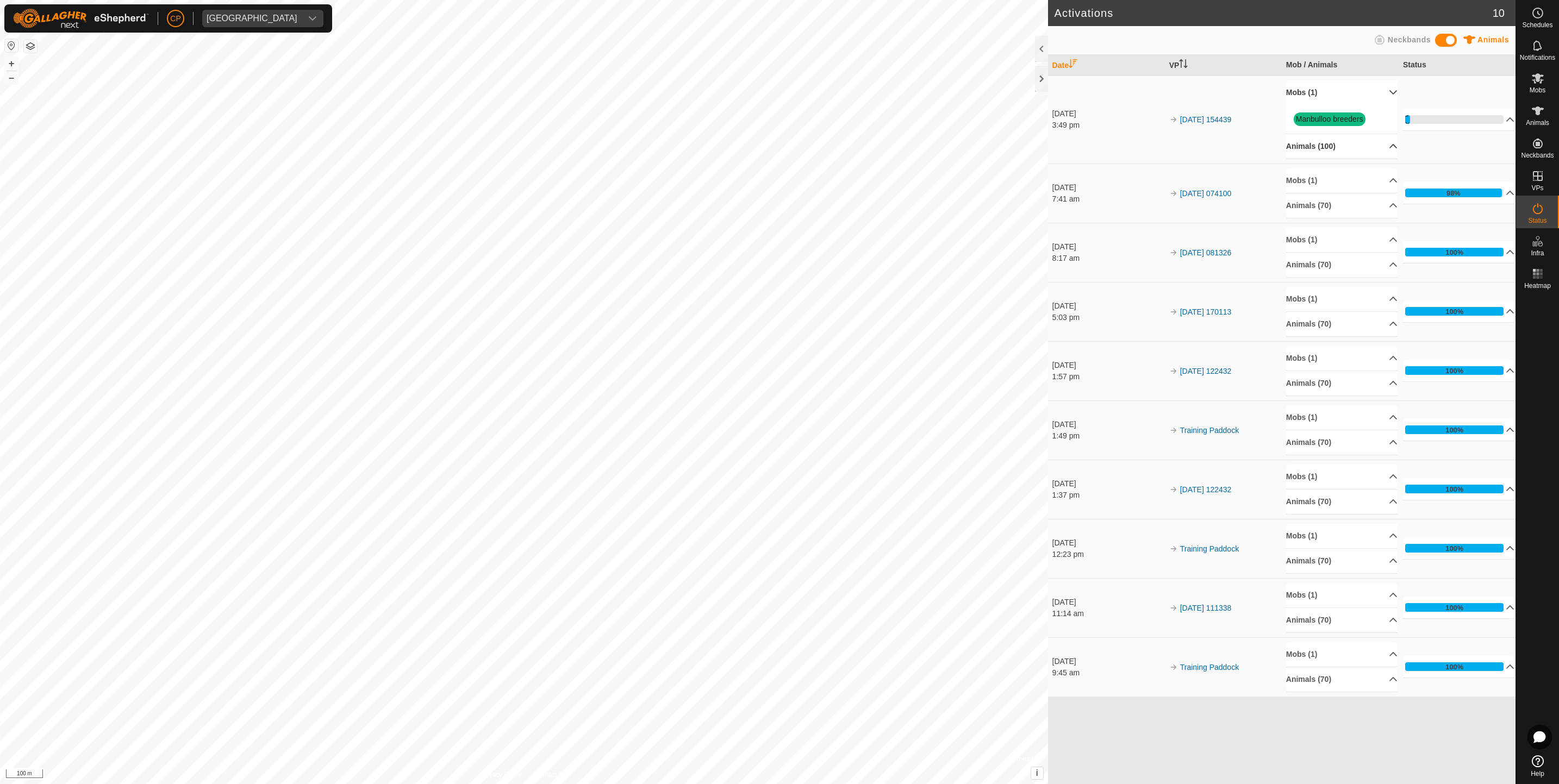
click at [1377, 143] on p-accordion-header "Animals (100)" at bounding box center [1341, 146] width 112 height 24
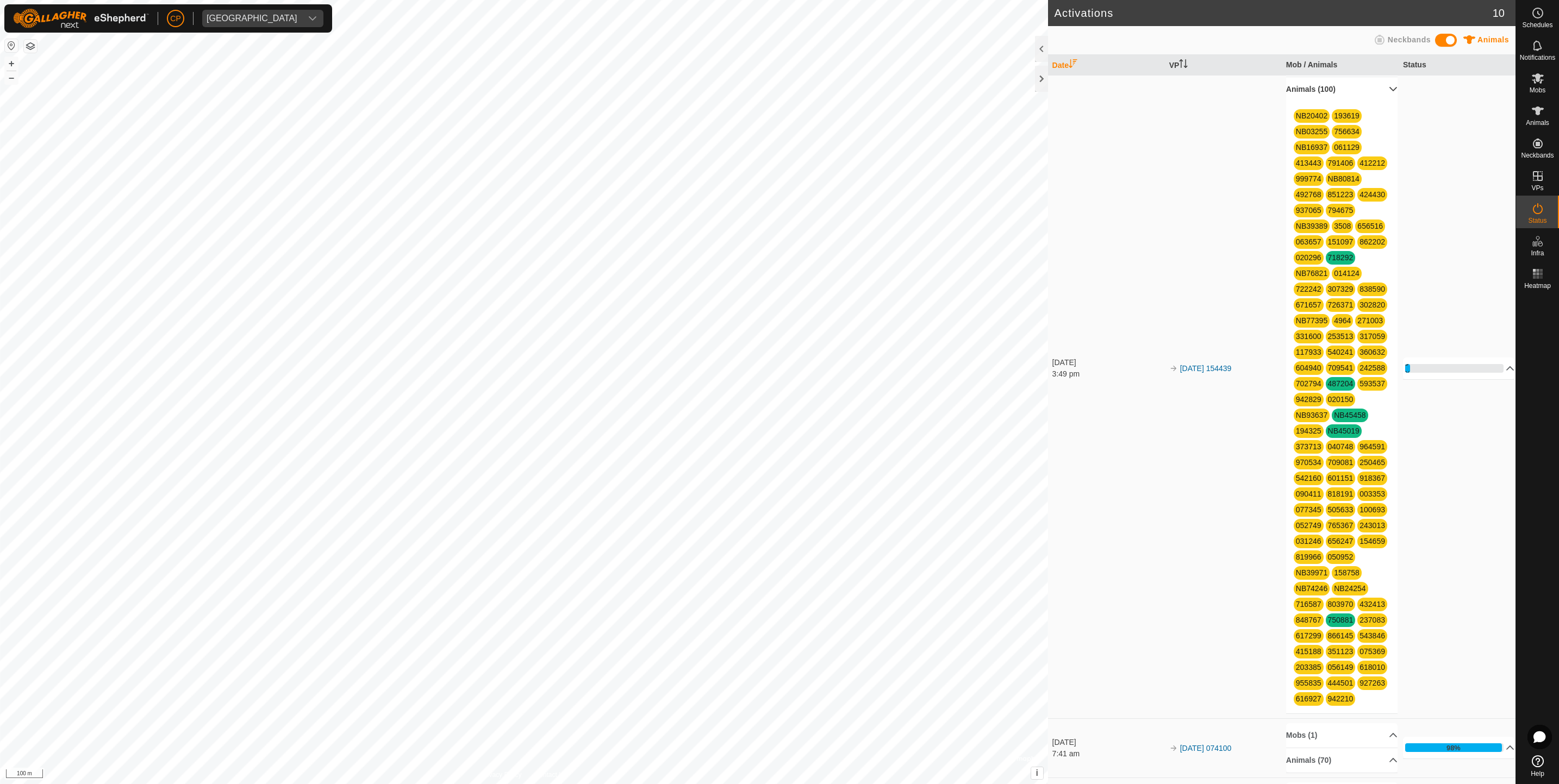
scroll to position [29, 0]
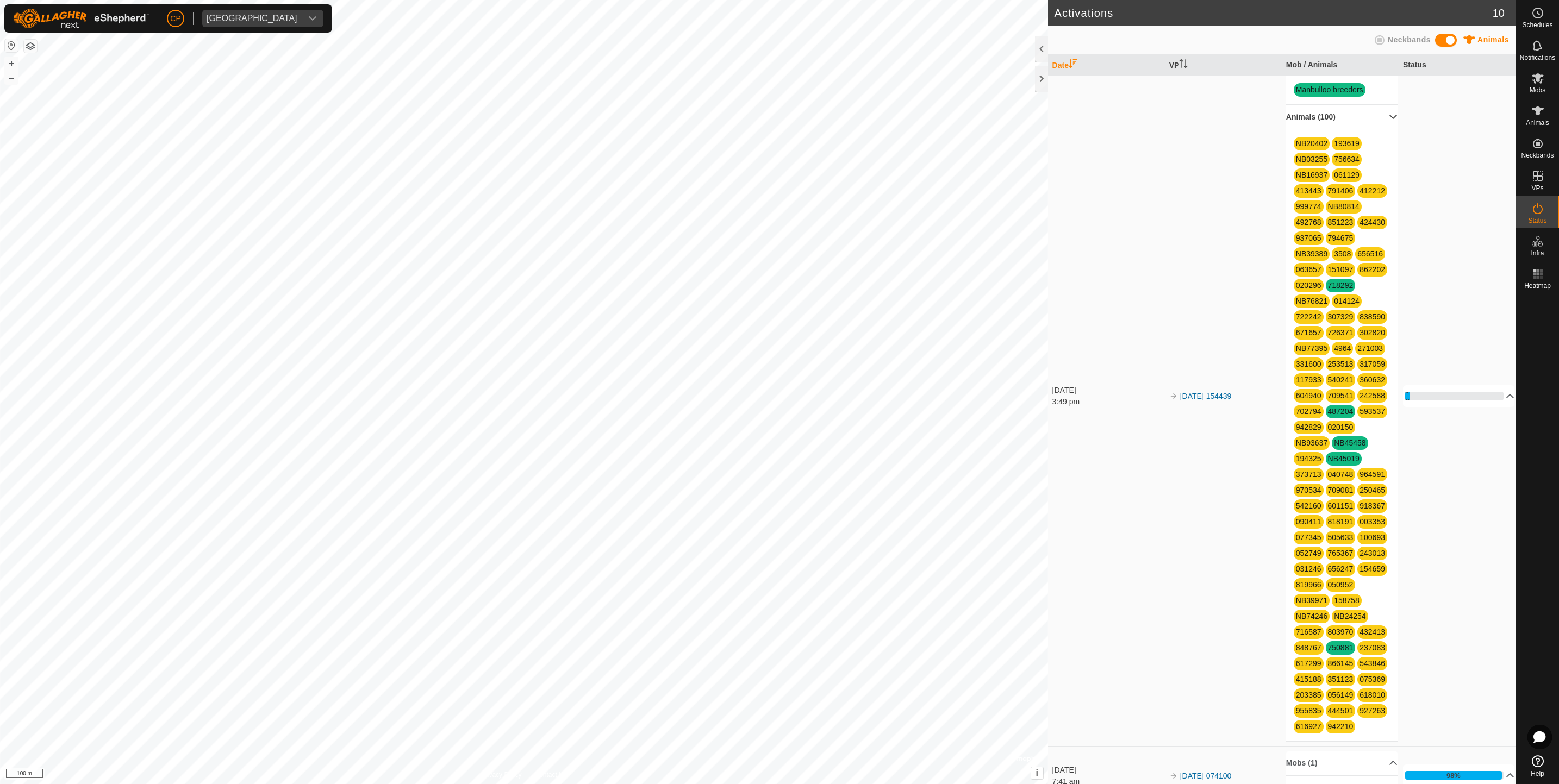
click at [1379, 113] on p-accordion-header "Animals (100)" at bounding box center [1341, 117] width 112 height 24
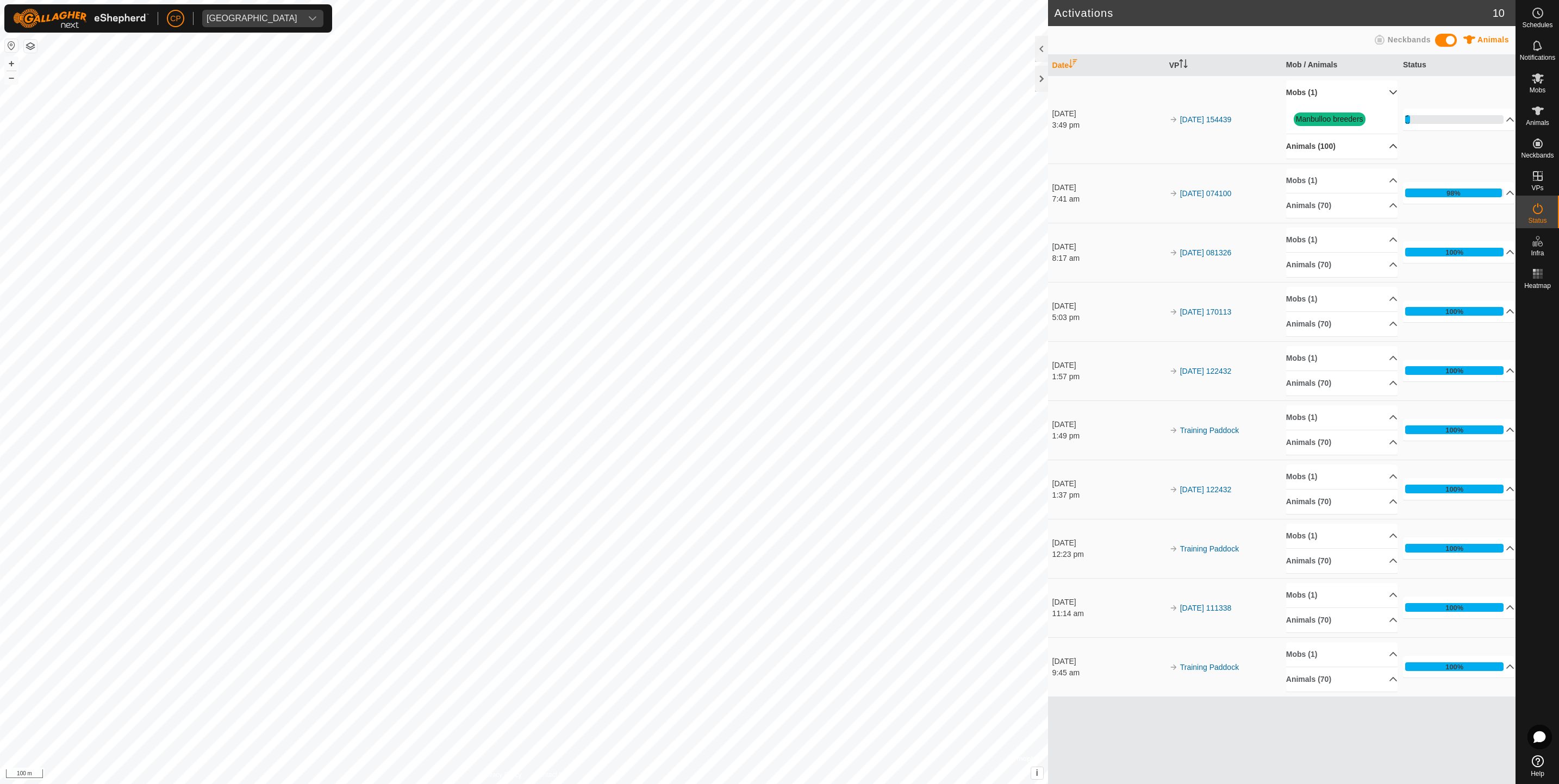
scroll to position [0, 0]
click at [1432, 108] on td "5% In Progress Pending 95 Sent 0 Completed Confirmed 5 Overridden 0 Cancelled 0" at bounding box center [1457, 120] width 117 height 88
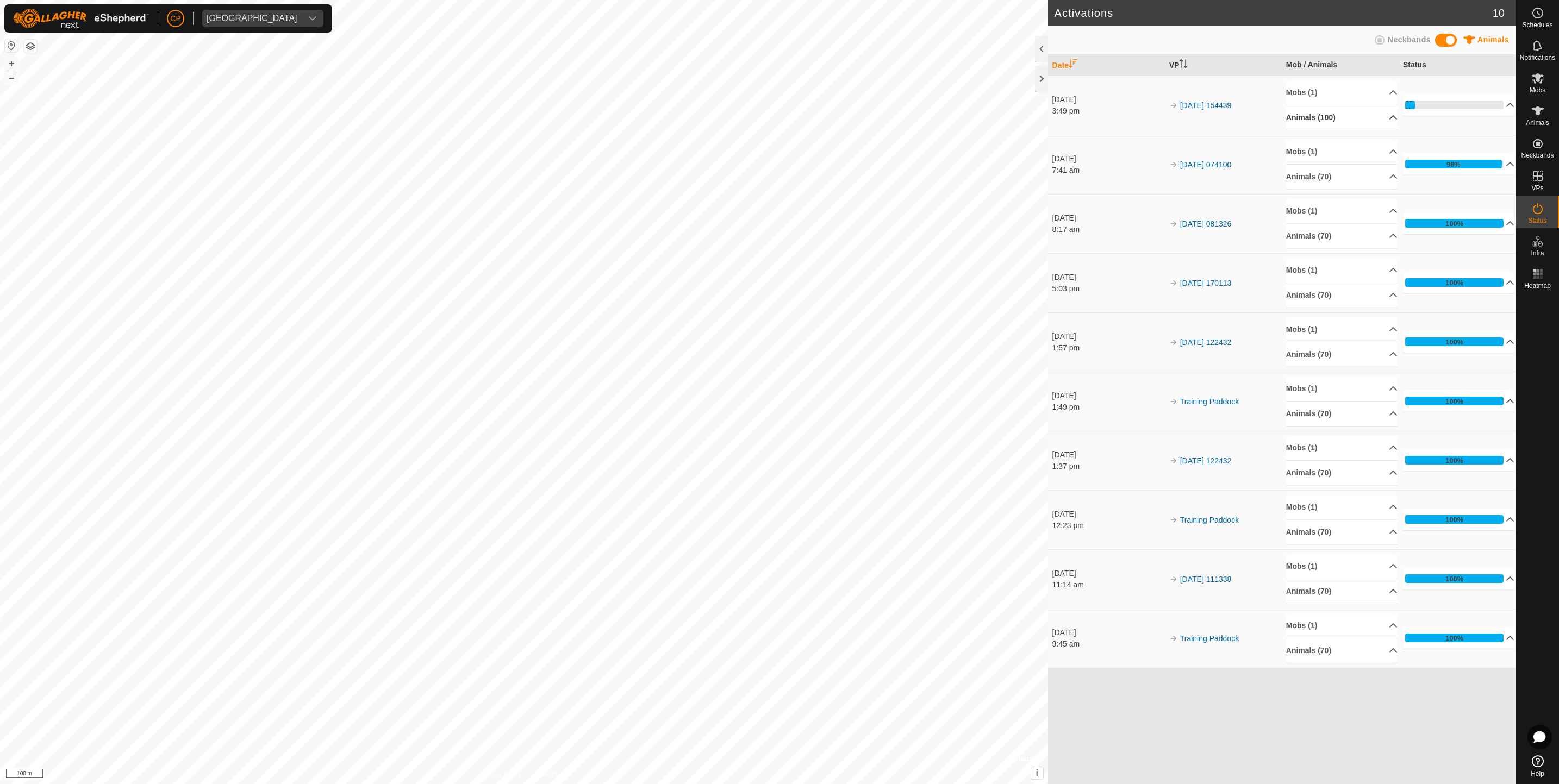
click at [1324, 126] on p-accordion-header "Animals (100)" at bounding box center [1341, 117] width 112 height 24
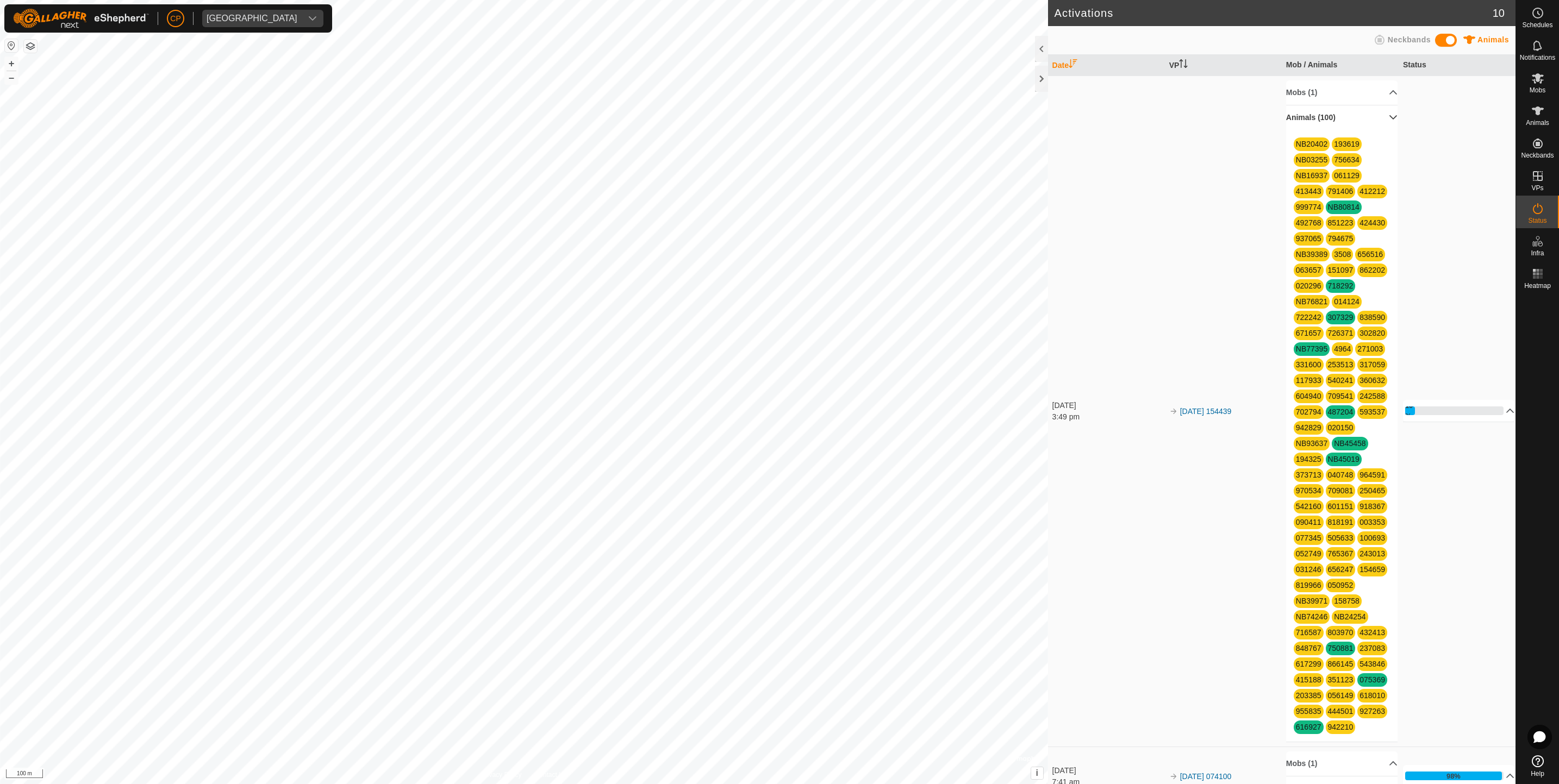
click at [1324, 126] on p-accordion-header "Animals (100)" at bounding box center [1341, 117] width 112 height 24
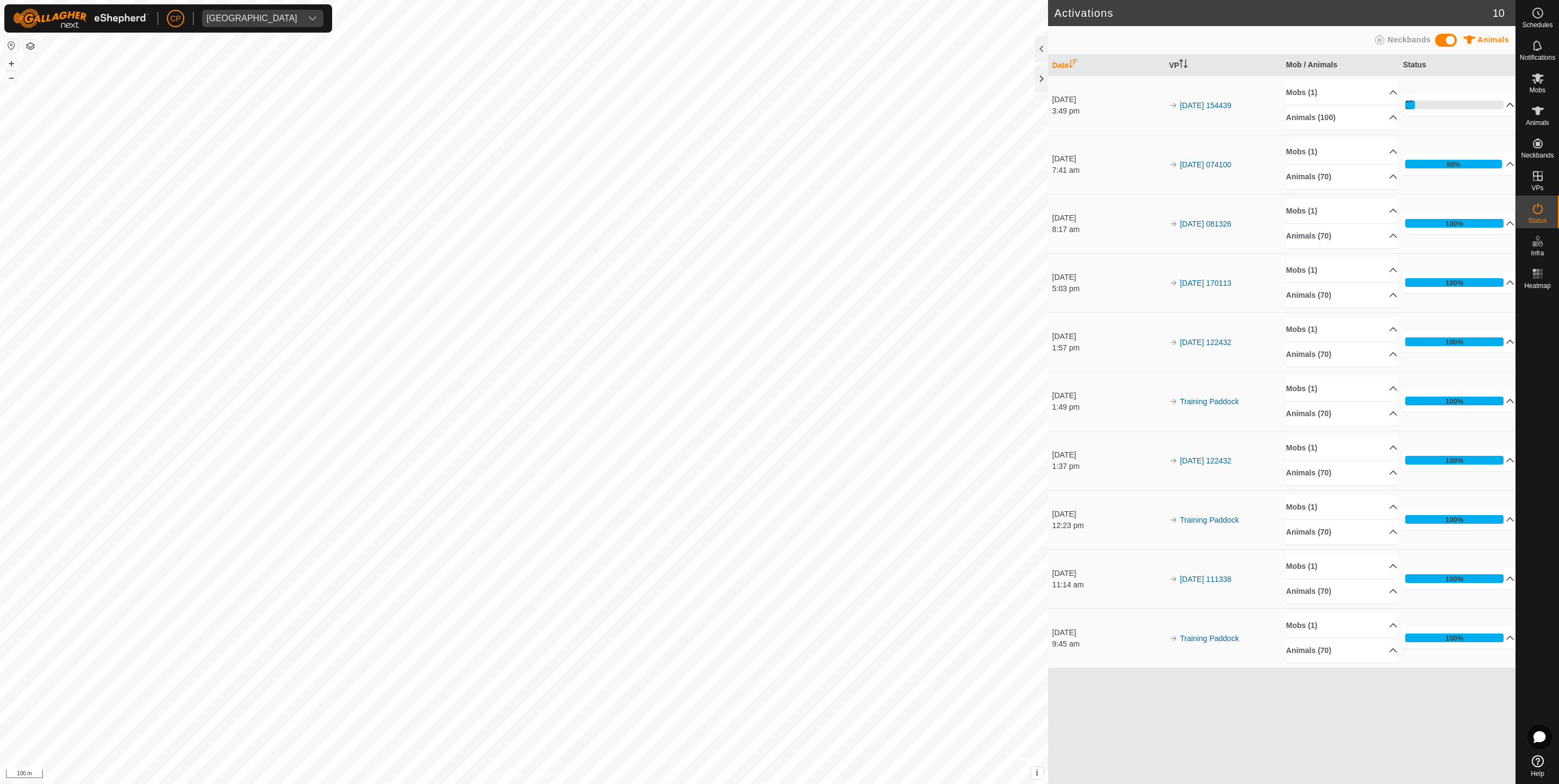
click at [1424, 111] on p-accordion-header "10%" at bounding box center [1459, 104] width 112 height 22
click at [1468, 95] on p-accordion-header "24%" at bounding box center [1459, 104] width 112 height 22
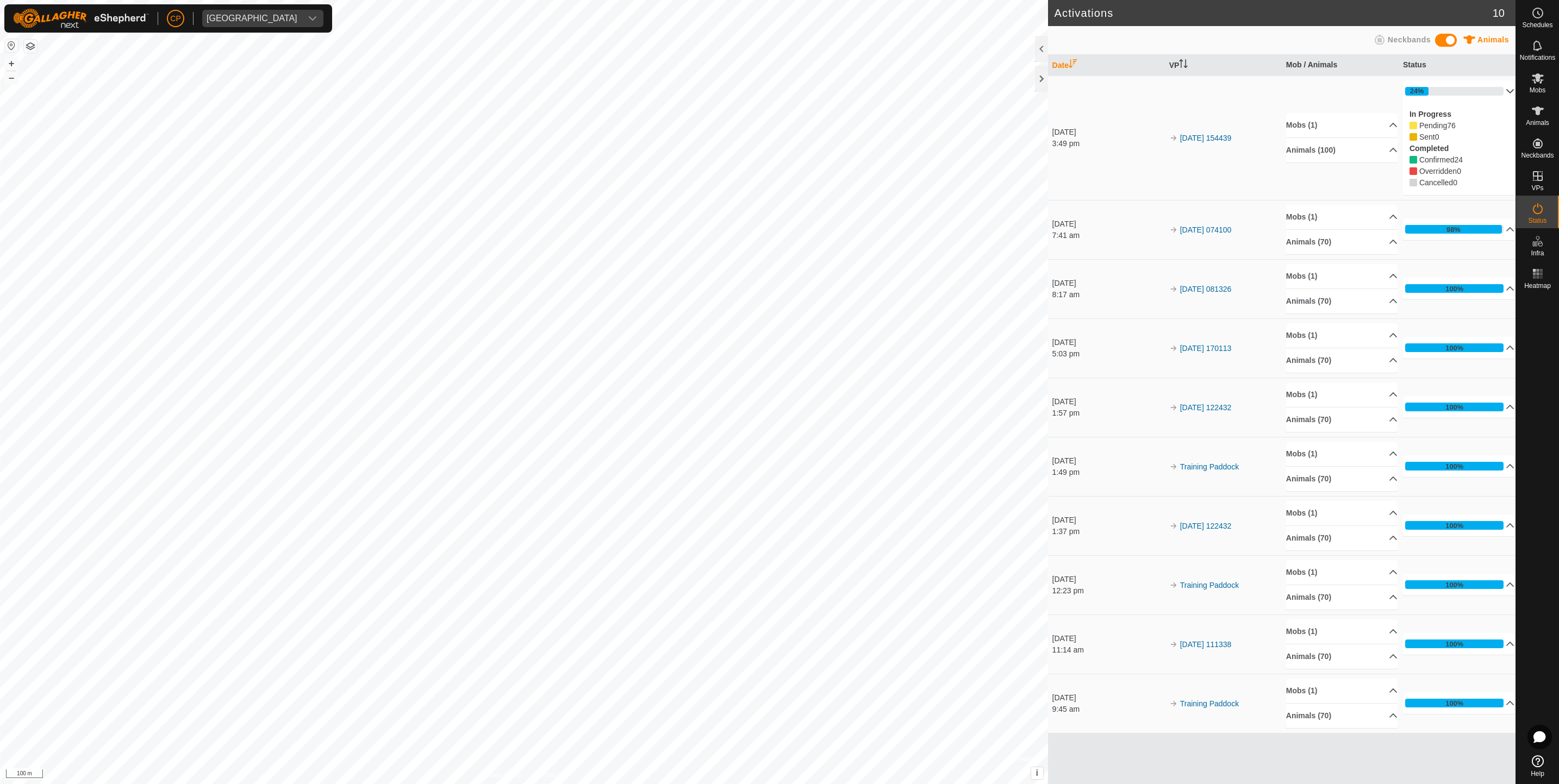
click at [1468, 95] on p-accordion-header "24%" at bounding box center [1459, 91] width 112 height 22
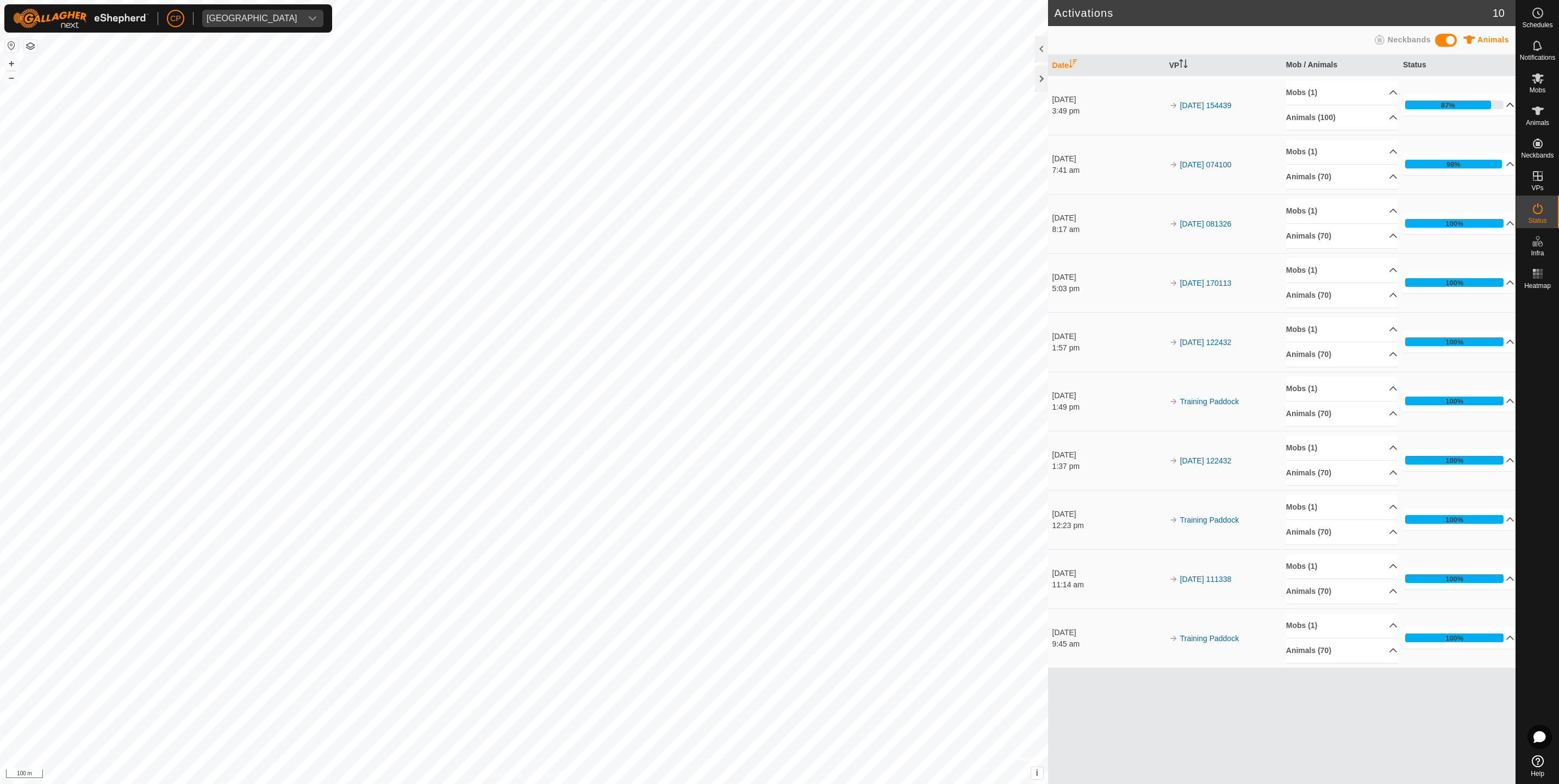
click at [1504, 104] on p-accordion-header "87%" at bounding box center [1459, 104] width 112 height 22
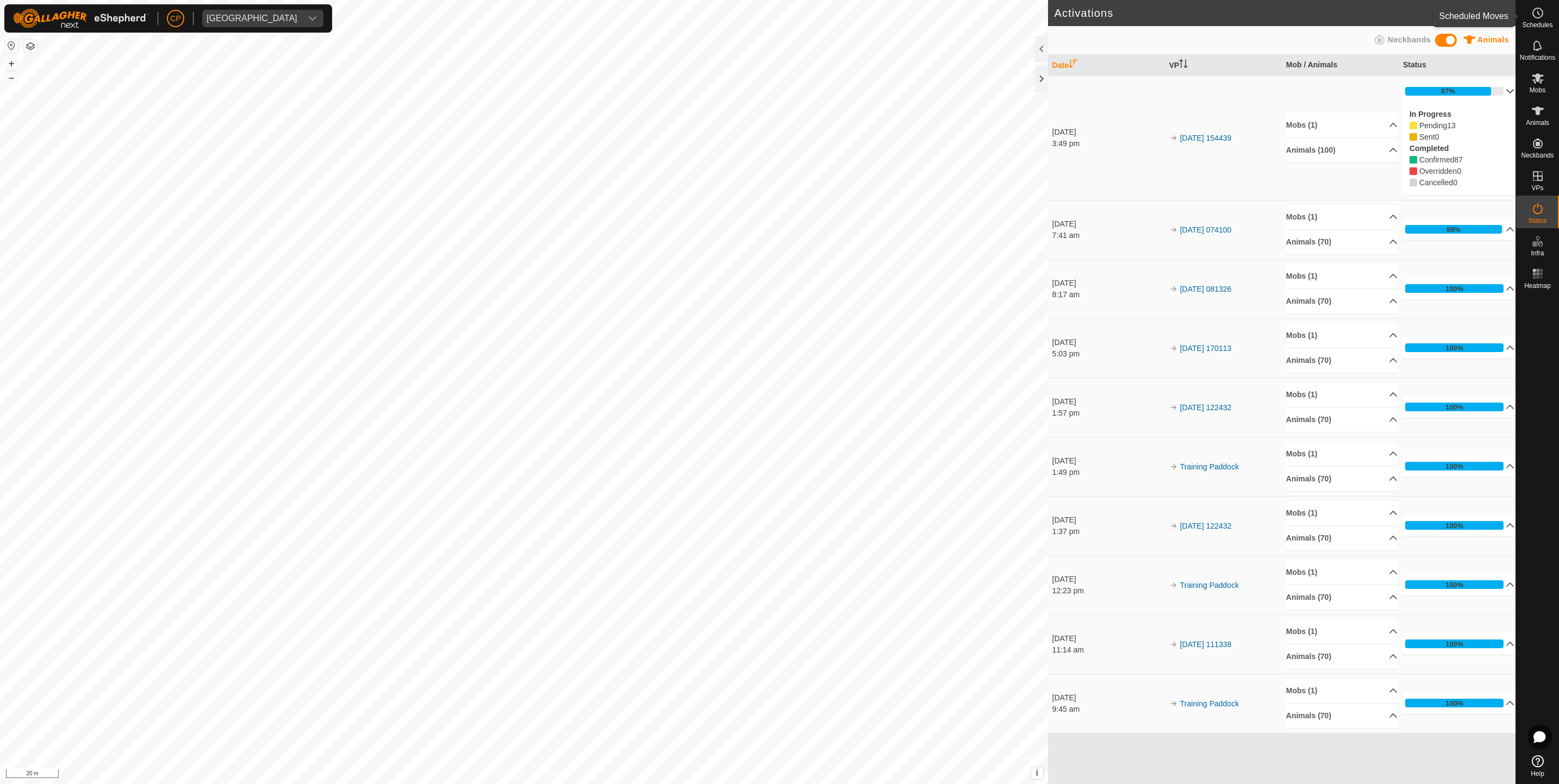
click at [1547, 23] on span "Schedules" at bounding box center [1537, 24] width 30 height 7
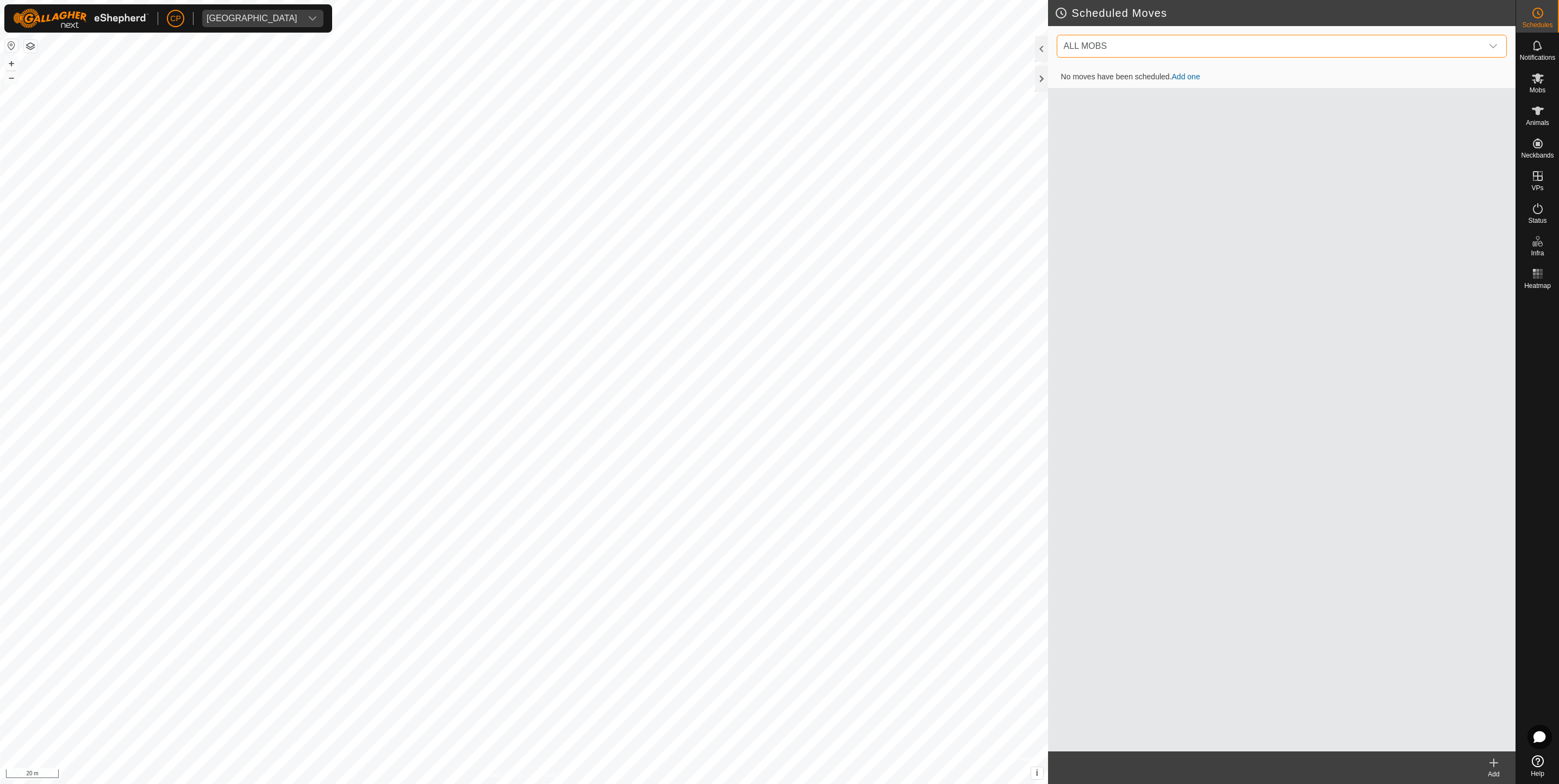
click at [1161, 46] on span "ALL MOBS" at bounding box center [1271, 46] width 423 height 22
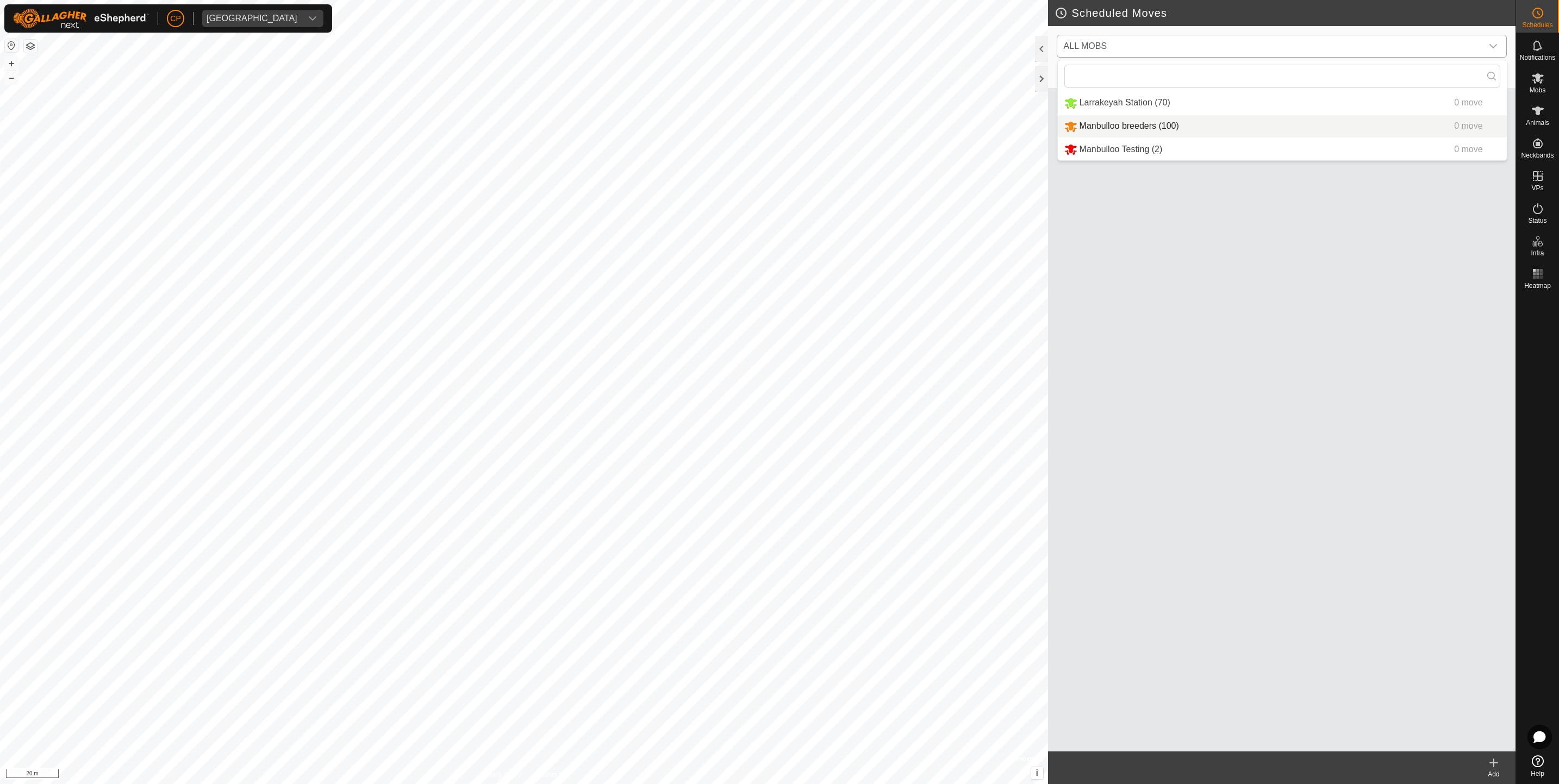
click at [1141, 128] on li "Manbulloo breeders (100) 0 move" at bounding box center [1282, 127] width 449 height 23
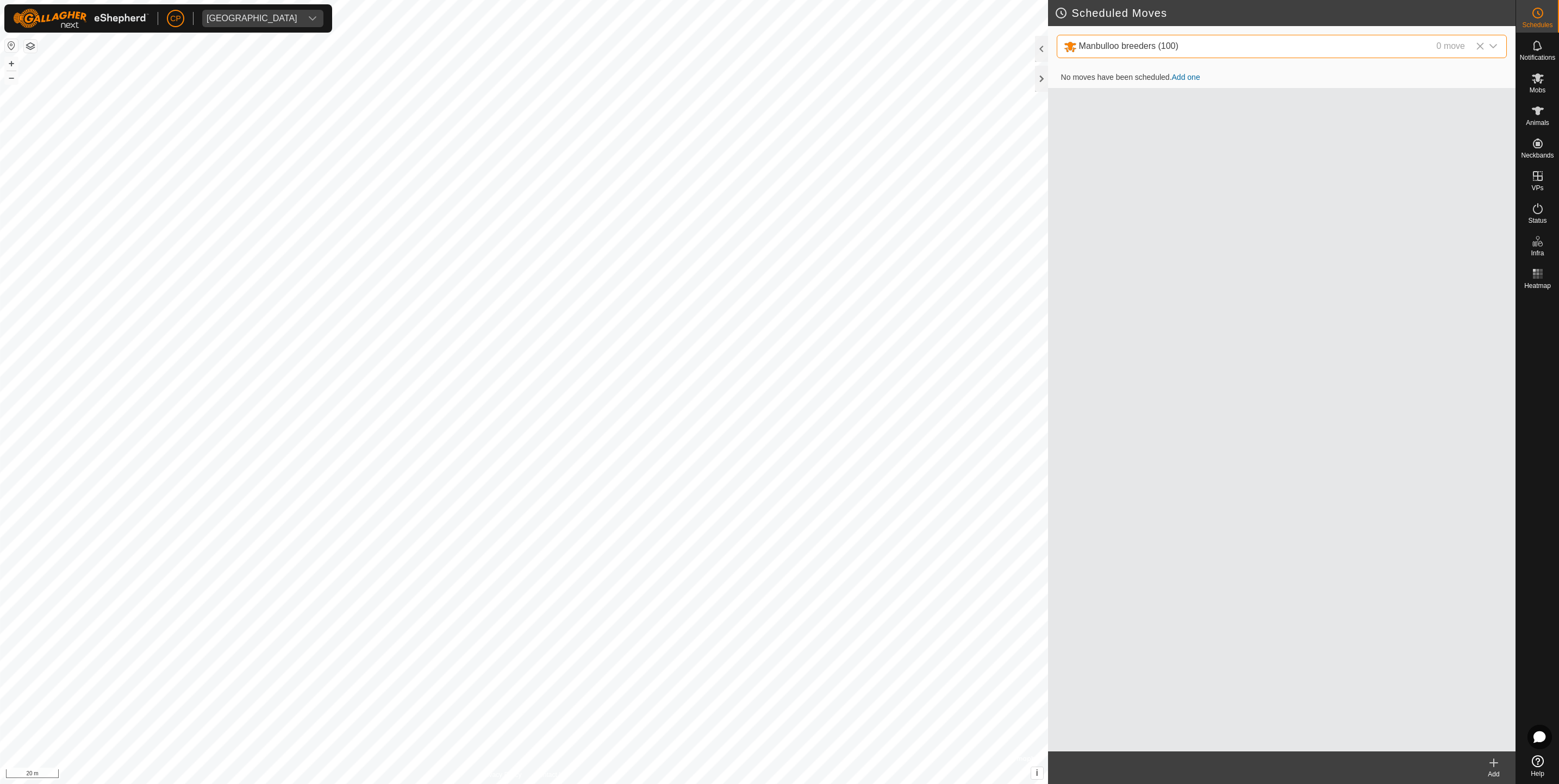
click at [1498, 766] on icon at bounding box center [1494, 763] width 13 height 13
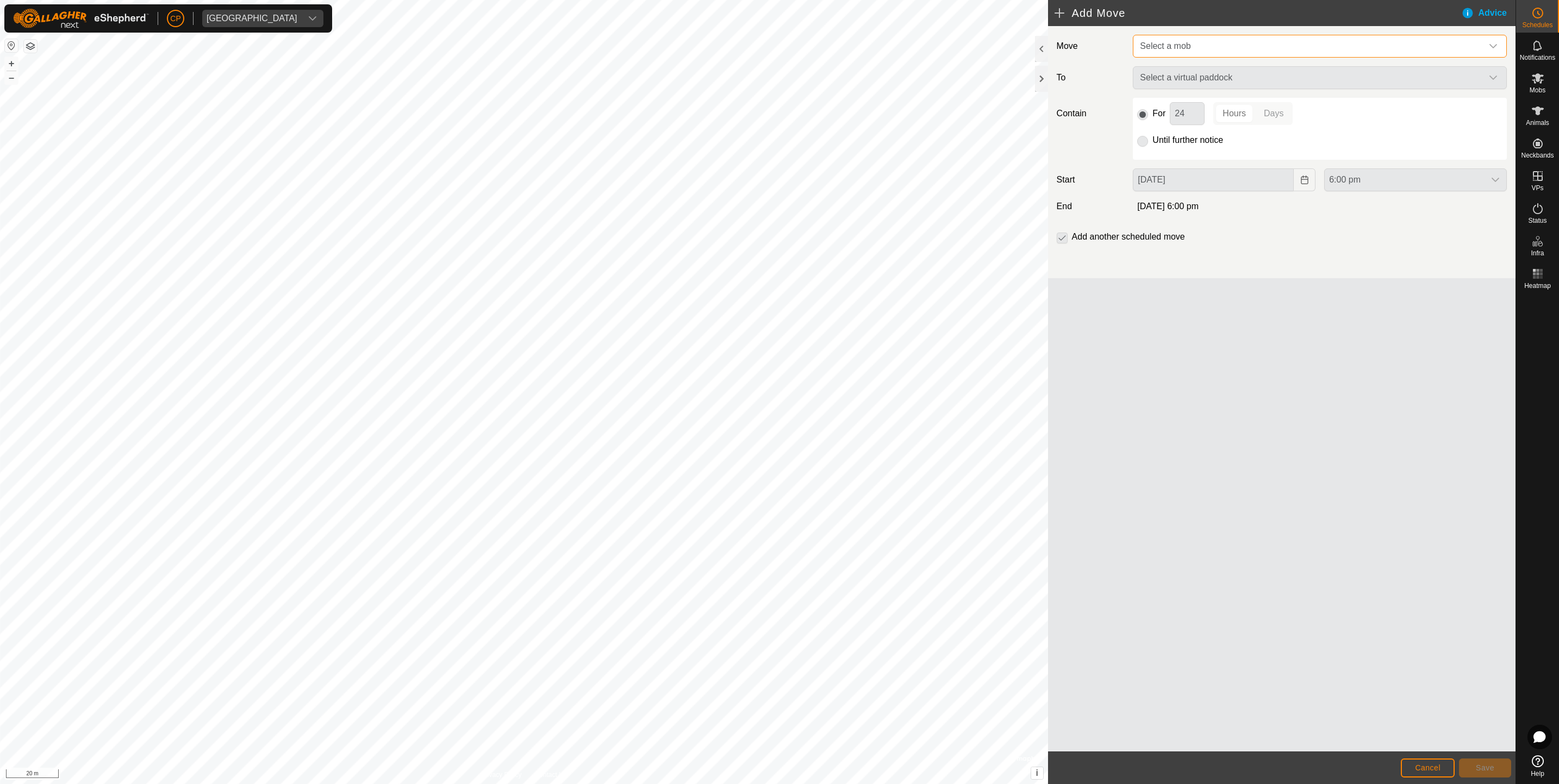
click at [1170, 47] on span "Select a mob" at bounding box center [1165, 46] width 51 height 9
click at [1429, 761] on button "Cancel" at bounding box center [1427, 768] width 53 height 19
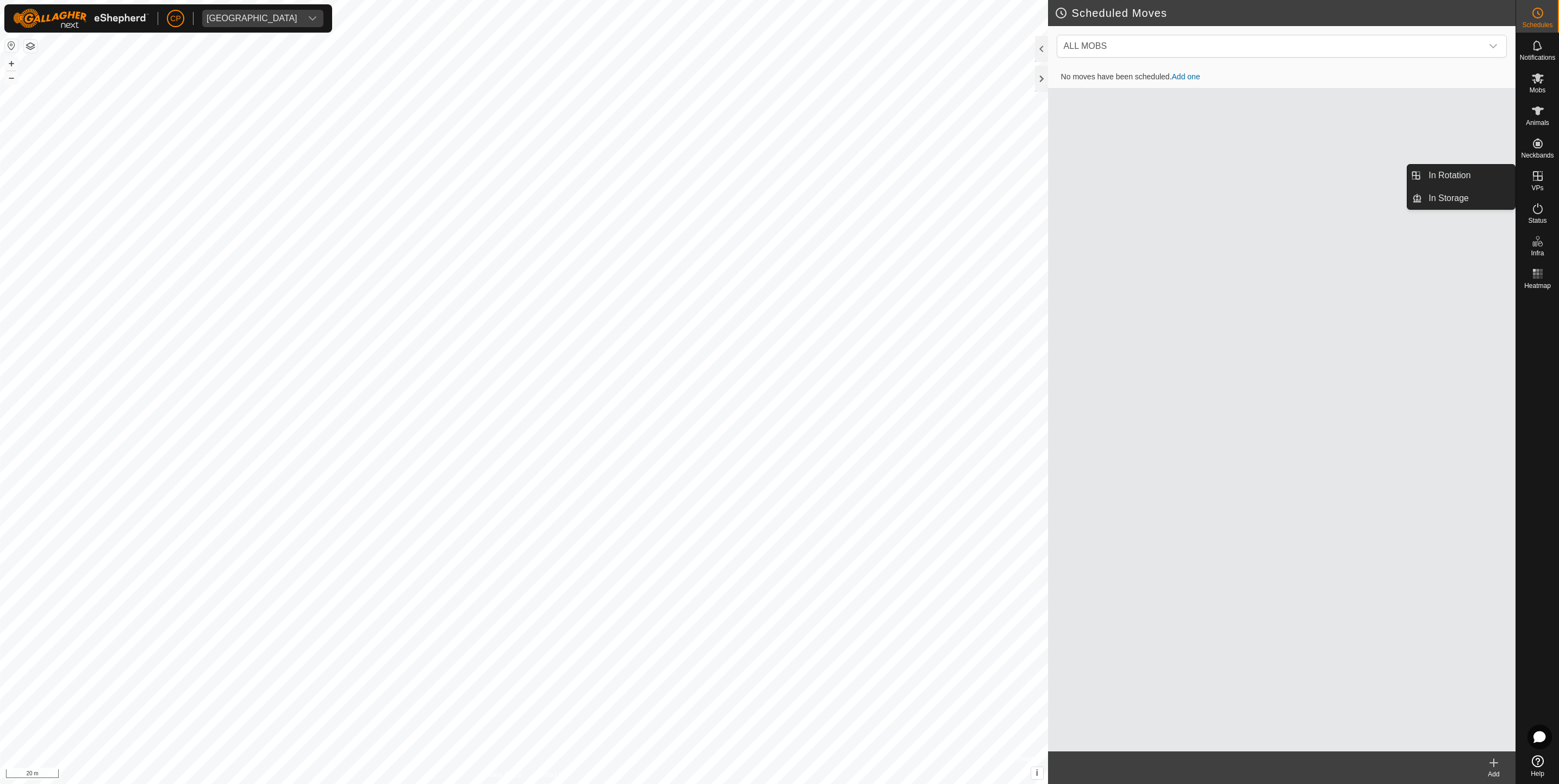
click at [1546, 183] on es-virtualpaddocks-svg-icon at bounding box center [1537, 175] width 20 height 18
click at [1457, 176] on link "In Rotation" at bounding box center [1468, 175] width 93 height 22
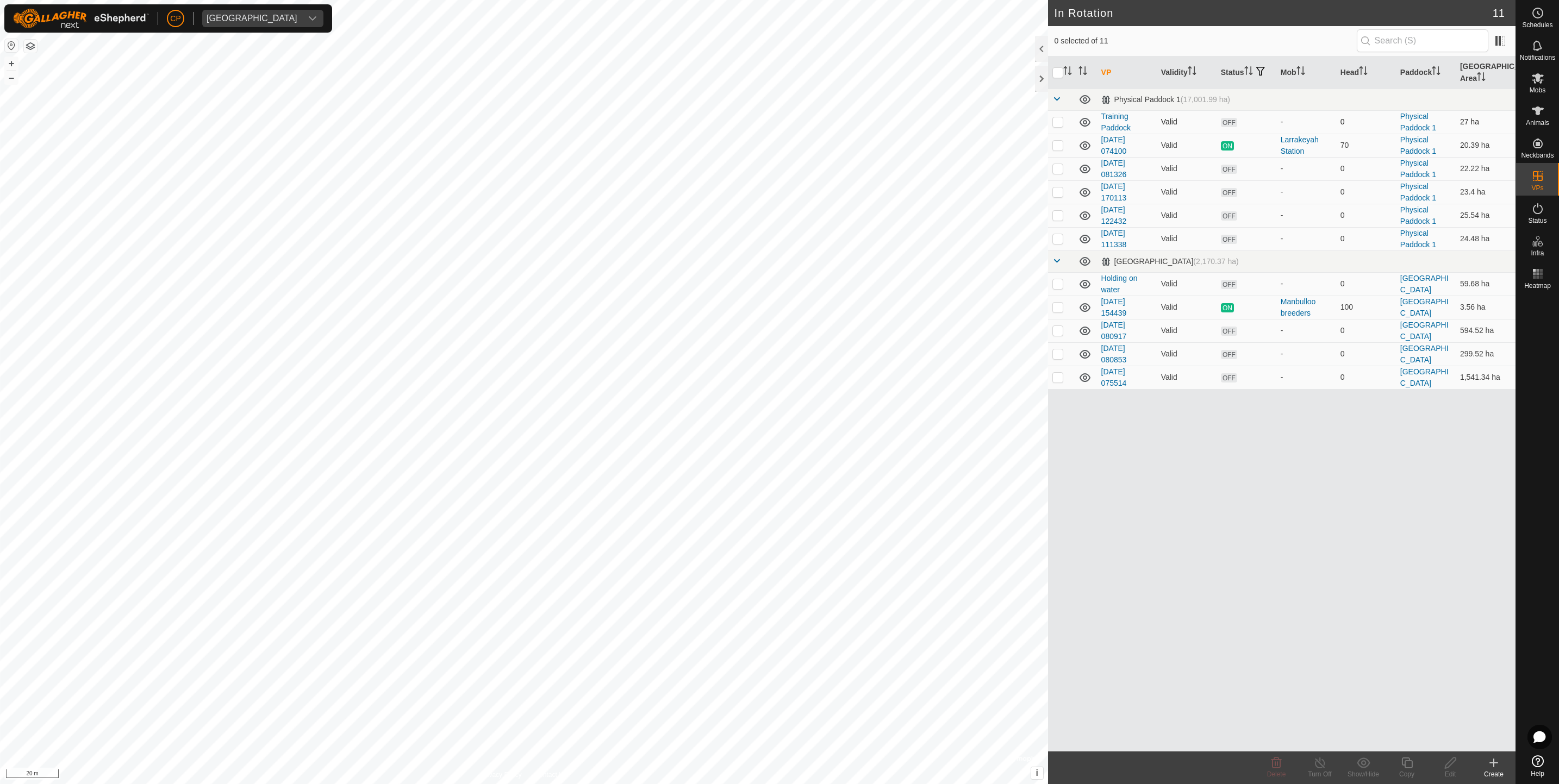
click at [1055, 125] on p-checkbox at bounding box center [1058, 121] width 11 height 8
checkbox input "false"
click at [1060, 311] on p-checkbox at bounding box center [1058, 307] width 11 height 8
checkbox input "true"
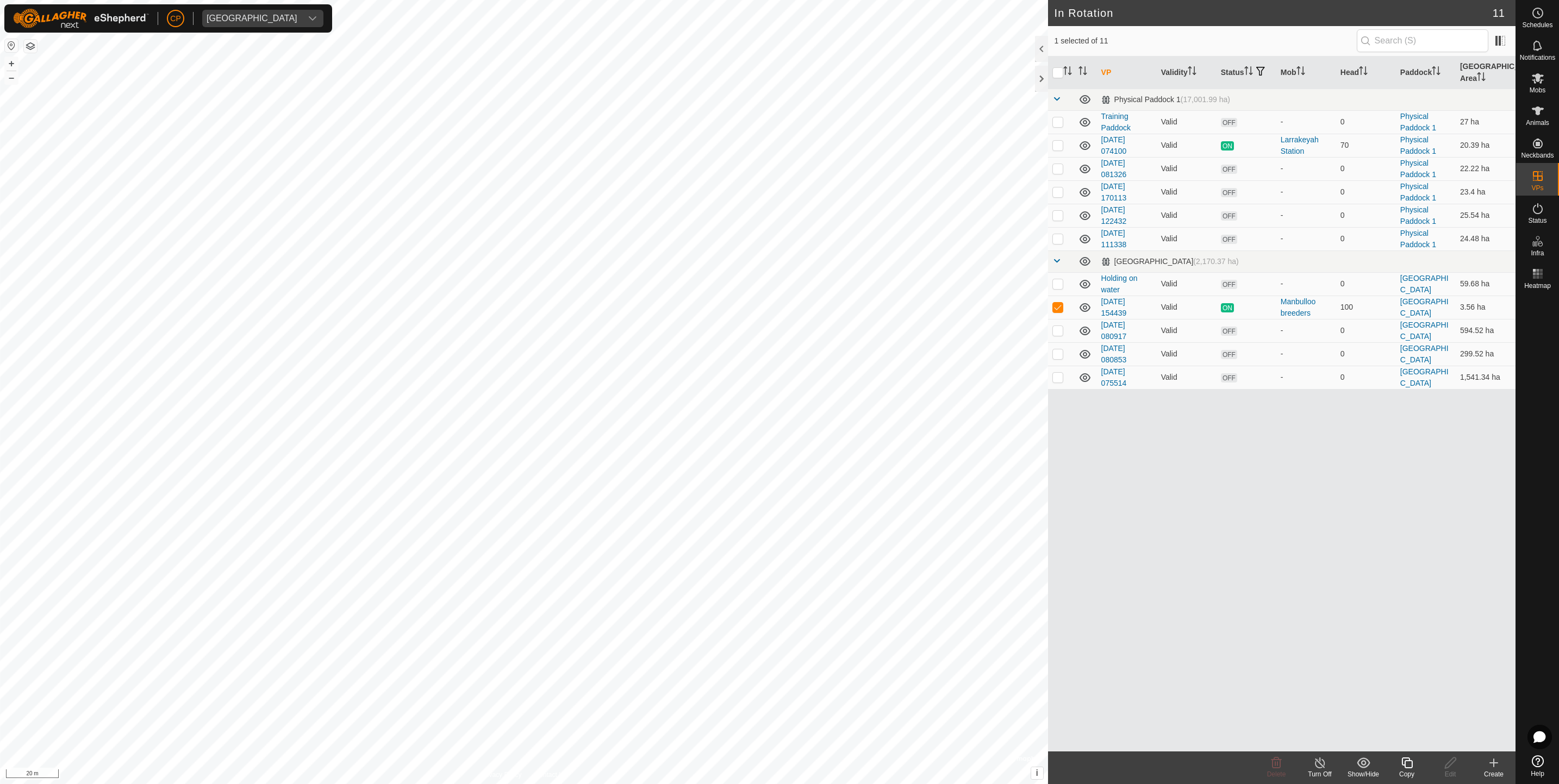
click at [1405, 766] on icon at bounding box center [1407, 763] width 11 height 11
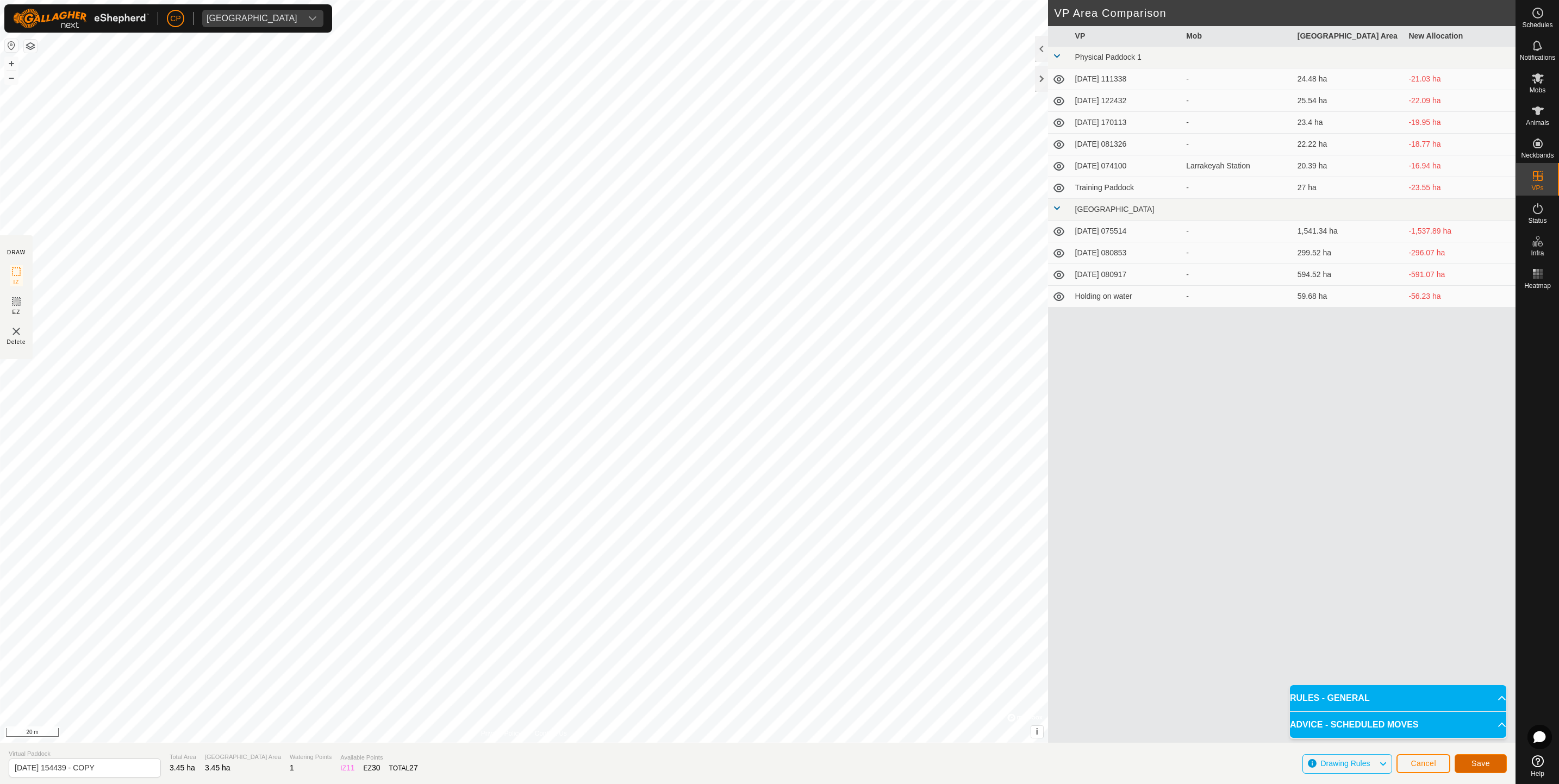
click at [1481, 763] on span "Save" at bounding box center [1481, 763] width 19 height 8
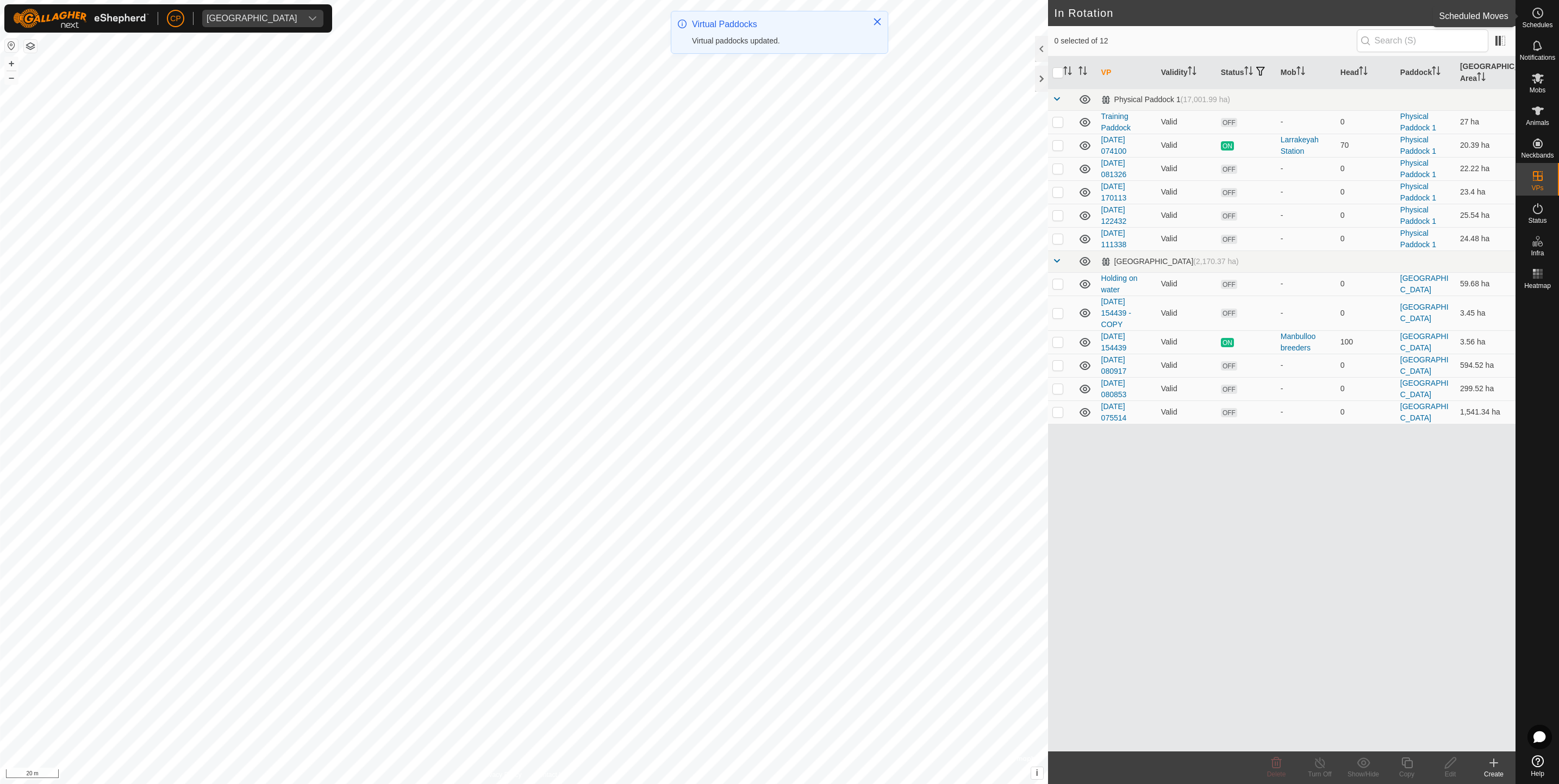
click at [1532, 15] on icon at bounding box center [1538, 13] width 13 height 13
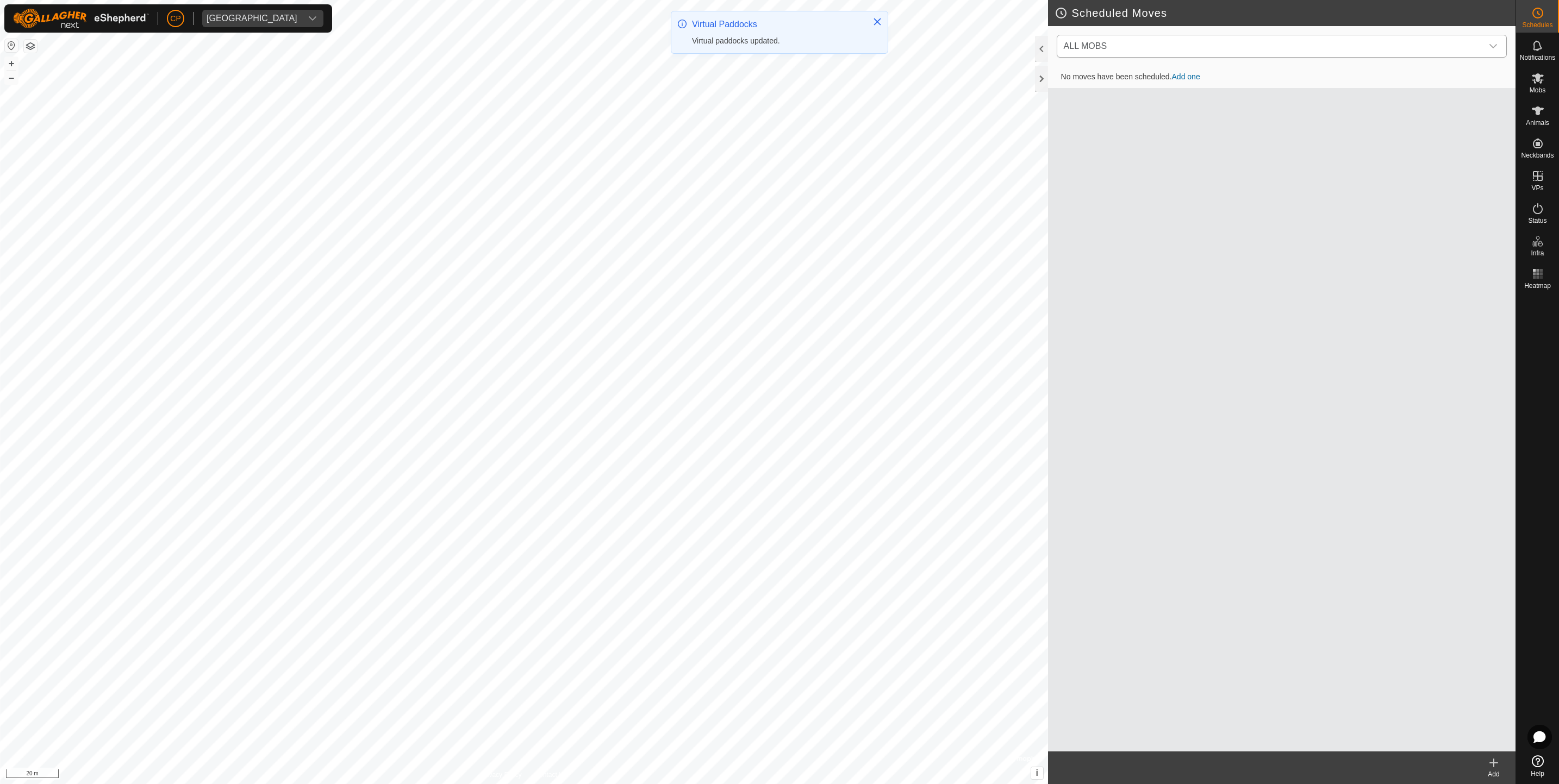
click at [1143, 53] on span "ALL MOBS" at bounding box center [1271, 46] width 423 height 22
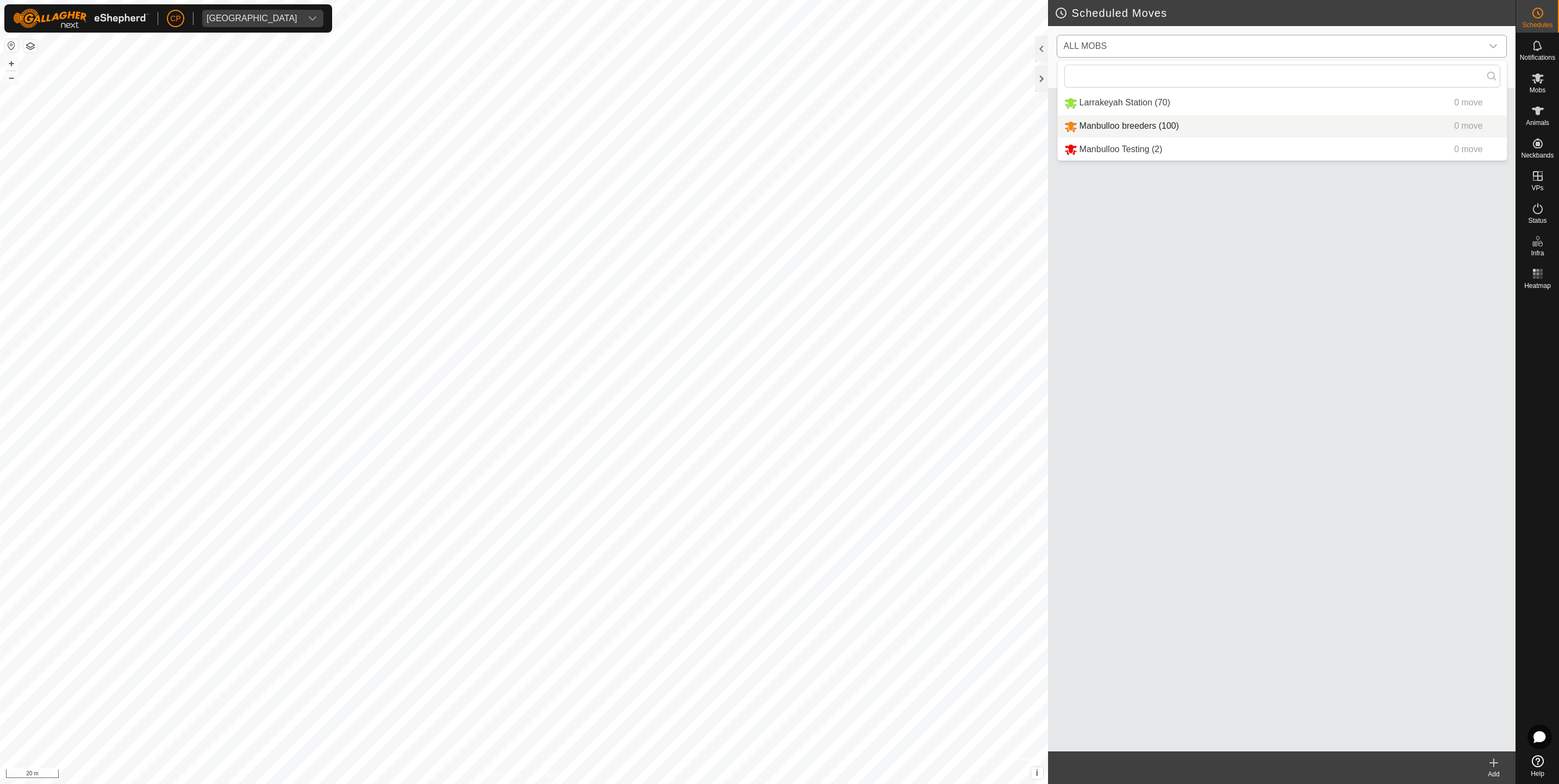
click at [1135, 121] on li "Manbulloo breeders (100) 0 move" at bounding box center [1282, 127] width 449 height 23
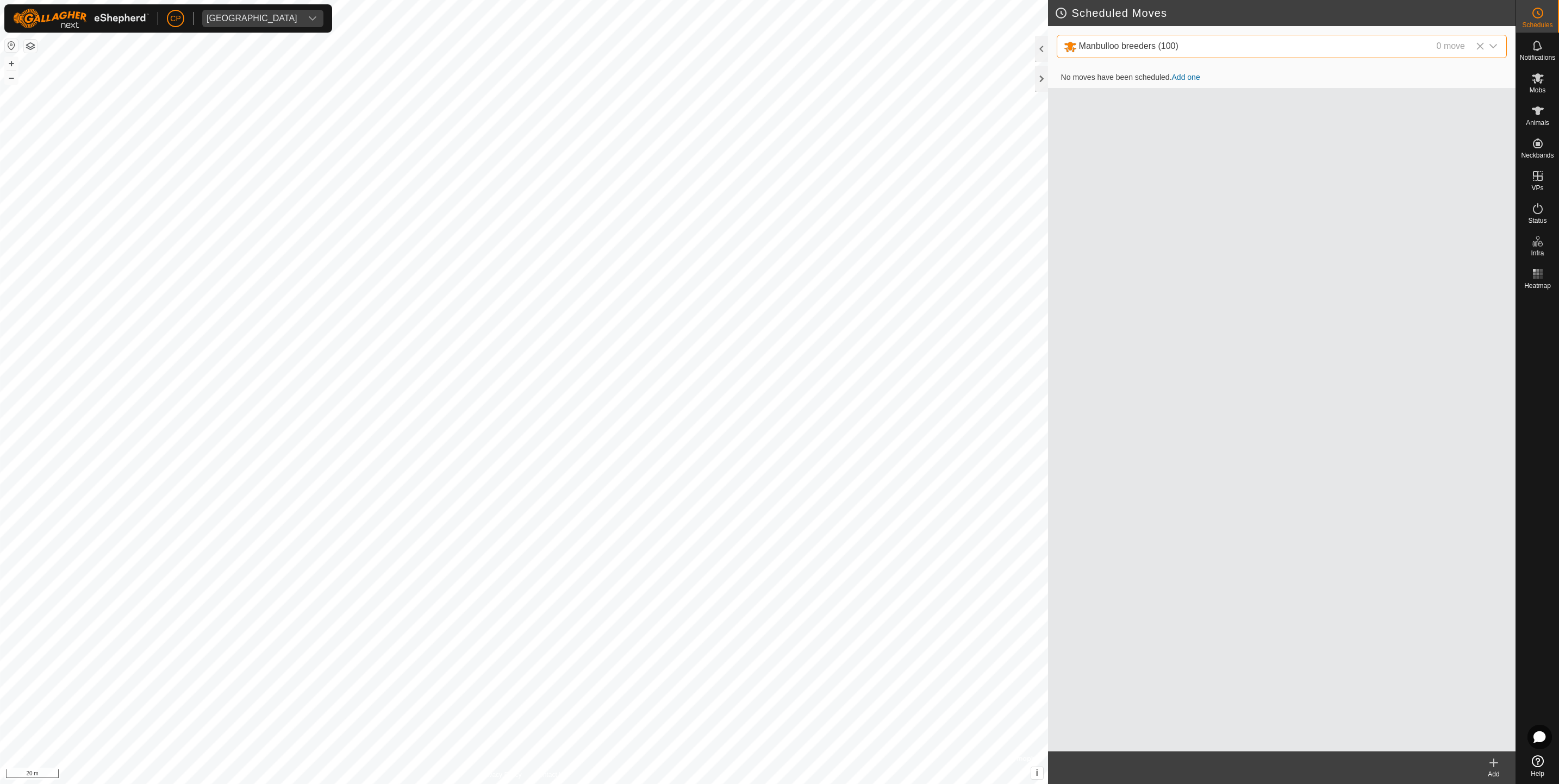
click at [1188, 74] on link "Add one" at bounding box center [1186, 77] width 28 height 8
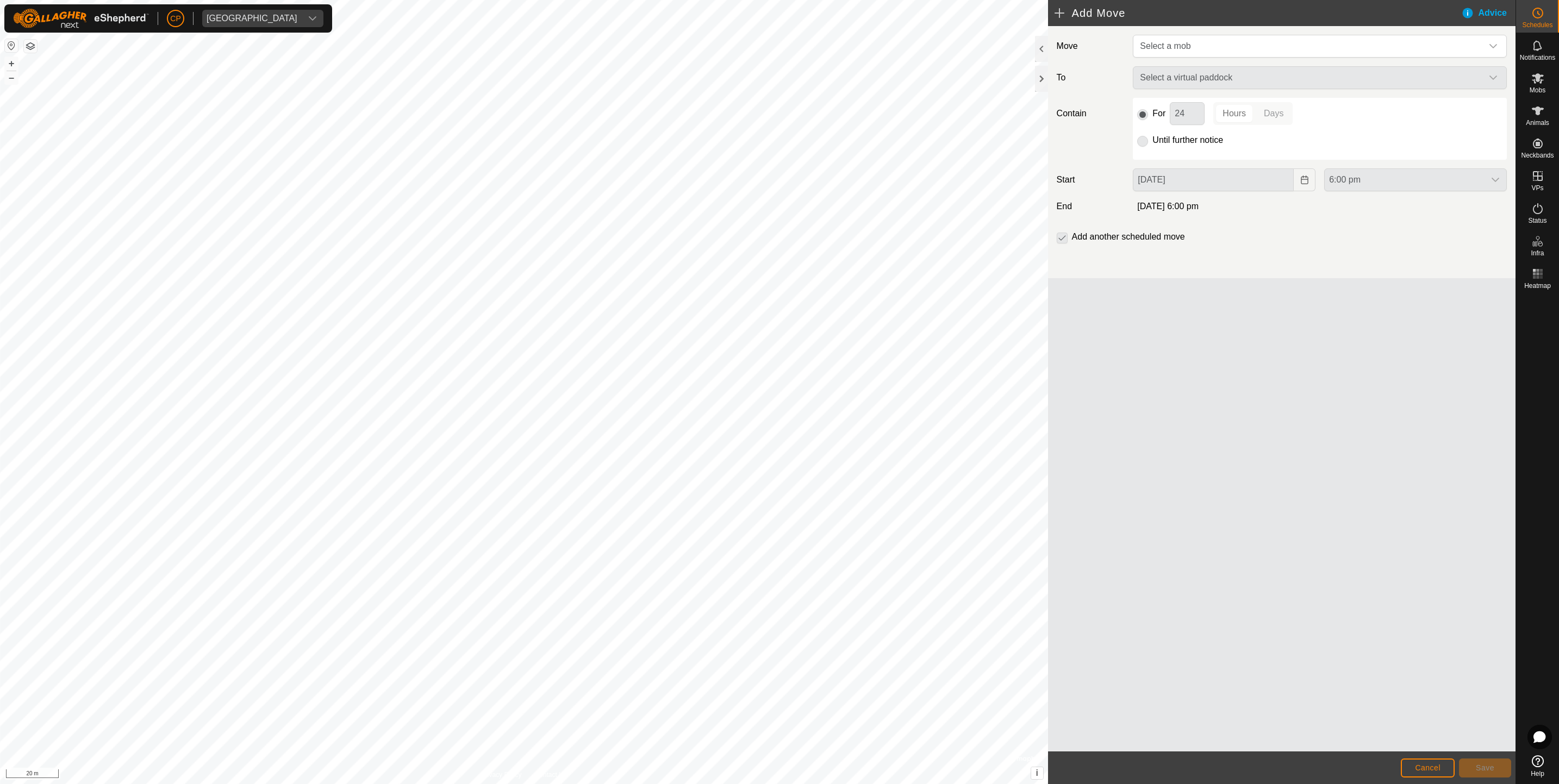
click at [1161, 33] on div "Move Select a mob To Select a virtual paddock Contain For 24 Hours Days Until f…" at bounding box center [1281, 152] width 467 height 252
click at [1163, 45] on span "Select a mob" at bounding box center [1165, 46] width 51 height 9
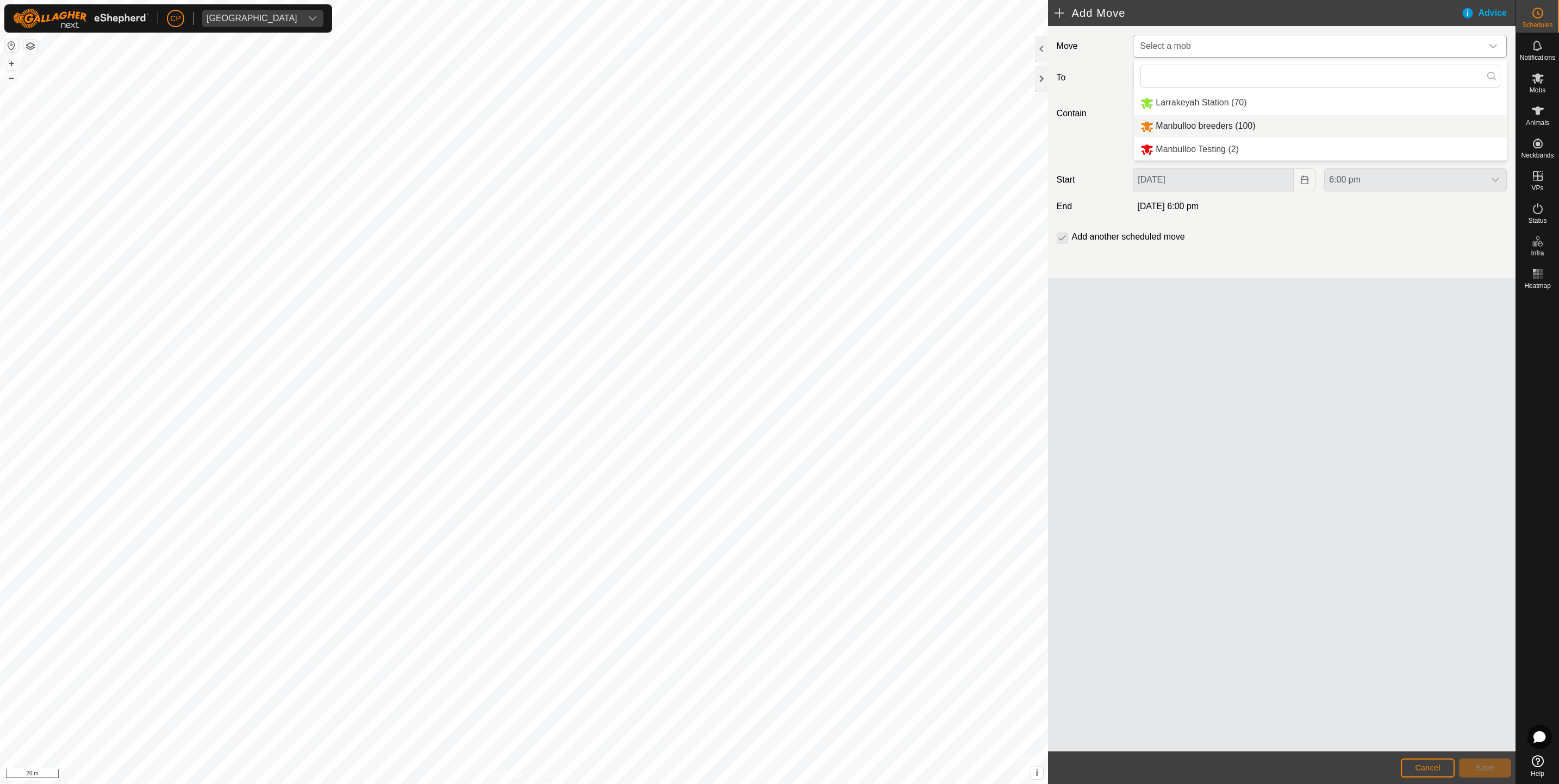
click at [1176, 121] on li "Manbulloo breeders (100)" at bounding box center [1321, 127] width 373 height 23
click at [1143, 145] on p-radiobutton at bounding box center [1143, 141] width 11 height 13
click at [1160, 70] on span "Select a virtual paddock" at bounding box center [1309, 78] width 347 height 22
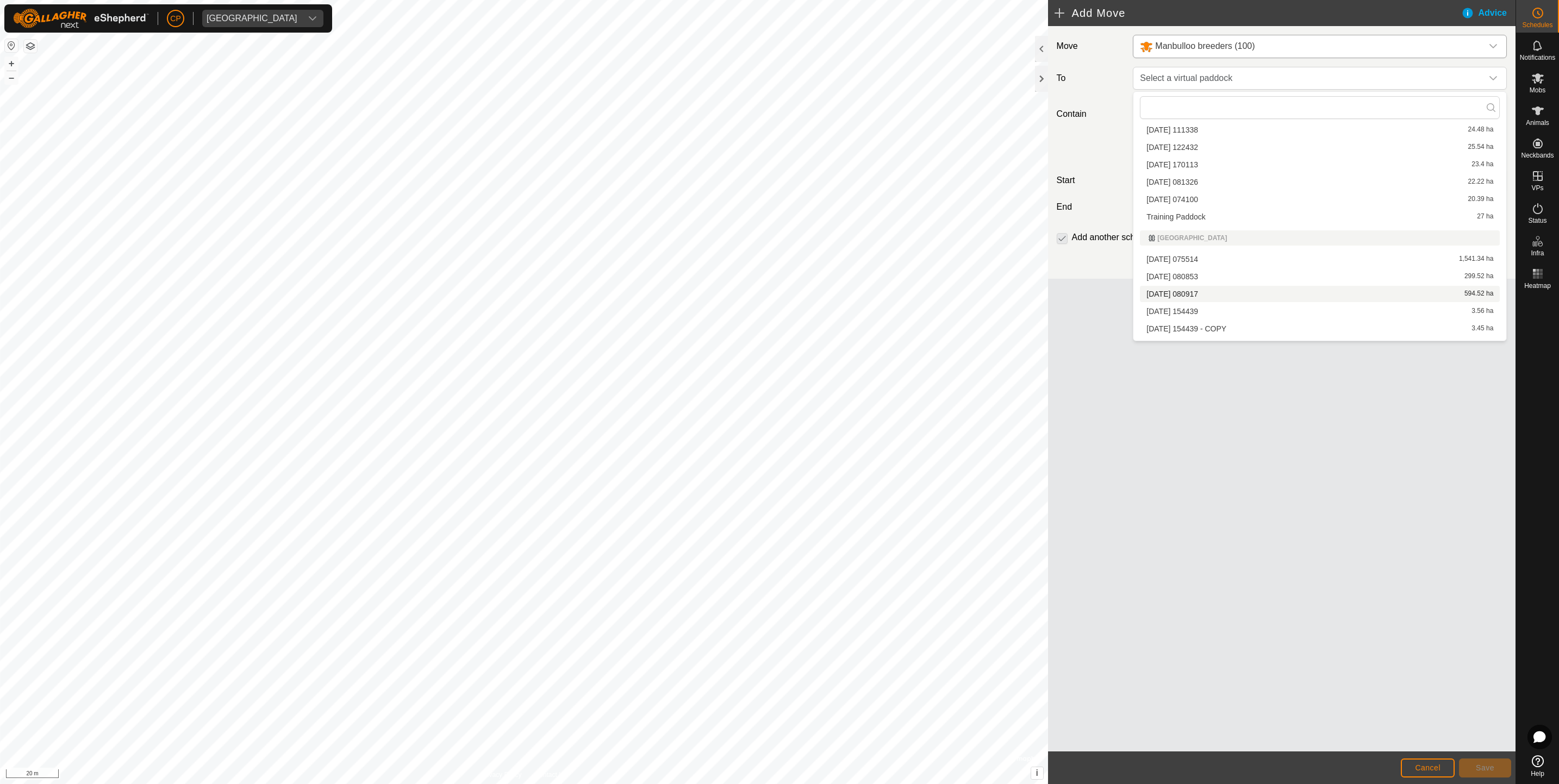
scroll to position [28, 0]
click at [1180, 327] on li "[DATE] 154439 - COPY 3.45 ha" at bounding box center [1320, 327] width 360 height 16
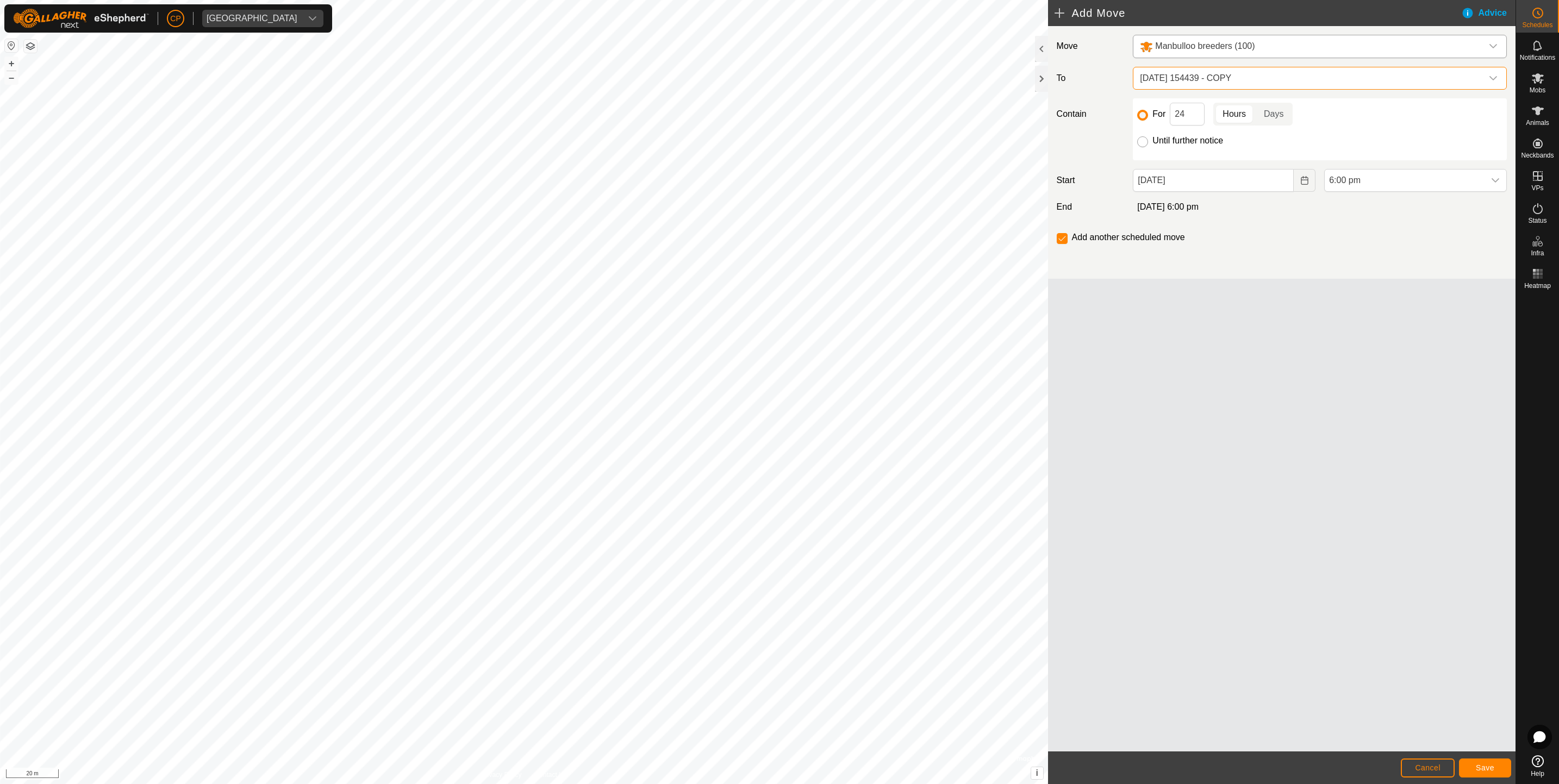
click at [1139, 144] on input "Until further notice" at bounding box center [1143, 142] width 11 height 11
radio input "true"
checkbox input "false"
click at [1342, 189] on span "6:00 pm" at bounding box center [1404, 180] width 159 height 22
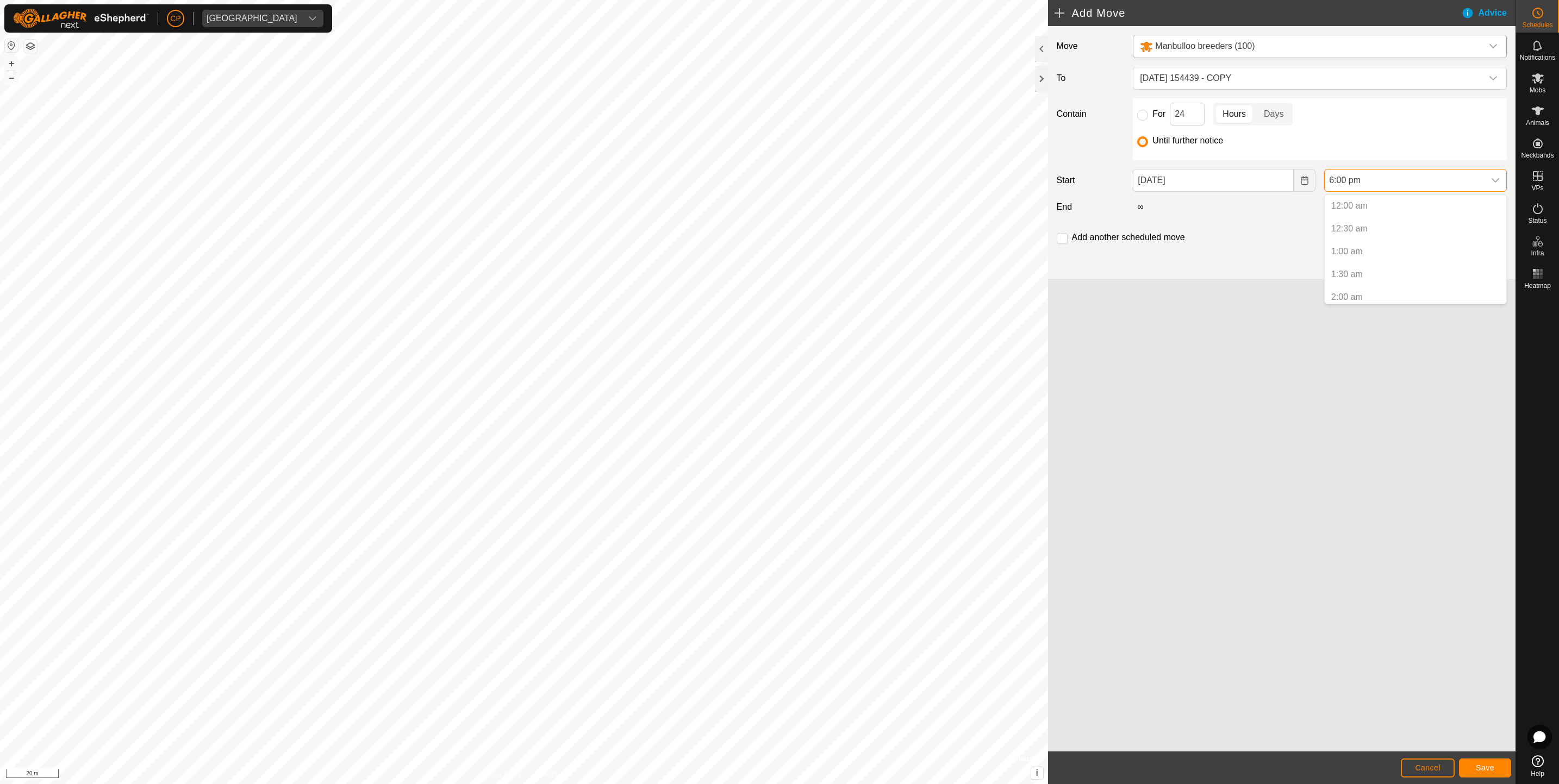
scroll to position [734, 0]
click at [1433, 763] on span "Cancel" at bounding box center [1428, 767] width 25 height 8
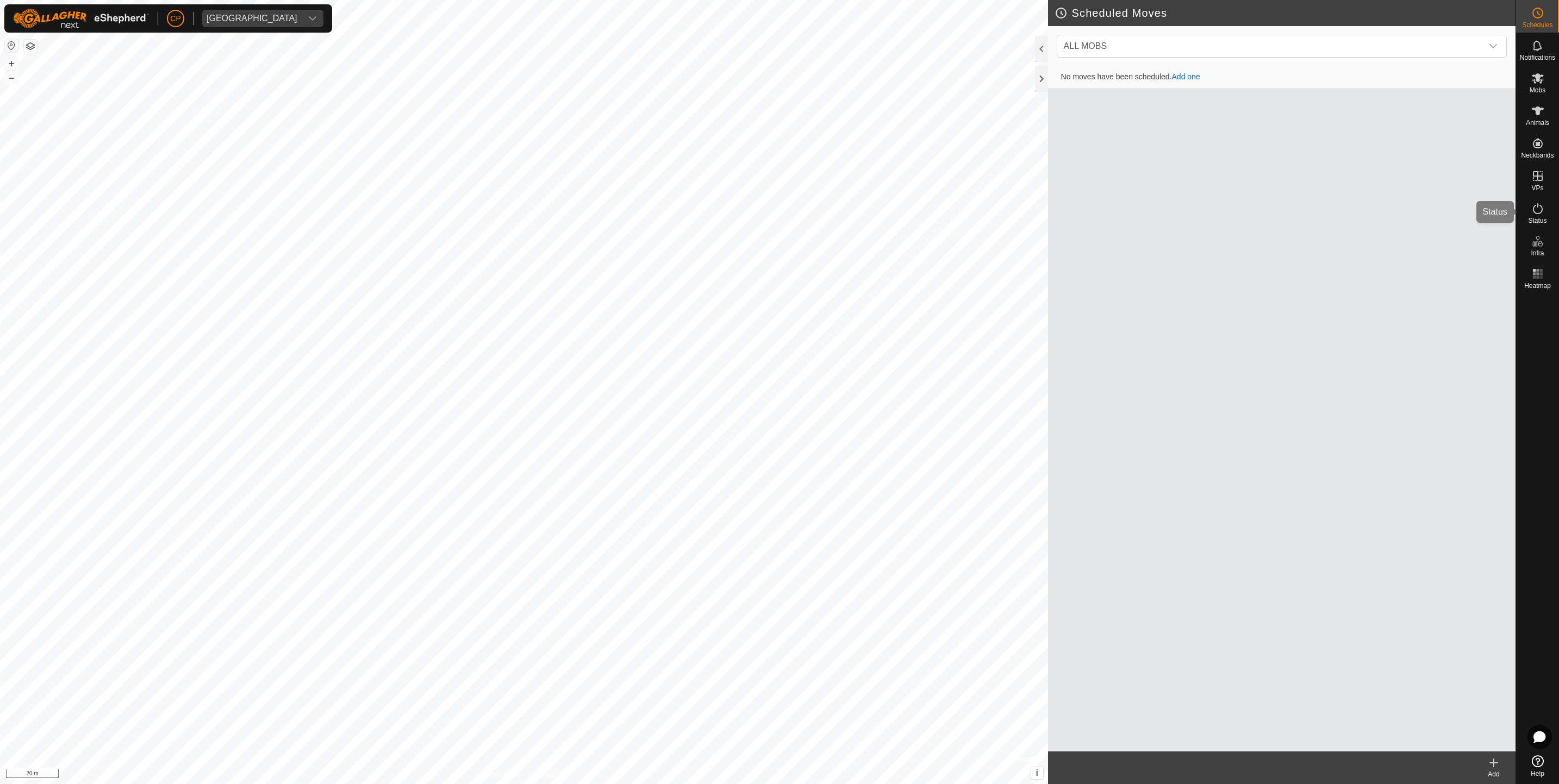
click at [1536, 207] on icon at bounding box center [1538, 209] width 13 height 13
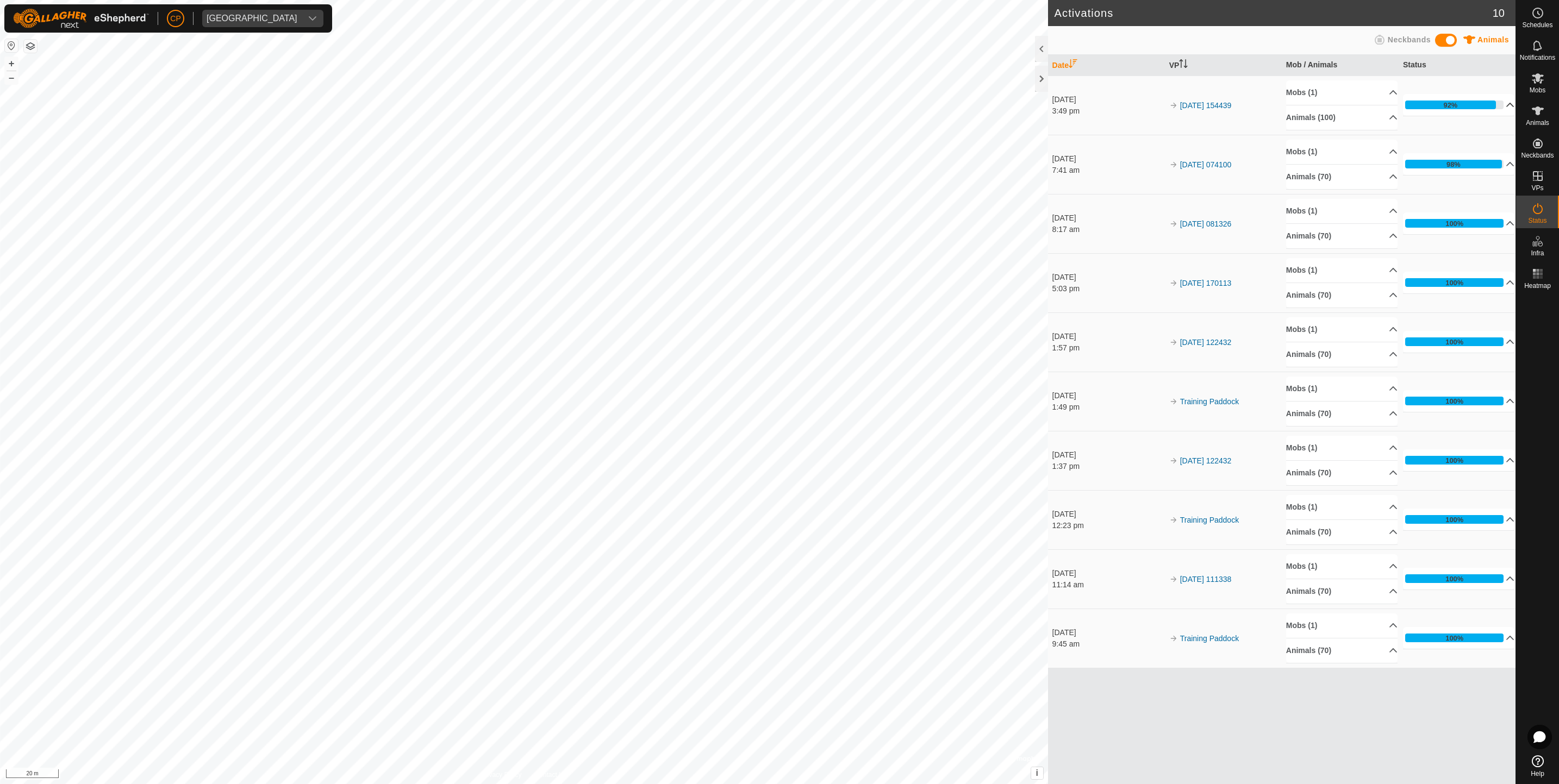
click at [1491, 101] on p-accordion-header "92%" at bounding box center [1459, 104] width 112 height 22
click at [1506, 103] on p-accordion-header "92%" at bounding box center [1459, 104] width 112 height 22
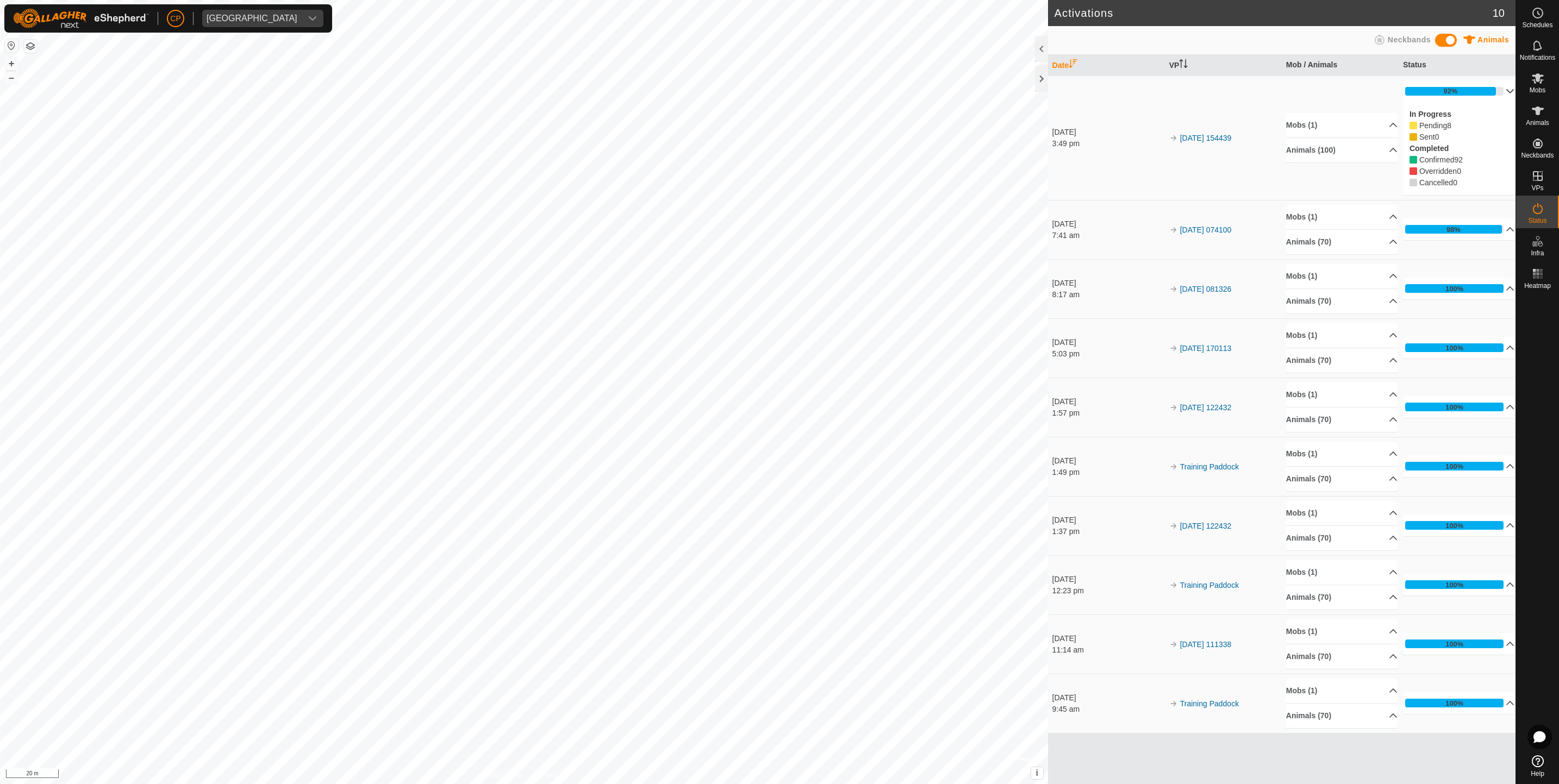
click at [1506, 102] on p-accordion-header "92%" at bounding box center [1459, 91] width 112 height 22
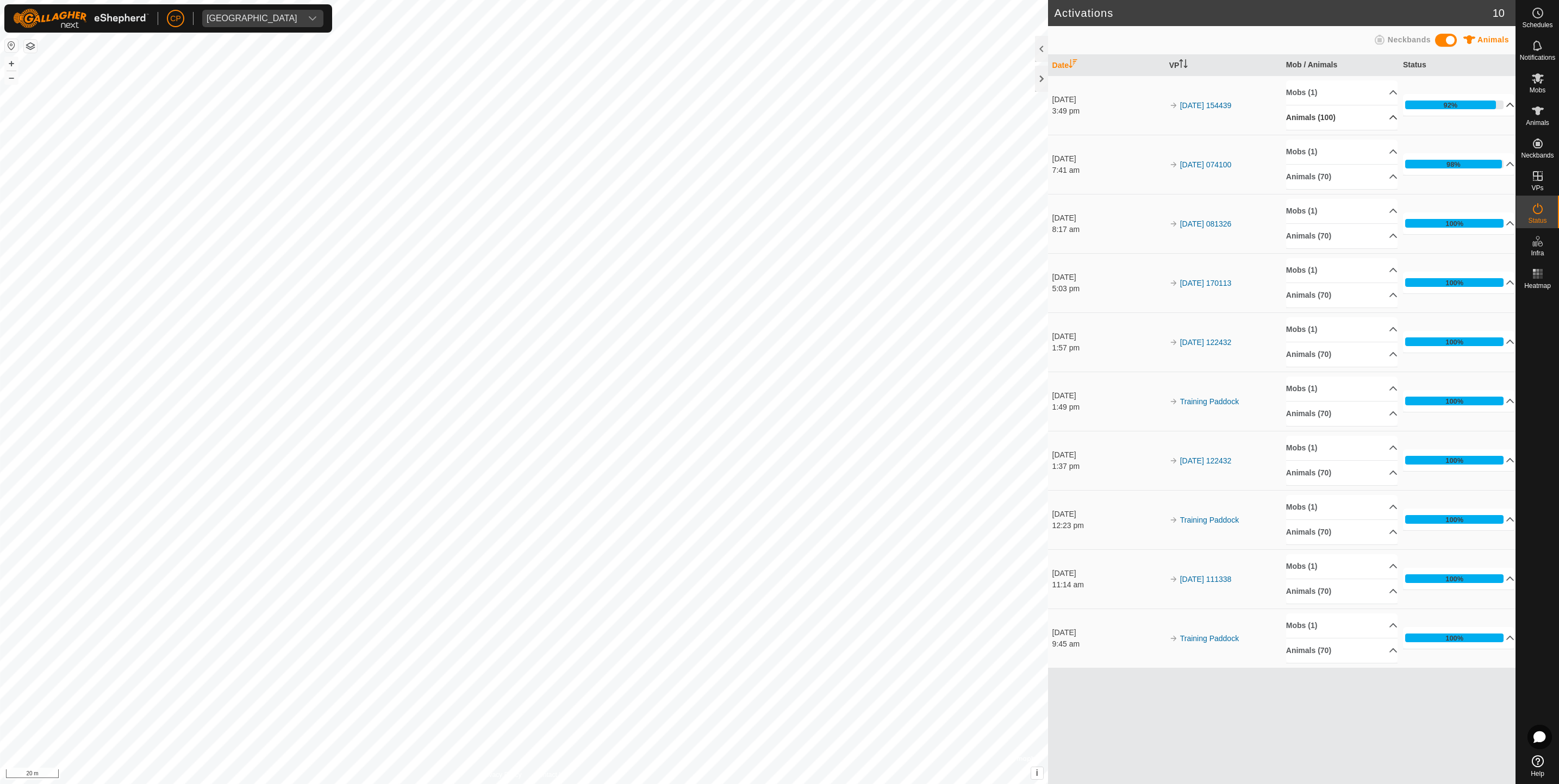
click at [1373, 119] on p-accordion-header "Animals (100)" at bounding box center [1341, 117] width 112 height 24
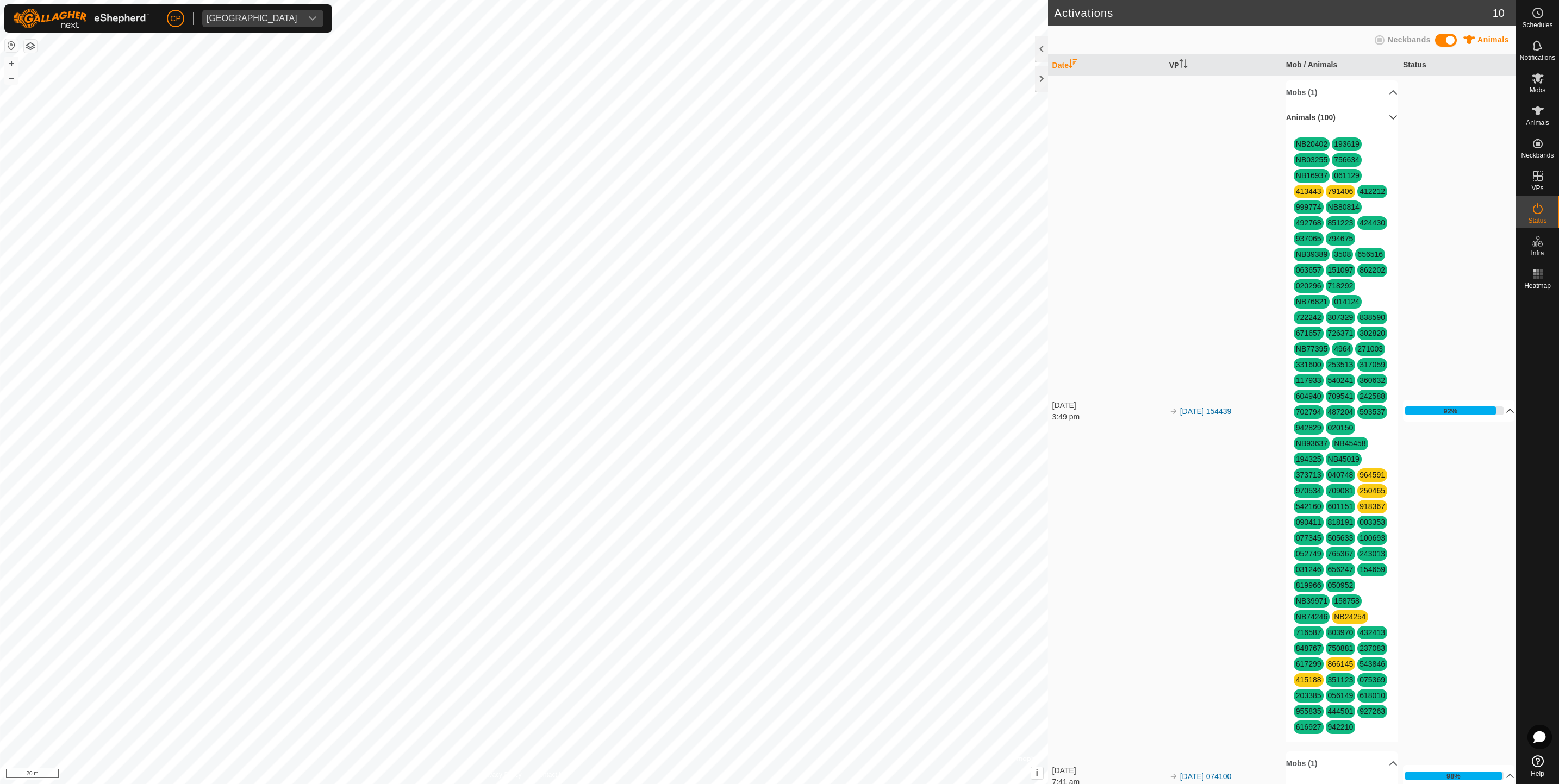
click at [1384, 118] on p-accordion-header "Animals (100)" at bounding box center [1341, 117] width 112 height 24
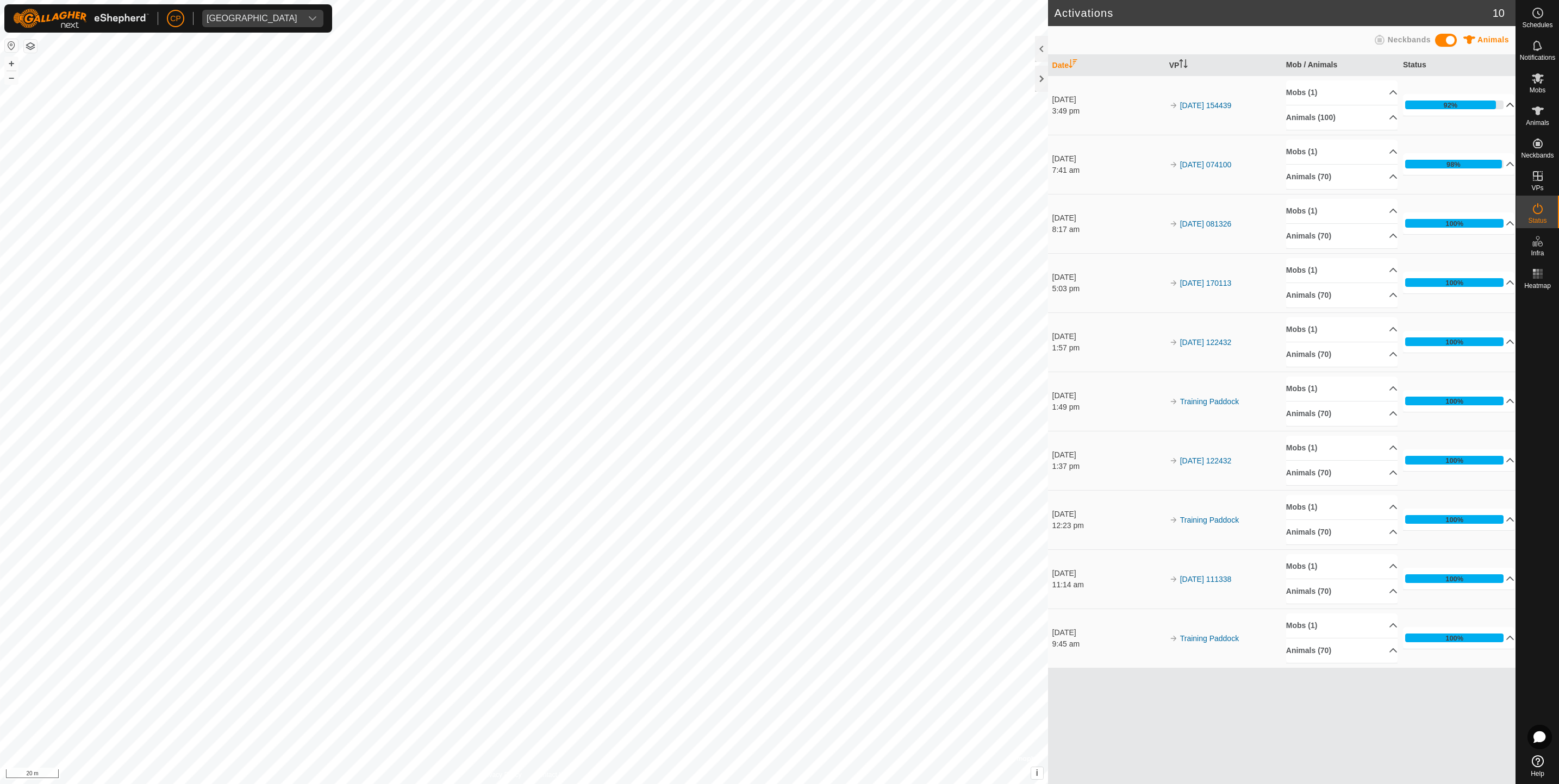
click at [1506, 103] on p-accordion-header "92%" at bounding box center [1459, 104] width 112 height 22
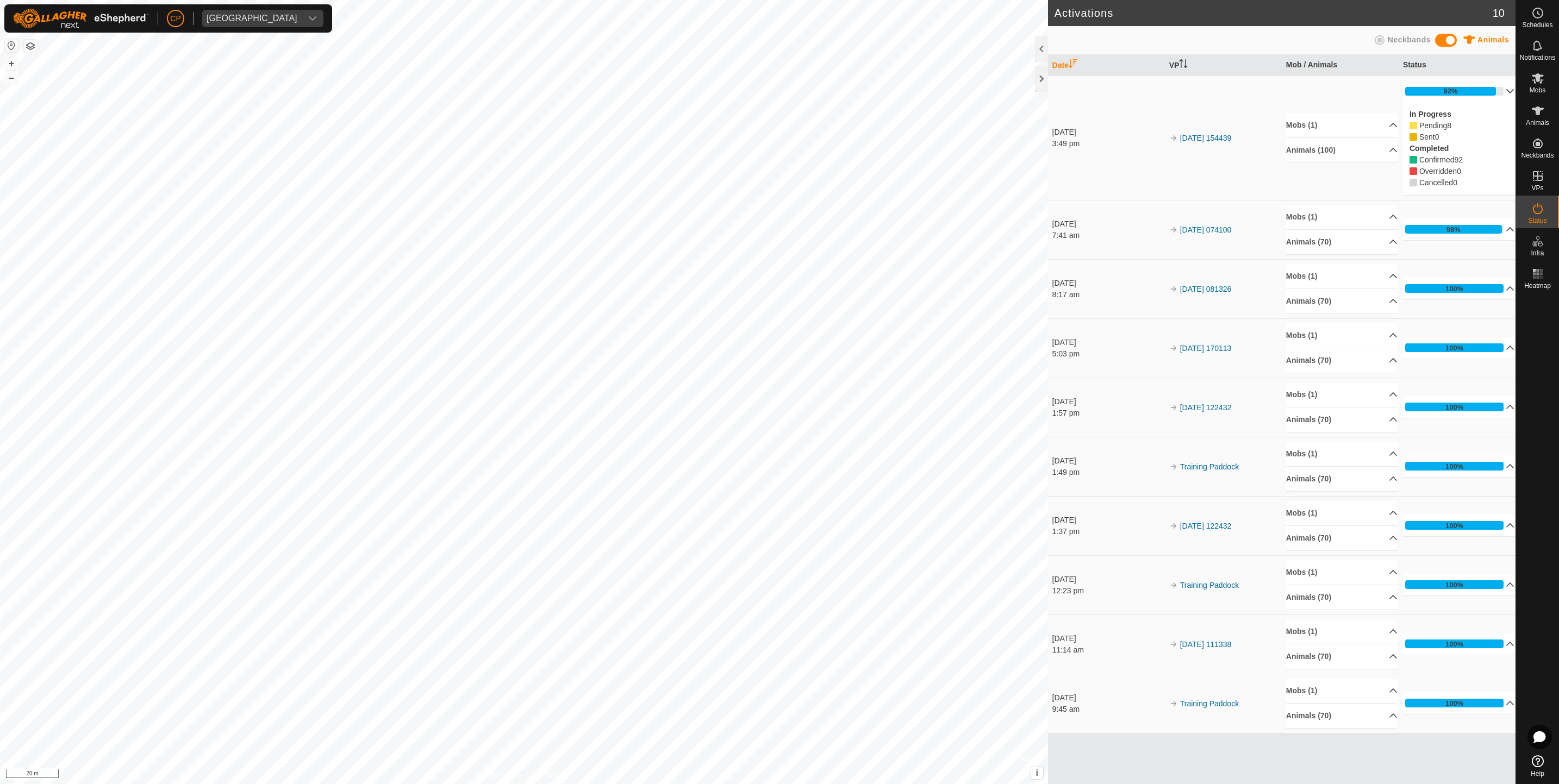
click at [1504, 98] on p-accordion-header "92%" at bounding box center [1459, 91] width 112 height 22
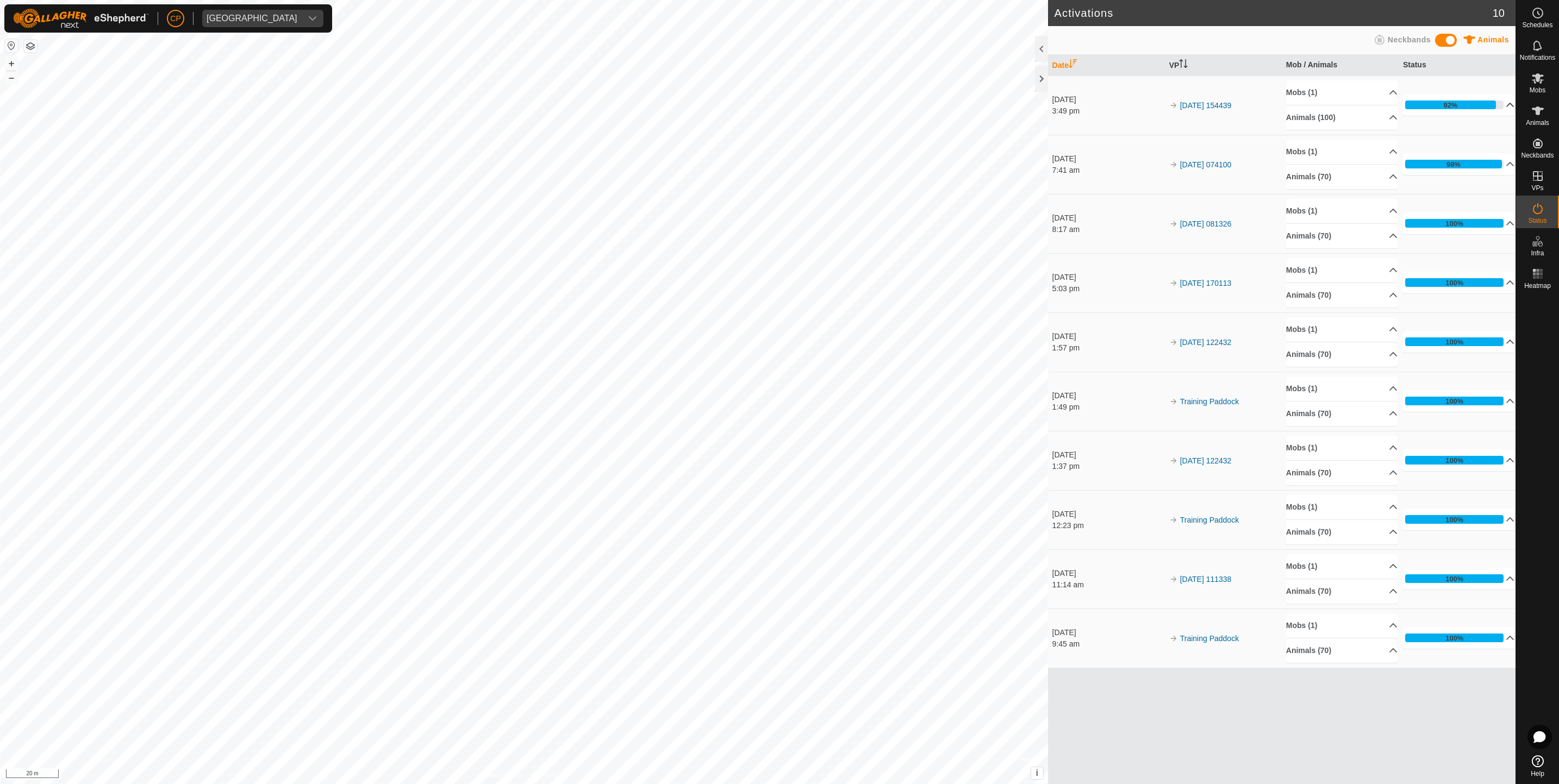
click at [1506, 107] on p-accordion-header "92%" at bounding box center [1459, 104] width 112 height 22
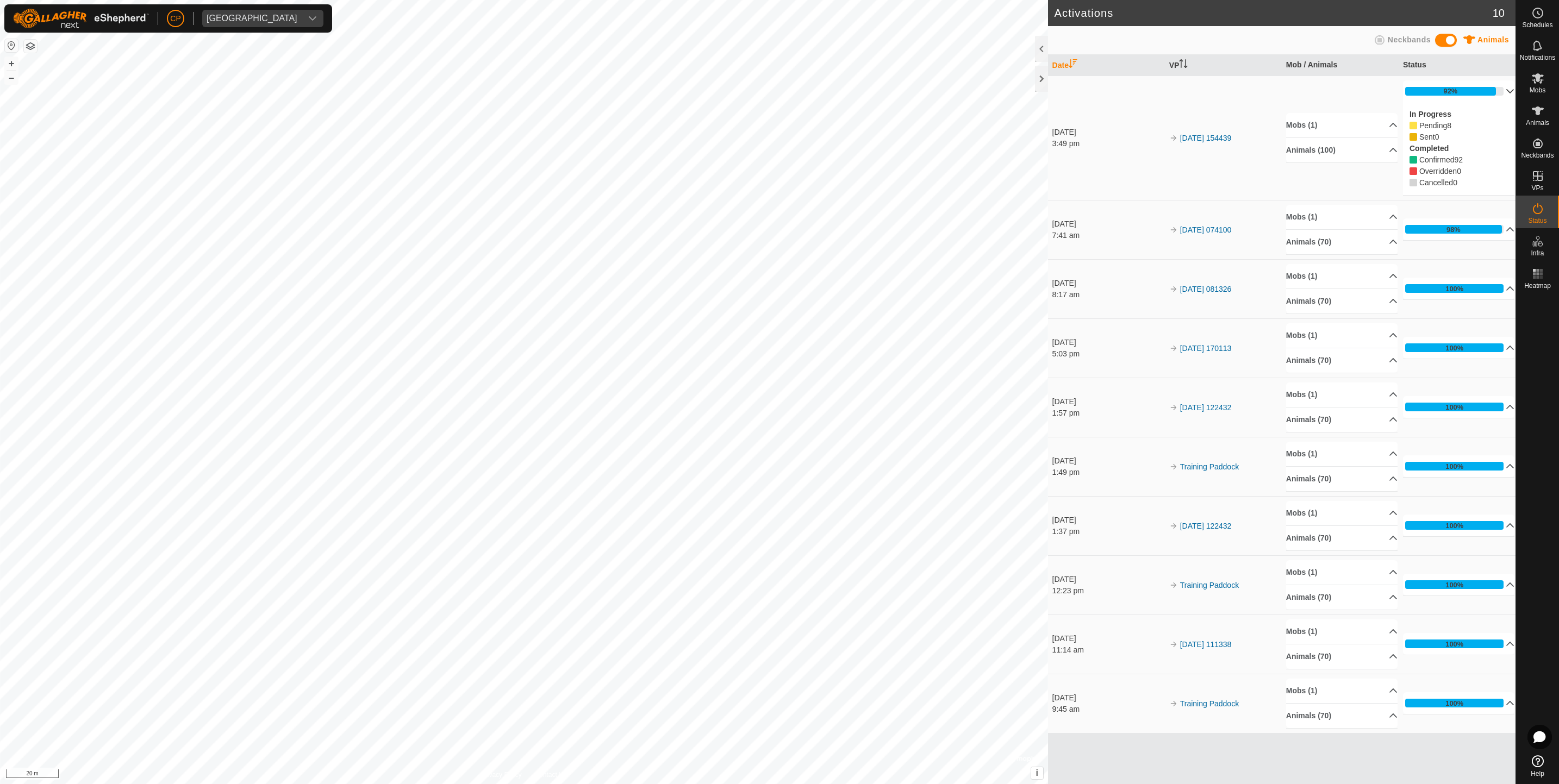
click at [1506, 101] on p-accordion-header "92%" at bounding box center [1459, 91] width 112 height 22
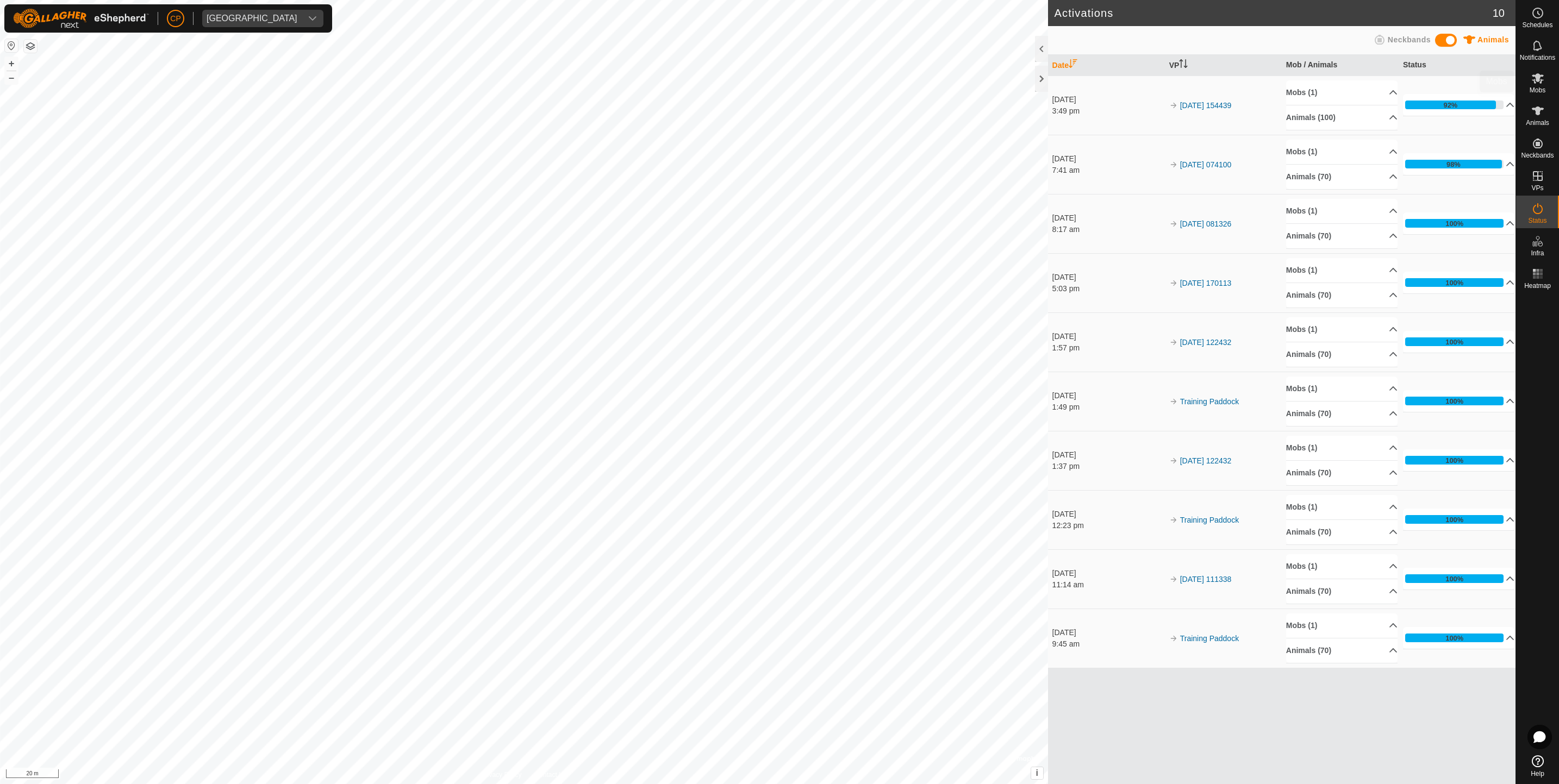
click at [1538, 83] on icon at bounding box center [1538, 78] width 13 height 13
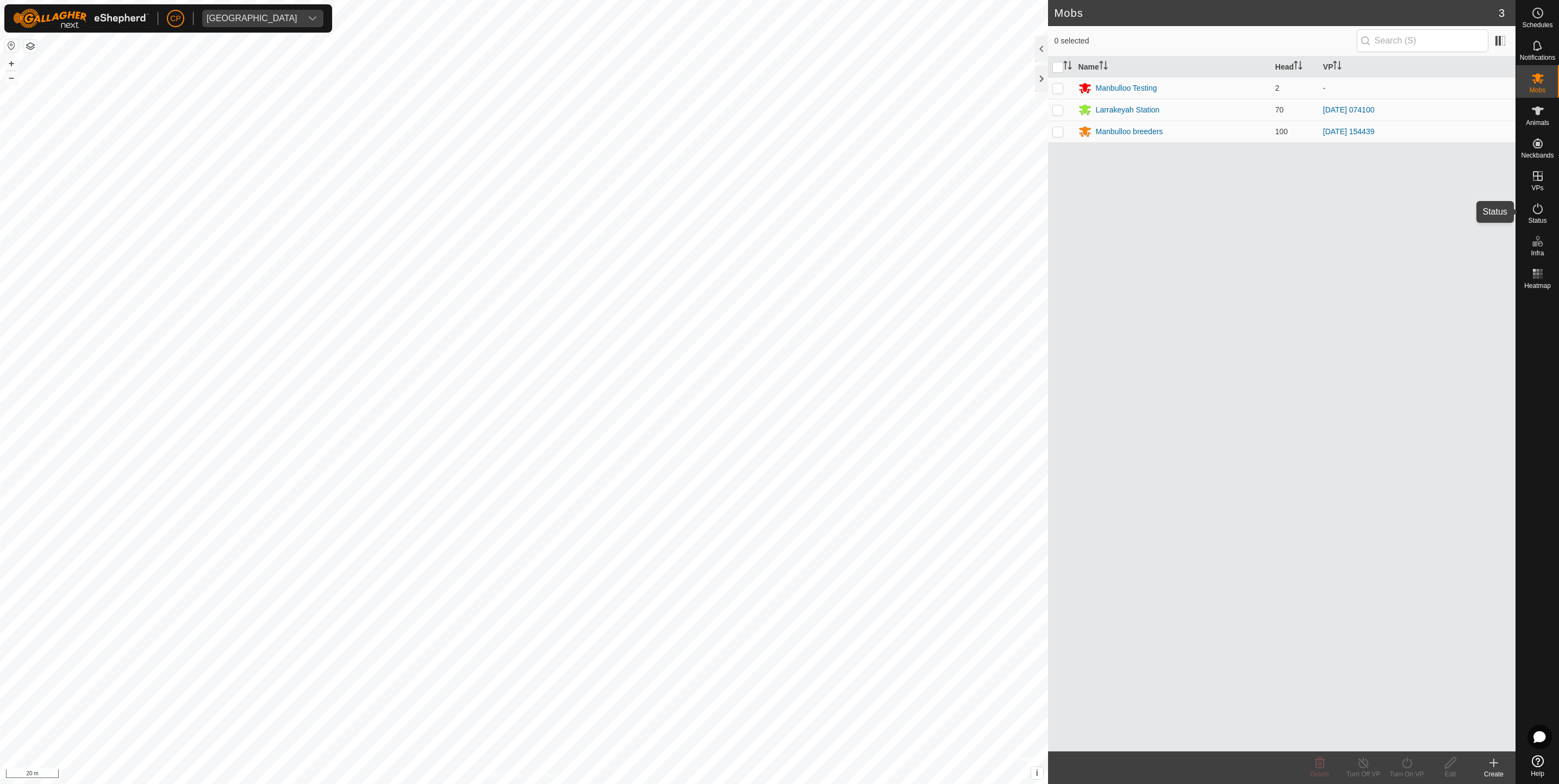
click at [1535, 214] on icon at bounding box center [1538, 209] width 13 height 13
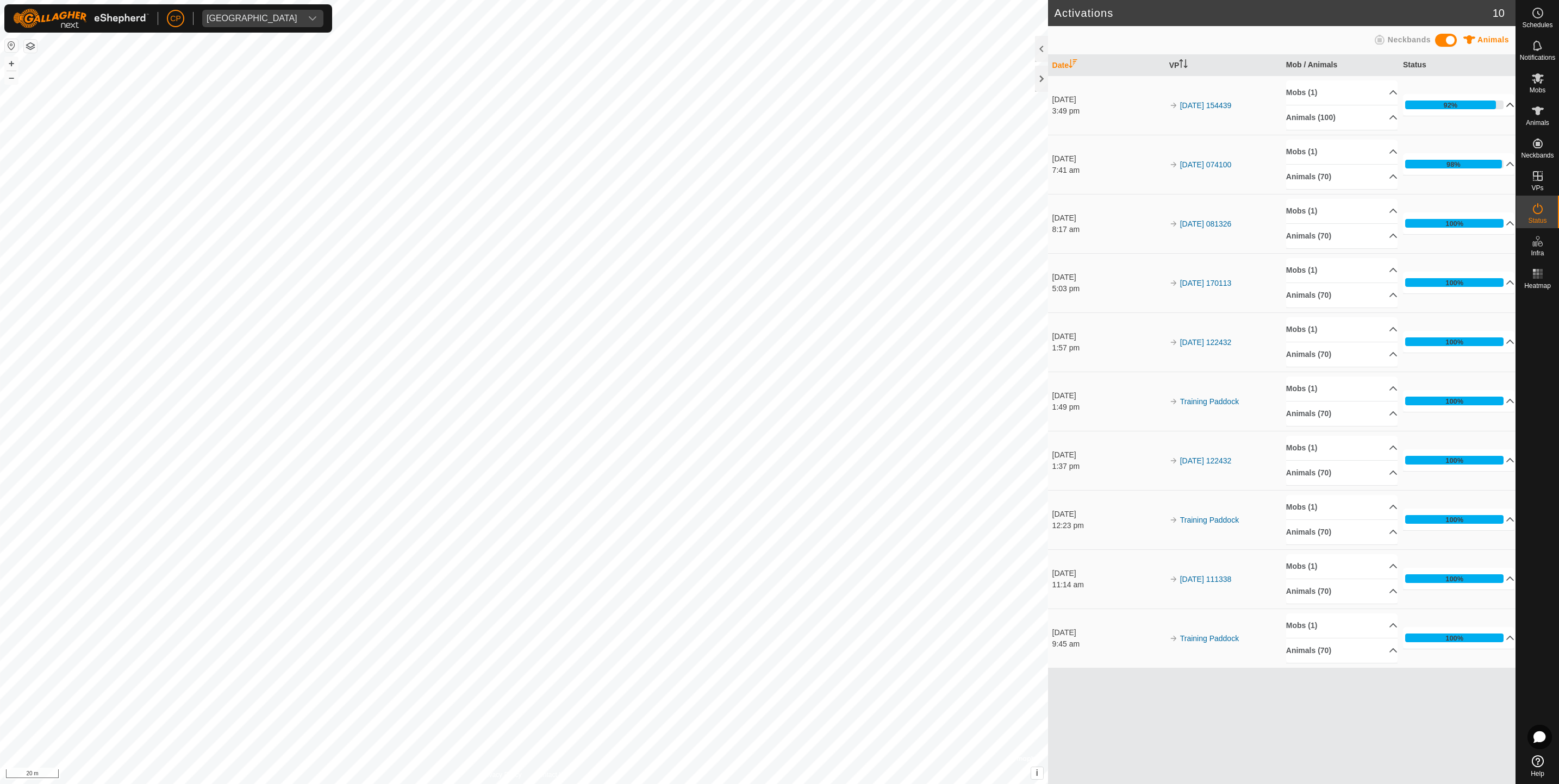
click at [1491, 106] on p-accordion-header "92%" at bounding box center [1459, 104] width 112 height 22
click at [1483, 123] on td "94% In Progress Pending 6 Sent 0 Completed Confirmed 94 Overridden 0 Cancelled 0" at bounding box center [1457, 105] width 117 height 59
click at [1496, 98] on p-accordion-header "94%" at bounding box center [1459, 104] width 112 height 22
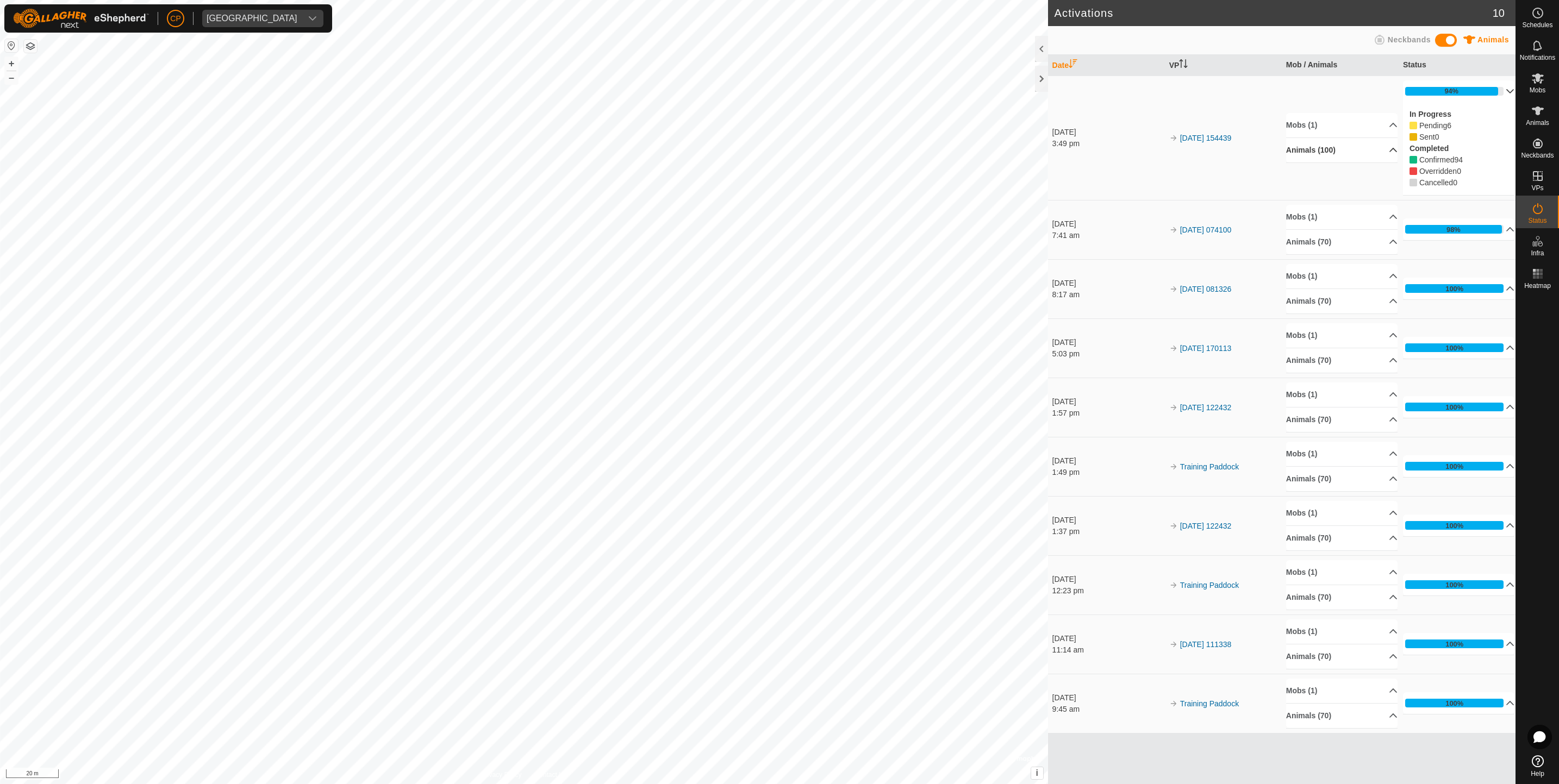
click at [1346, 144] on p-accordion-header "Animals (100)" at bounding box center [1341, 150] width 112 height 24
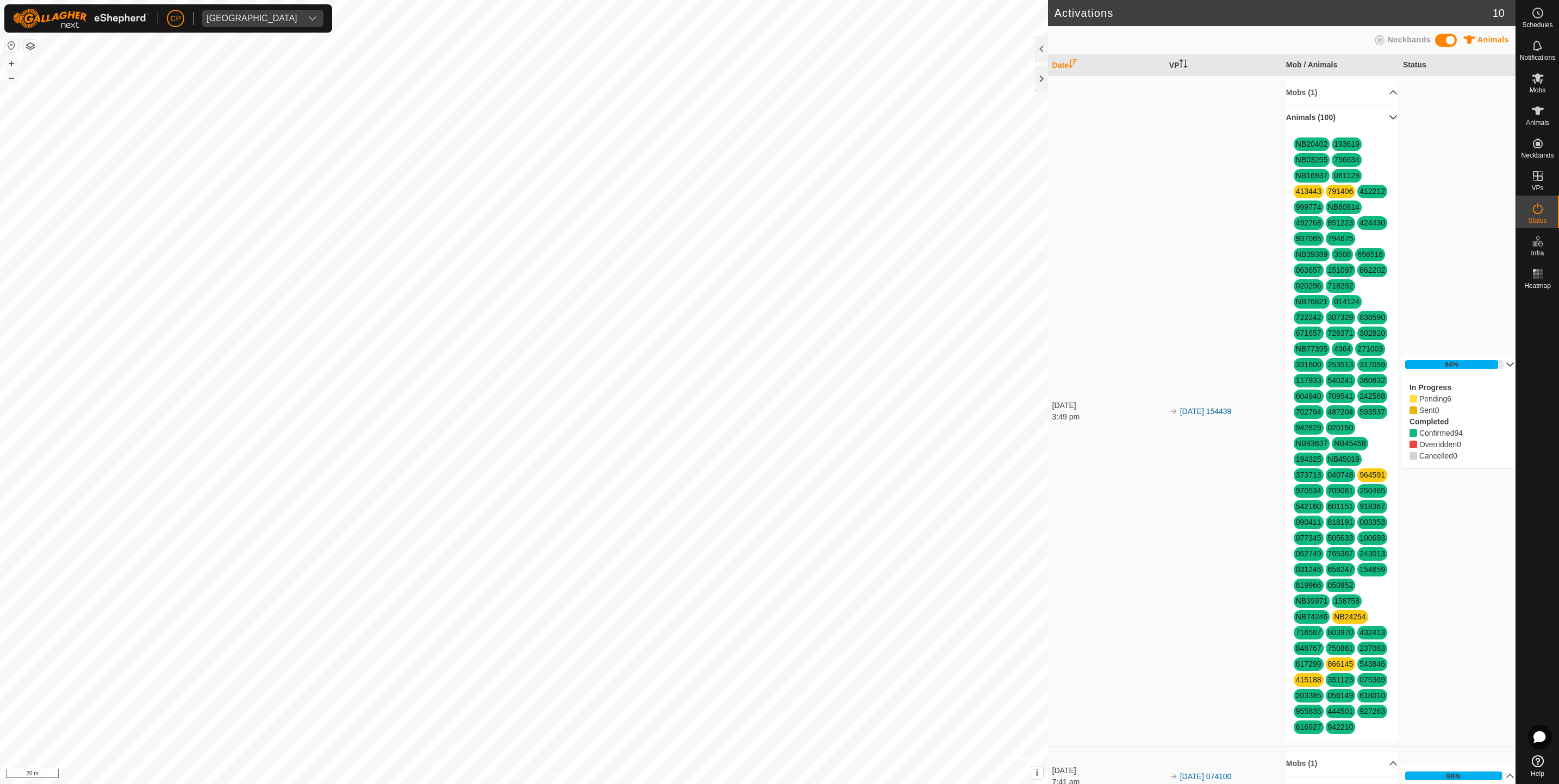
click at [1464, 415] on td "94% In Progress Pending 6 Sent 0 Completed Confirmed 94 Overridden 0 Cancelled 0" at bounding box center [1457, 412] width 117 height 671
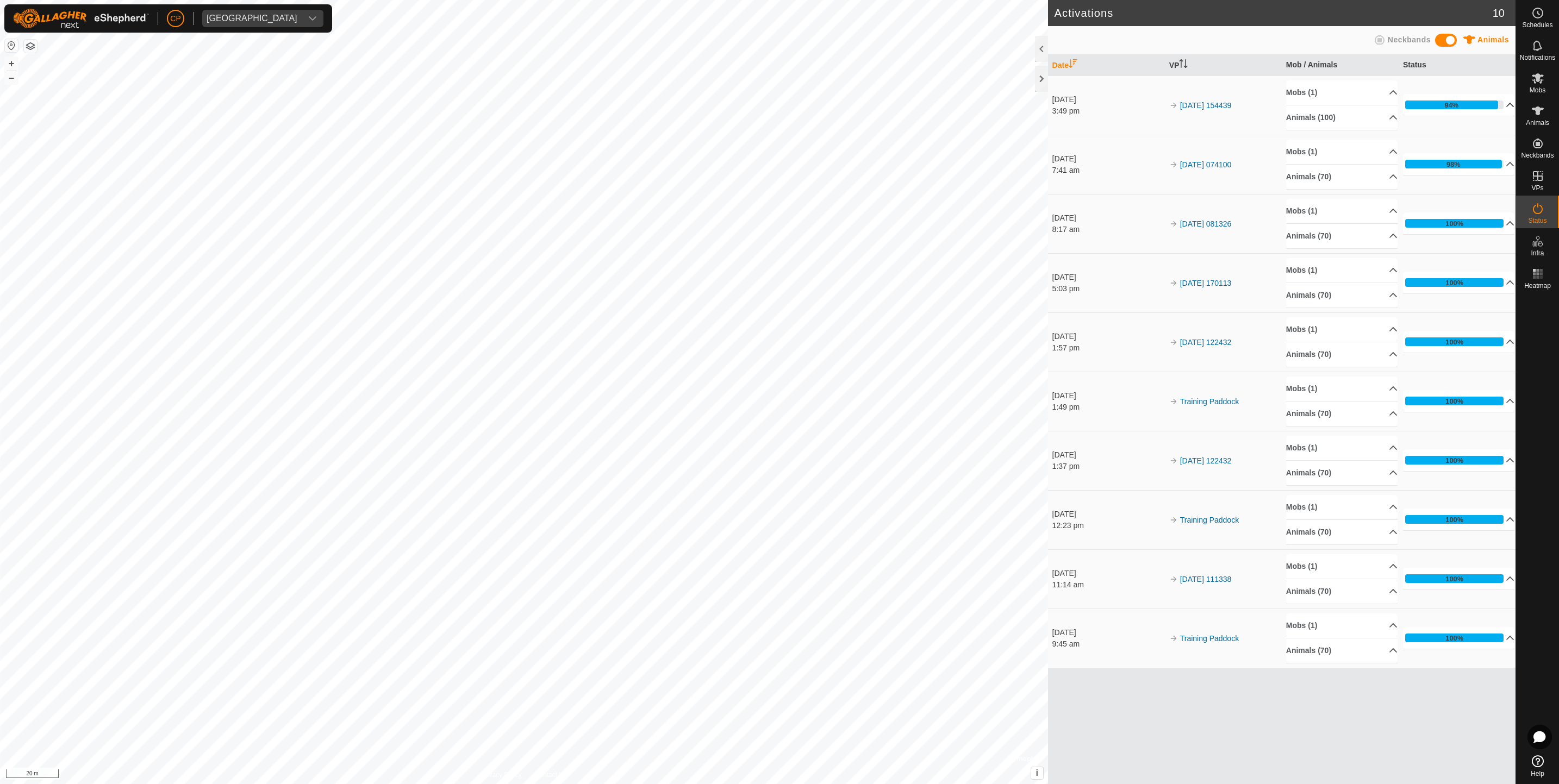
click at [1444, 115] on p-accordion-header "94%" at bounding box center [1459, 104] width 112 height 22
click at [1495, 105] on p-accordion-header "94%" at bounding box center [1459, 104] width 112 height 22
click at [1375, 128] on p-accordion-header "Animals (100)" at bounding box center [1341, 117] width 112 height 24
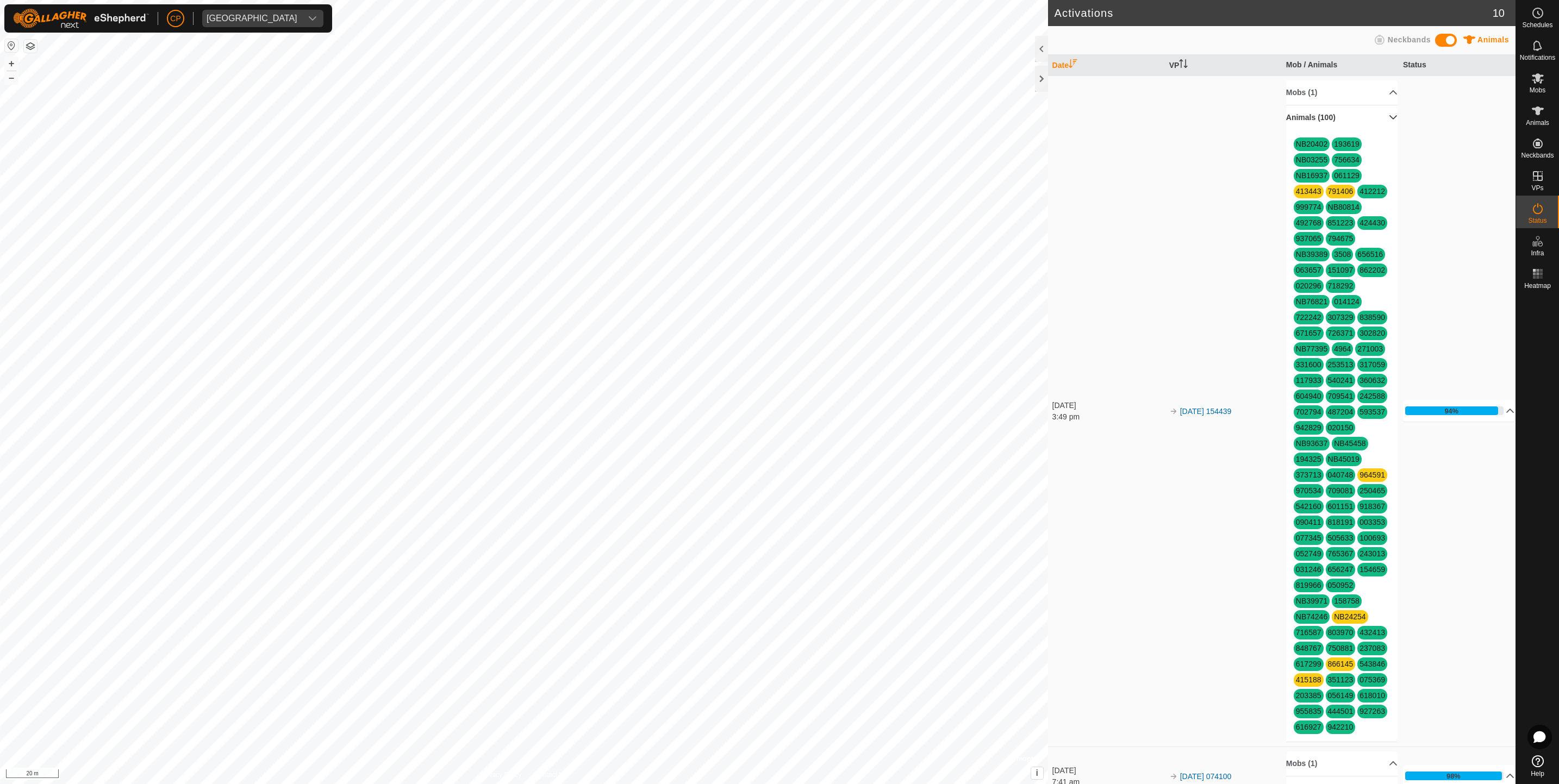
click at [1375, 128] on p-accordion-header "Animals (100)" at bounding box center [1341, 117] width 112 height 24
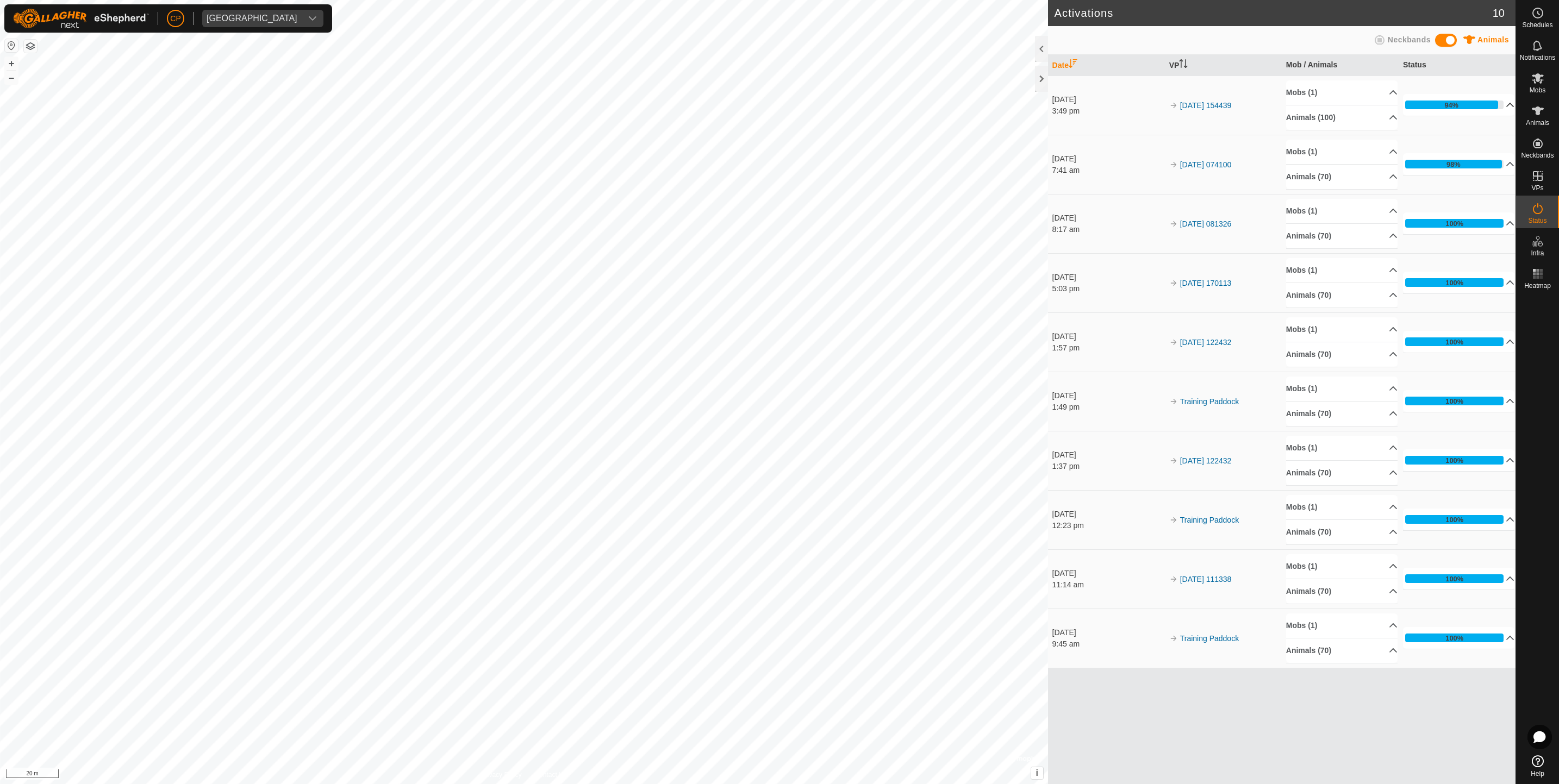
drag, startPoint x: 1506, startPoint y: 114, endPoint x: 1501, endPoint y: 103, distance: 12.1
click at [1501, 103] on p-accordion-header "94%" at bounding box center [1459, 104] width 112 height 22
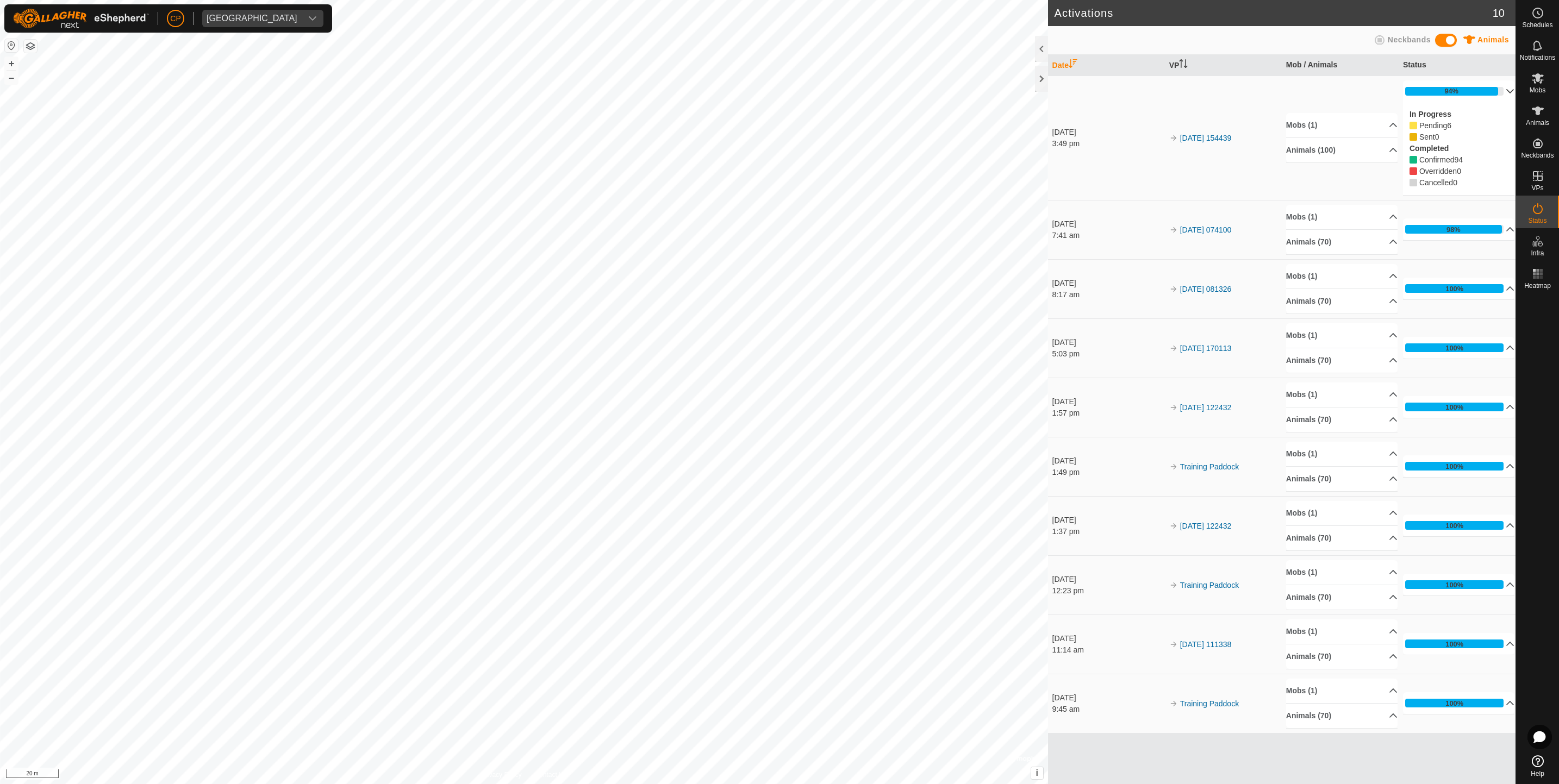
click at [1501, 95] on p-accordion-header "94%" at bounding box center [1459, 91] width 112 height 22
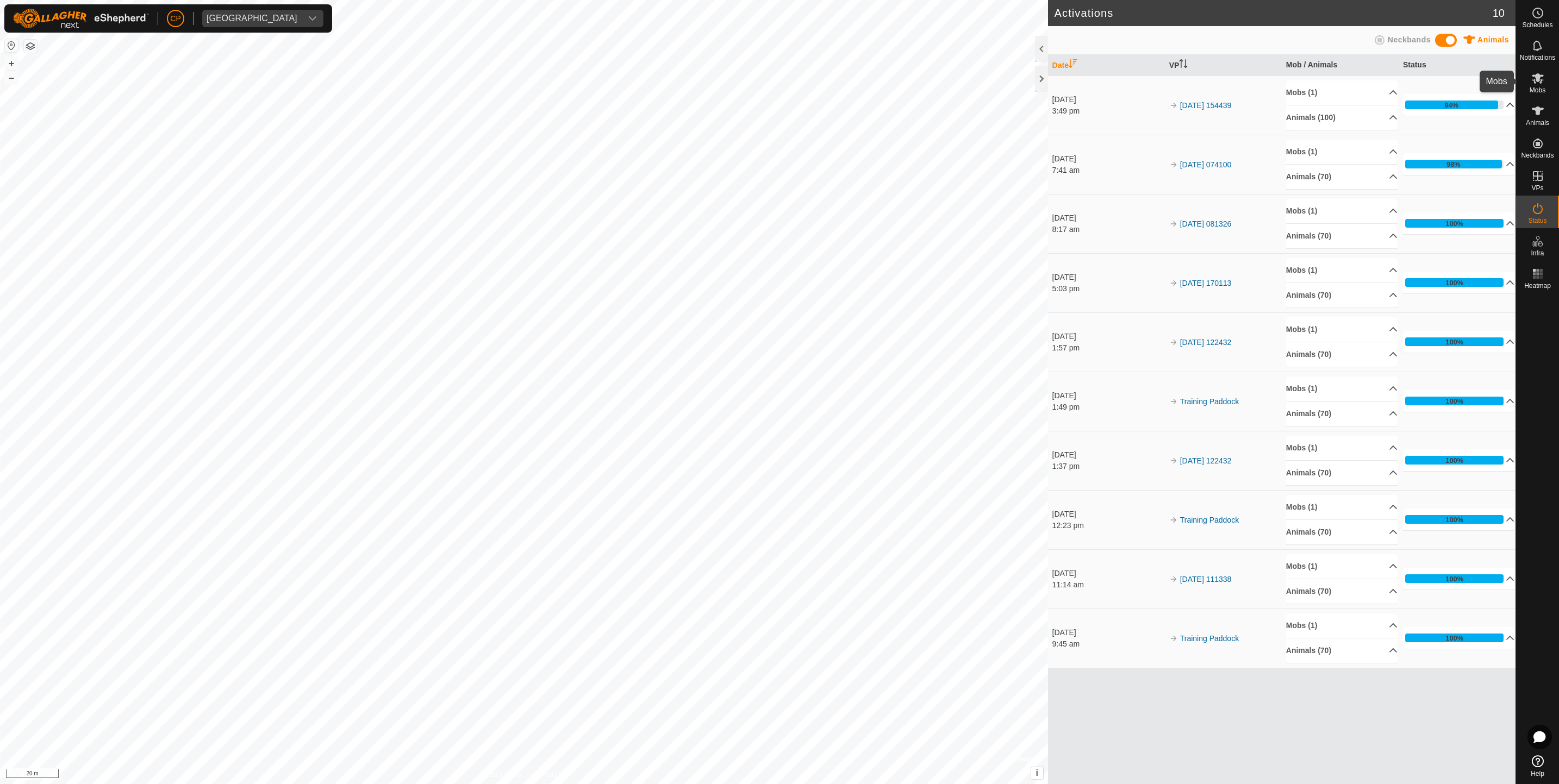
drag, startPoint x: 1538, startPoint y: 71, endPoint x: 1222, endPoint y: 137, distance: 322.8
click at [1222, 137] on td "[DATE] 074100" at bounding box center [1223, 164] width 117 height 59
click at [1535, 88] on span "Mobs" at bounding box center [1537, 90] width 16 height 7
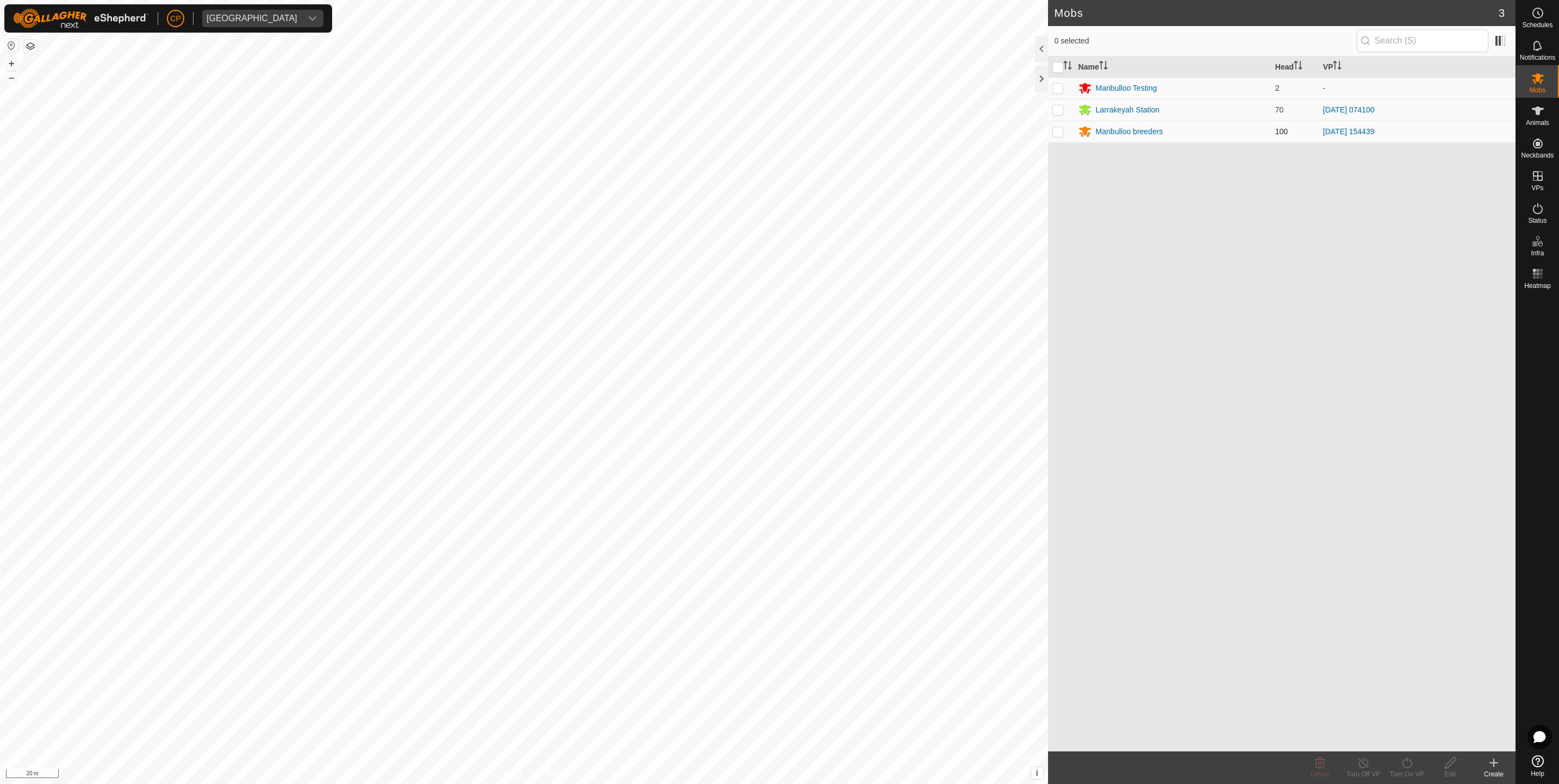
click at [1061, 128] on p-checkbox at bounding box center [1058, 131] width 11 height 8
checkbox input "true"
click at [1407, 759] on icon at bounding box center [1407, 763] width 9 height 11
click at [1402, 736] on link "Now" at bounding box center [1439, 738] width 108 height 22
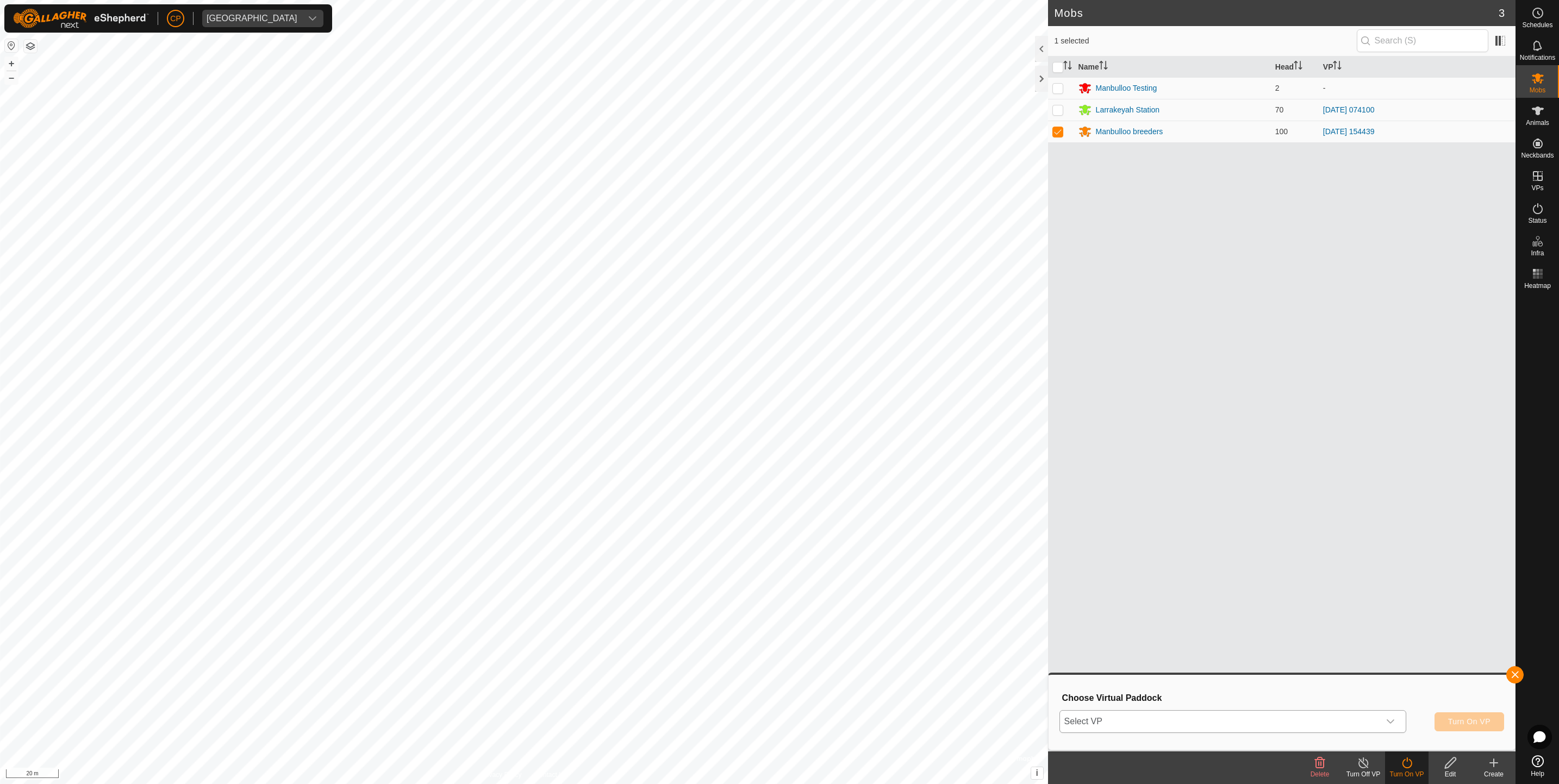
click at [1388, 727] on div "dropdown trigger" at bounding box center [1390, 721] width 22 height 22
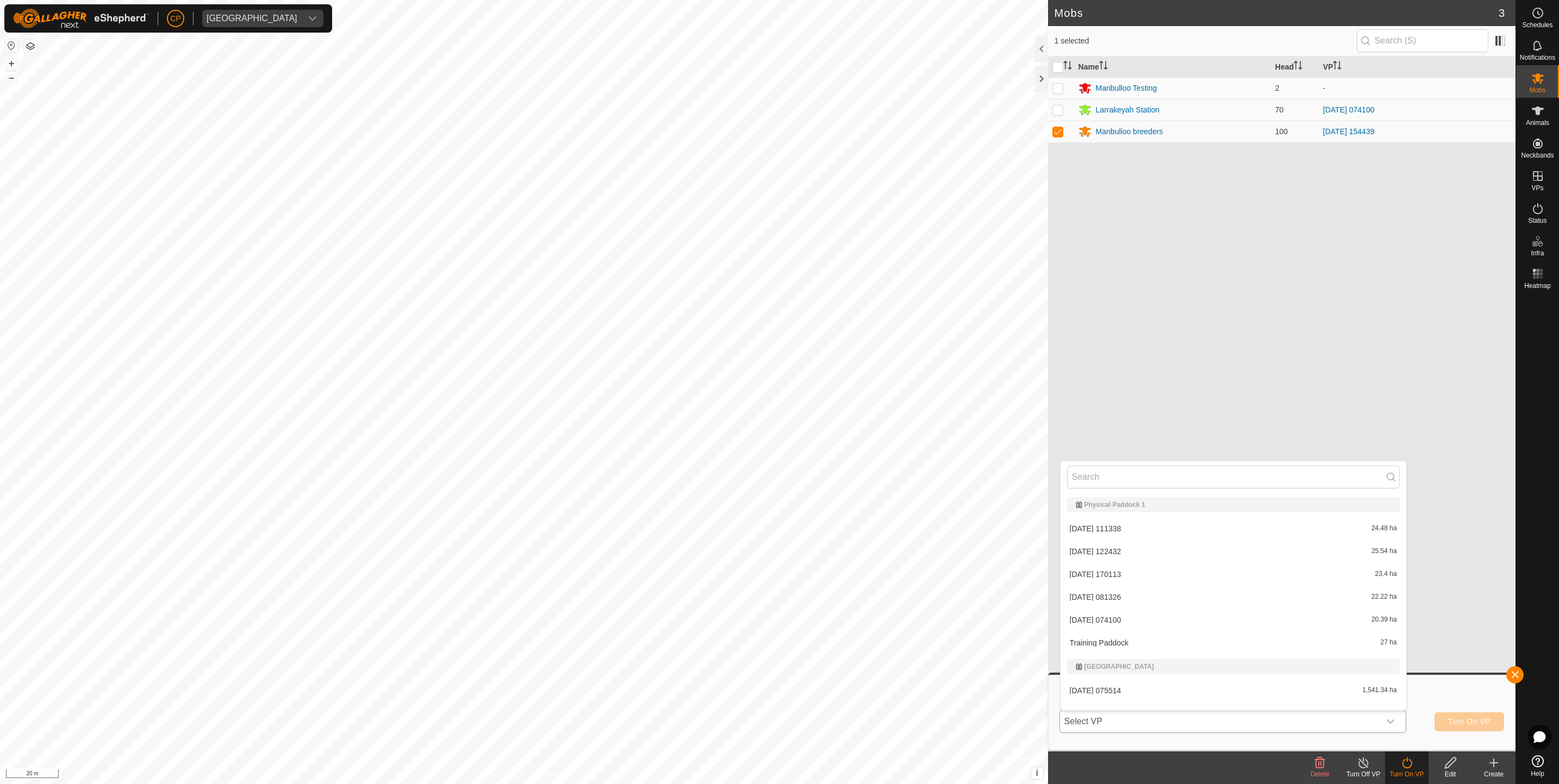
scroll to position [105, 0]
click at [1174, 675] on li "2025-08-12 154439 - COPY 3.45 ha" at bounding box center [1234, 677] width 346 height 22
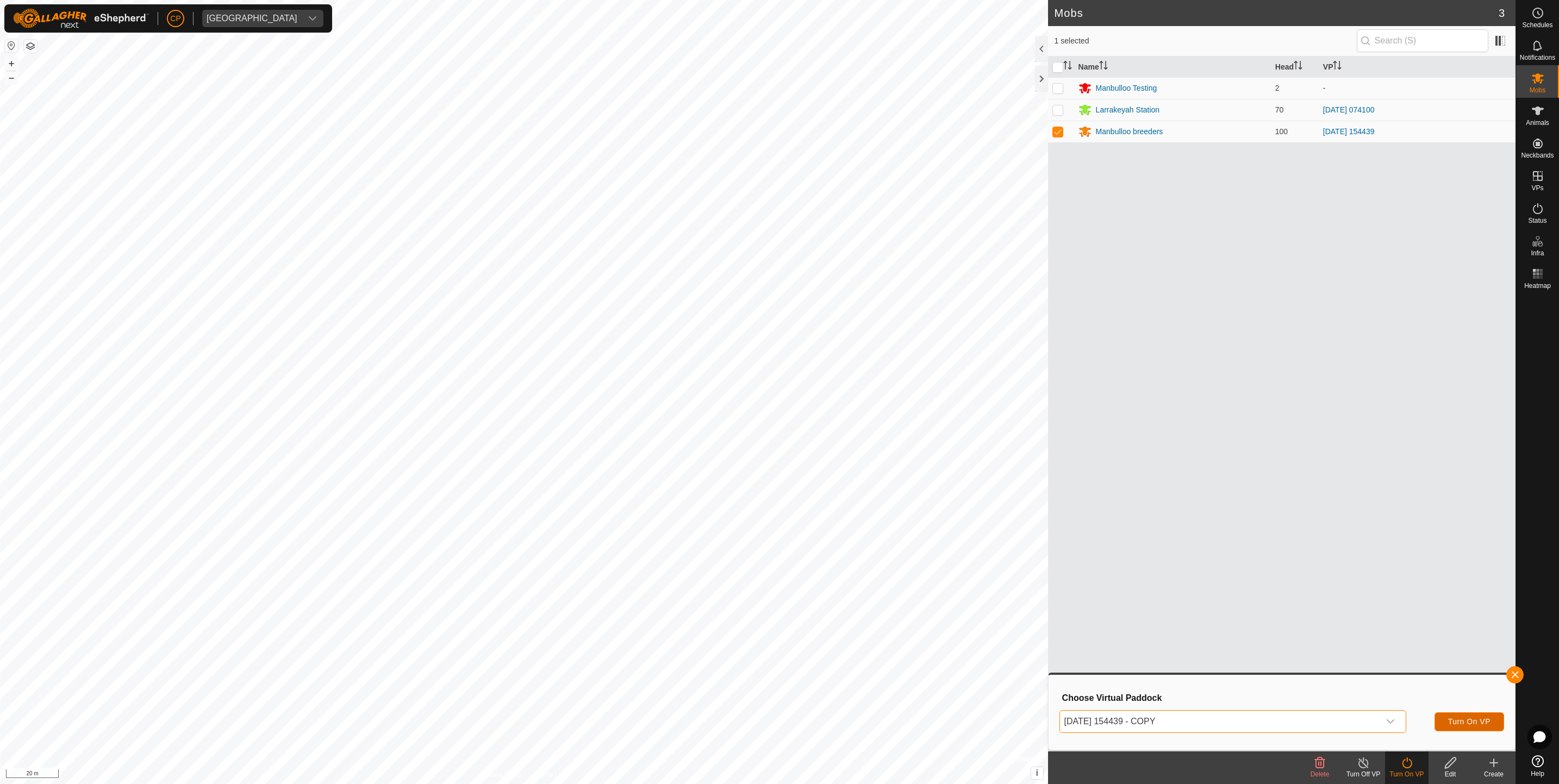
click at [1465, 722] on span "Turn On VP" at bounding box center [1469, 721] width 42 height 8
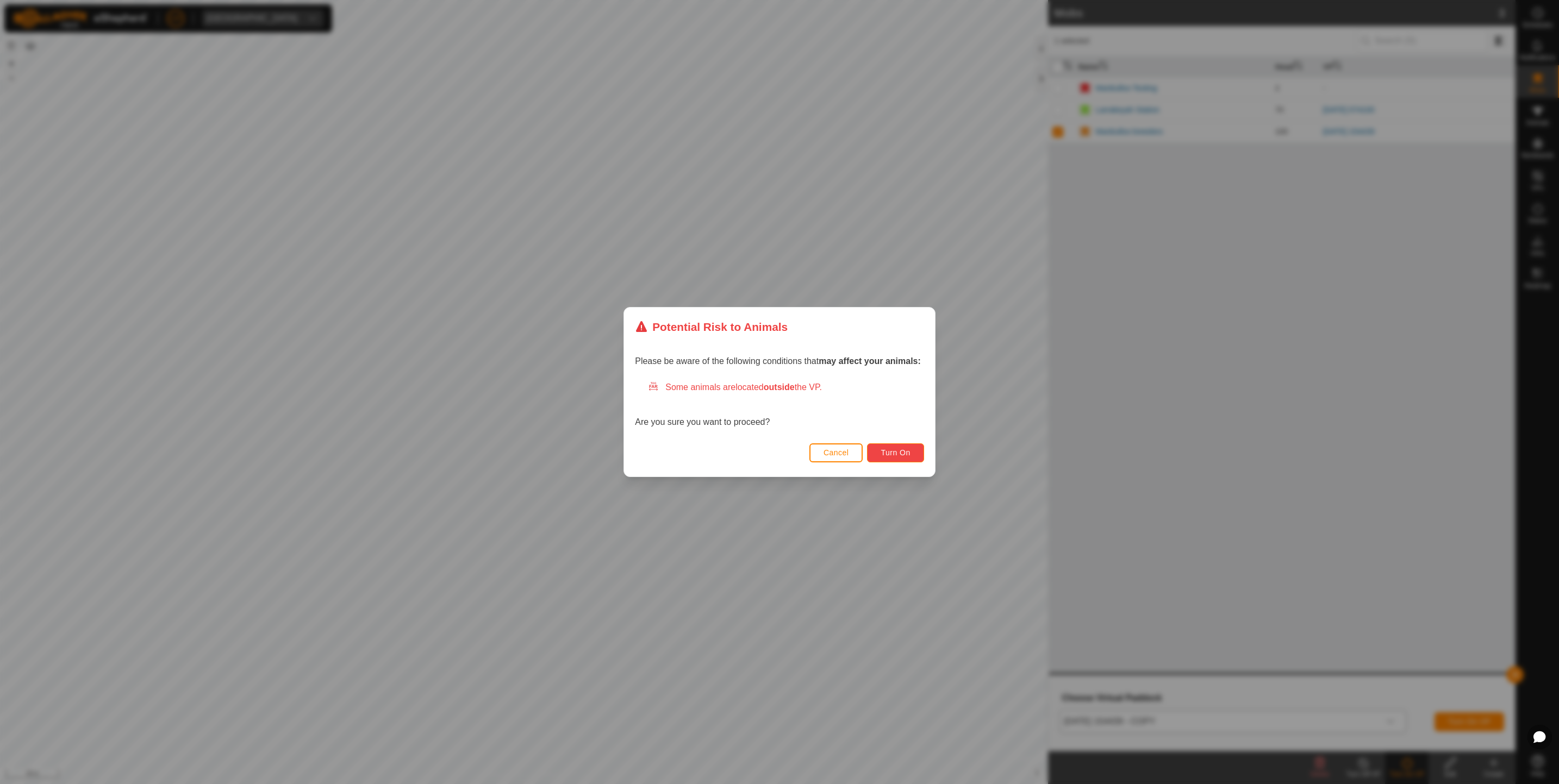
click at [891, 448] on span "Turn On" at bounding box center [895, 452] width 29 height 8
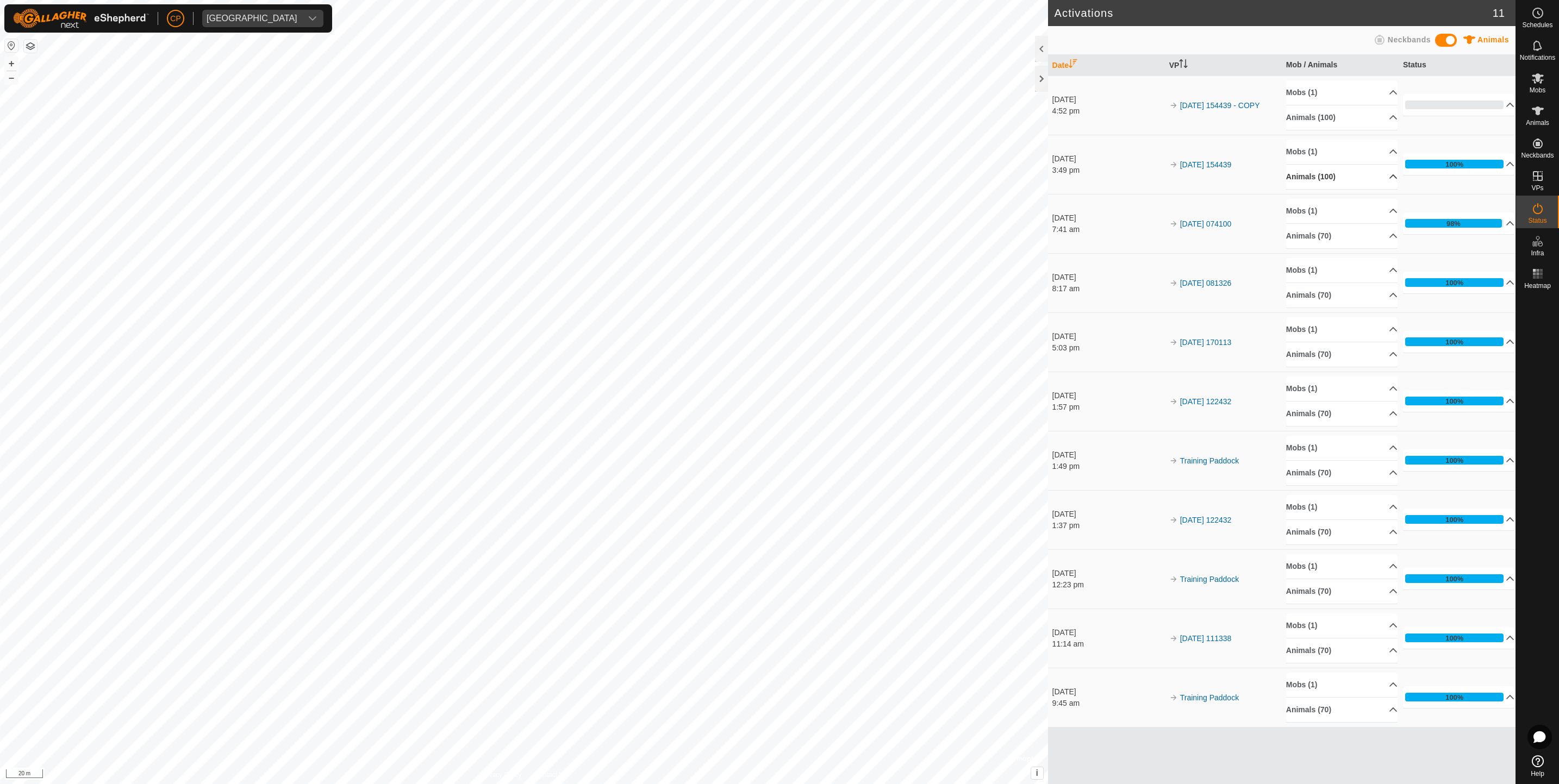
click at [1375, 176] on p-accordion-header "Animals (100)" at bounding box center [1341, 177] width 112 height 24
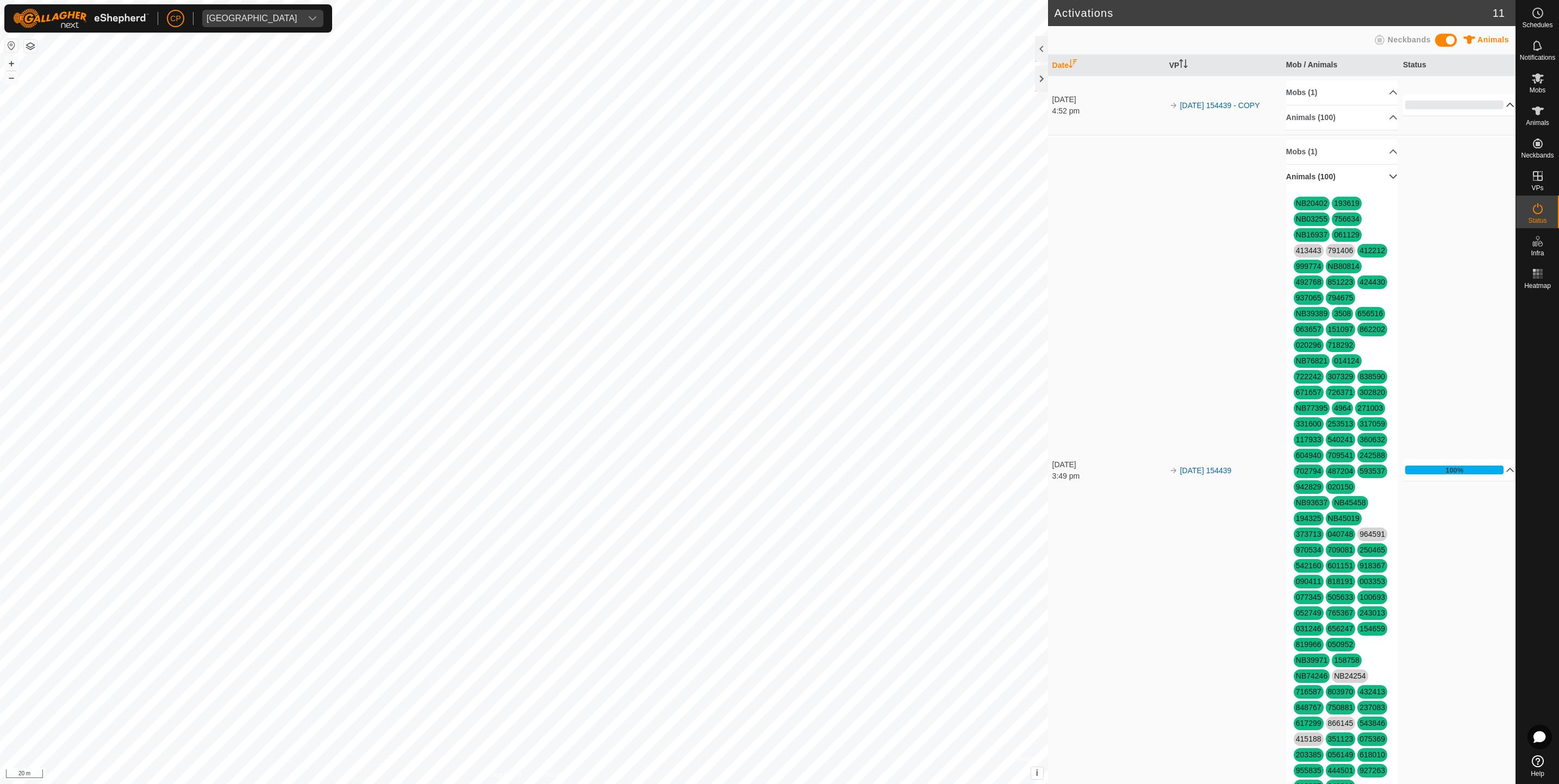
click at [1438, 111] on p-accordion-header "0%" at bounding box center [1459, 104] width 112 height 22
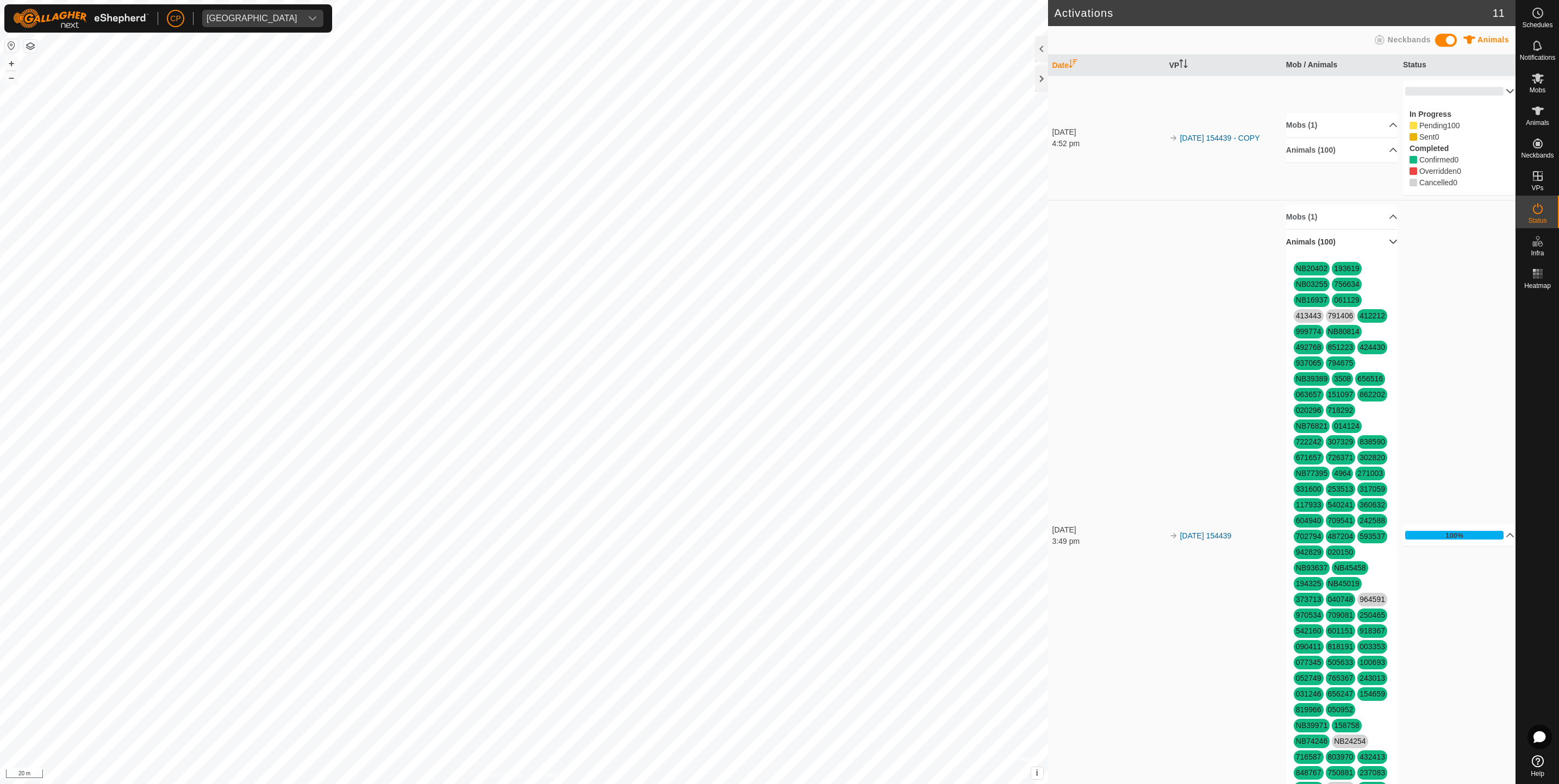
click at [1486, 86] on p-accordion-header "0%" at bounding box center [1459, 91] width 112 height 22
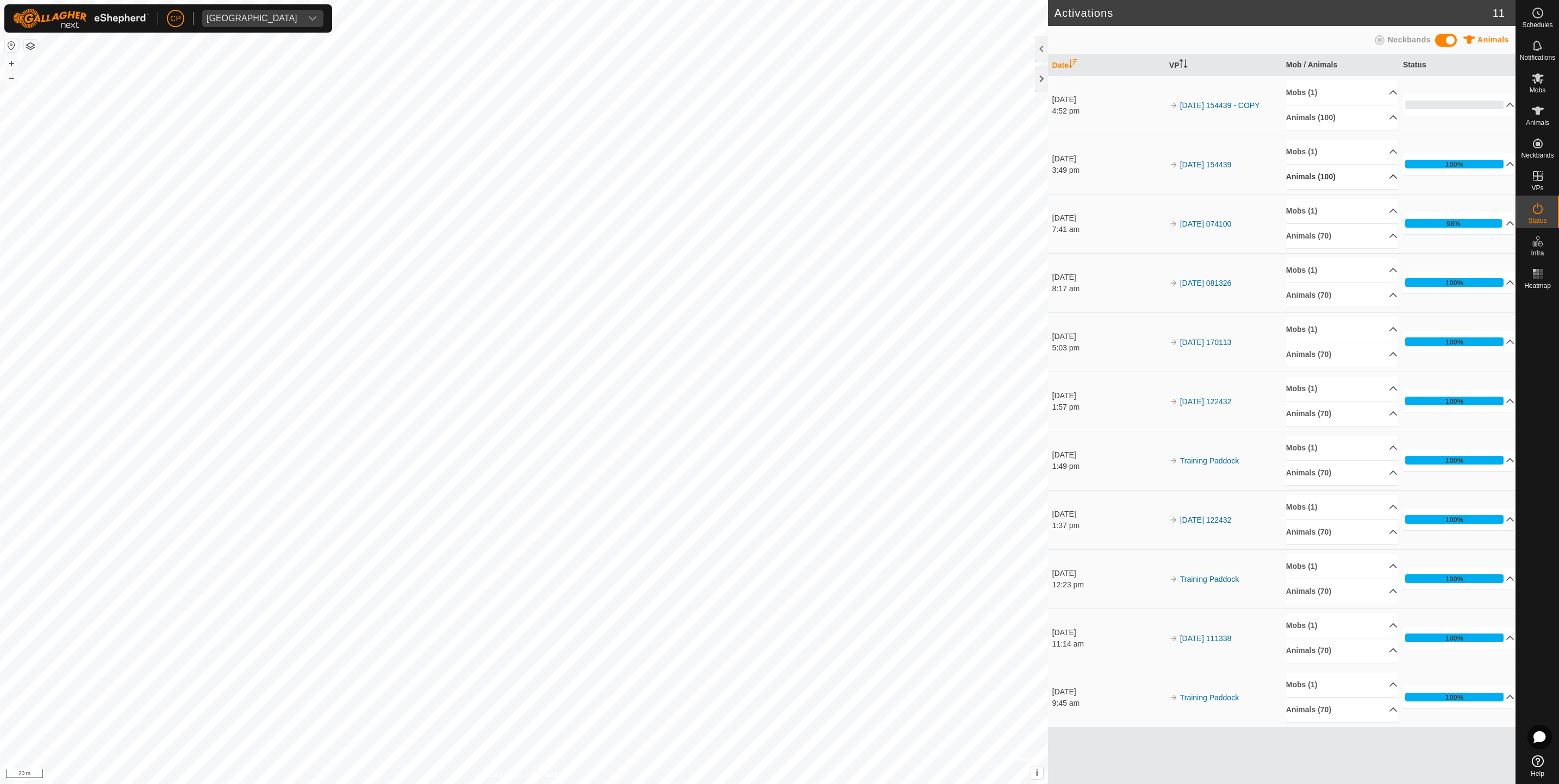
click at [1351, 179] on p-accordion-header "Animals (100)" at bounding box center [1341, 177] width 112 height 24
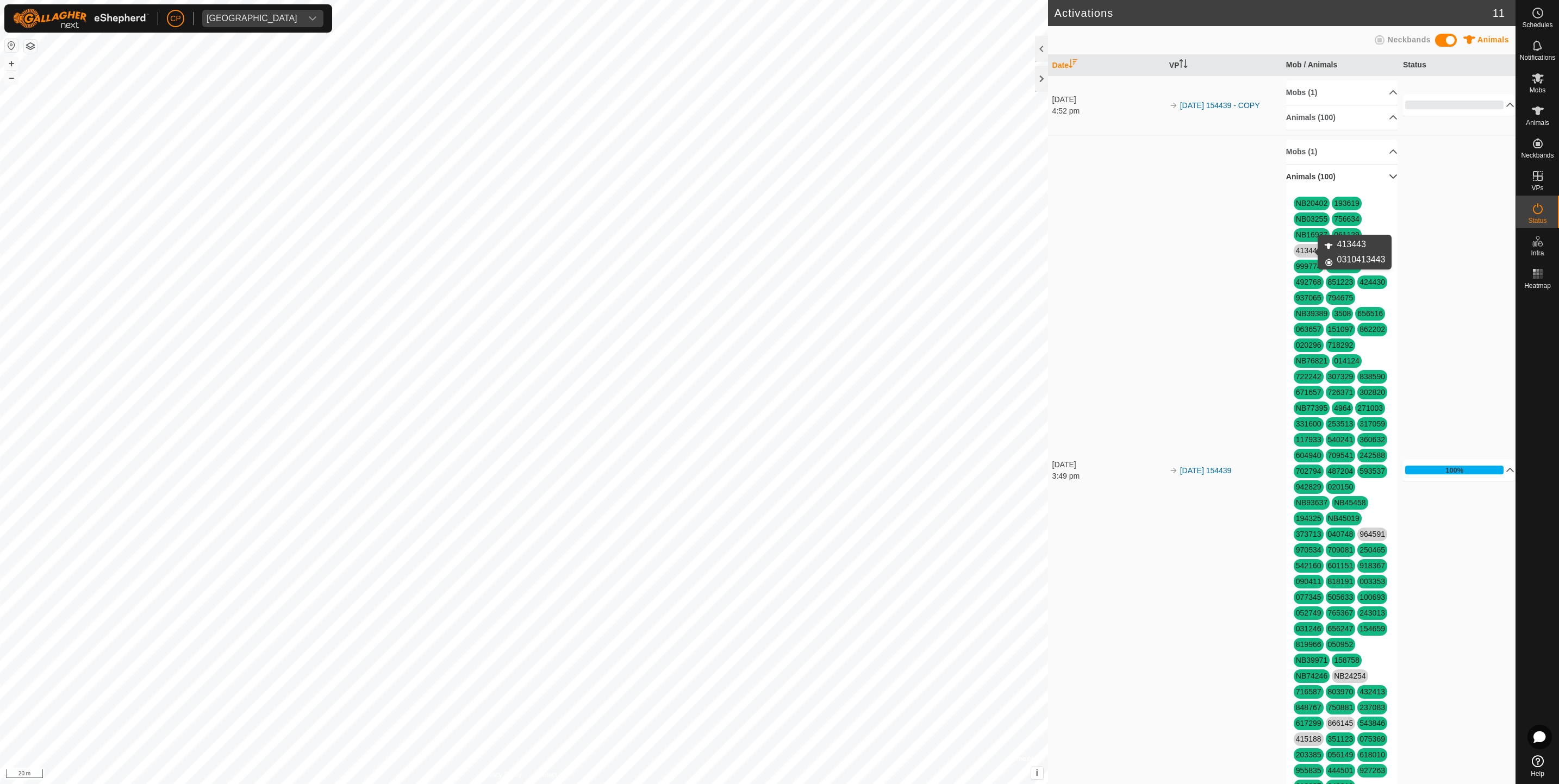
click at [1304, 254] on link "413443" at bounding box center [1309, 250] width 25 height 8
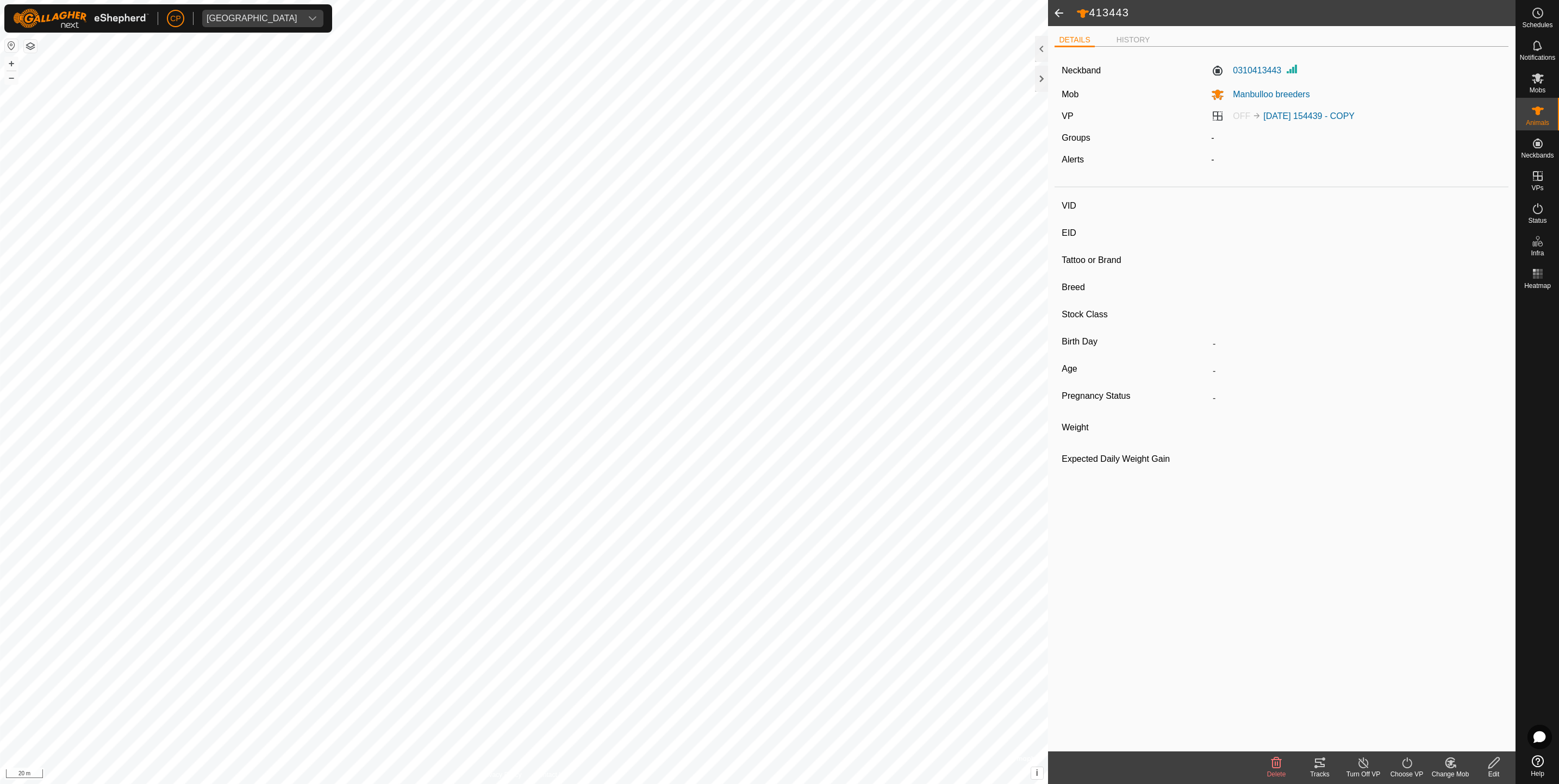
type input "413443"
type input "-"
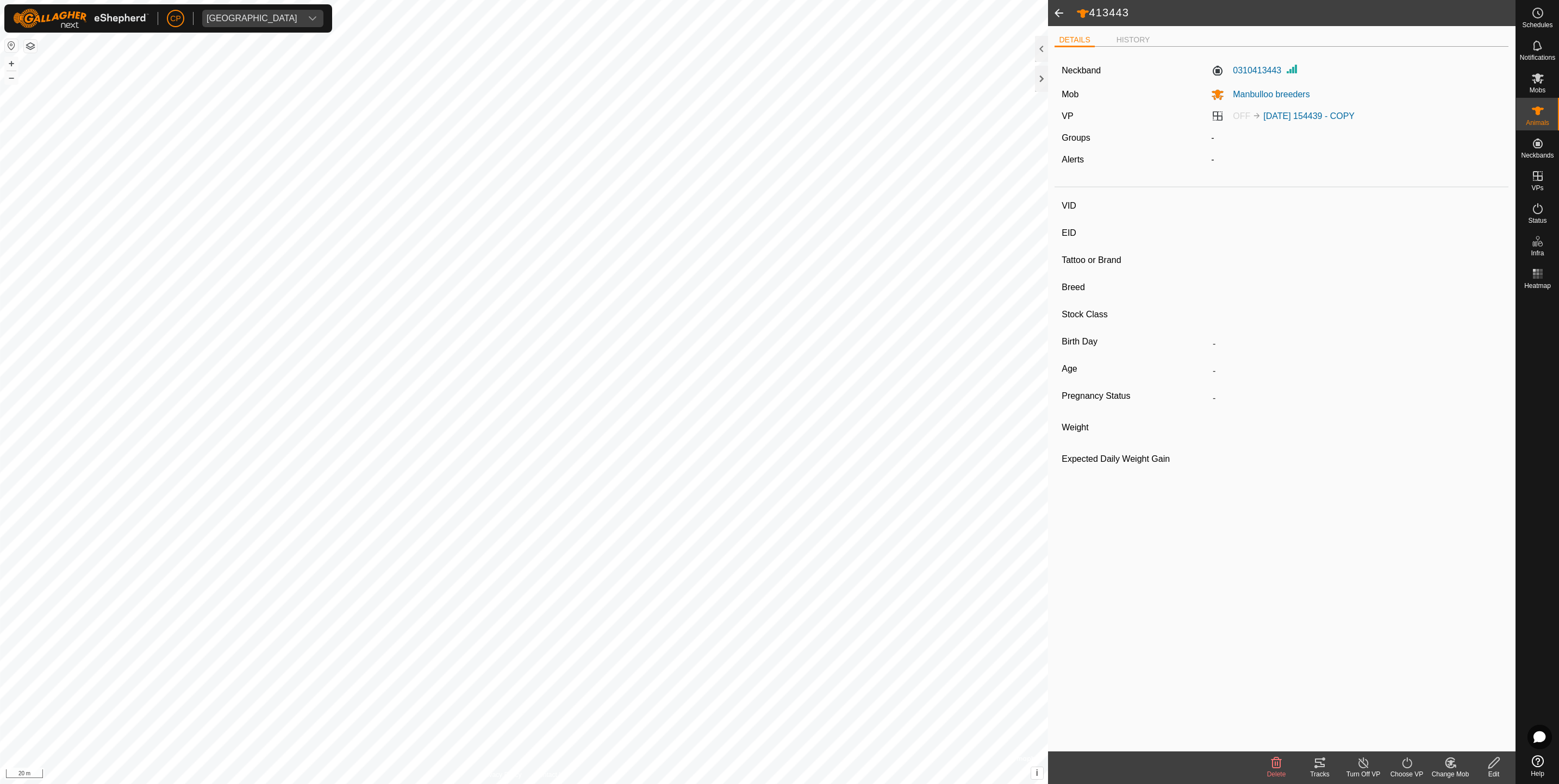
type input "Pregnant"
type input "-1 kg"
type input "-"
click at [1062, 15] on span at bounding box center [1058, 13] width 22 height 26
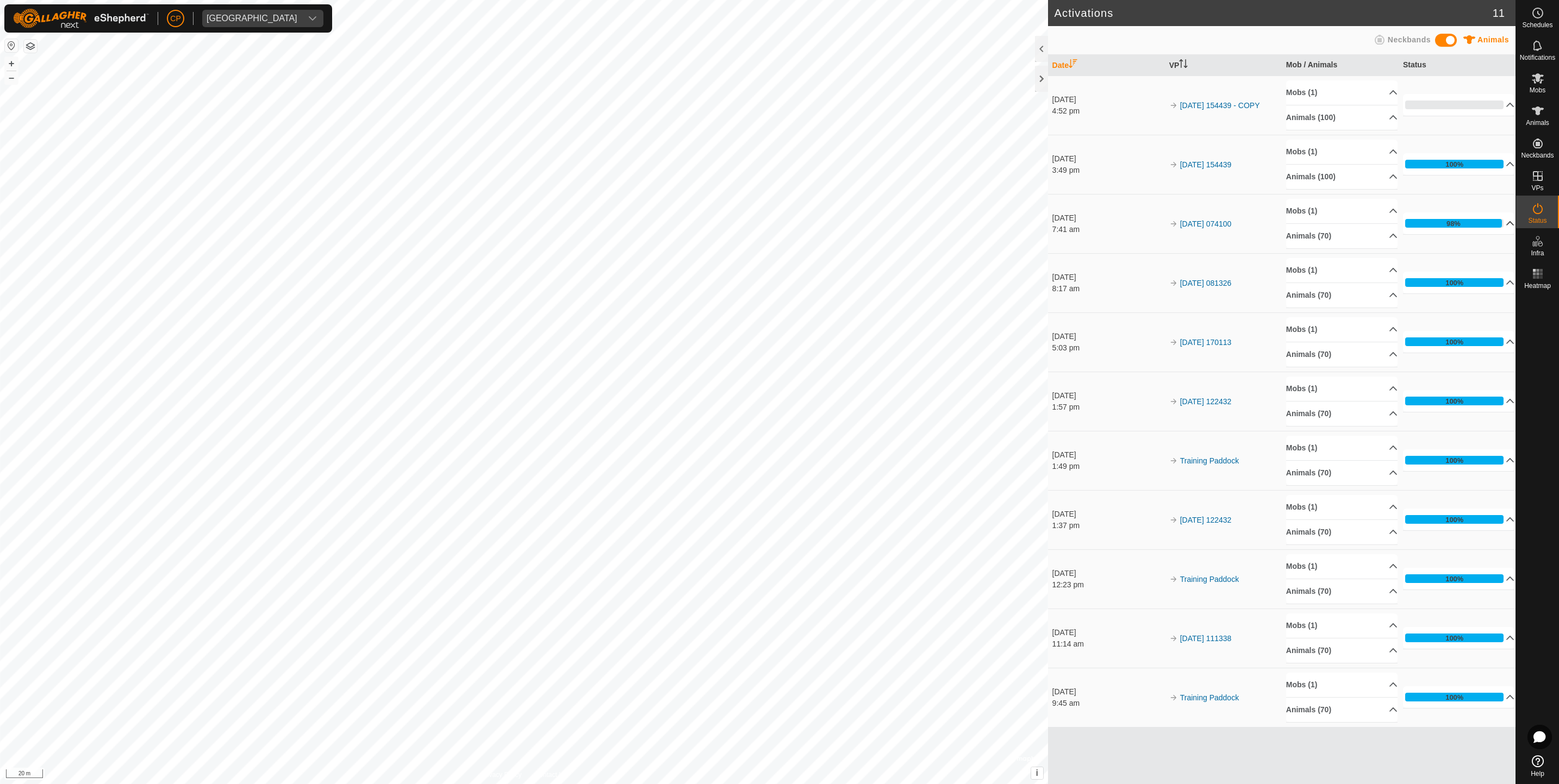
click at [1506, 228] on p-accordion-header "98%" at bounding box center [1459, 223] width 112 height 22
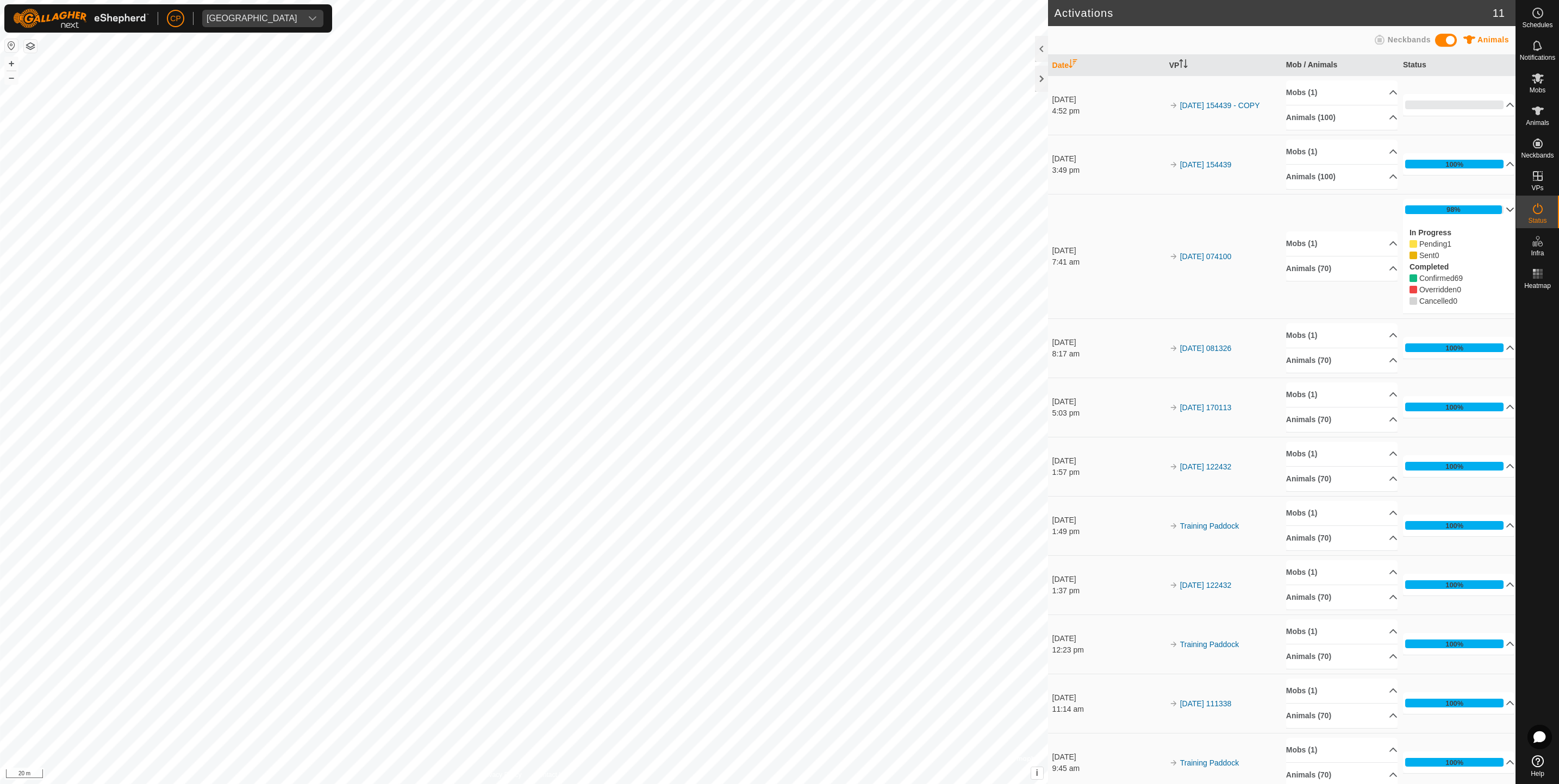
click at [1494, 203] on p-accordion-header "98%" at bounding box center [1459, 209] width 112 height 22
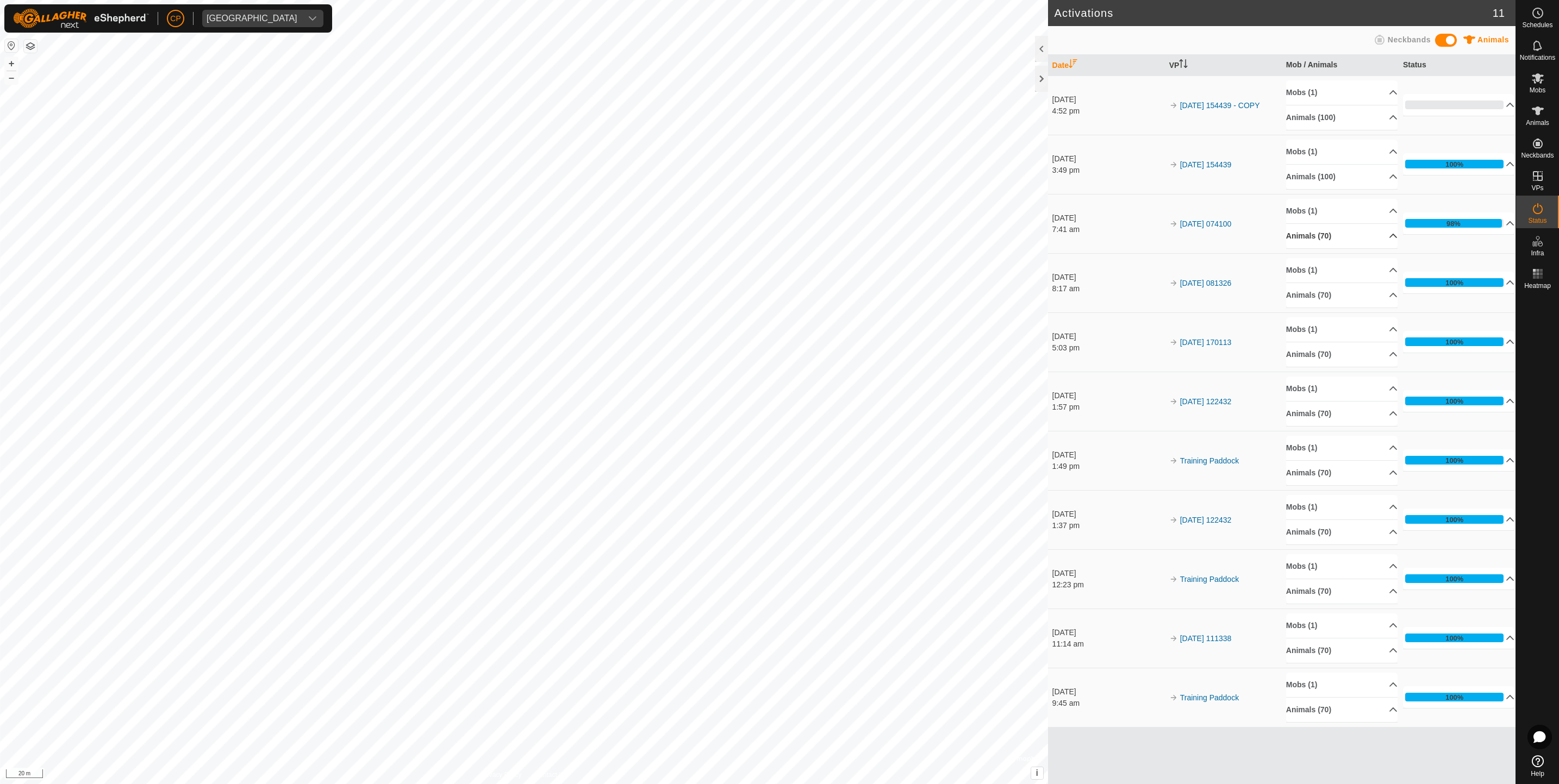
click at [1382, 242] on p-accordion-header "Animals (70)" at bounding box center [1341, 236] width 112 height 24
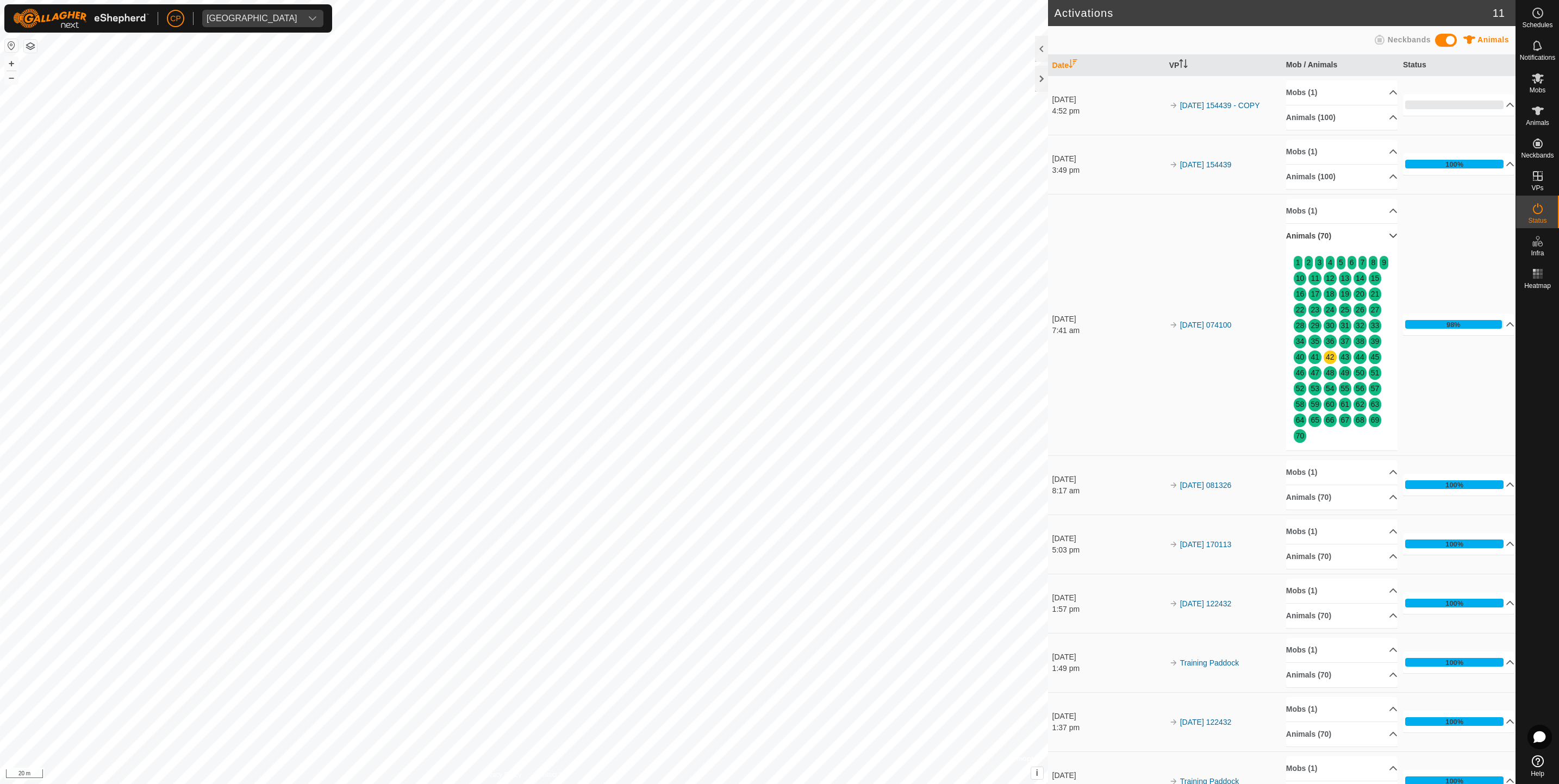
click at [1382, 242] on p-accordion-header "Animals (70)" at bounding box center [1341, 236] width 112 height 24
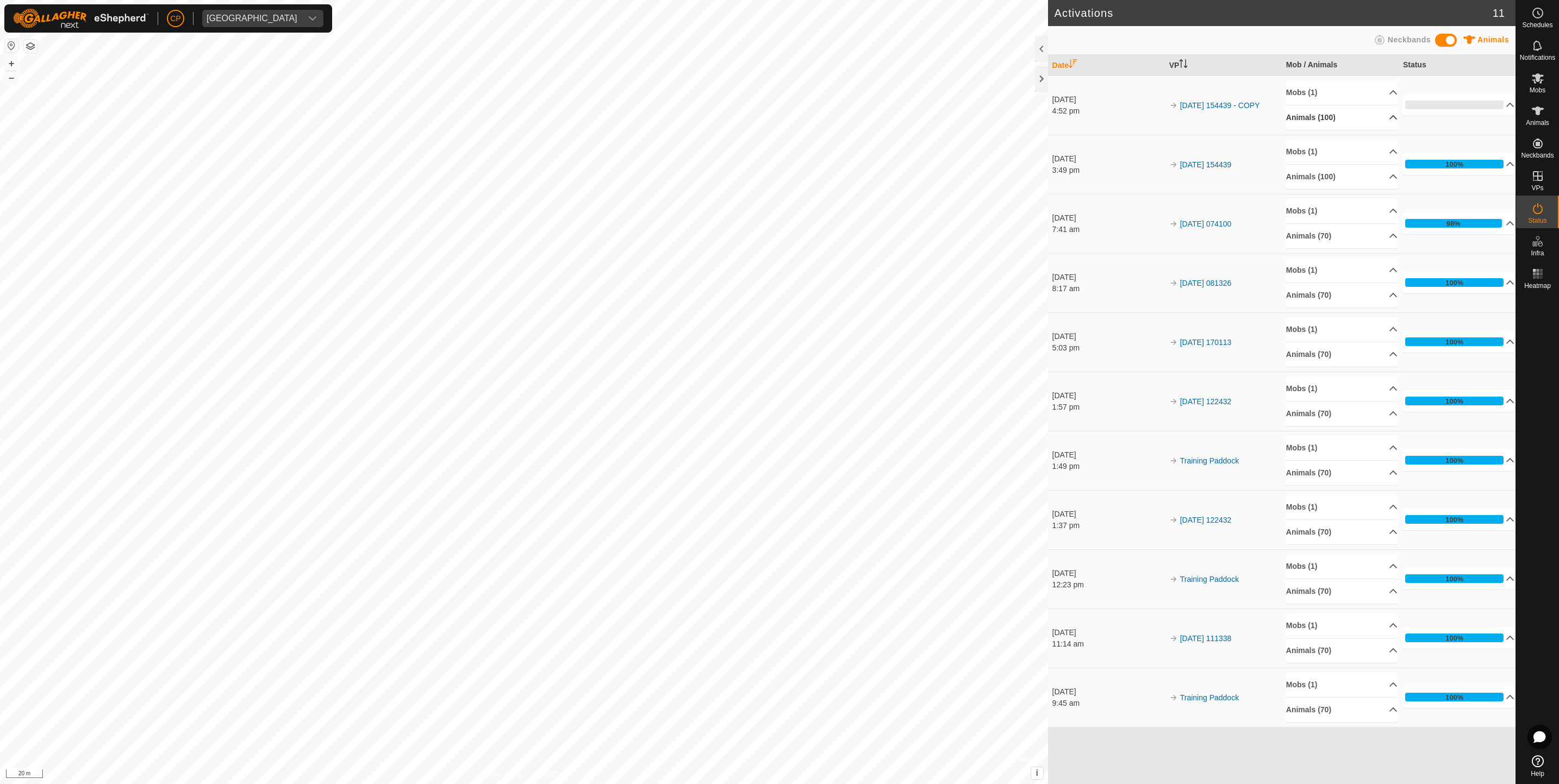
click at [1386, 117] on p-accordion-header "Animals (100)" at bounding box center [1341, 117] width 112 height 24
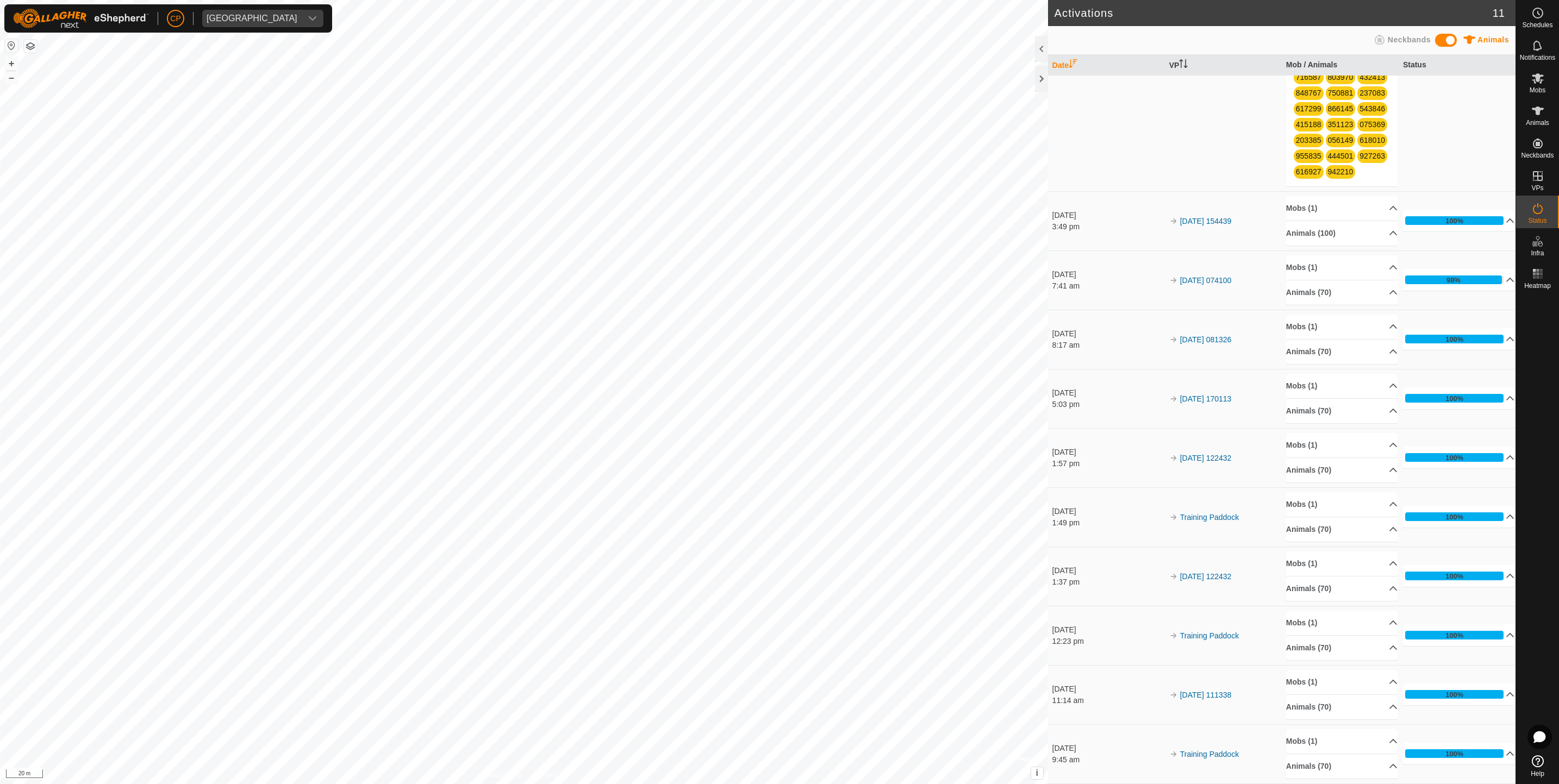
scroll to position [737, 0]
click at [1536, 111] on icon at bounding box center [1537, 111] width 12 height 8
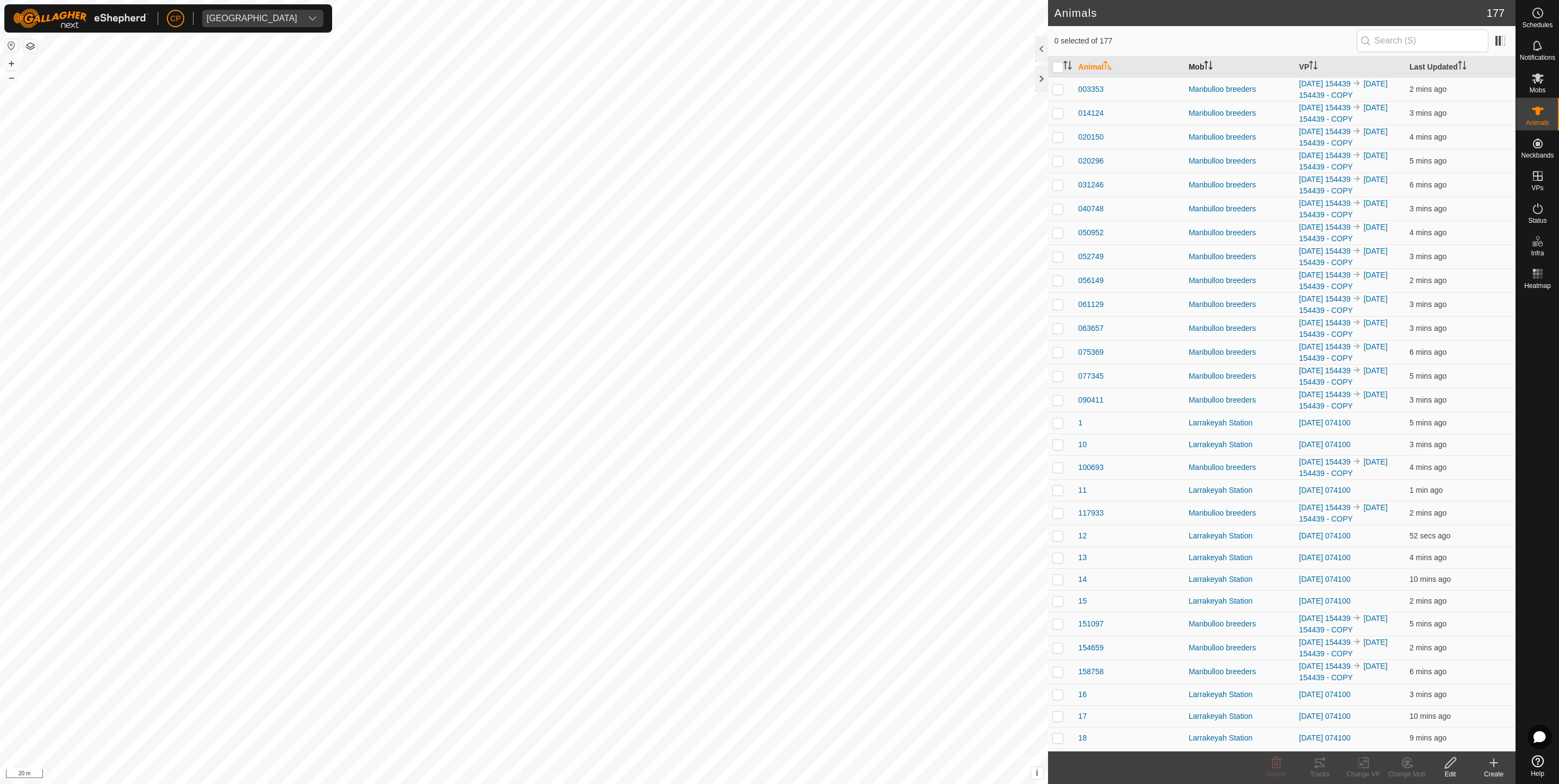
click at [1215, 69] on th "Mob" at bounding box center [1240, 67] width 111 height 22
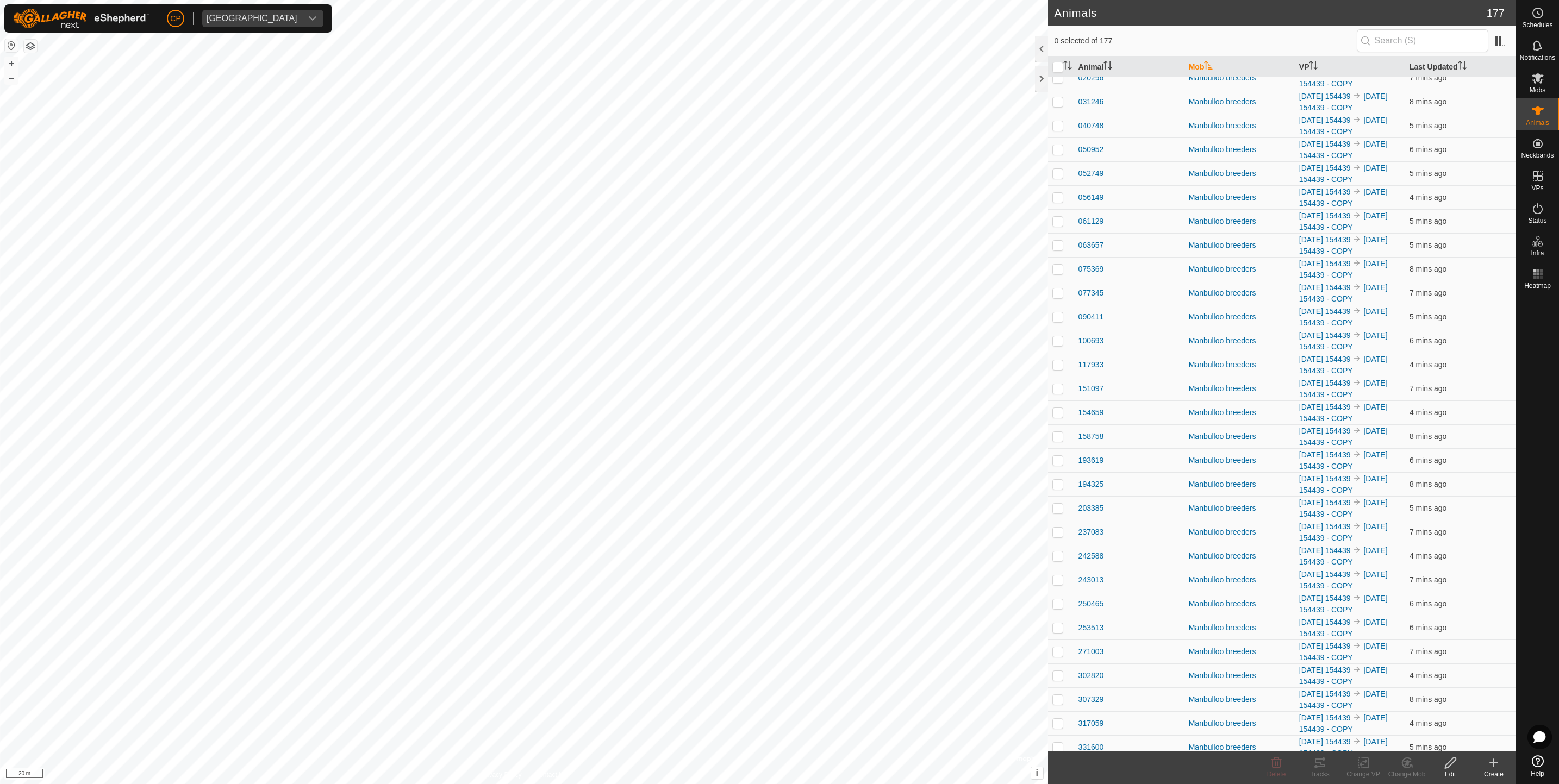
scroll to position [1763, 0]
click at [1532, 207] on icon at bounding box center [1538, 209] width 13 height 13
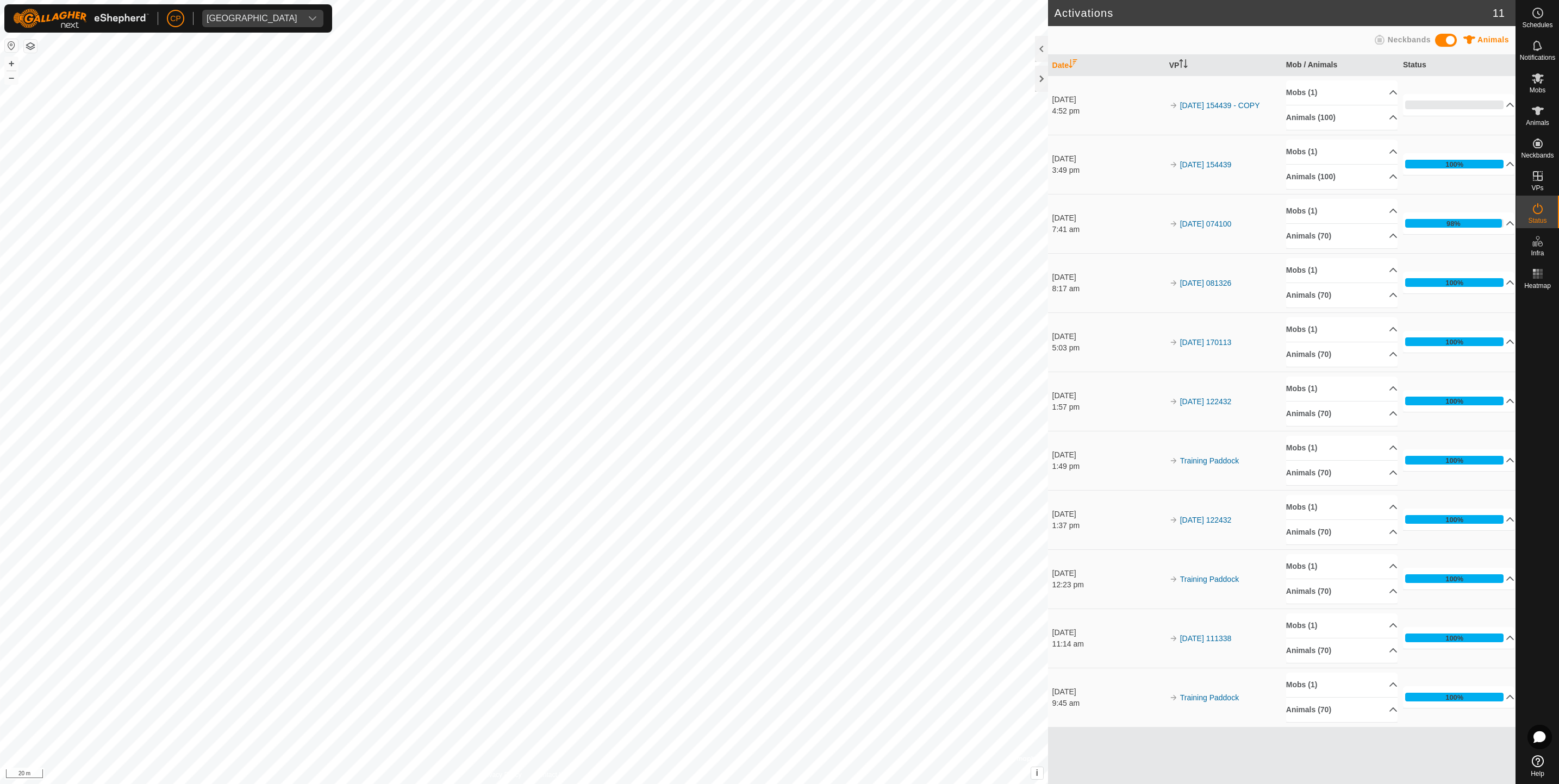
drag, startPoint x: 1536, startPoint y: 250, endPoint x: 1533, endPoint y: 213, distance: 37.1
click at [1332, 113] on p-accordion-header "Animals (100)" at bounding box center [1341, 117] width 112 height 24
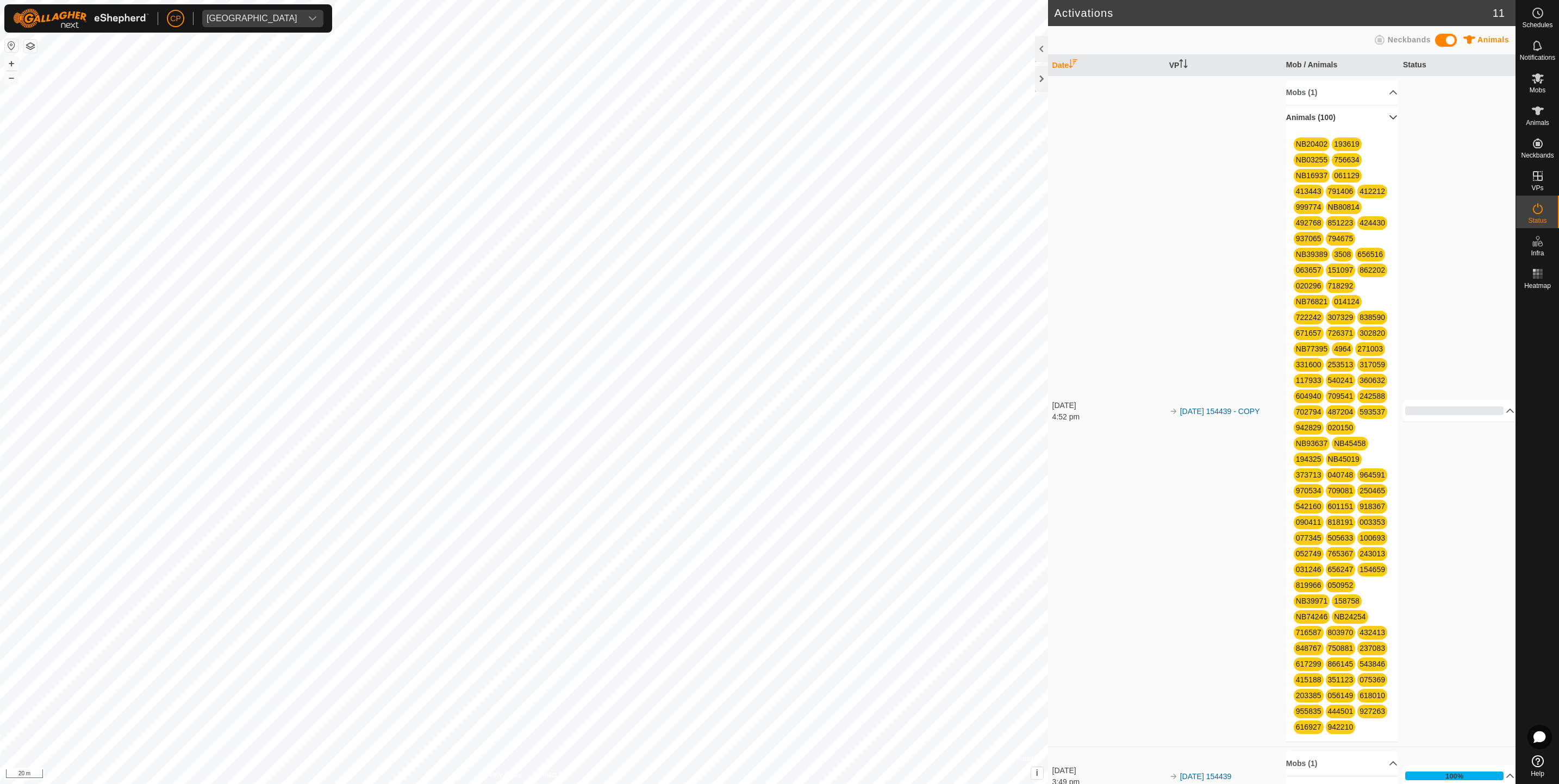
click at [1332, 113] on p-accordion-header "Animals (100)" at bounding box center [1341, 117] width 112 height 24
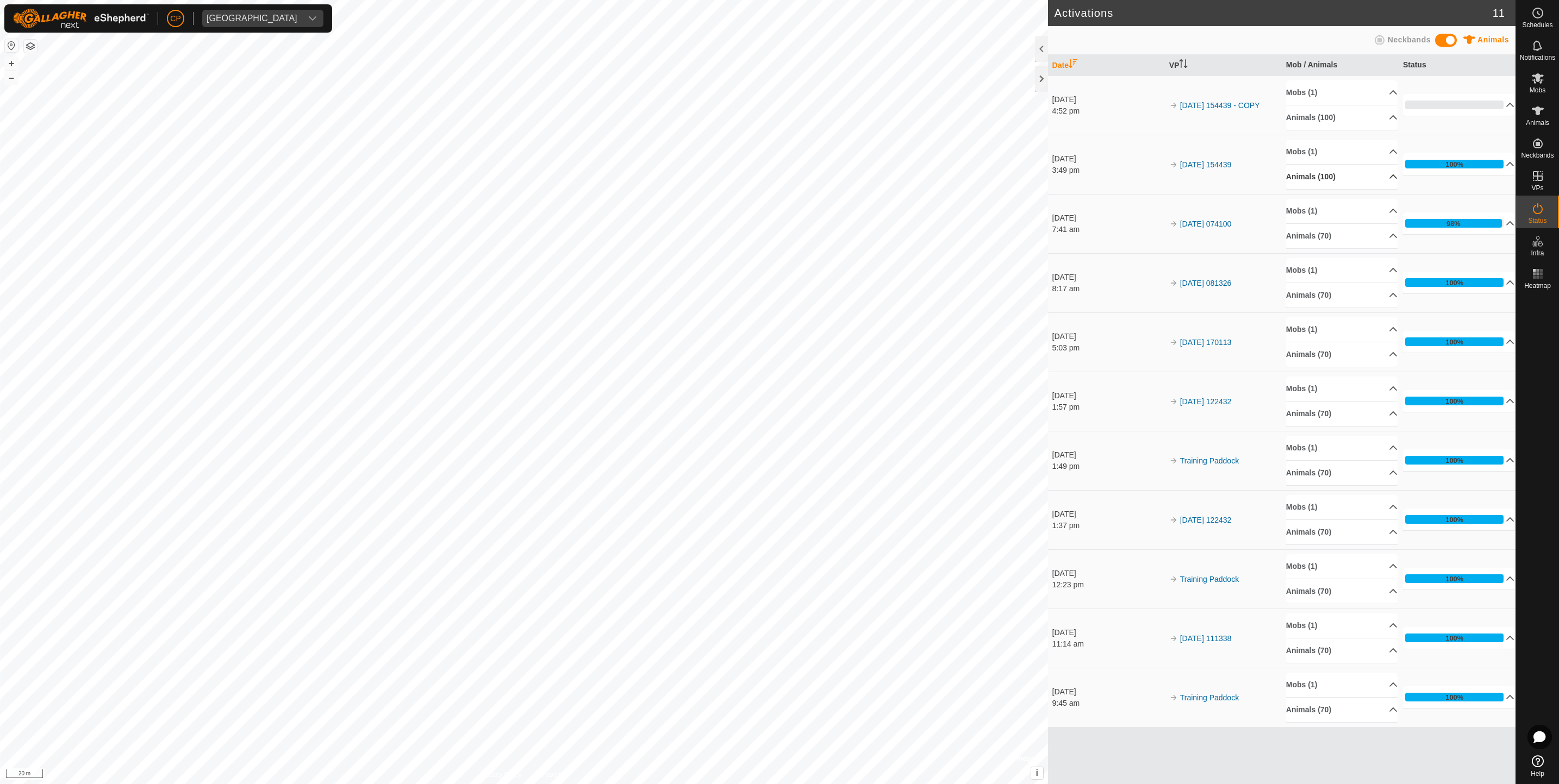
click at [1346, 180] on p-accordion-header "Animals (100)" at bounding box center [1341, 177] width 112 height 24
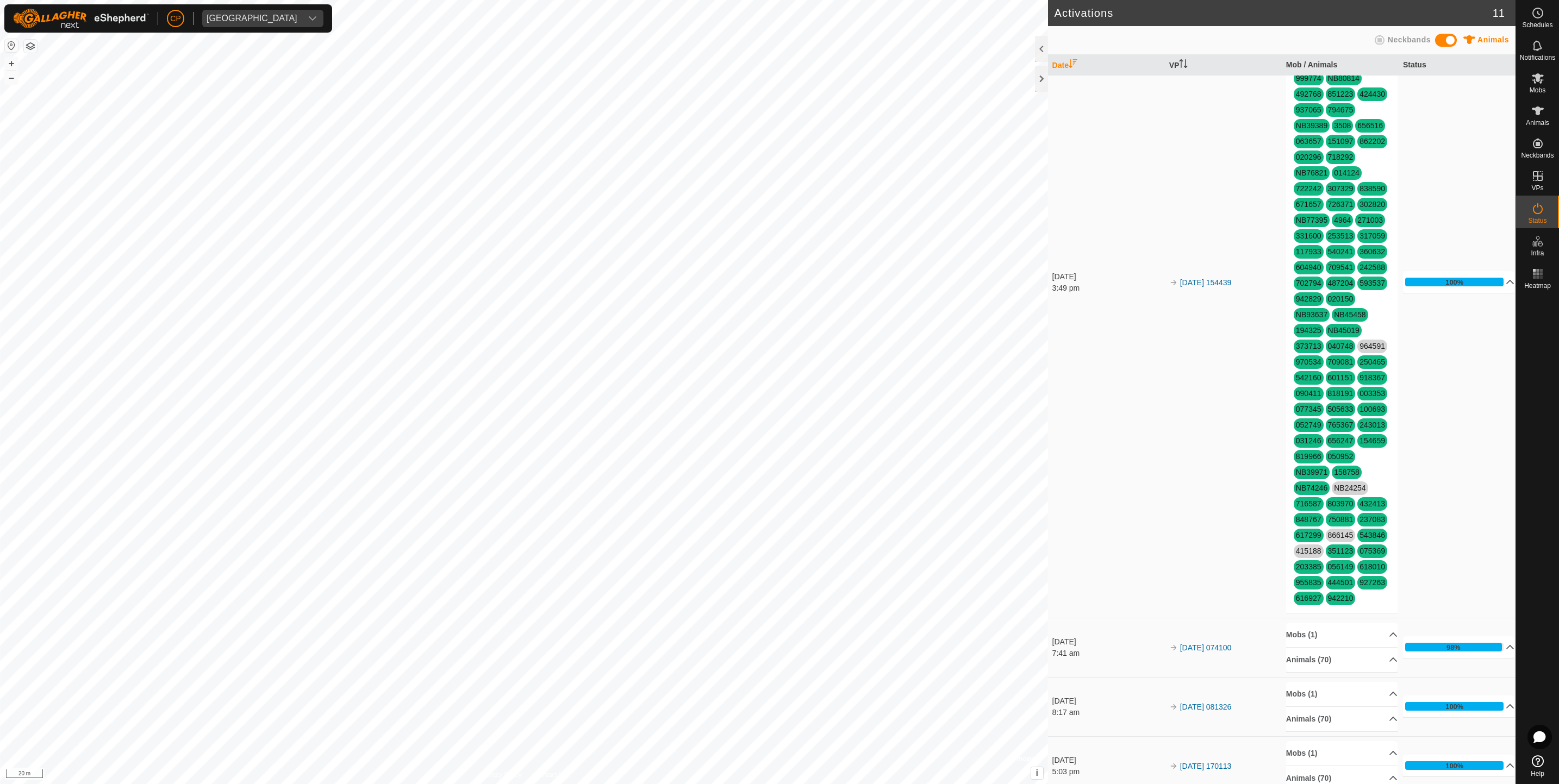
scroll to position [224, 0]
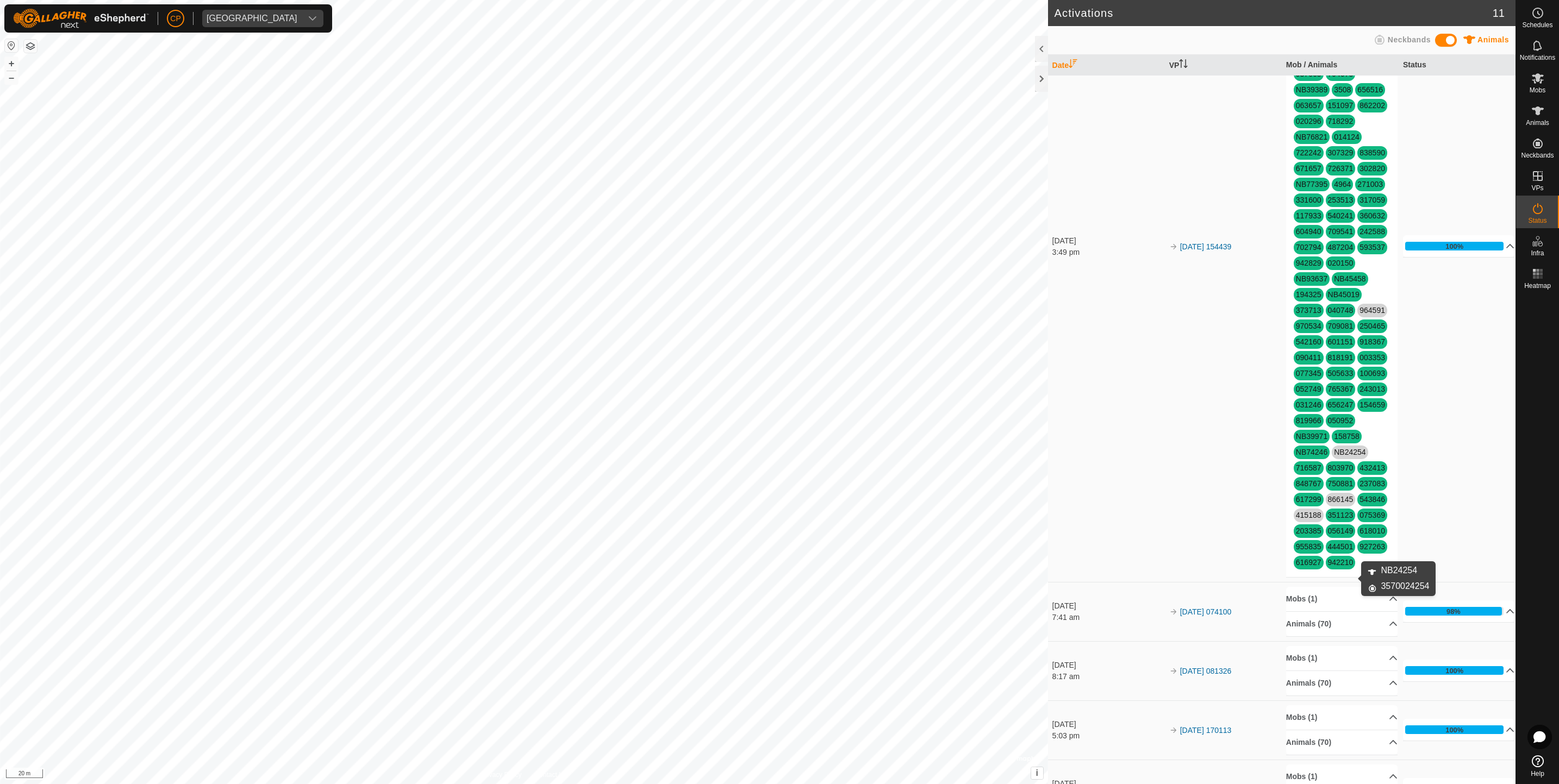
click at [1344, 457] on link "NB24254" at bounding box center [1350, 452] width 32 height 8
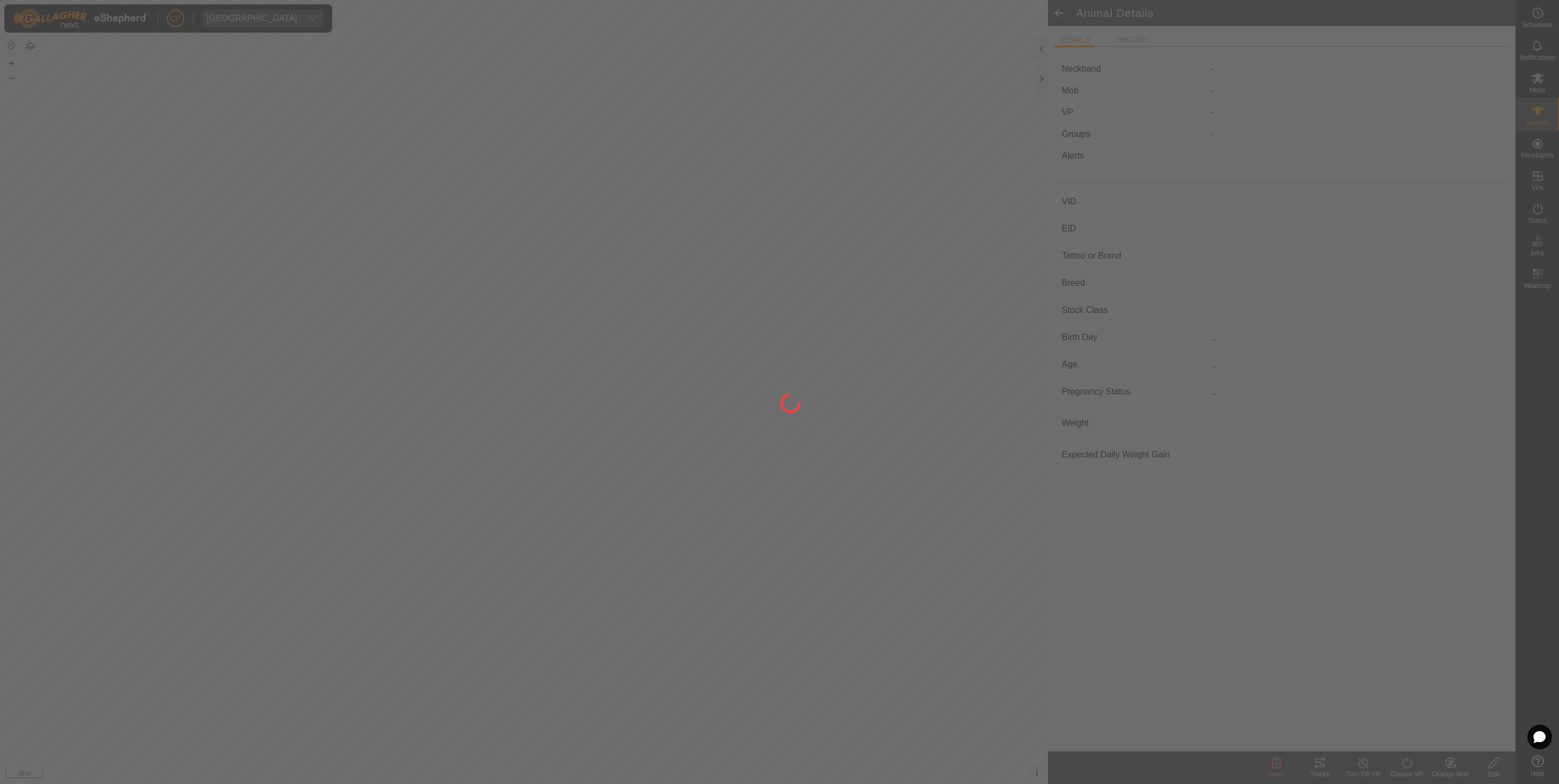
type input "NB24254"
type input "-"
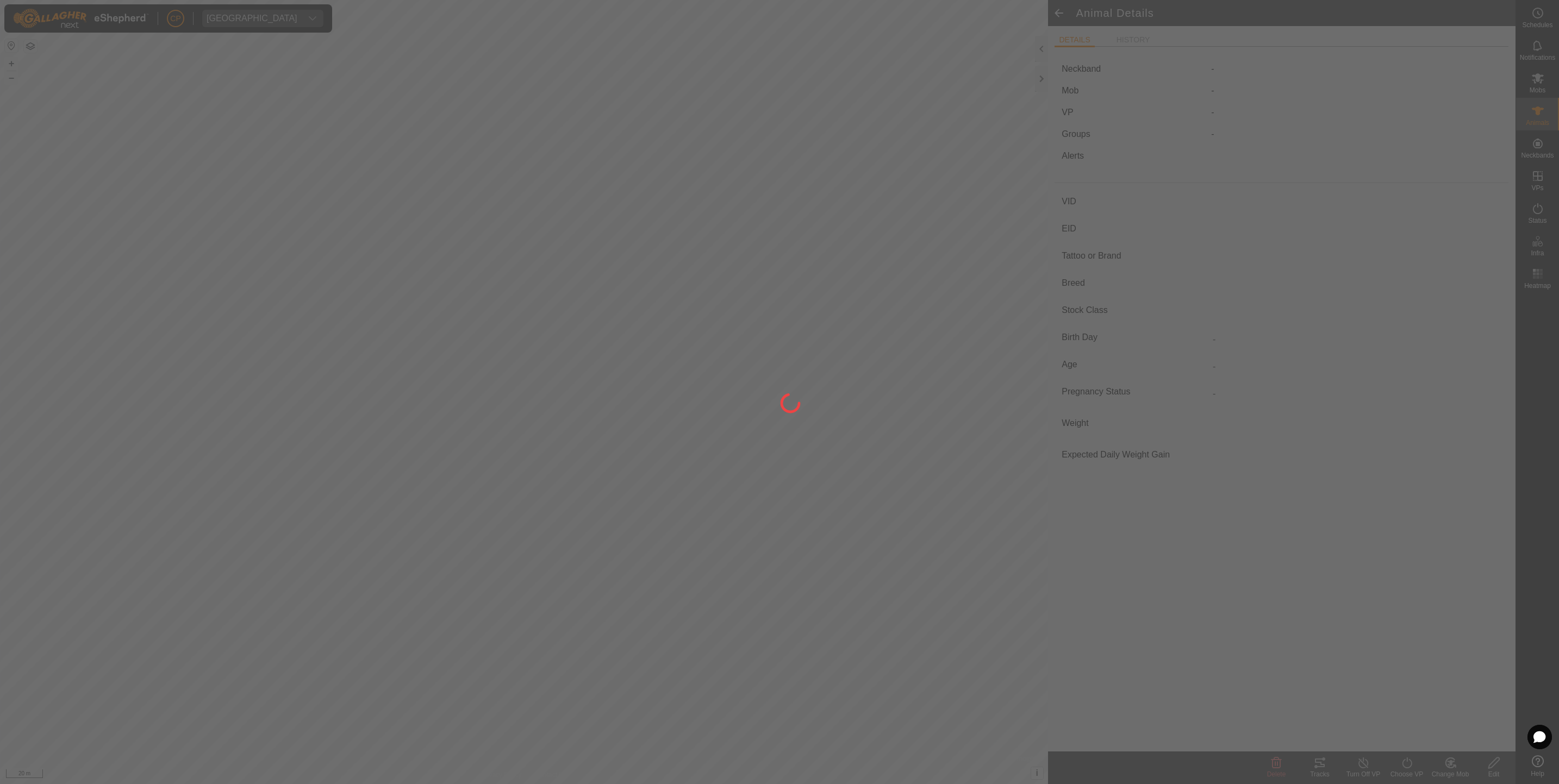
type input "-"
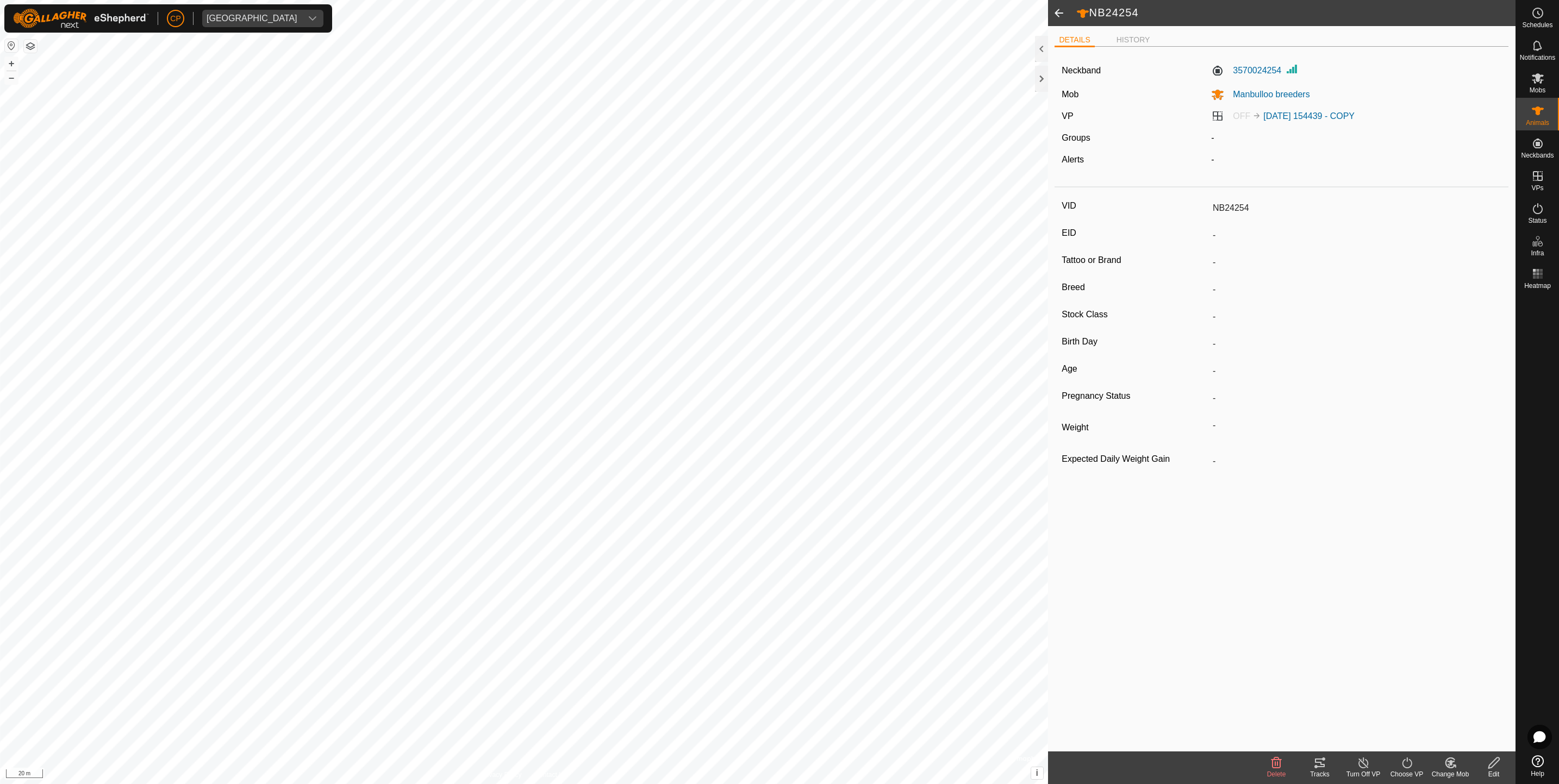
click at [1060, 16] on span at bounding box center [1058, 13] width 22 height 26
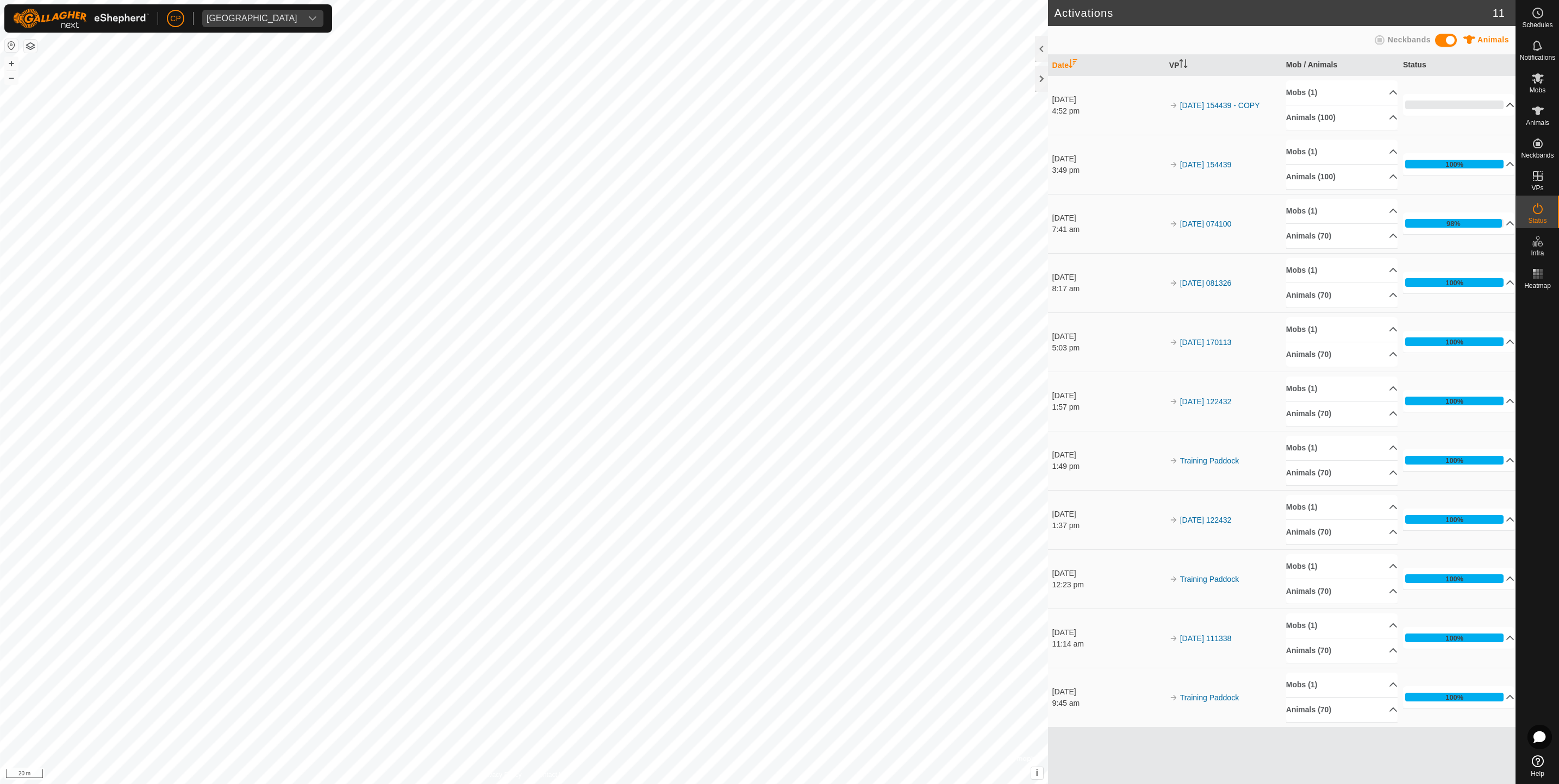
click at [1490, 108] on p-accordion-header "0%" at bounding box center [1459, 104] width 112 height 22
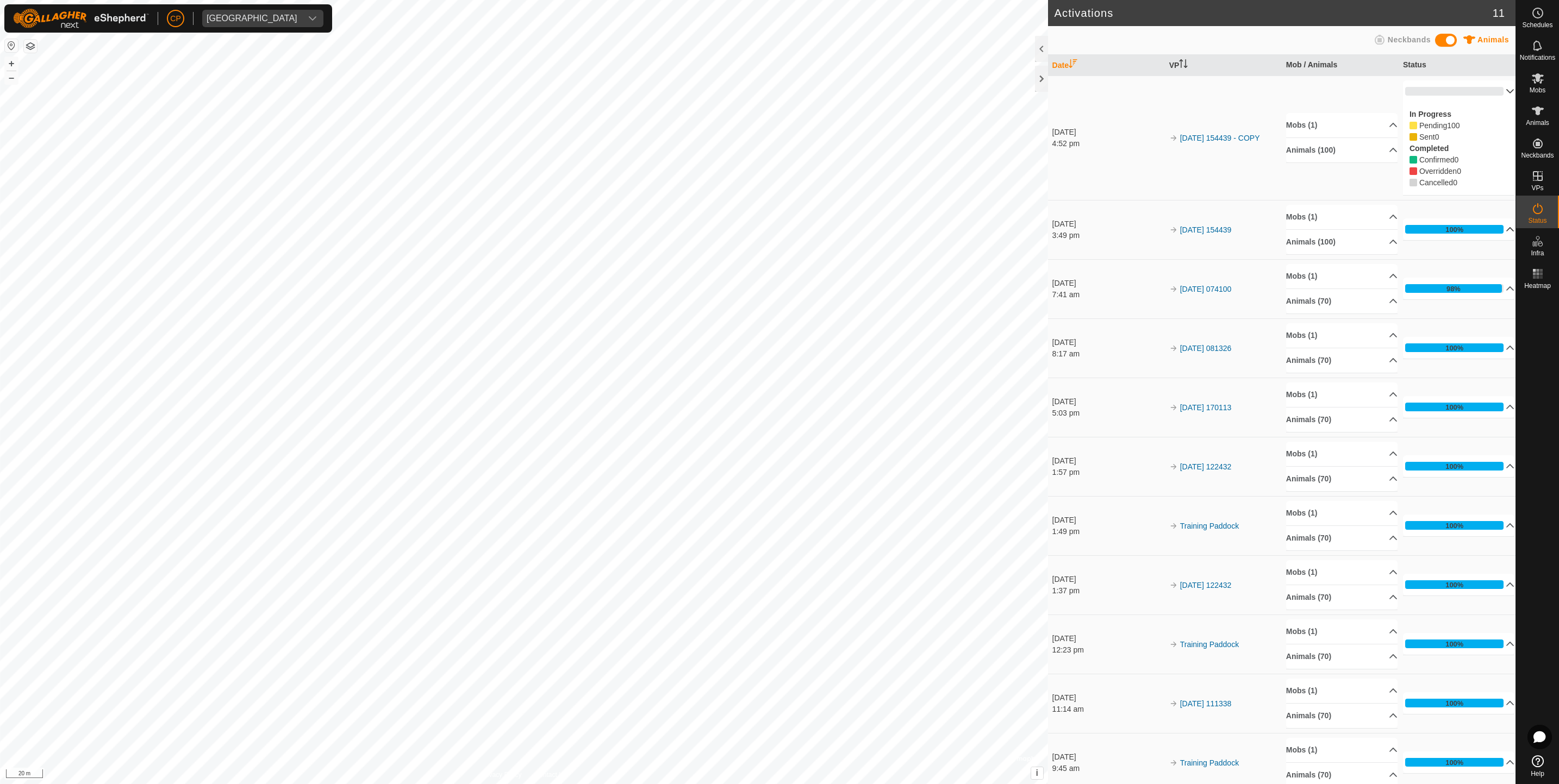
click at [1475, 232] on p-accordion-header "100%" at bounding box center [1459, 229] width 112 height 22
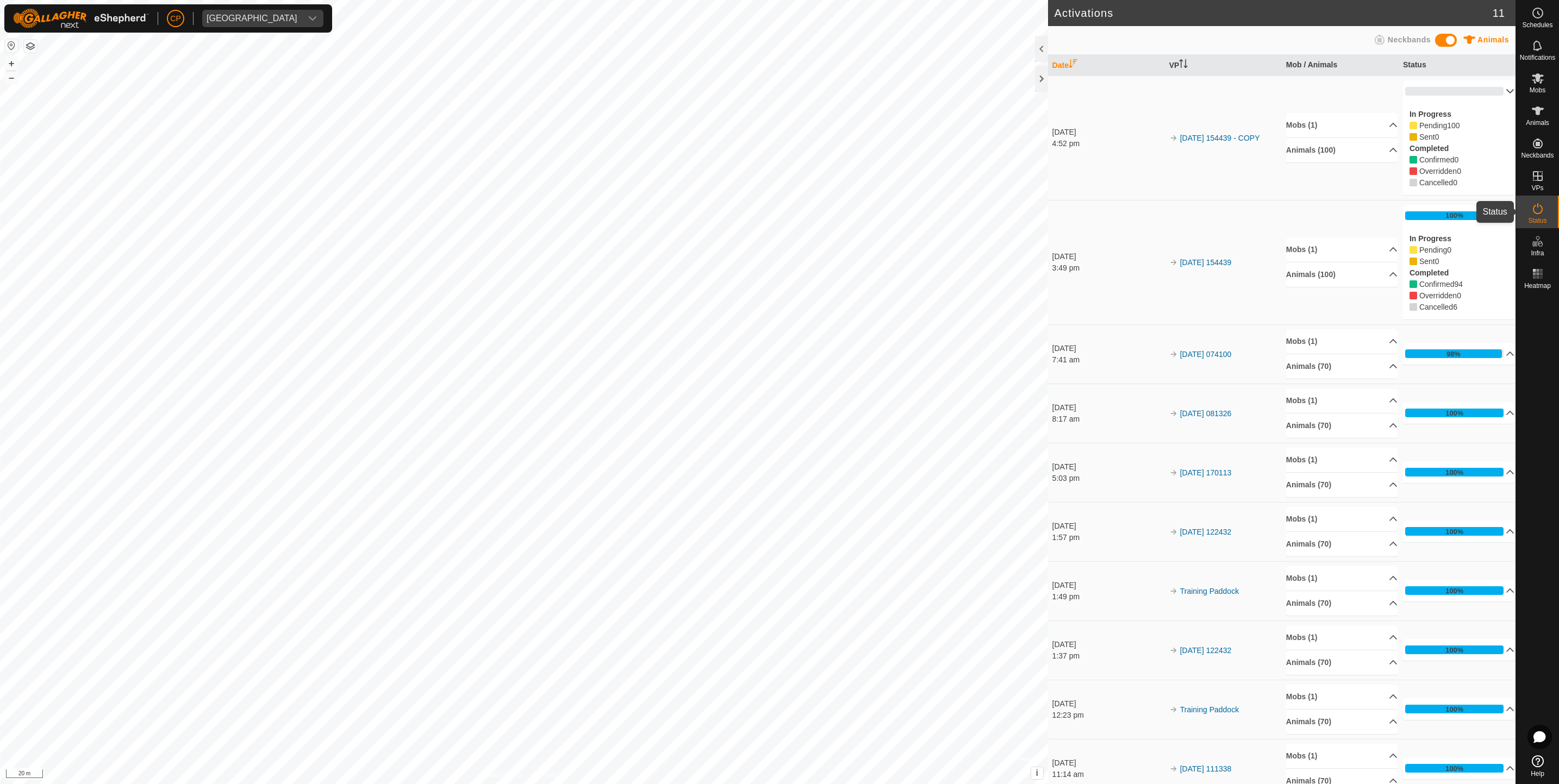
drag, startPoint x: 1536, startPoint y: 210, endPoint x: 1355, endPoint y: 172, distance: 184.9
click at [1355, 172] on td "Mobs (1) Manbulloo breeders Animals (100) NB20402 193619 NB03255 756634 NB16937…" at bounding box center [1340, 138] width 117 height 125
